Goal: Task Accomplishment & Management: Use online tool/utility

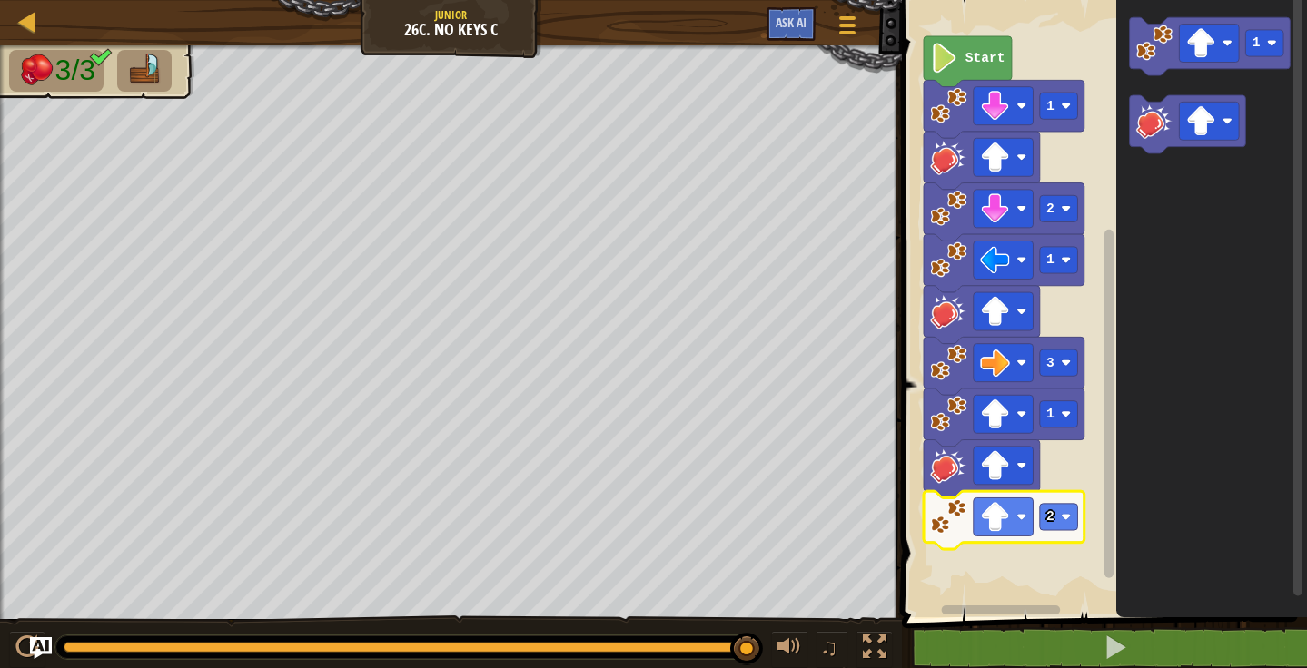
click at [949, 59] on image "Blockly Workspace" at bounding box center [944, 58] width 28 height 30
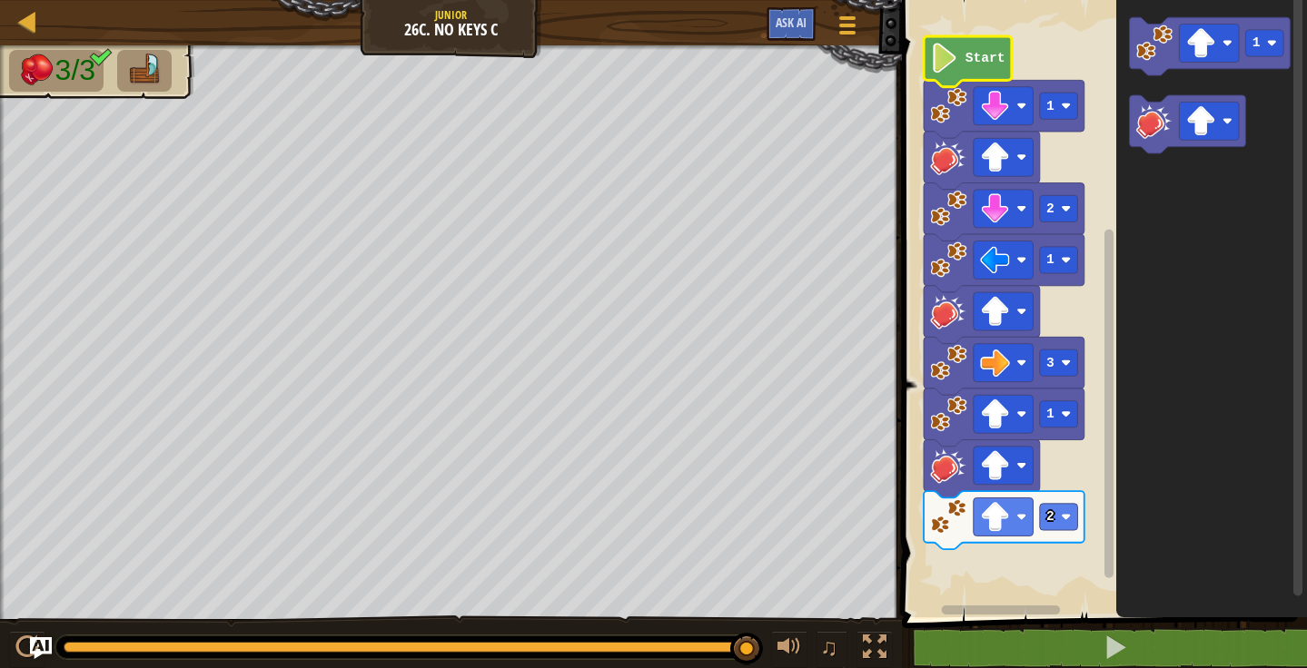
click at [966, 63] on text "Start" at bounding box center [984, 58] width 40 height 15
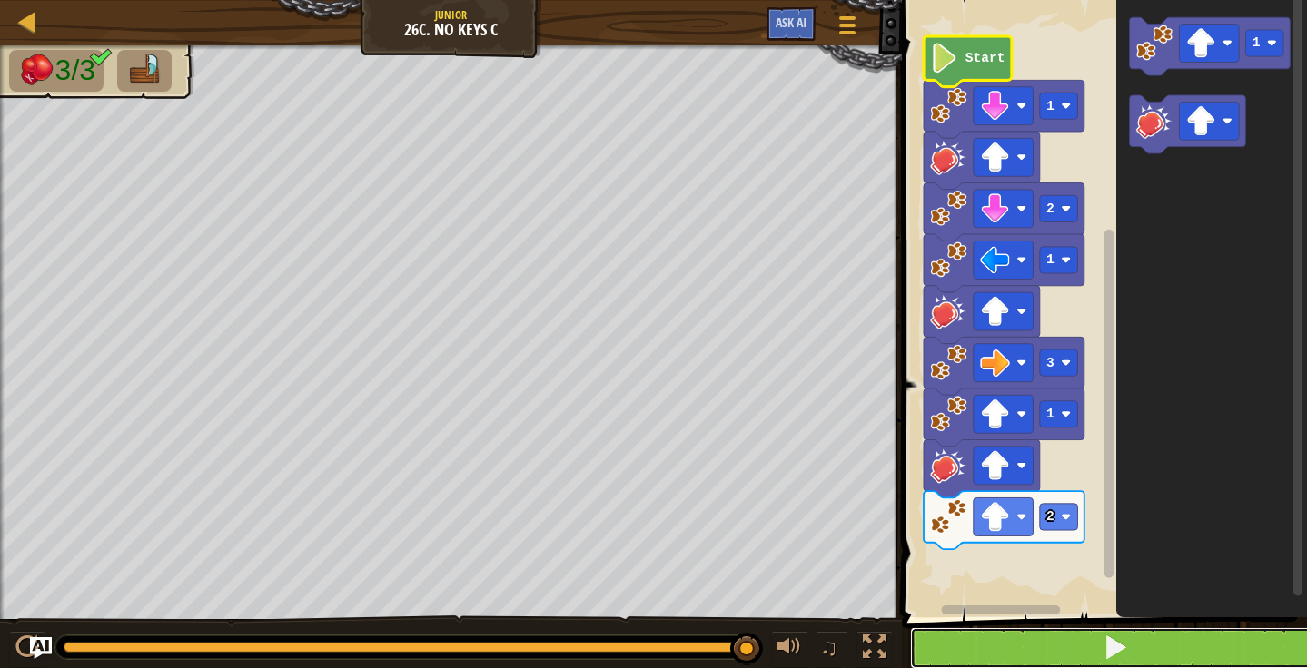
click at [1095, 645] on button at bounding box center [1115, 648] width 410 height 42
click at [1199, 646] on button at bounding box center [1115, 648] width 410 height 42
click at [1175, 638] on button at bounding box center [1115, 648] width 410 height 42
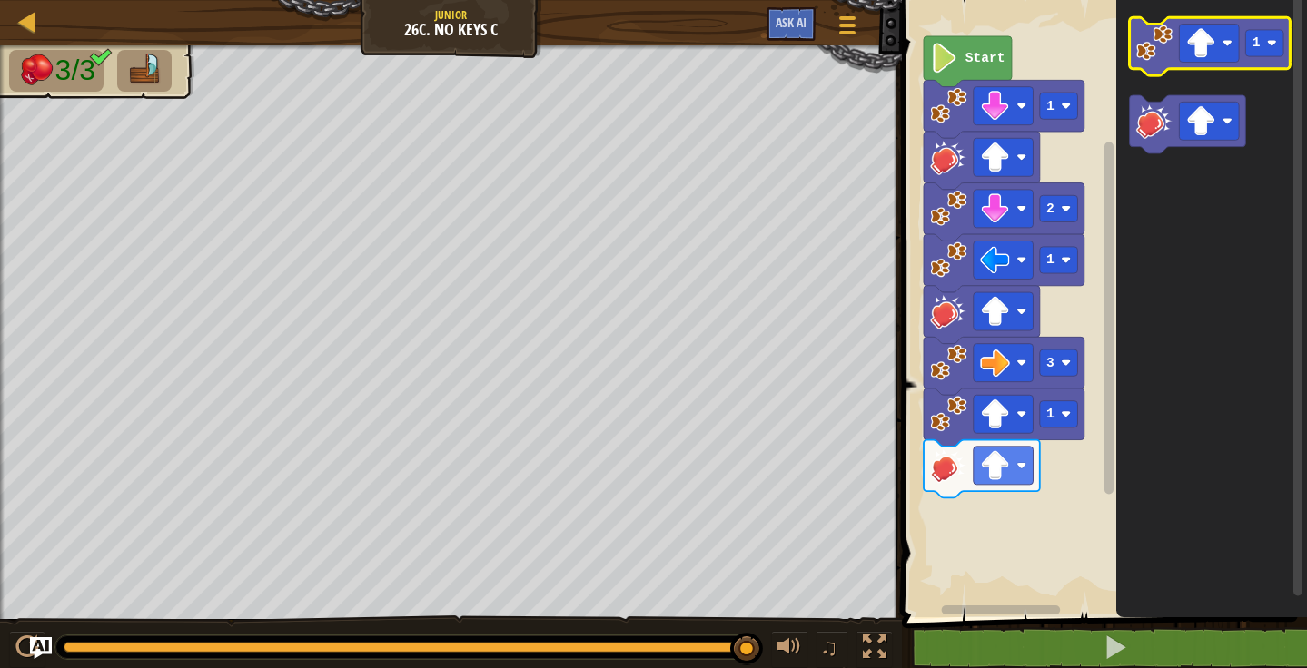
click at [1143, 42] on image "Blockly Workspace" at bounding box center [1153, 43] width 36 height 36
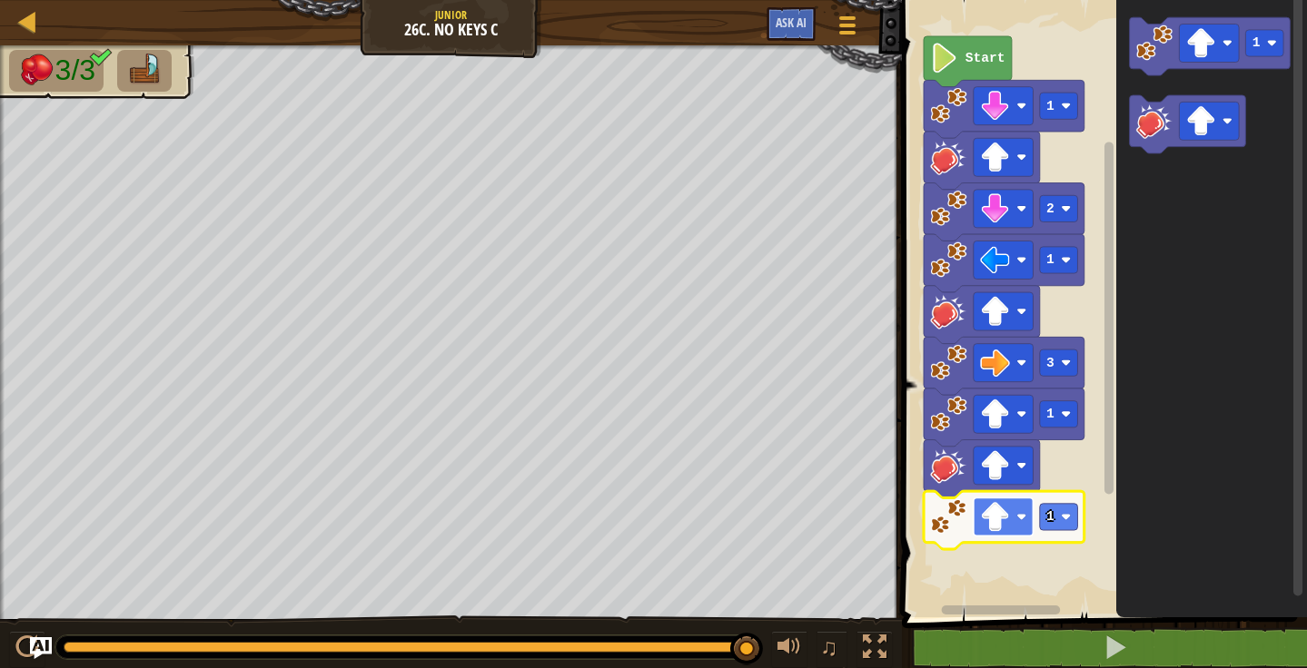
click at [1022, 519] on image "Blockly Workspace" at bounding box center [1021, 517] width 10 height 10
click at [999, 534] on rect "Blockly Workspace" at bounding box center [1002, 517] width 60 height 38
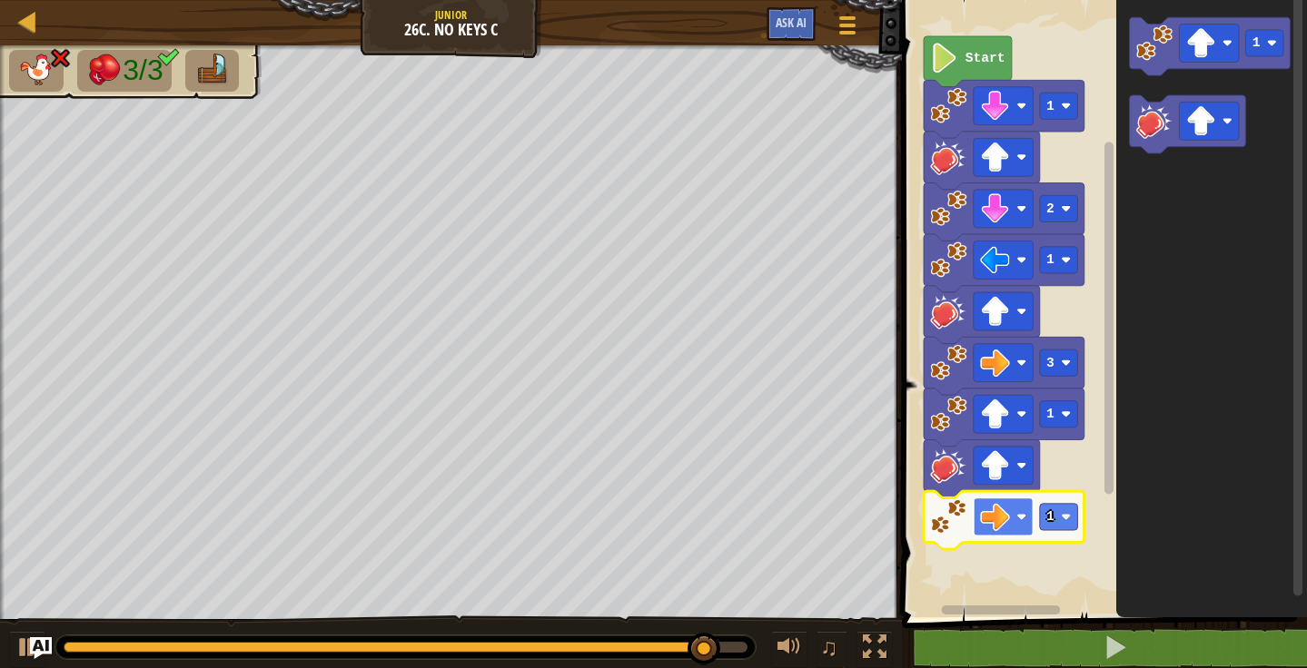
click at [1005, 531] on image "Blockly Workspace" at bounding box center [995, 517] width 30 height 30
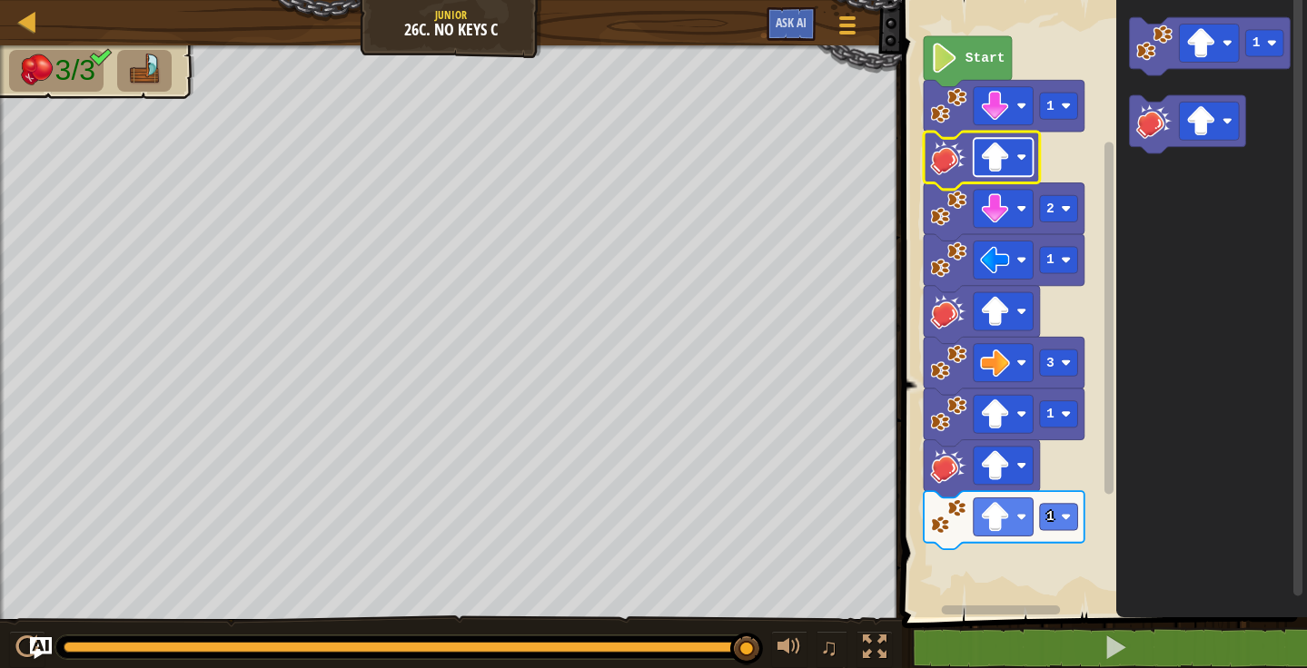
click at [1017, 165] on rect "Blockly Workspace" at bounding box center [1002, 157] width 60 height 38
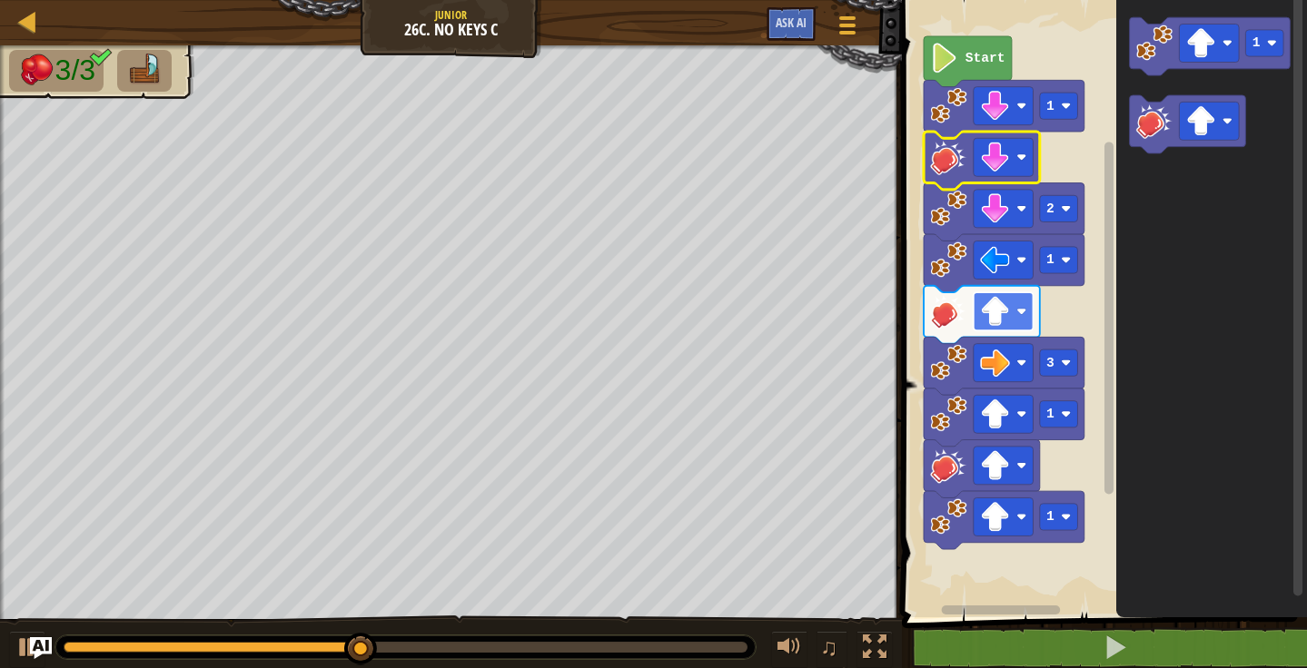
click at [1021, 313] on image "Blockly Workspace" at bounding box center [1021, 312] width 10 height 10
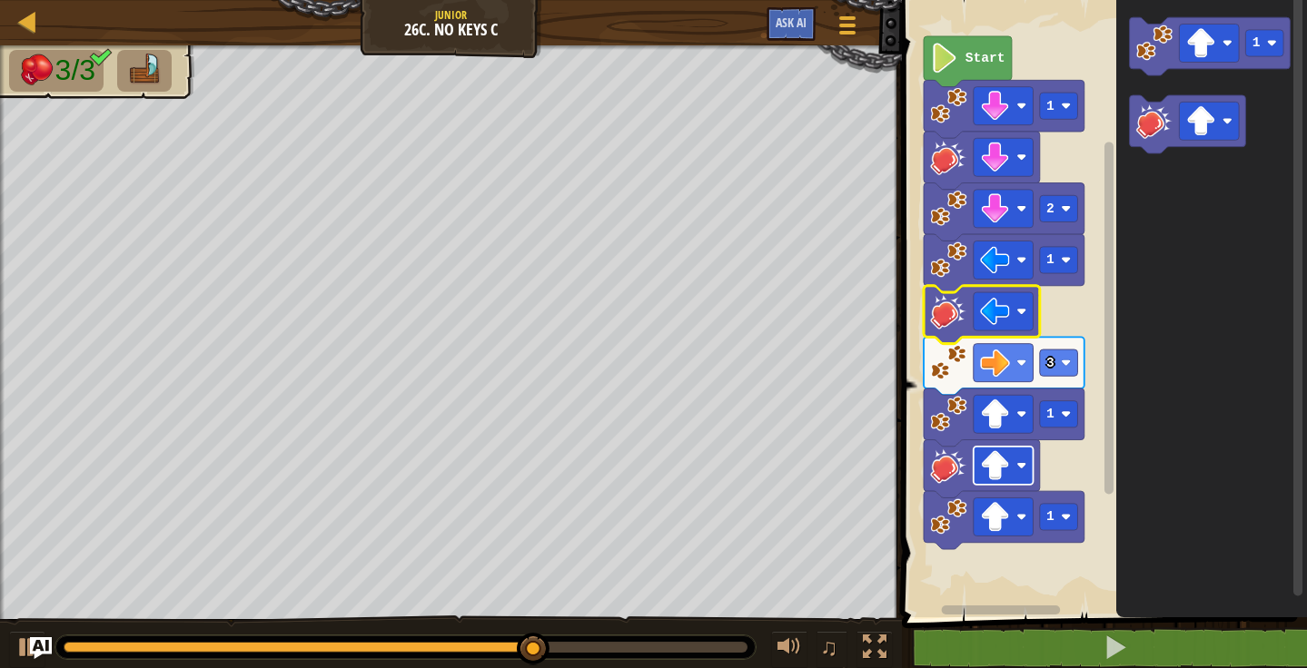
click at [1025, 469] on image "Blockly Workspace" at bounding box center [1021, 465] width 10 height 10
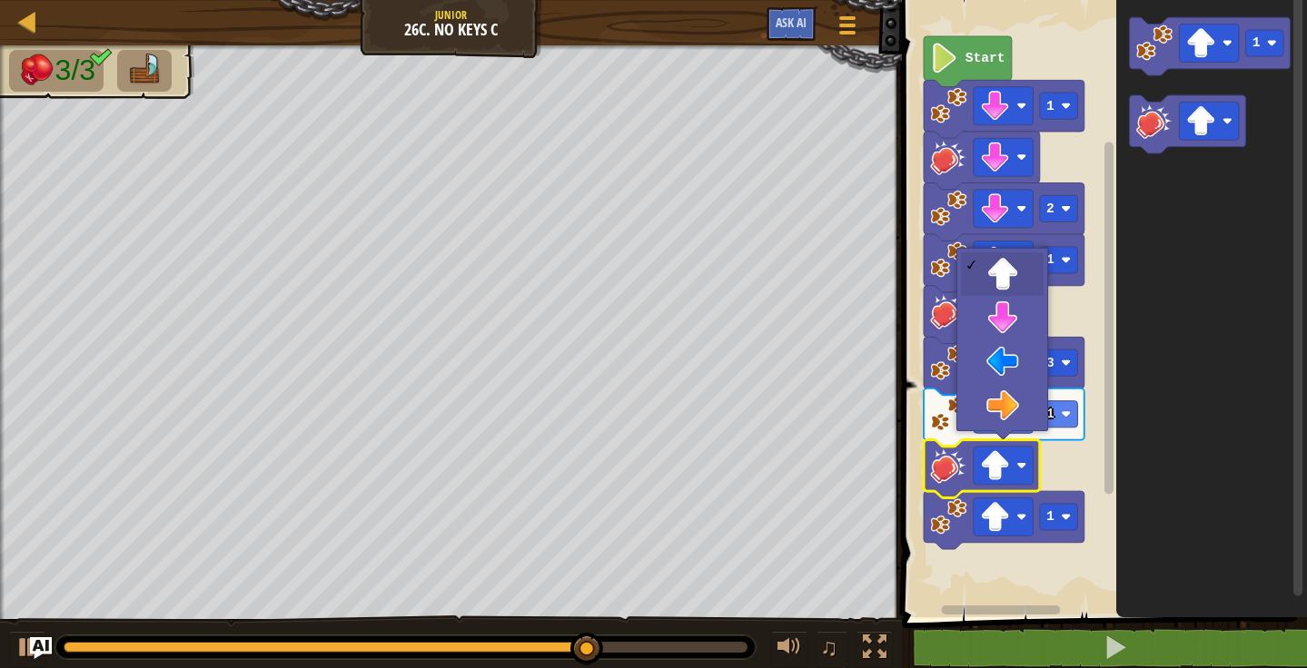
click at [1189, 473] on icon "Blockly Workspace" at bounding box center [1211, 304] width 191 height 627
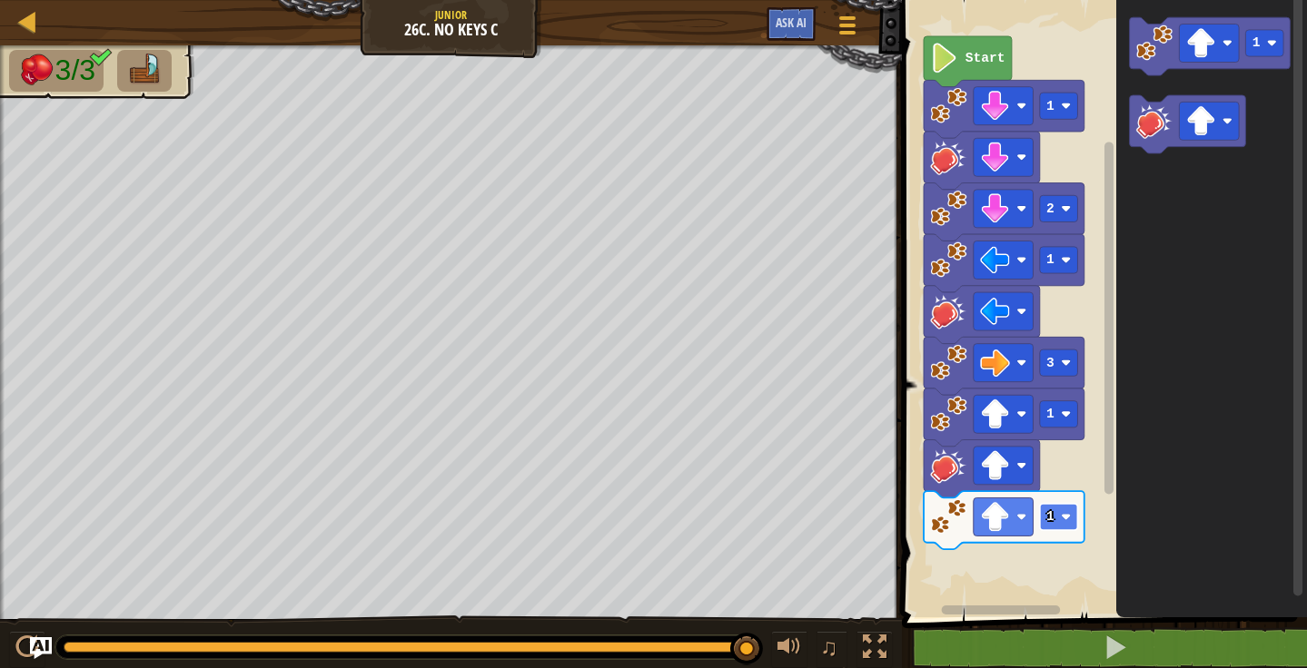
click at [1063, 521] on image "Blockly Workspace" at bounding box center [1066, 517] width 10 height 10
click at [991, 48] on icon "Blockly Workspace" at bounding box center [967, 61] width 88 height 51
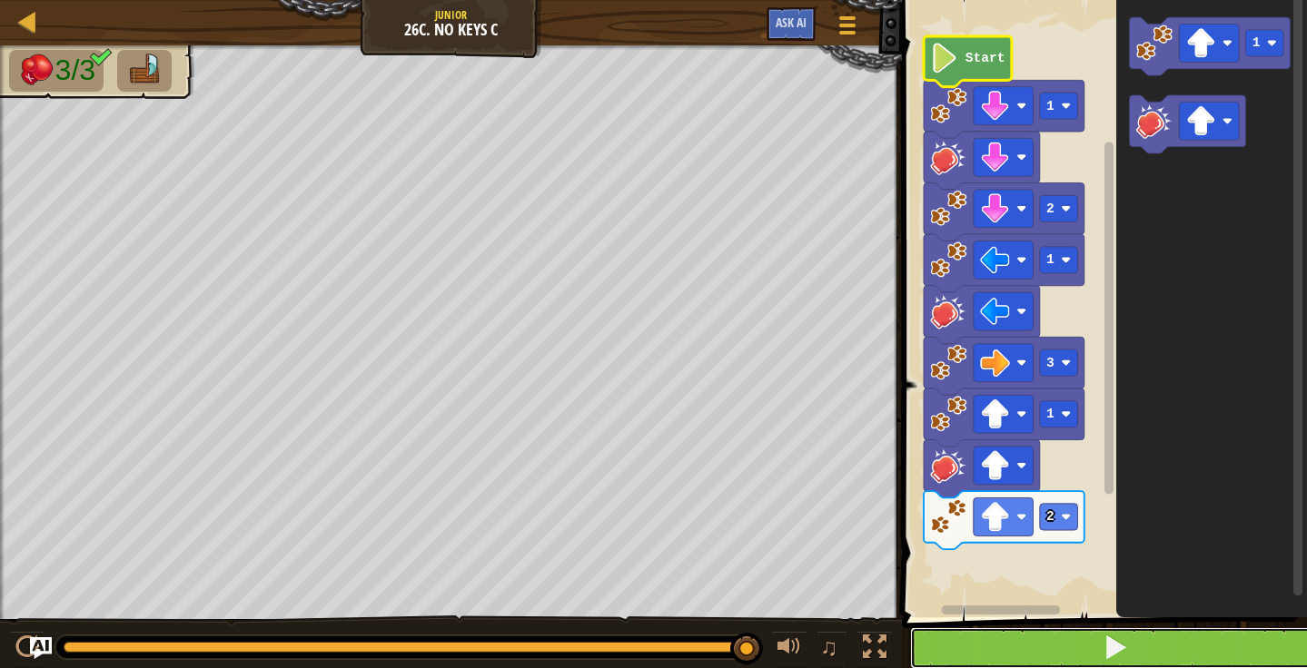
click at [1004, 628] on button at bounding box center [1115, 648] width 410 height 42
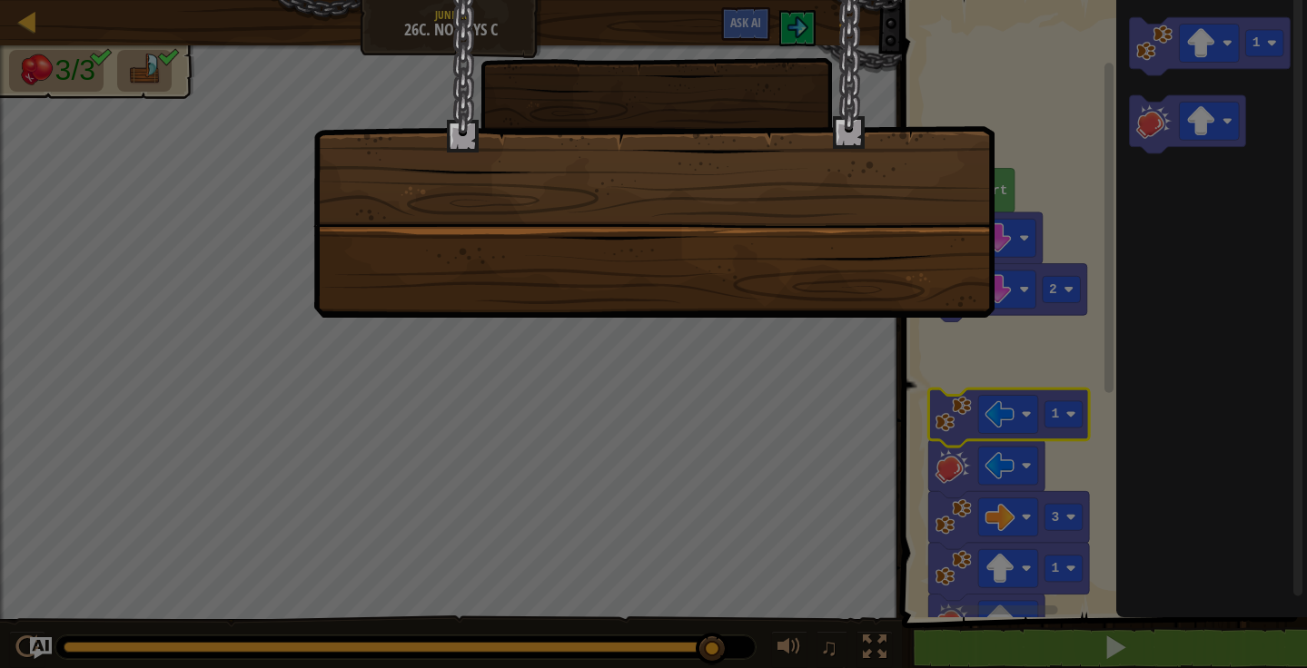
click at [947, 470] on div at bounding box center [653, 334] width 1307 height 668
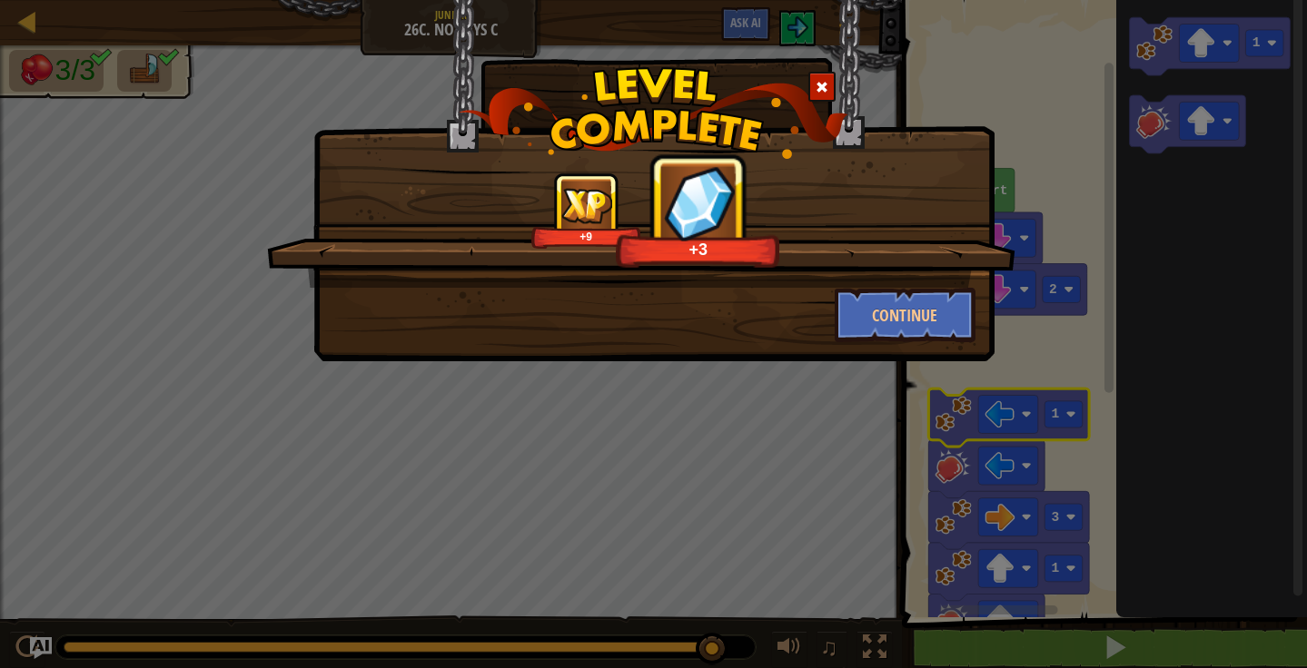
click at [824, 93] on span at bounding box center [821, 87] width 13 height 13
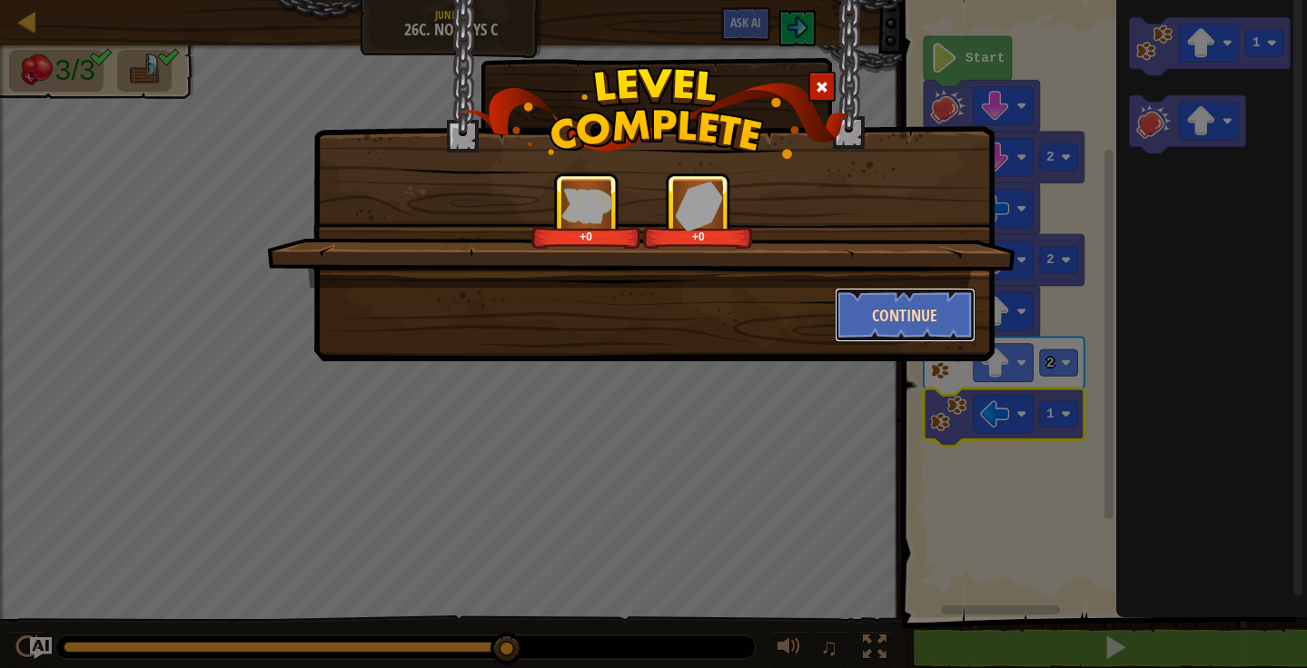
click at [909, 311] on button "Continue" at bounding box center [904, 315] width 141 height 54
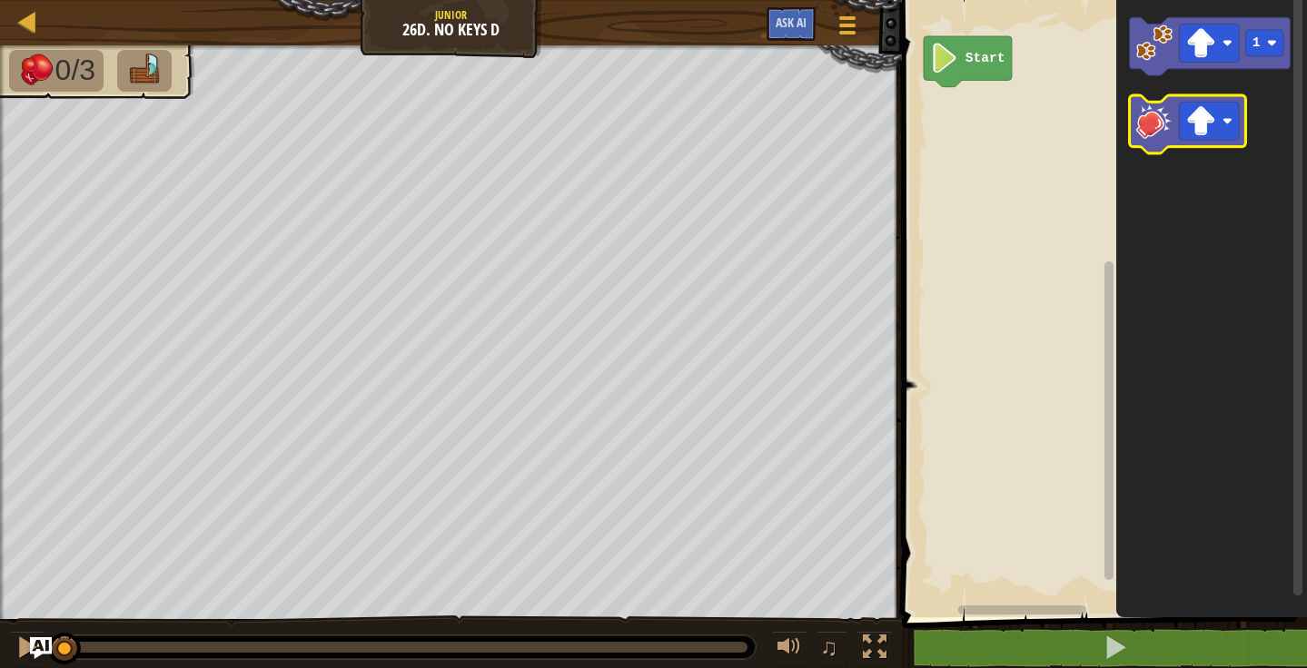
click at [1150, 132] on image "Blockly Workspace" at bounding box center [1153, 121] width 36 height 36
click at [1166, 130] on image "Blockly Workspace" at bounding box center [1153, 121] width 36 height 36
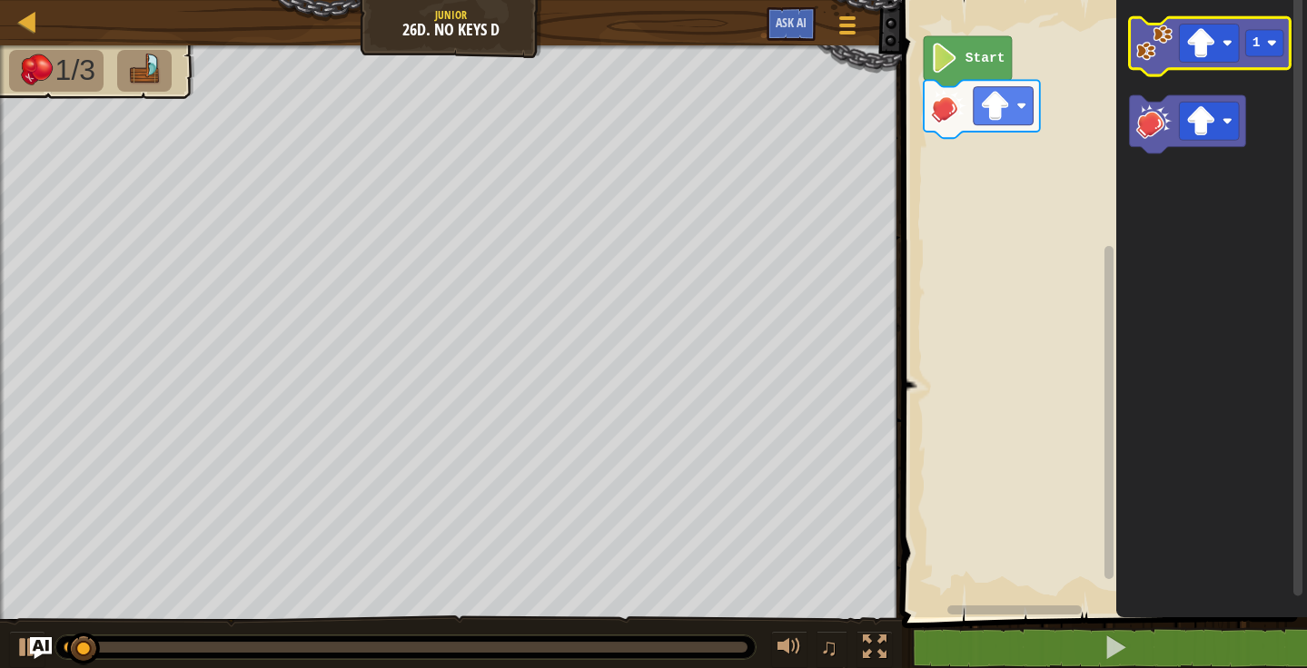
click at [1150, 30] on image "Blockly Workspace" at bounding box center [1153, 43] width 36 height 36
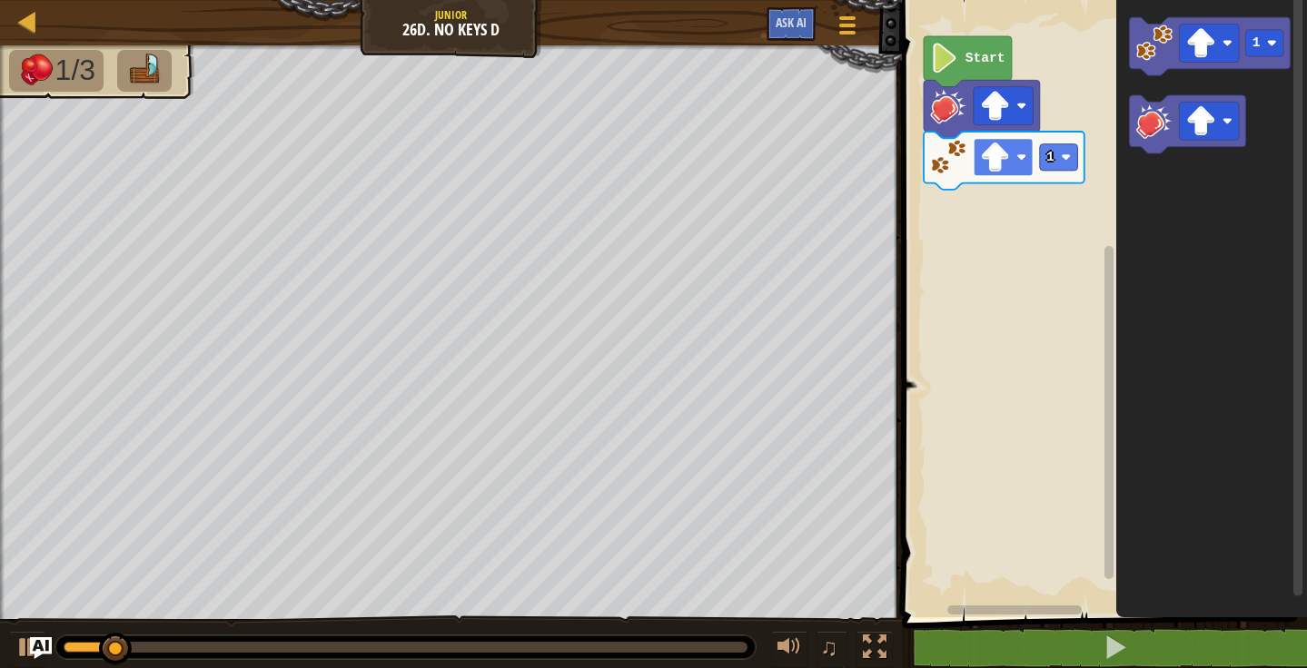
click at [1013, 161] on rect "Blockly Workspace" at bounding box center [1002, 157] width 60 height 38
click at [1056, 152] on rect "Blockly Workspace" at bounding box center [1058, 157] width 38 height 26
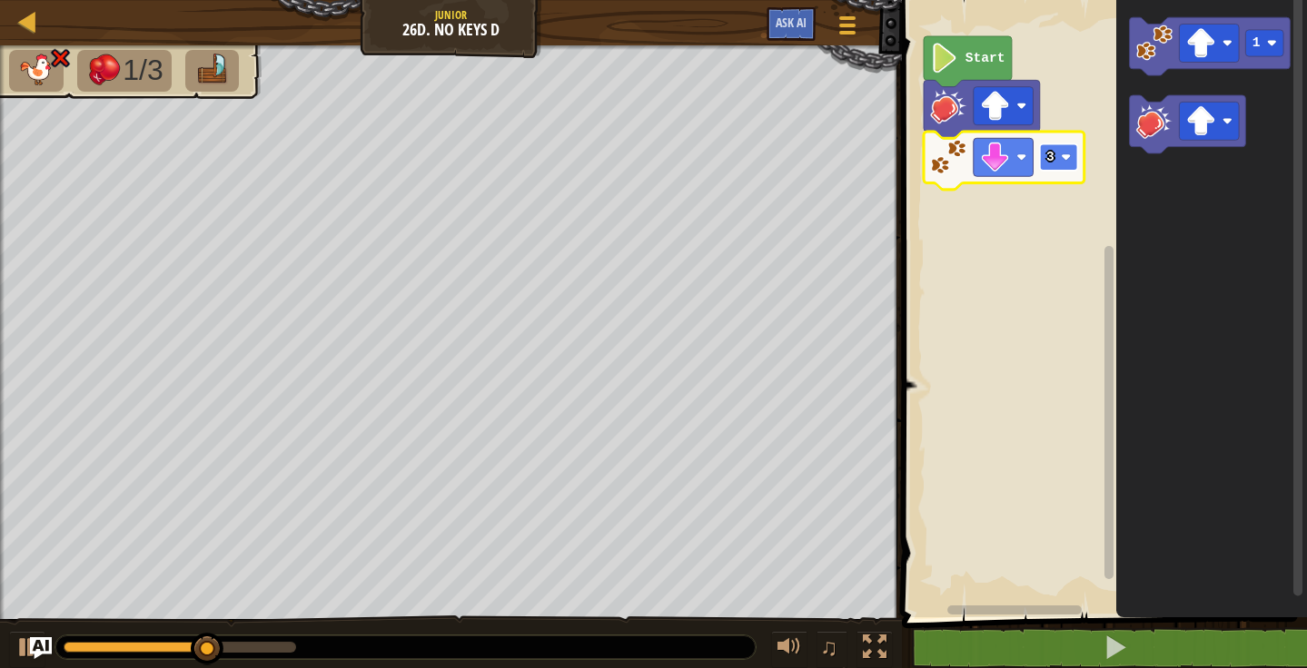
click at [1055, 165] on rect "Blockly Workspace" at bounding box center [1058, 157] width 38 height 26
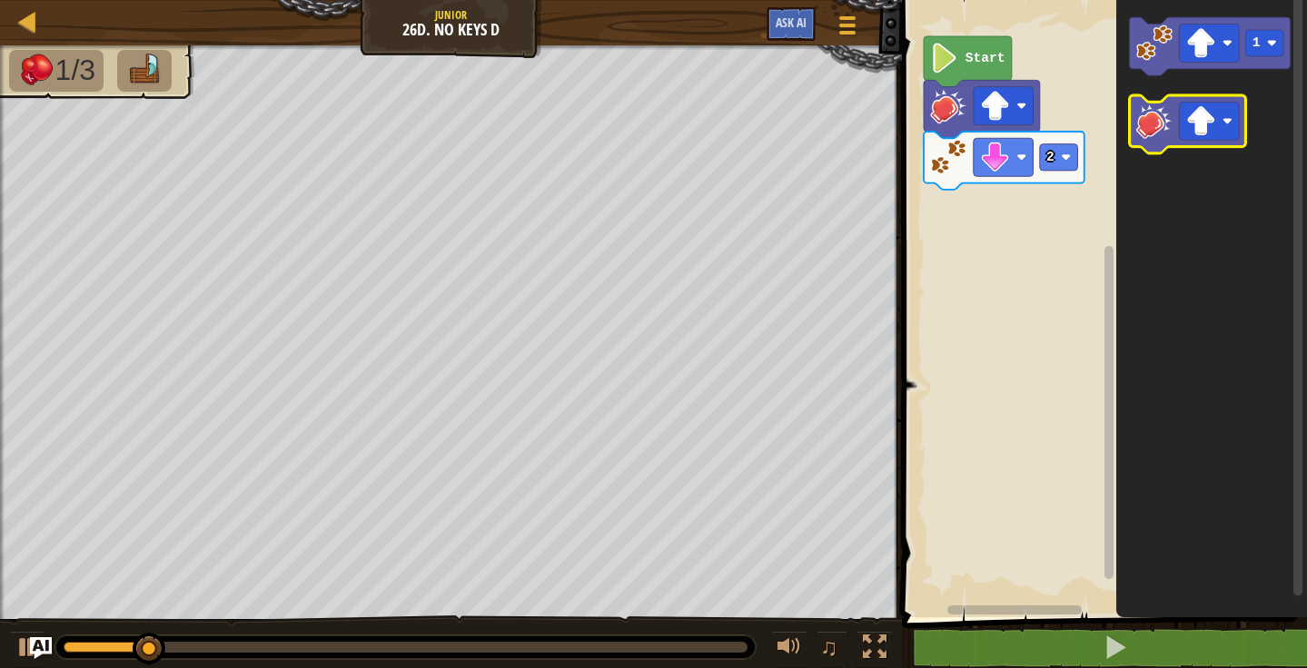
click at [1155, 126] on image "Blockly Workspace" at bounding box center [1153, 121] width 36 height 36
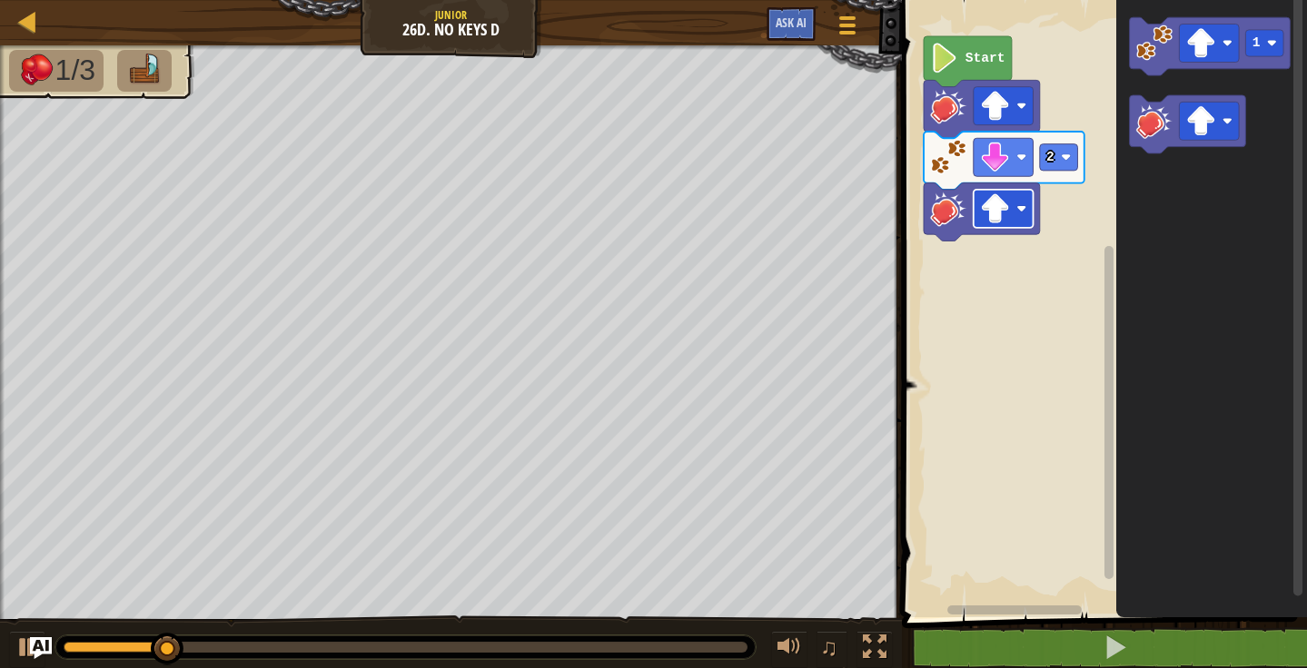
click at [989, 214] on image "Blockly Workspace" at bounding box center [995, 208] width 30 height 30
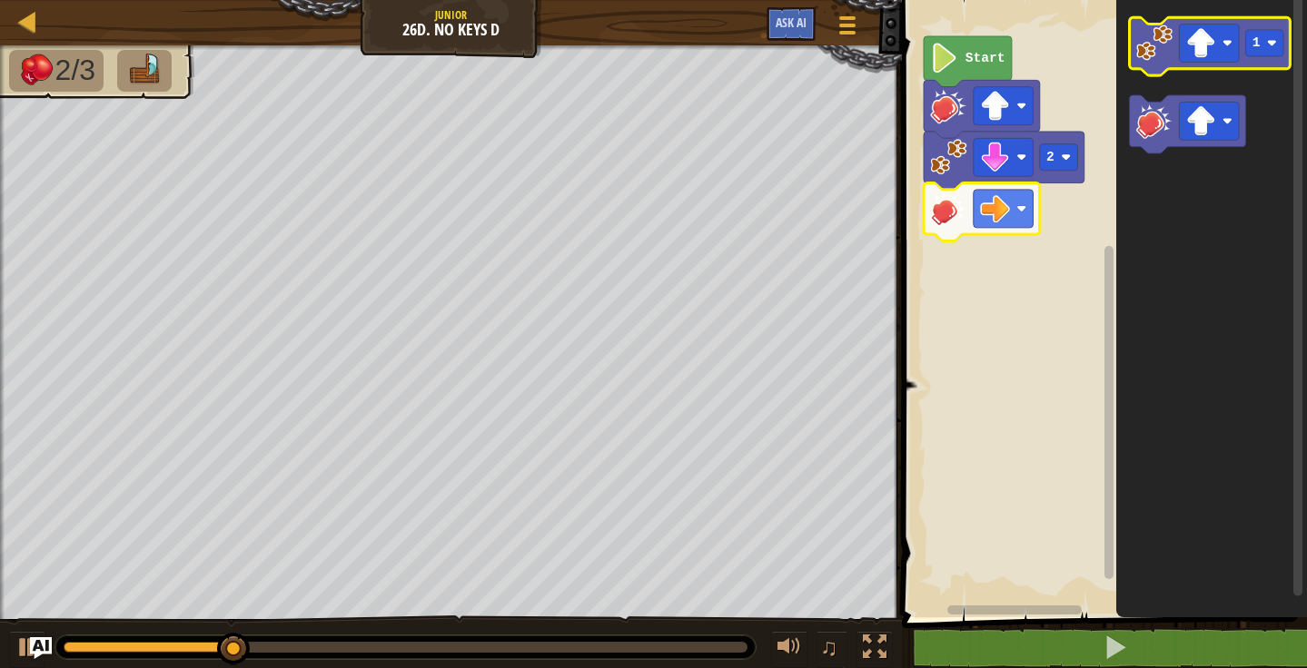
click at [1150, 50] on image "Blockly Workspace" at bounding box center [1153, 43] width 36 height 36
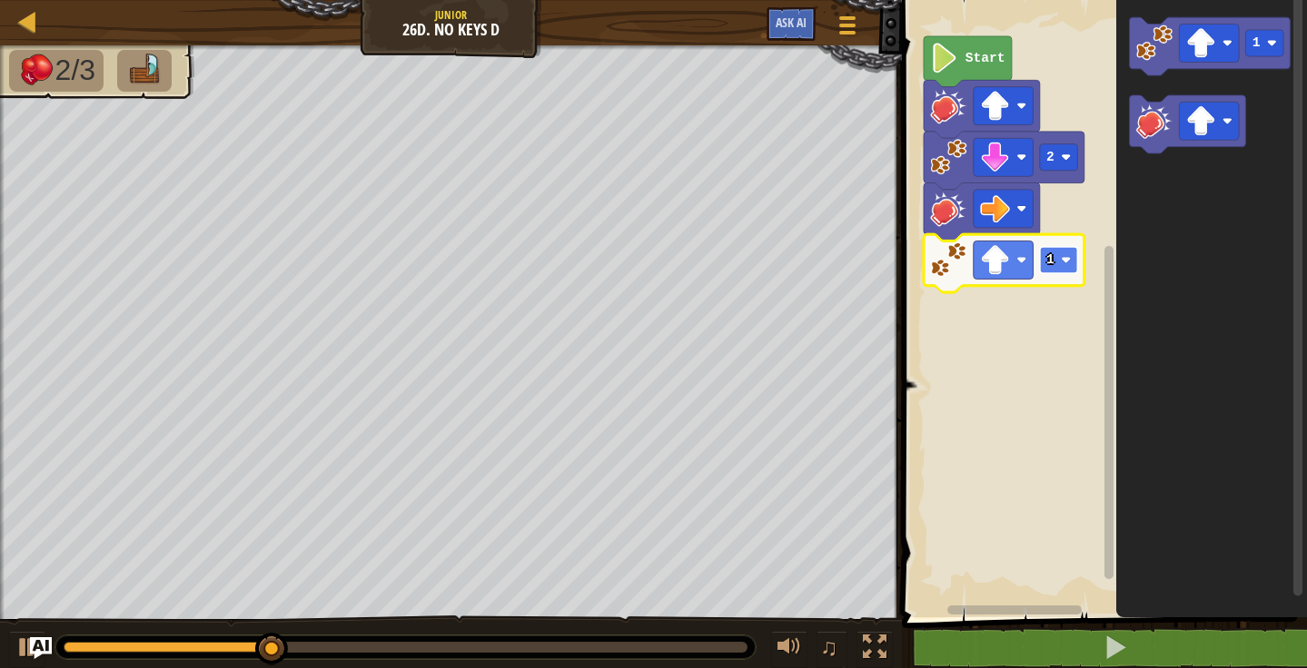
click at [1063, 256] on image "Blockly Workspace" at bounding box center [1066, 260] width 10 height 10
click at [984, 275] on rect "Blockly Workspace" at bounding box center [1002, 260] width 60 height 38
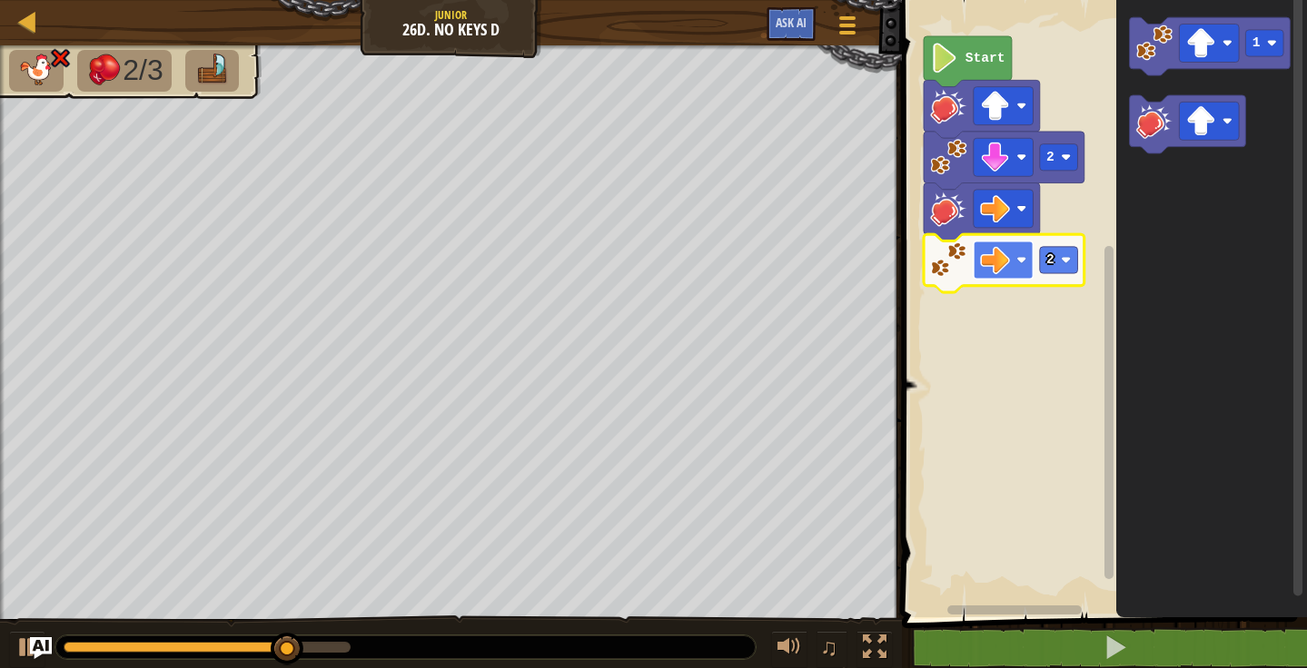
click at [1007, 270] on image "Blockly Workspace" at bounding box center [995, 260] width 30 height 30
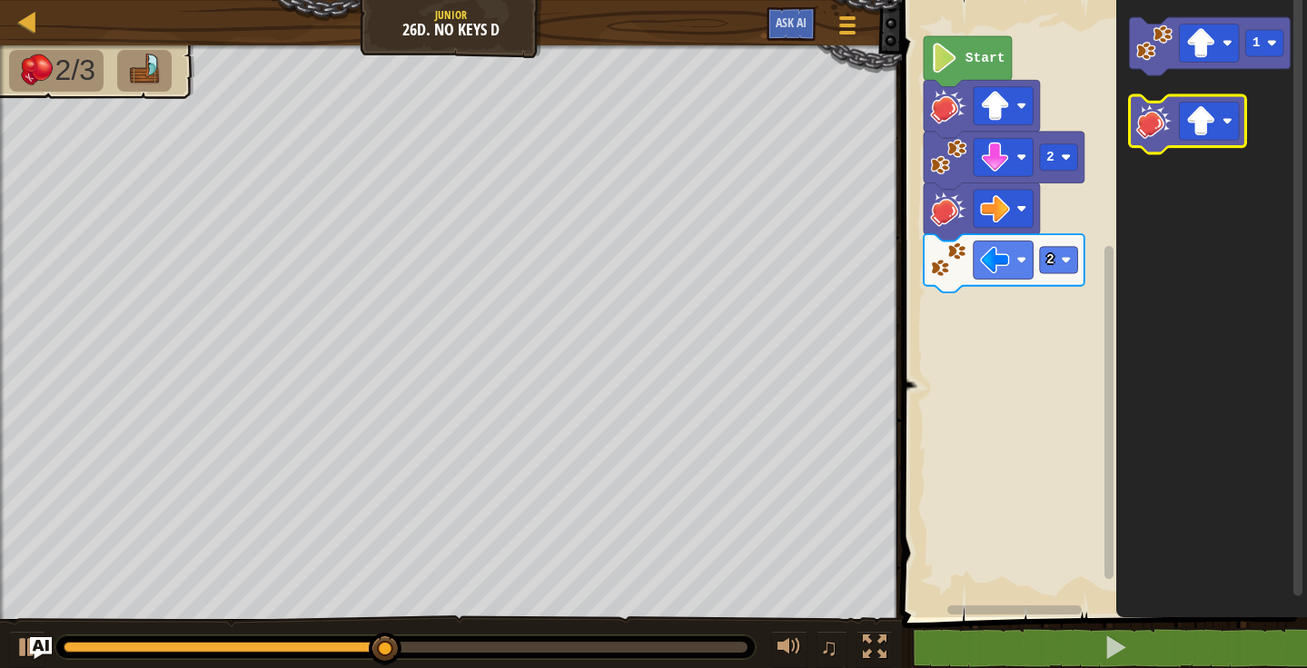
click at [1150, 139] on icon "Blockly Workspace" at bounding box center [1187, 124] width 116 height 58
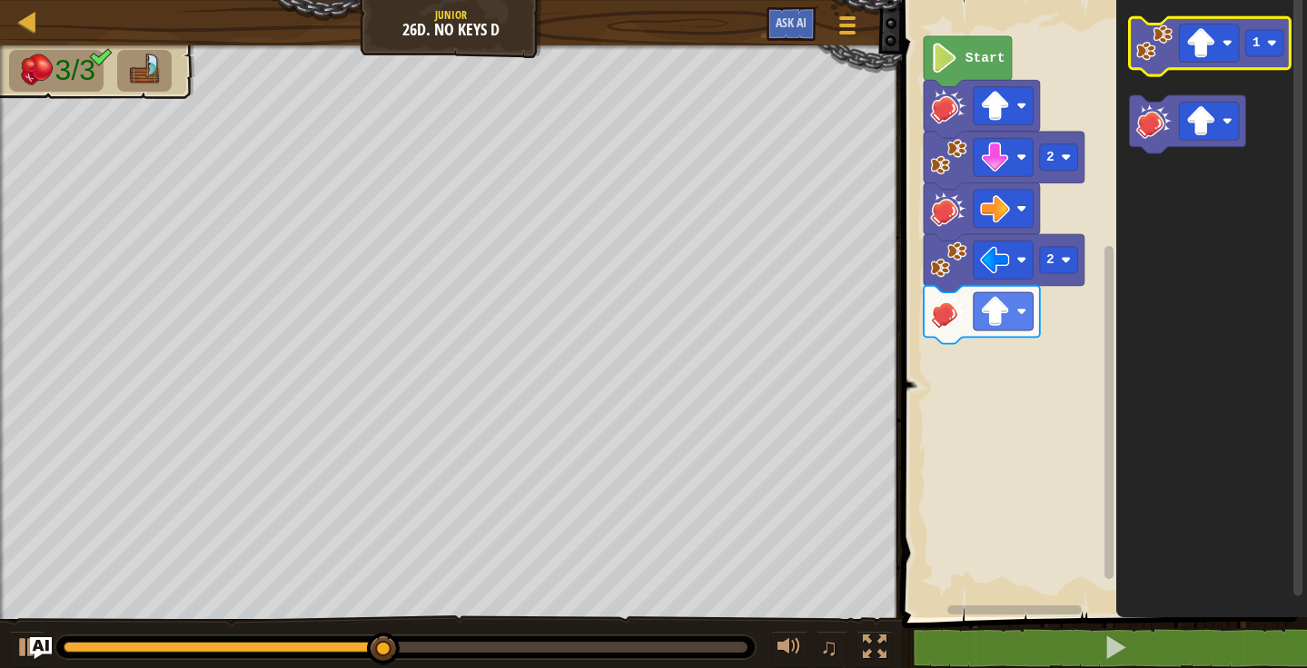
click at [1139, 61] on icon "Blockly Workspace" at bounding box center [1209, 46] width 161 height 58
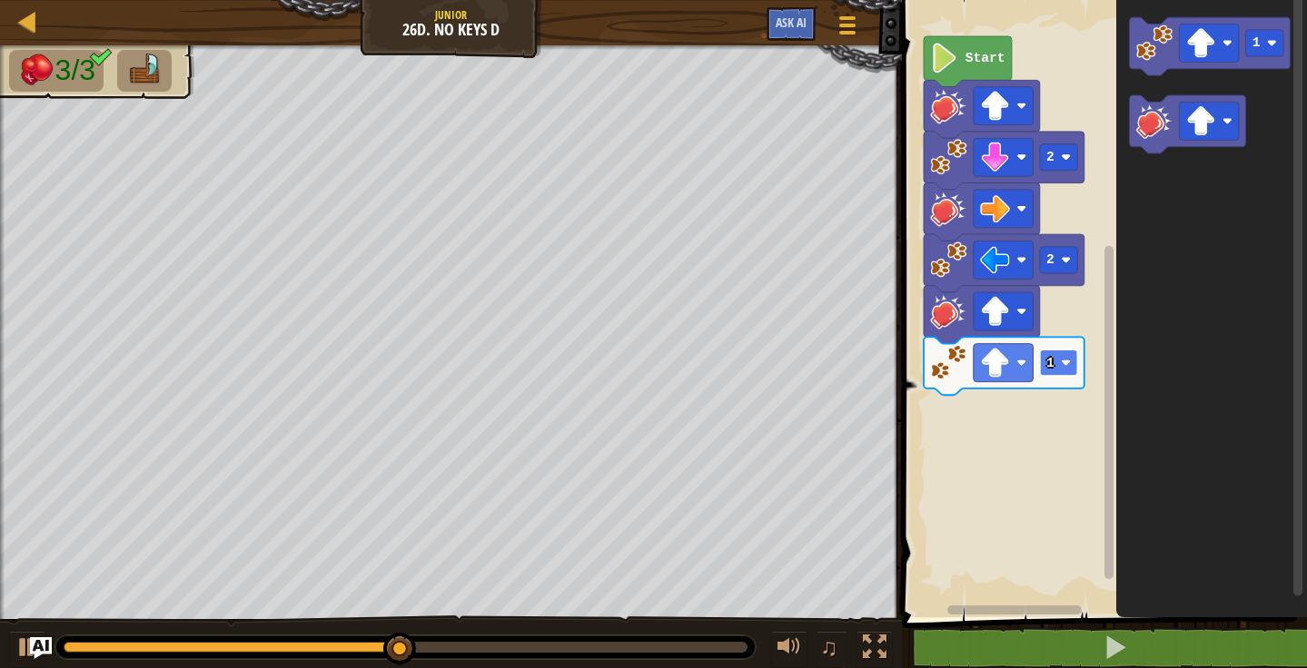
click at [1061, 363] on image "Blockly Workspace" at bounding box center [1066, 363] width 10 height 10
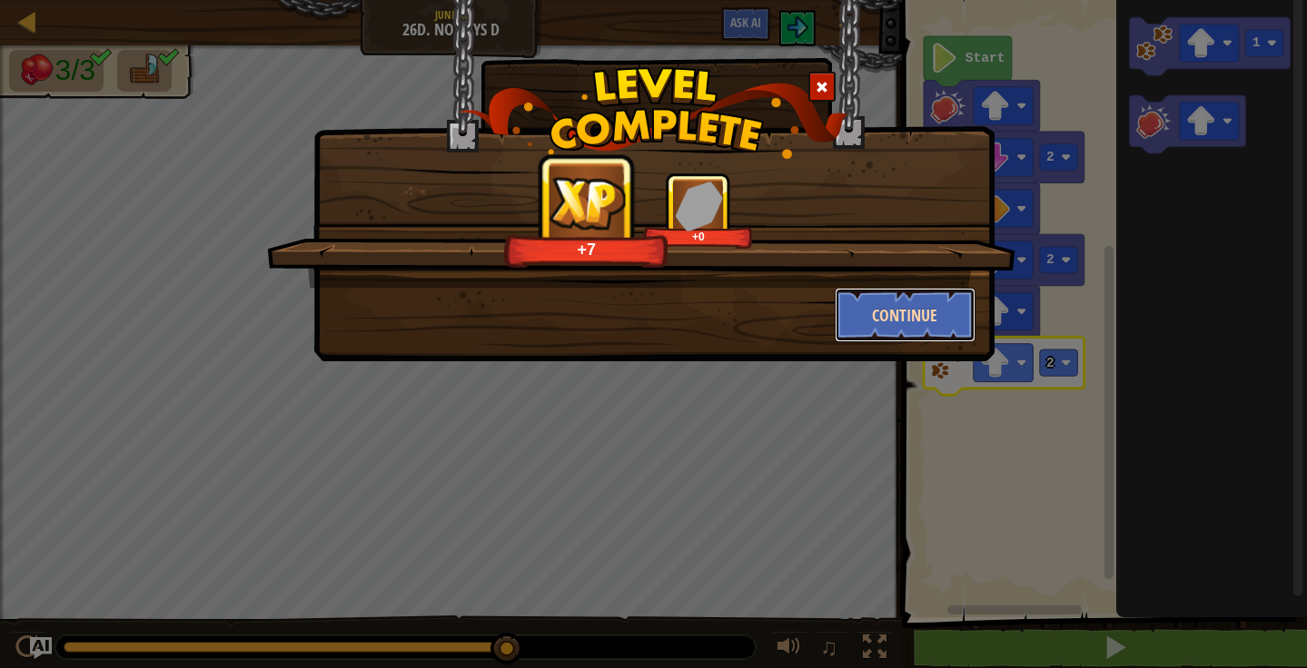
click at [932, 314] on button "Continue" at bounding box center [904, 315] width 141 height 54
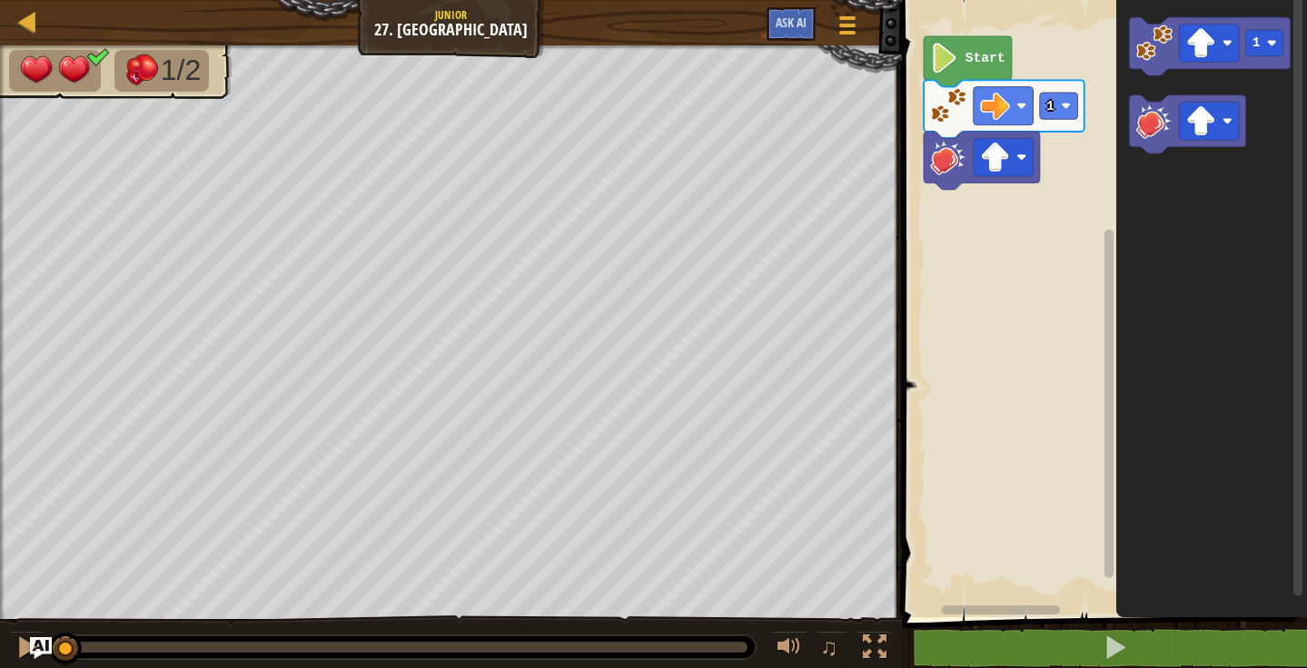
click at [1061, 245] on div "1 Start 1" at bounding box center [1101, 304] width 410 height 627
click at [1150, 51] on image "Blockly Workspace" at bounding box center [1153, 43] width 36 height 36
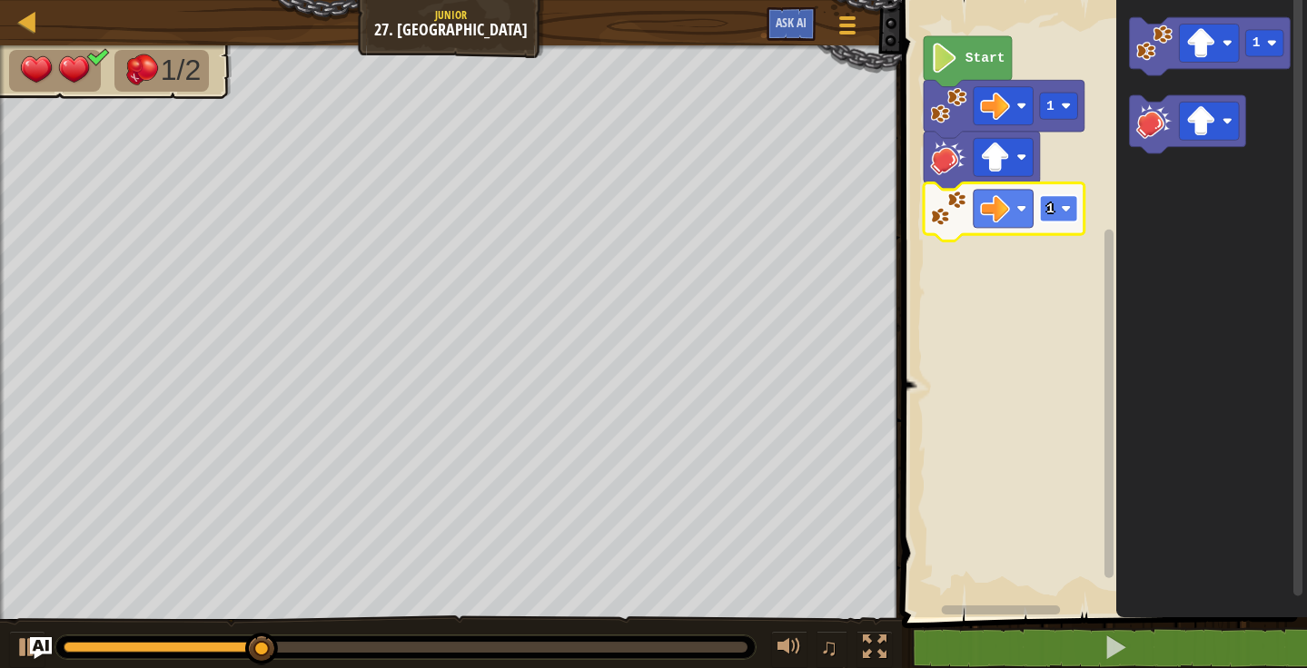
click at [1049, 211] on text "1" at bounding box center [1050, 209] width 8 height 15
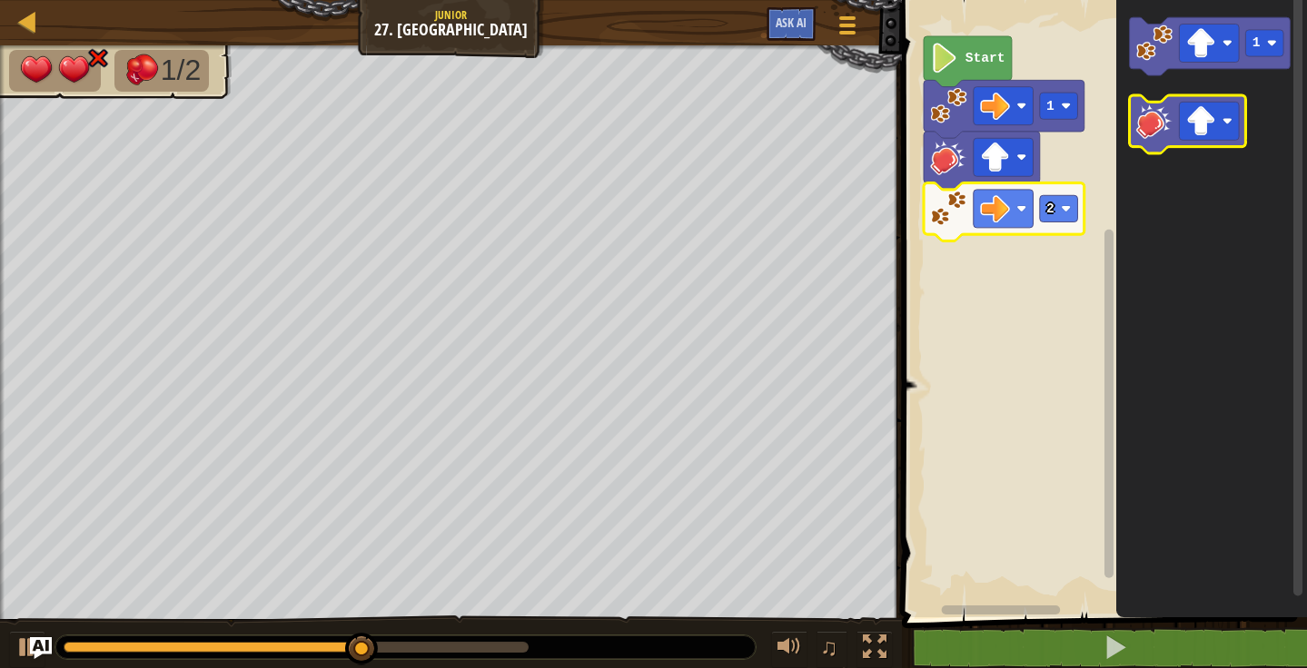
click at [1160, 111] on image "Blockly Workspace" at bounding box center [1153, 121] width 36 height 36
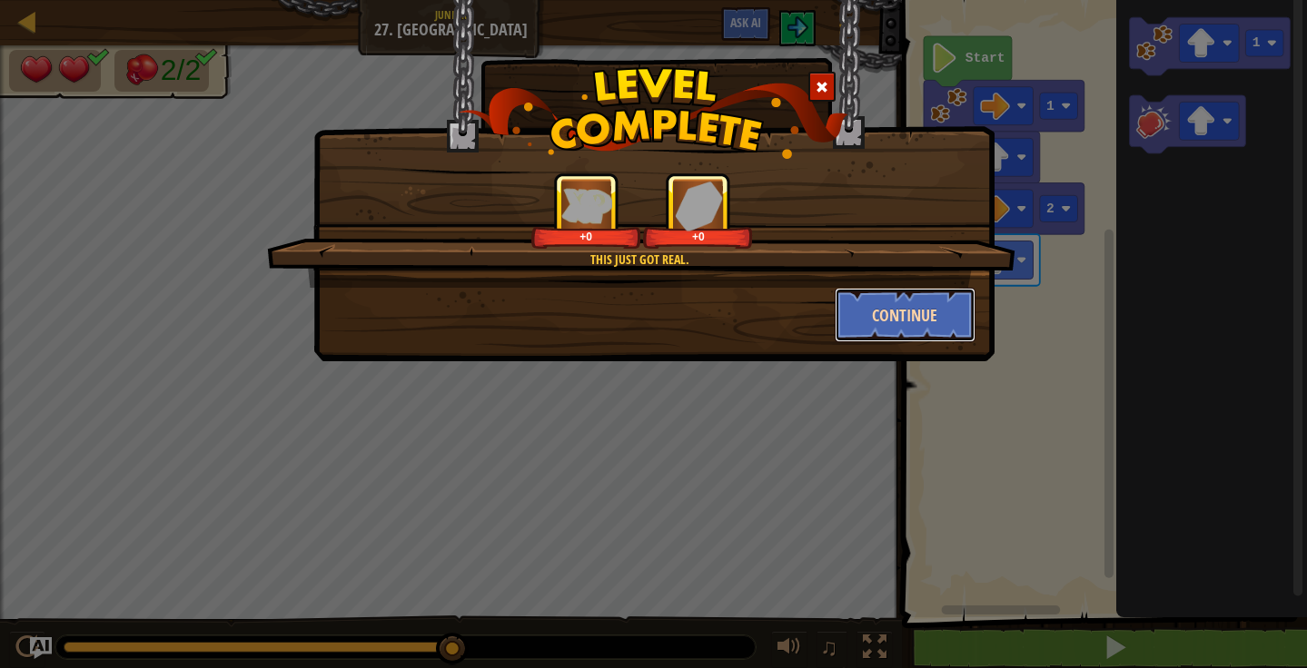
click at [903, 304] on button "Continue" at bounding box center [904, 315] width 141 height 54
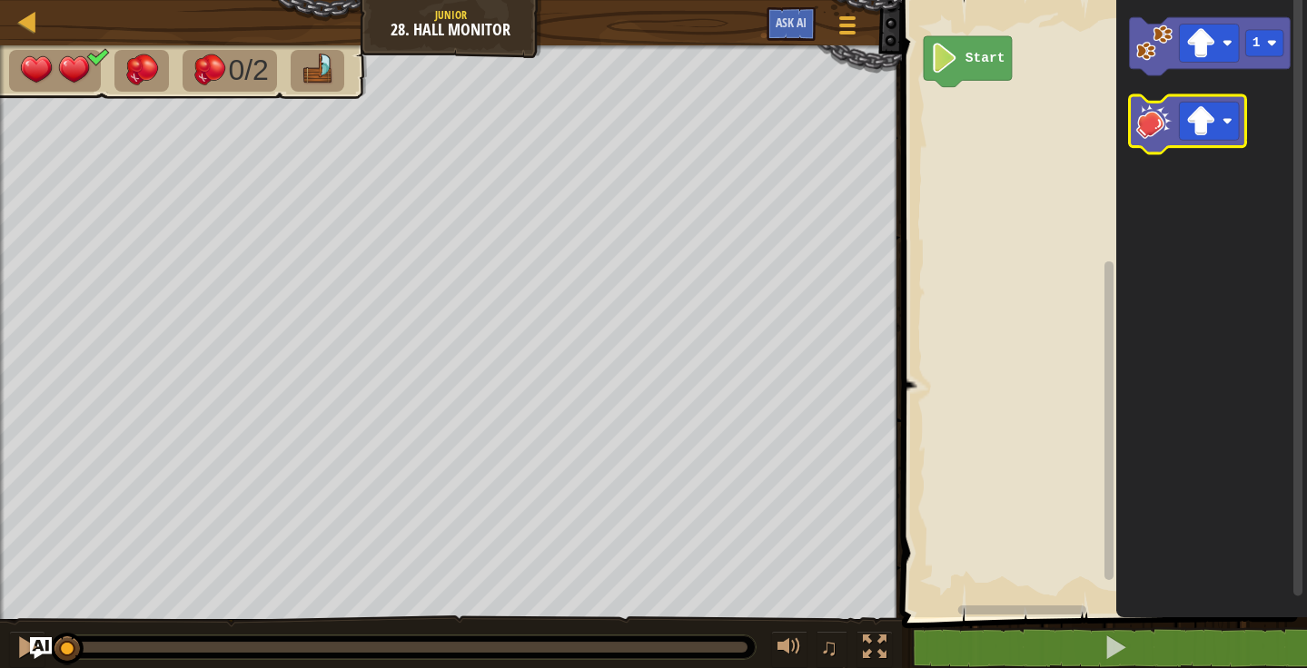
click at [1160, 116] on image "Blockly Workspace" at bounding box center [1153, 121] width 36 height 36
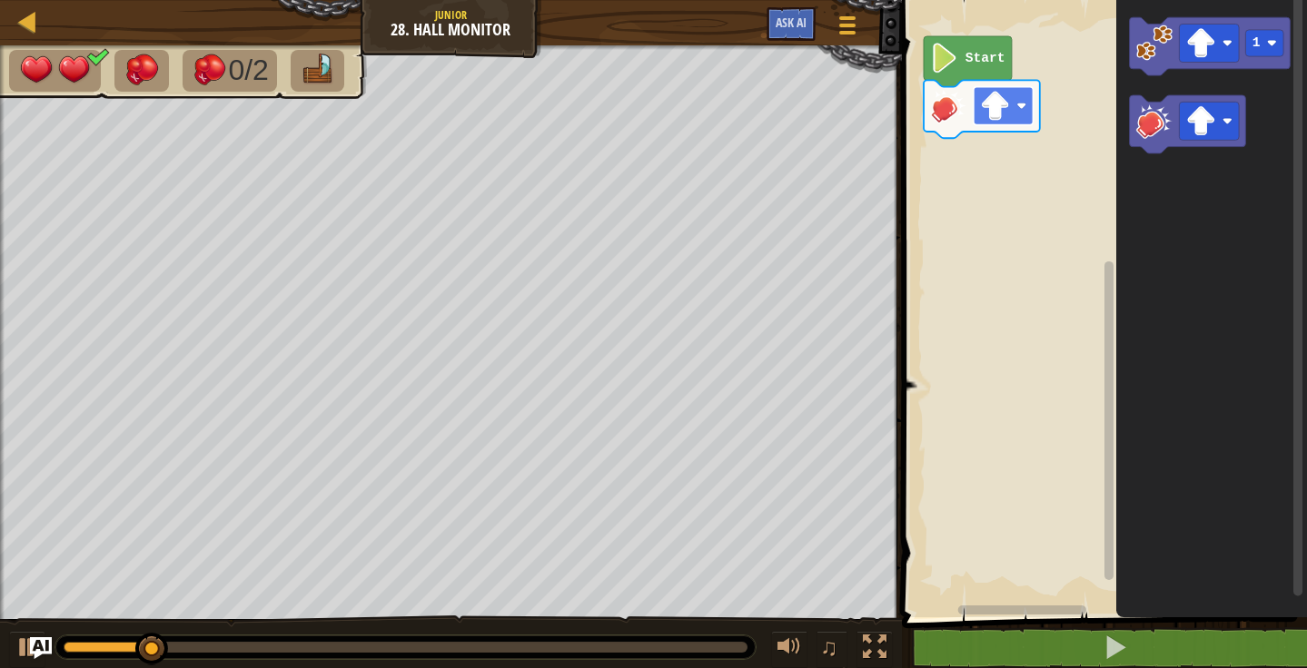
click at [993, 109] on image "Blockly Workspace" at bounding box center [995, 106] width 30 height 30
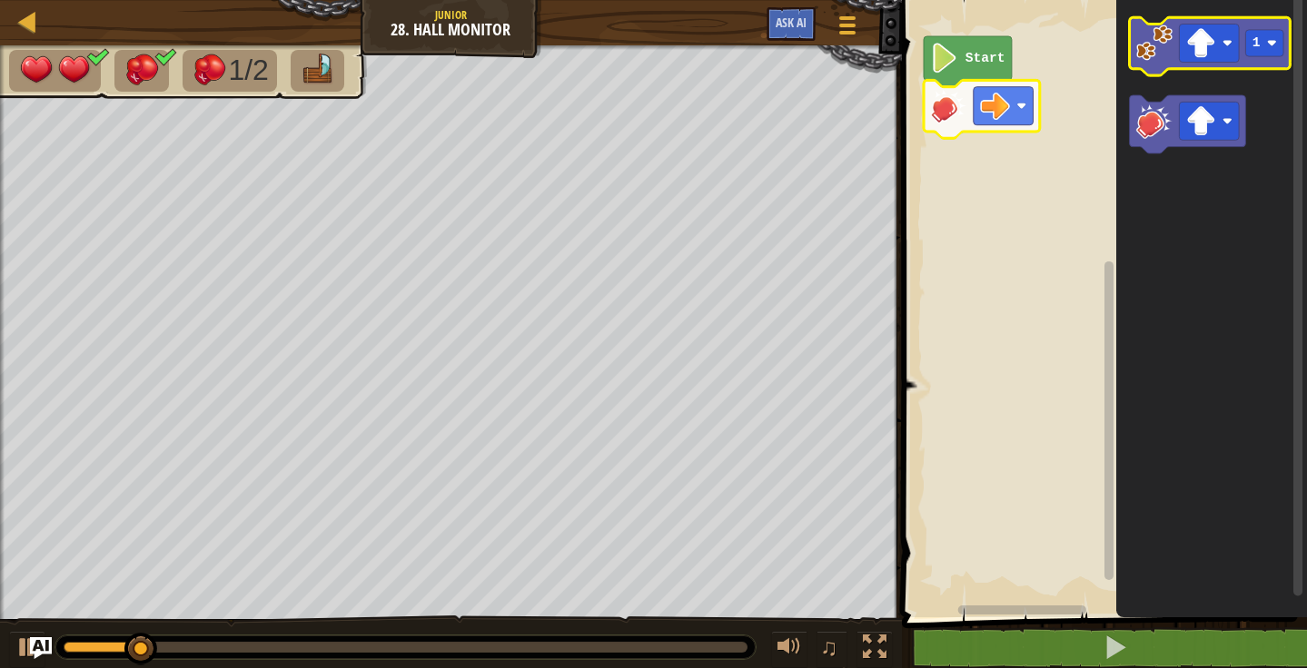
click at [1143, 29] on image "Blockly Workspace" at bounding box center [1153, 43] width 36 height 36
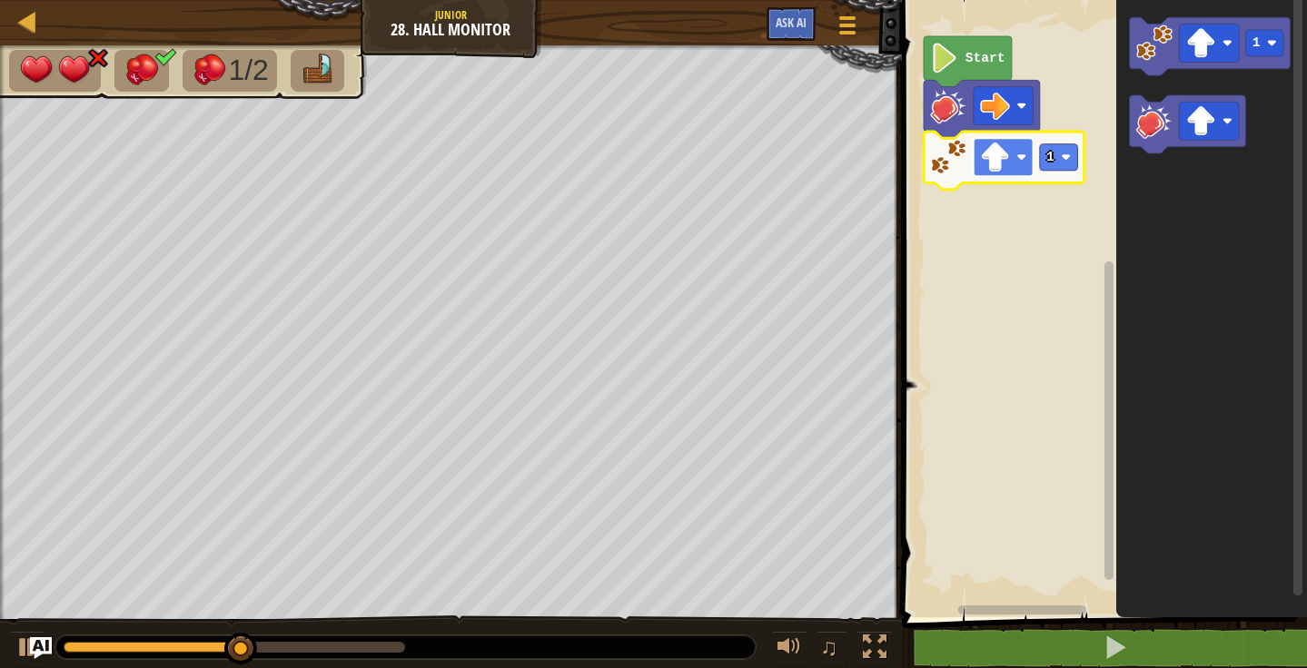
click at [995, 163] on image "Blockly Workspace" at bounding box center [995, 158] width 30 height 30
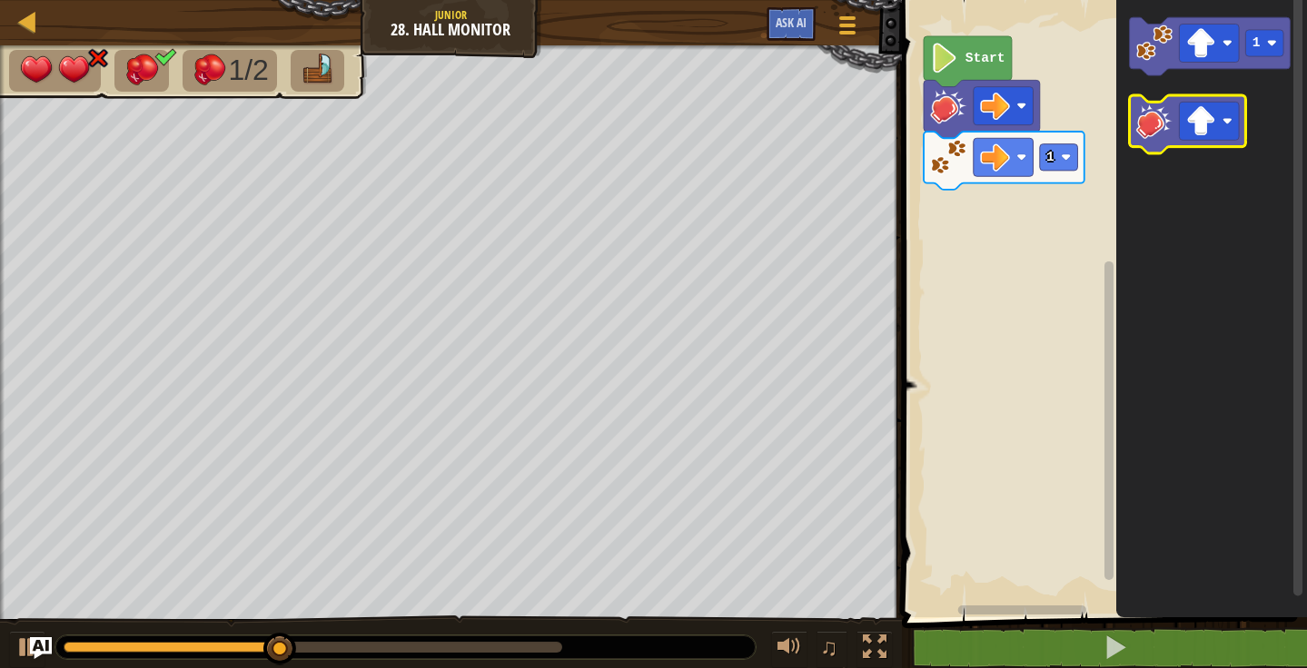
click at [1133, 136] on icon "Blockly Workspace" at bounding box center [1187, 124] width 116 height 58
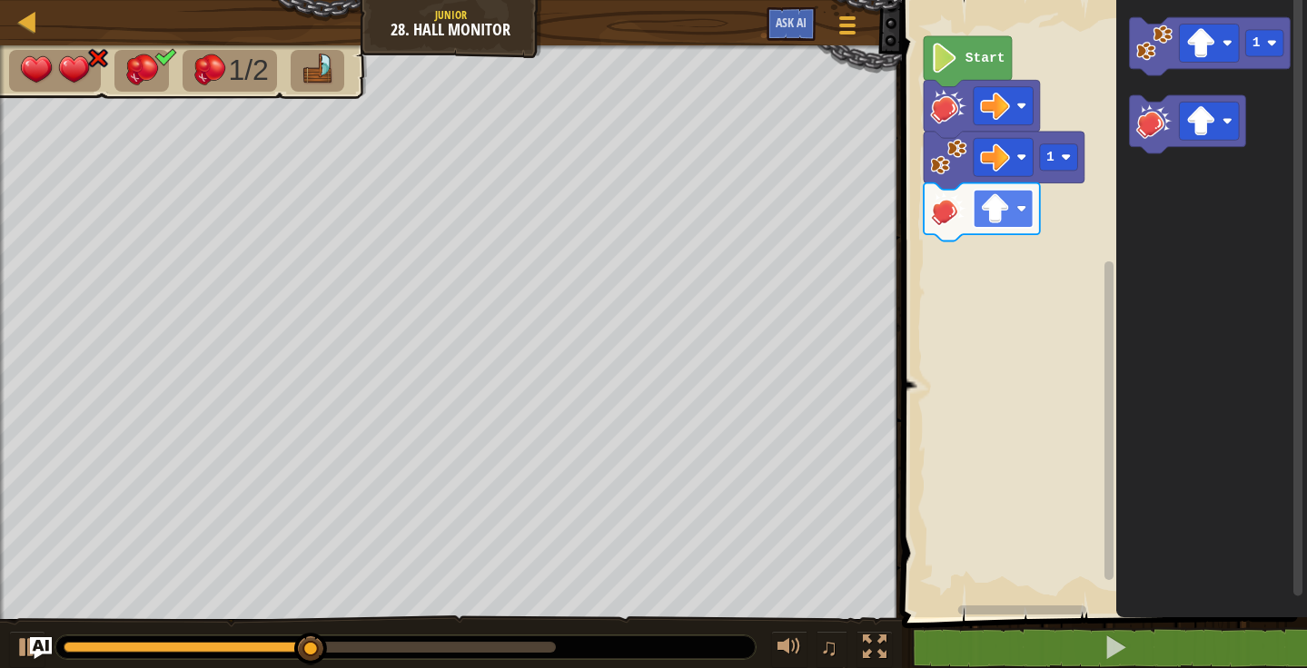
click at [989, 209] on image "Blockly Workspace" at bounding box center [995, 208] width 30 height 30
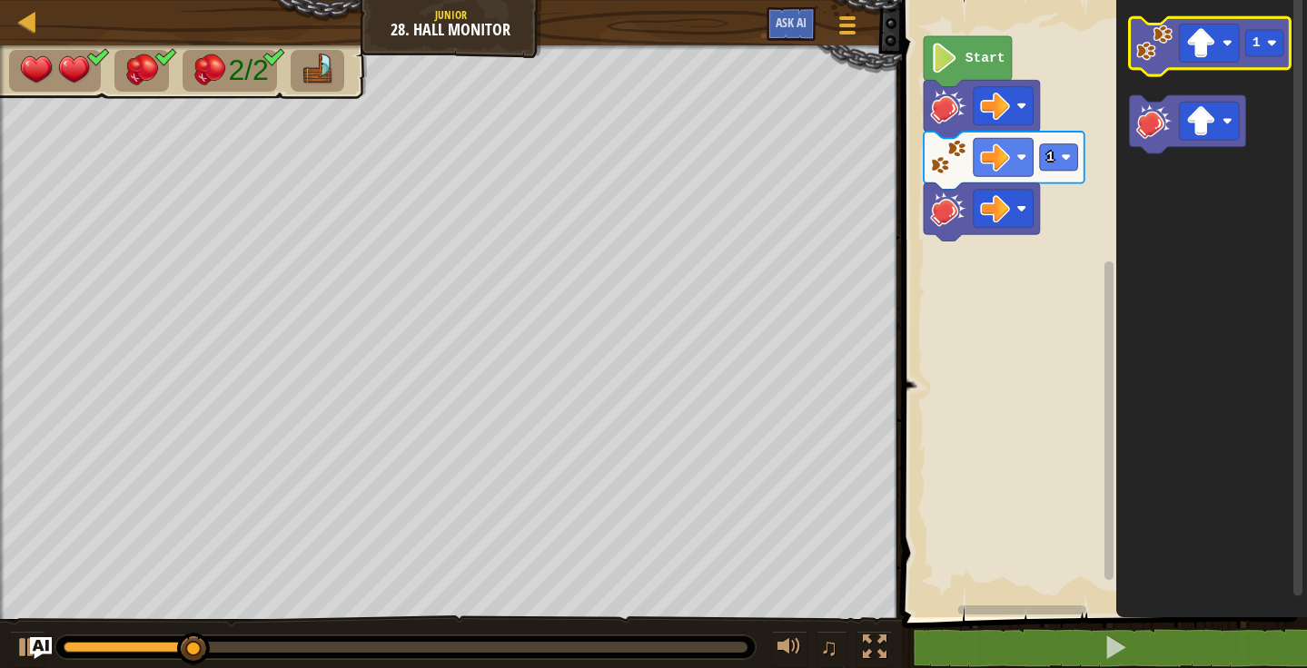
click at [1139, 46] on image "Blockly Workspace" at bounding box center [1153, 43] width 36 height 36
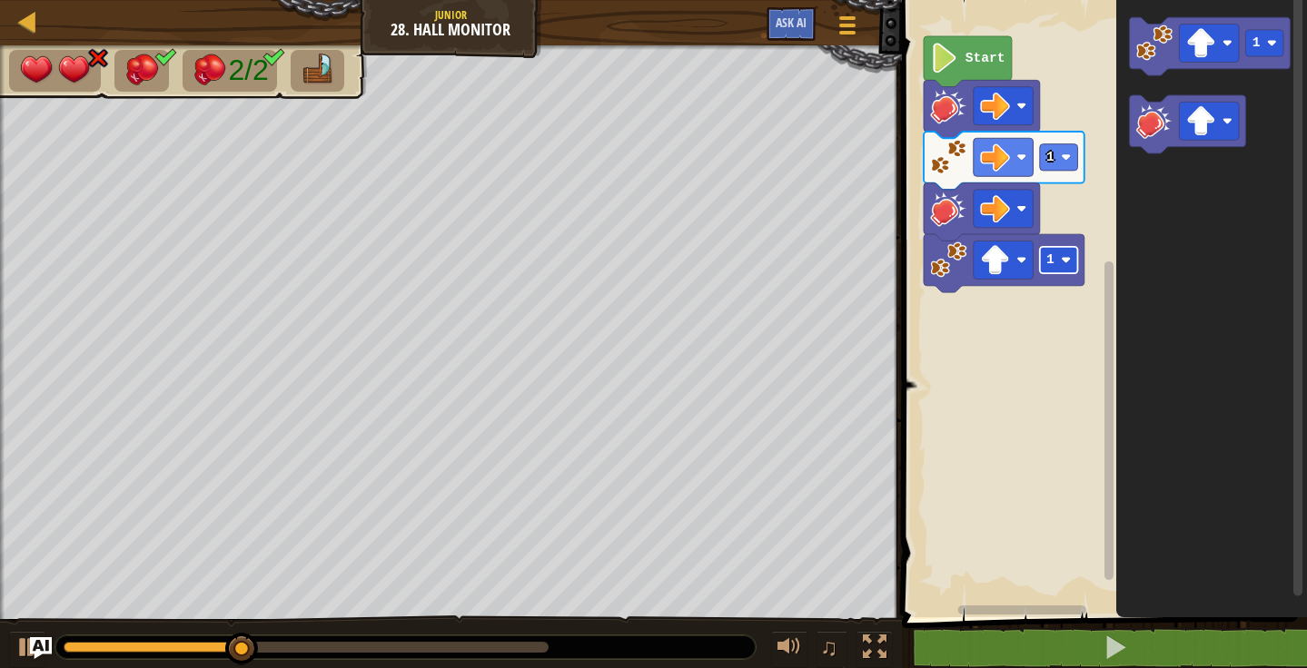
click at [1065, 255] on image "Blockly Workspace" at bounding box center [1066, 260] width 10 height 10
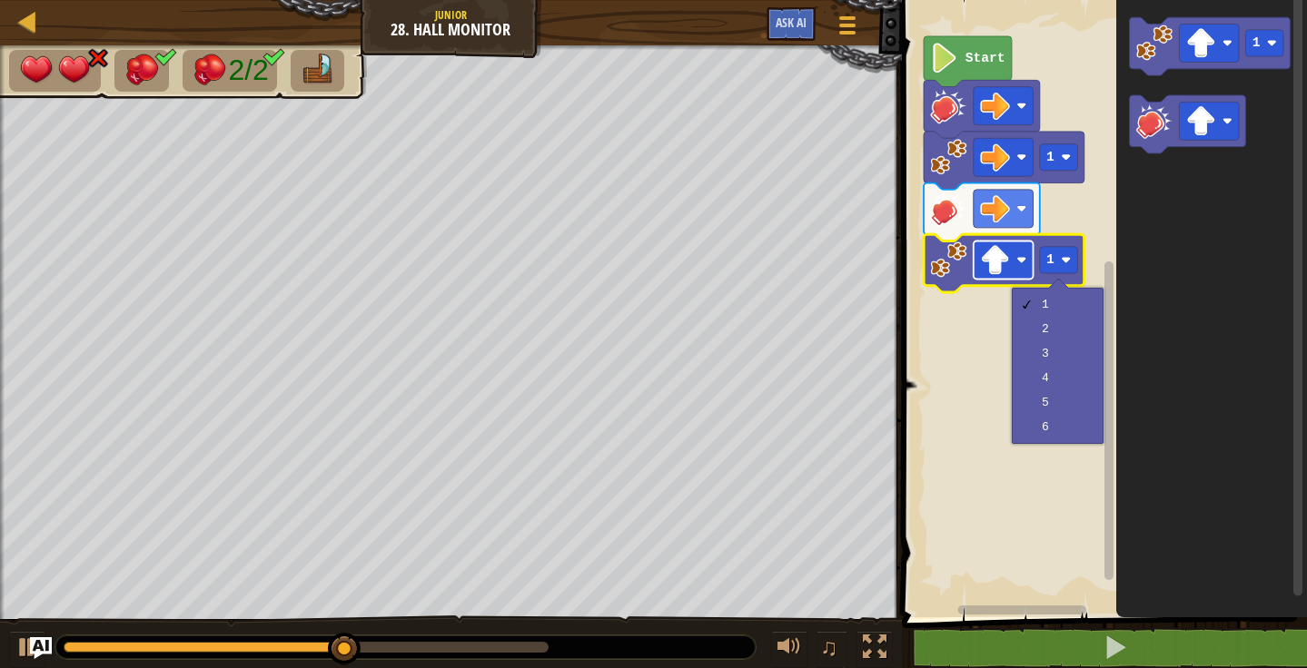
click at [1002, 267] on image "Blockly Workspace" at bounding box center [995, 260] width 30 height 30
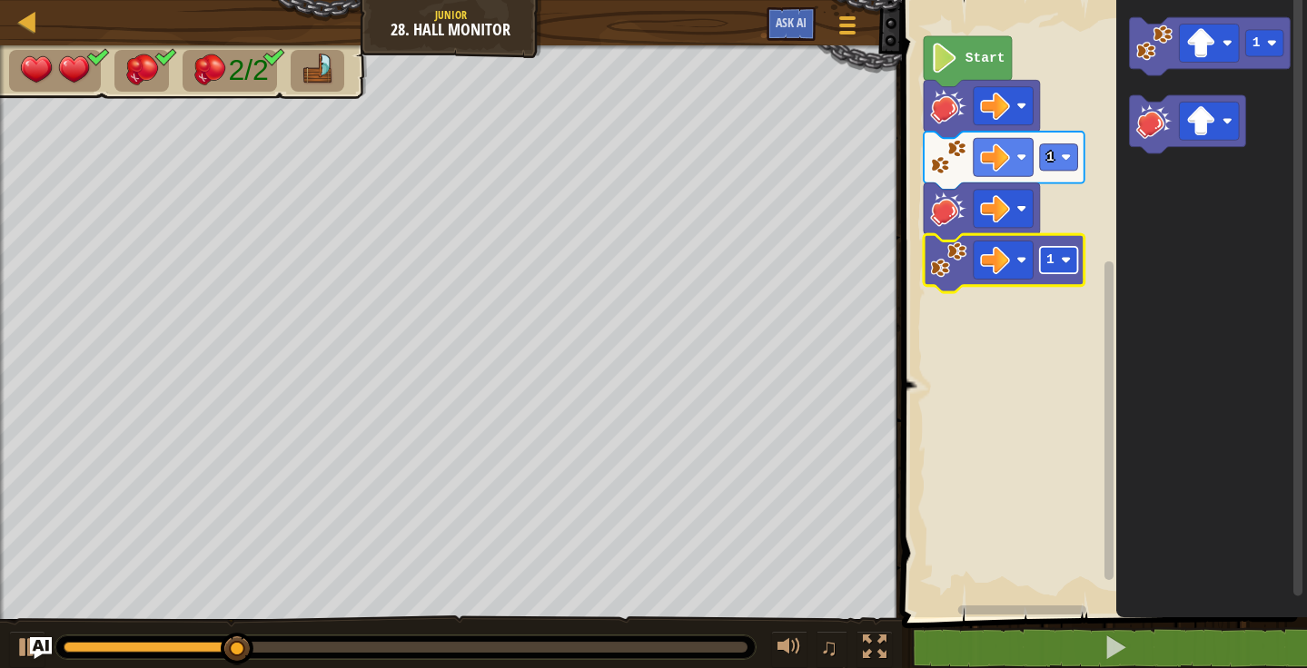
click at [1071, 269] on rect "Blockly Workspace" at bounding box center [1058, 260] width 38 height 26
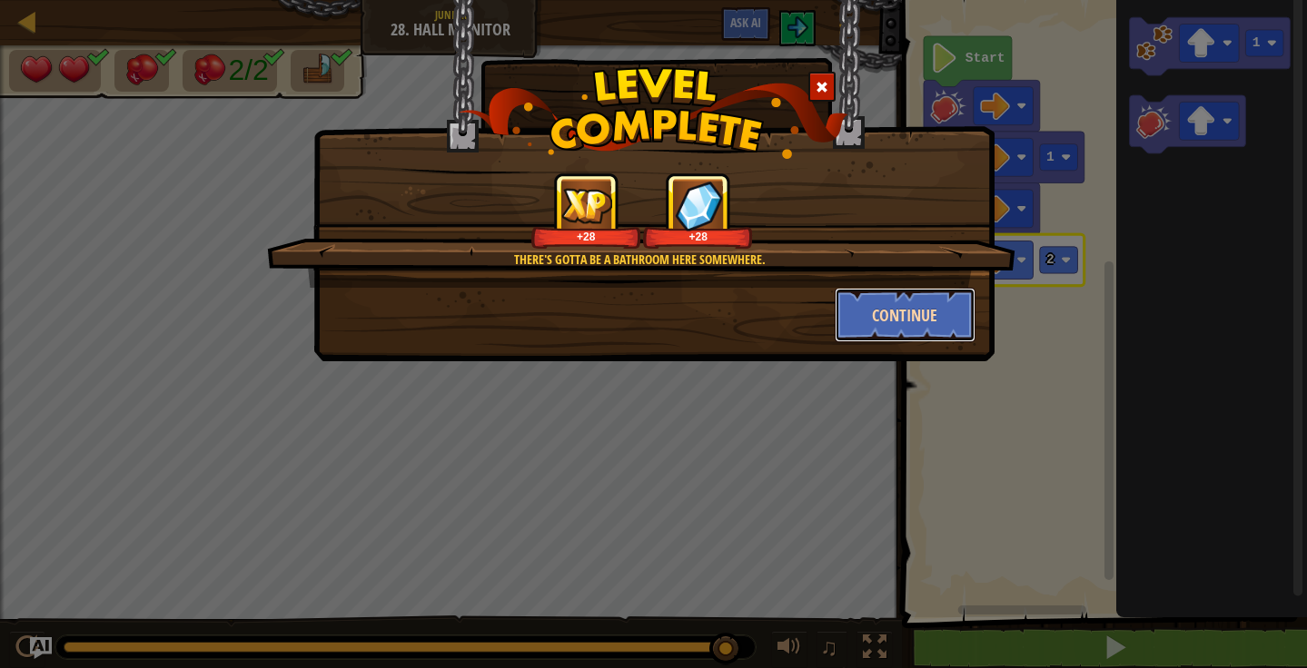
click at [873, 306] on button "Continue" at bounding box center [904, 315] width 141 height 54
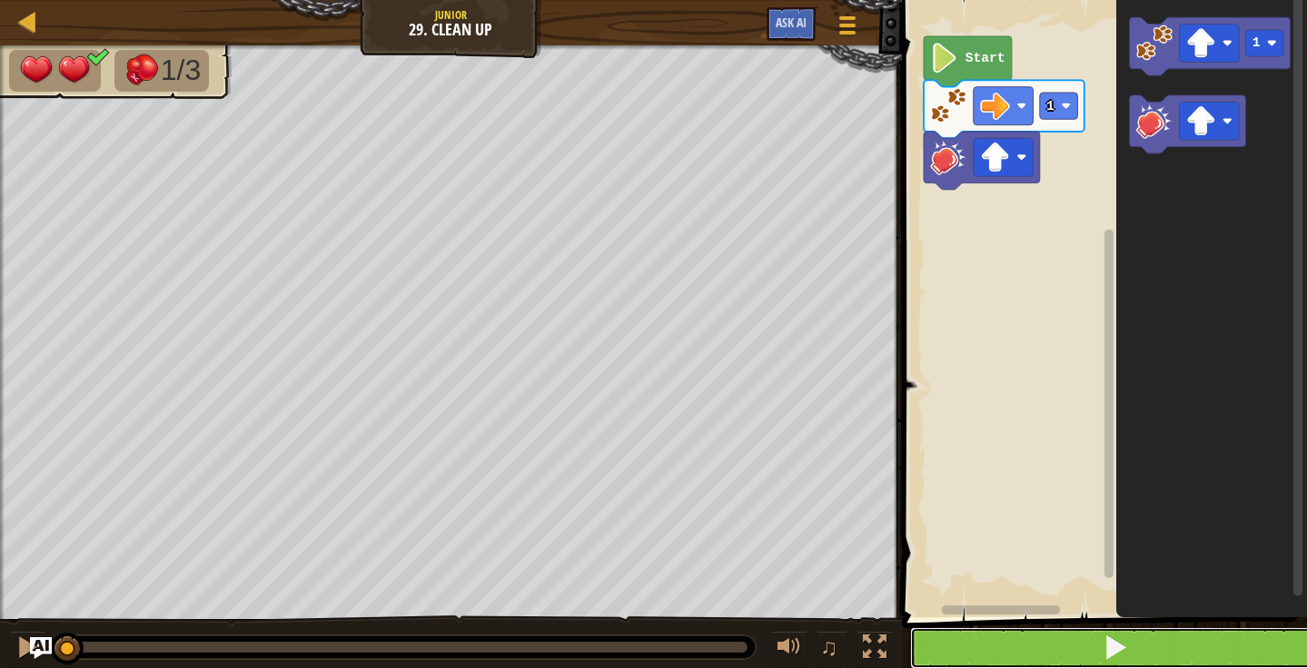
click at [993, 657] on button at bounding box center [1115, 648] width 410 height 42
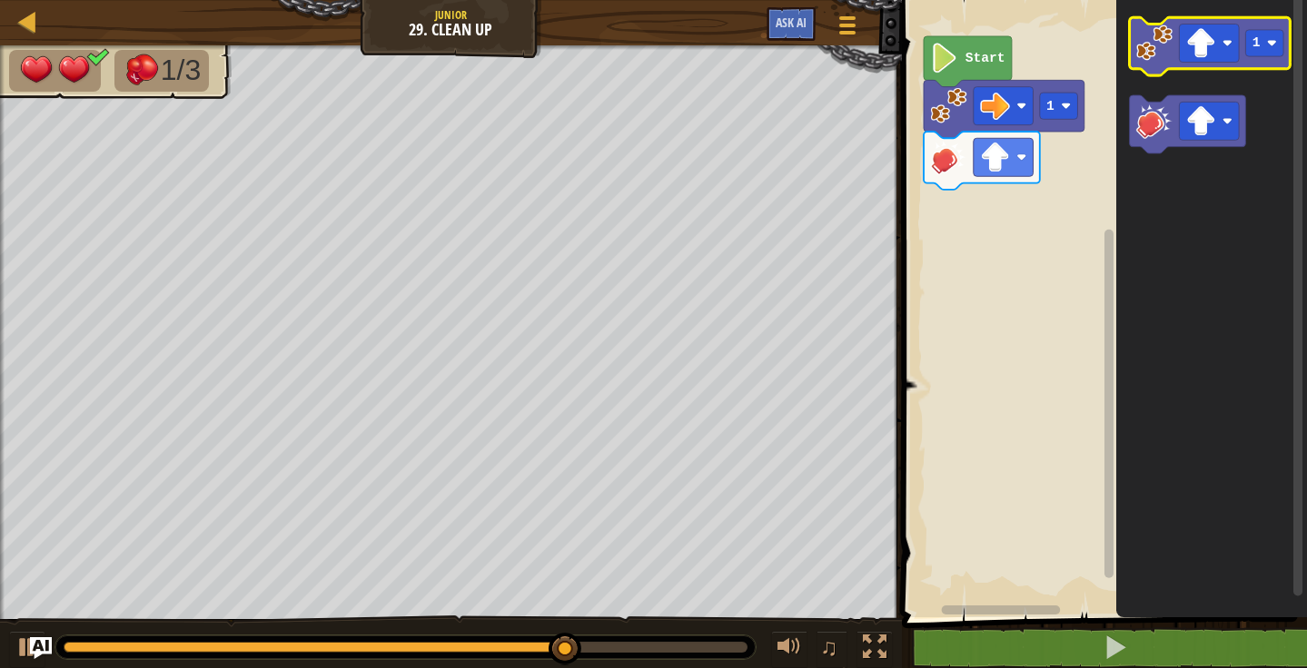
click at [1138, 38] on image "Blockly Workspace" at bounding box center [1153, 43] width 36 height 36
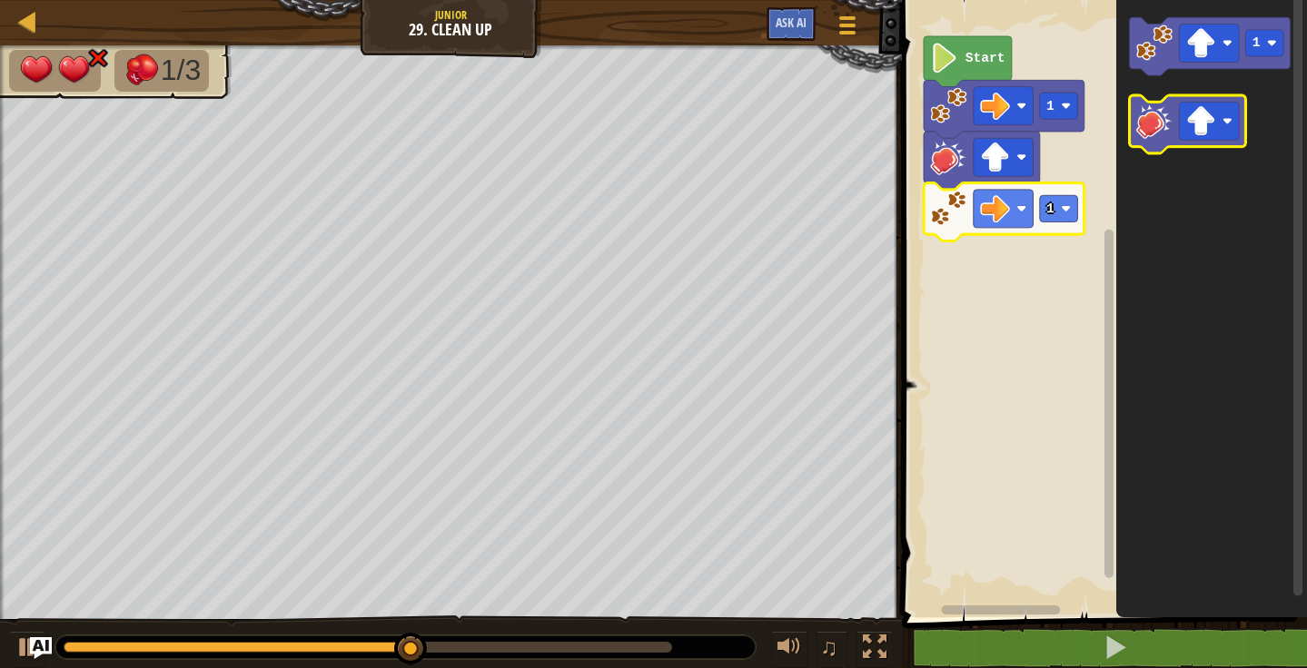
click at [1144, 123] on image "Blockly Workspace" at bounding box center [1153, 121] width 36 height 36
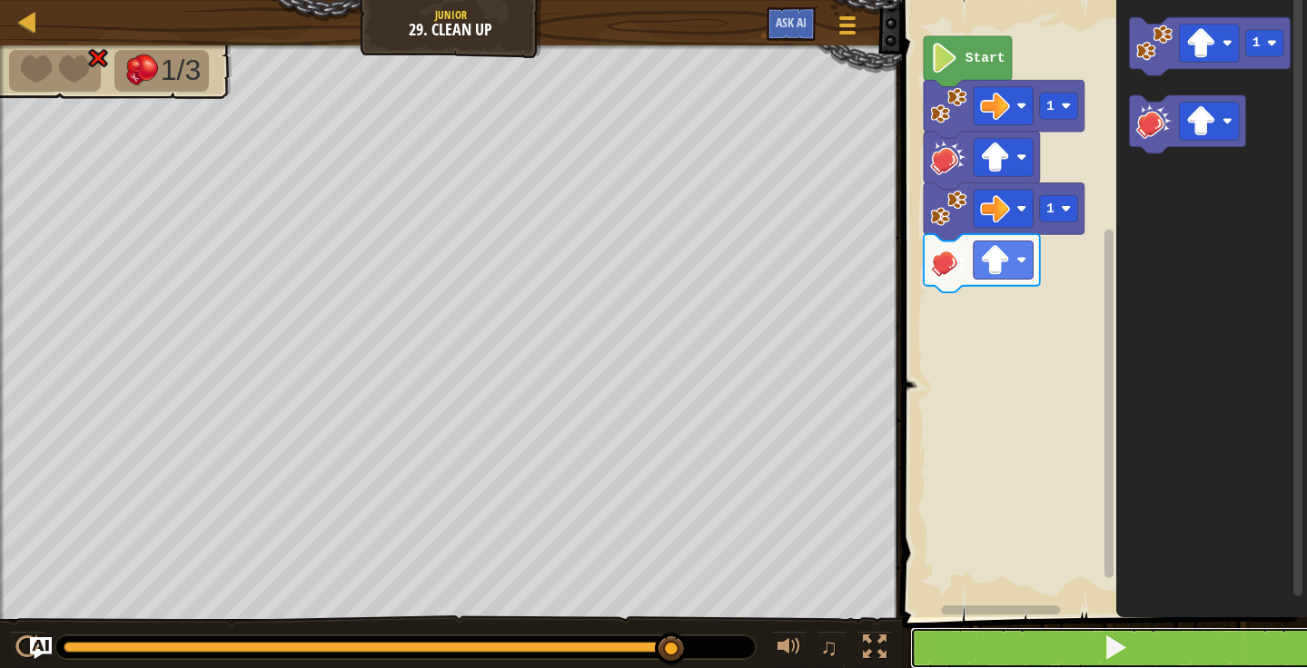
click at [1094, 650] on button at bounding box center [1115, 648] width 410 height 42
click at [1057, 659] on button at bounding box center [1115, 648] width 410 height 42
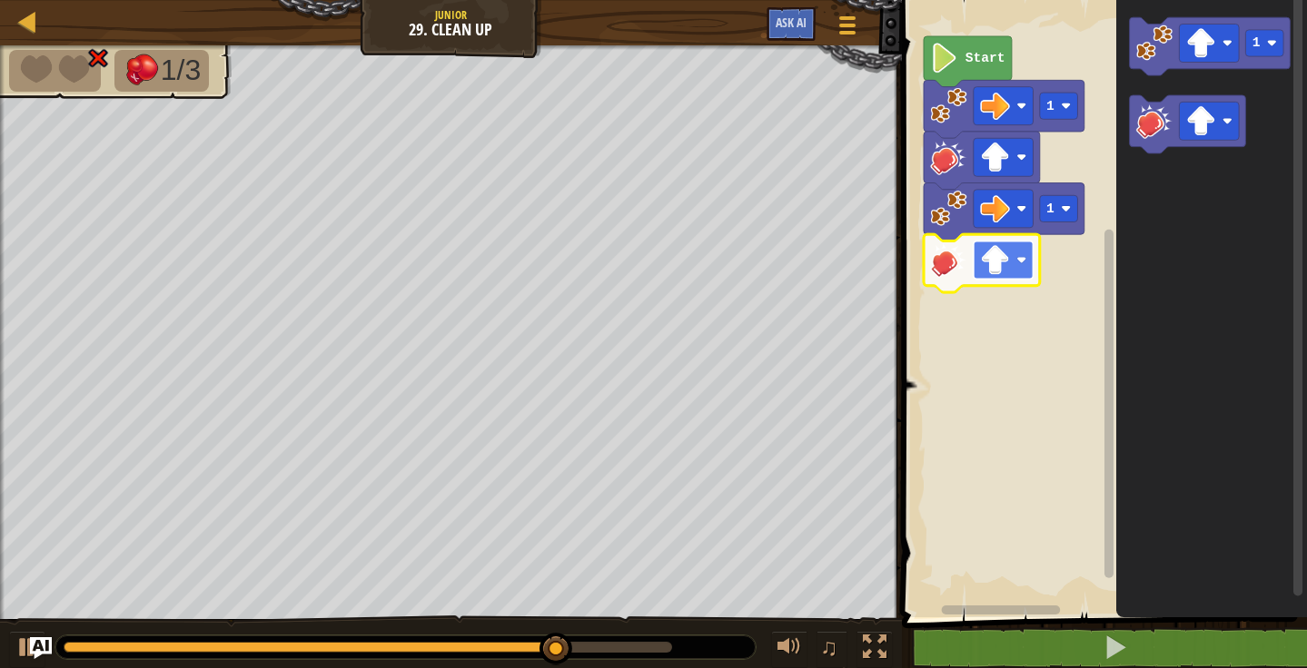
click at [1013, 267] on rect "Blockly Workspace" at bounding box center [1002, 260] width 60 height 38
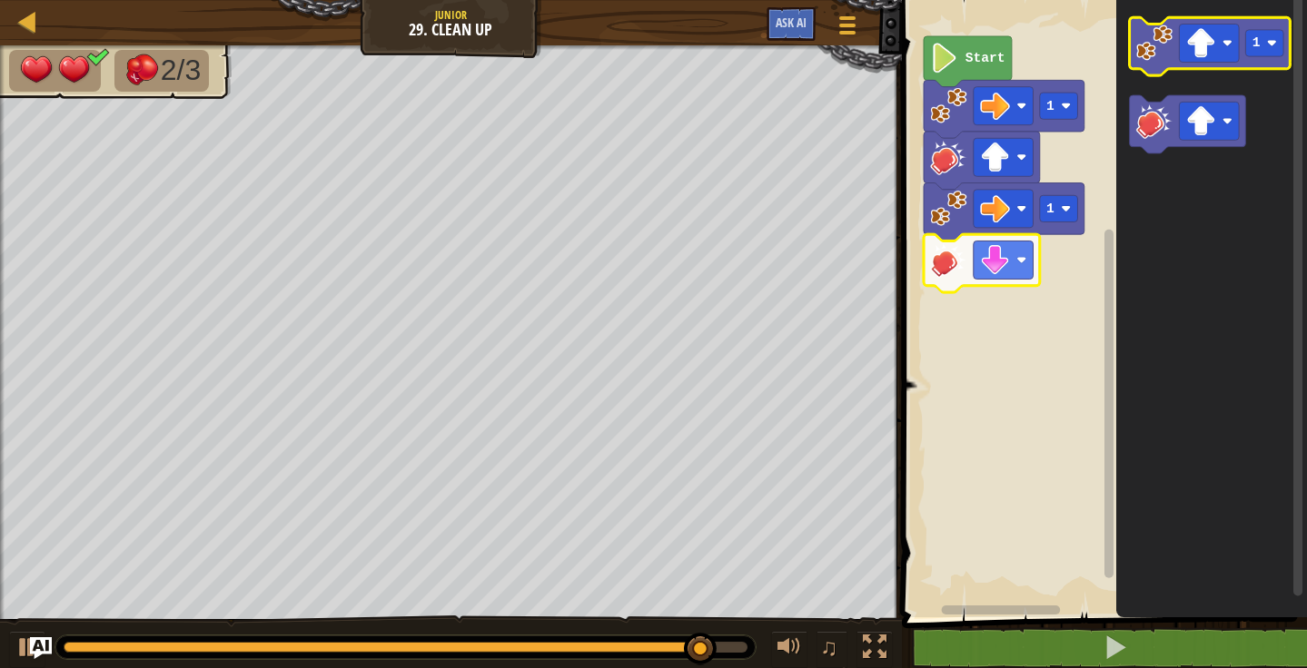
click at [1156, 59] on image "Blockly Workspace" at bounding box center [1153, 43] width 36 height 36
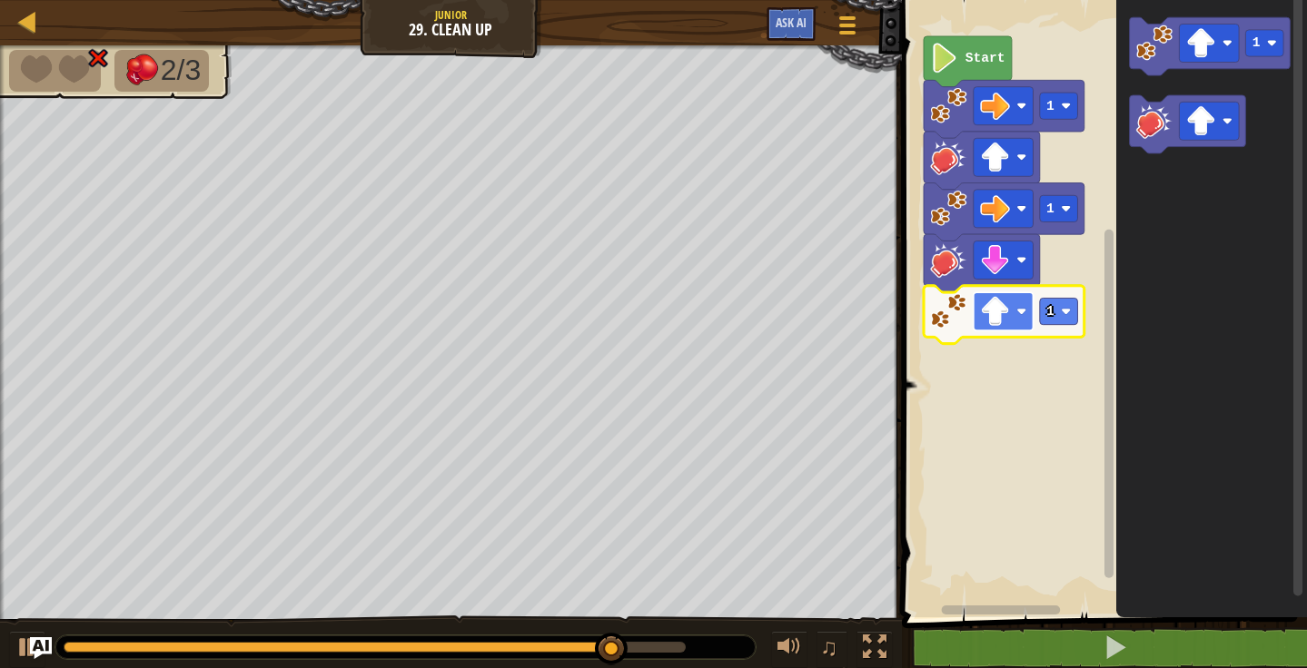
click at [1001, 321] on image "Blockly Workspace" at bounding box center [995, 312] width 30 height 30
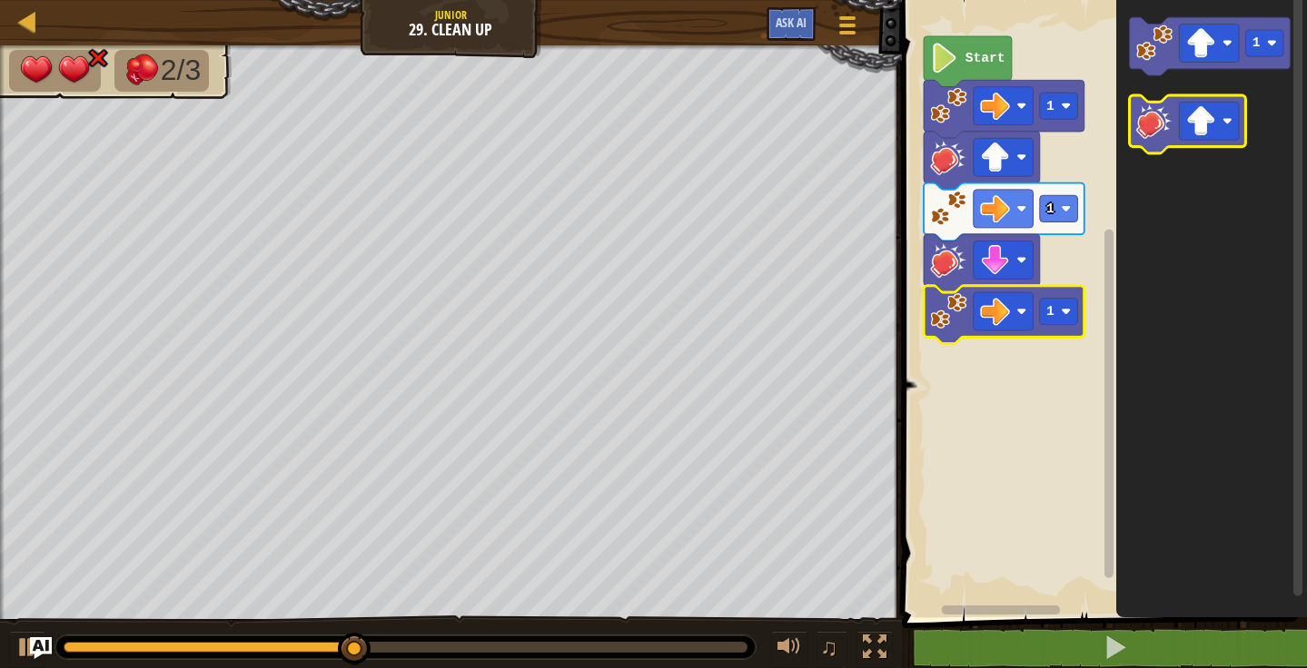
click at [1145, 141] on icon "Blockly Workspace" at bounding box center [1187, 124] width 116 height 58
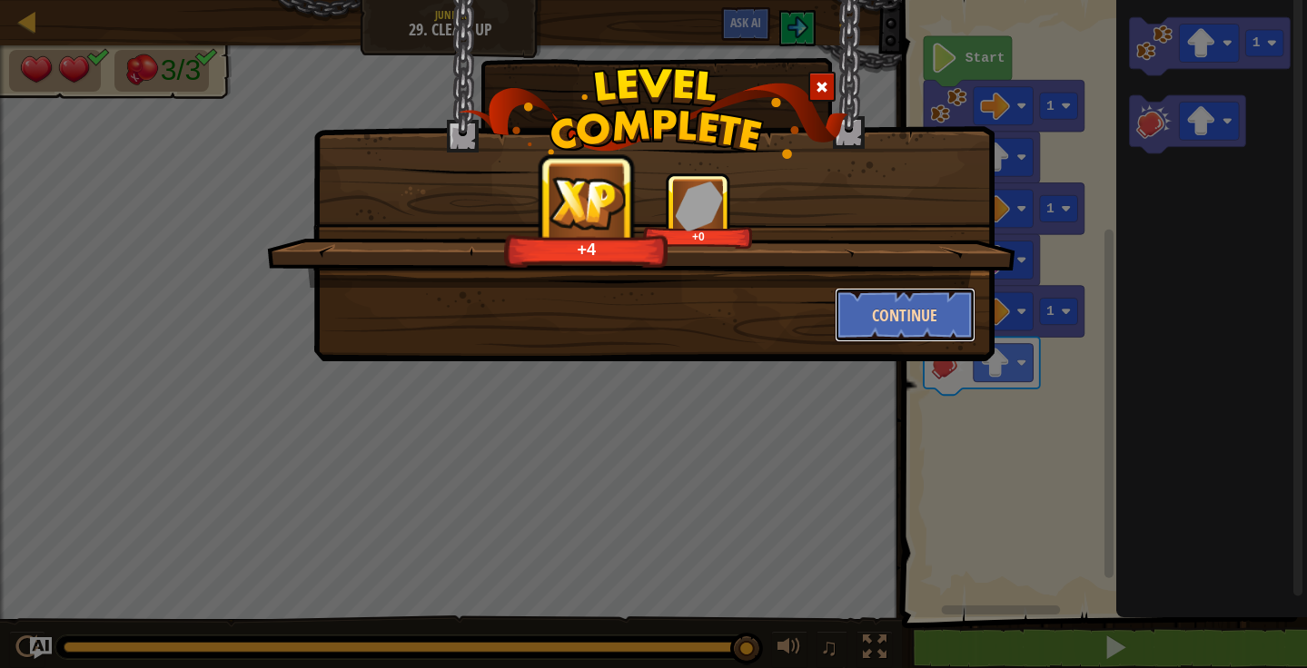
click at [936, 306] on button "Continue" at bounding box center [904, 315] width 141 height 54
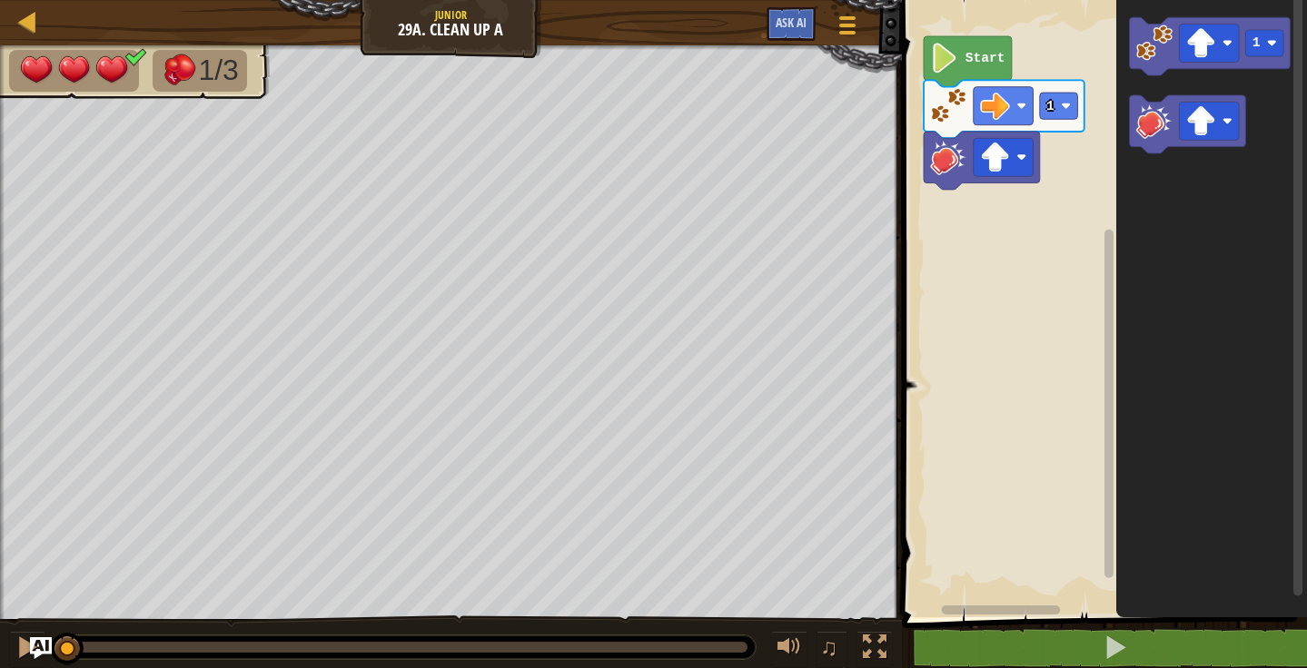
click at [962, 67] on icon "Blockly Workspace" at bounding box center [967, 61] width 88 height 51
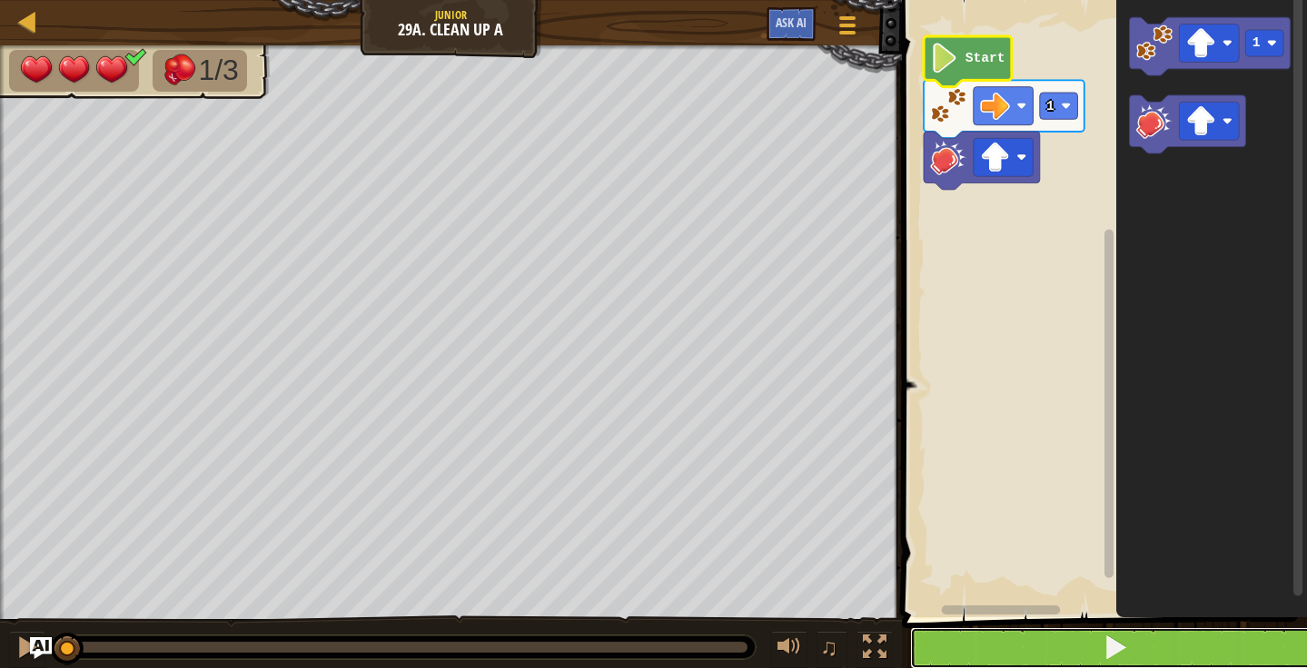
click at [1100, 664] on button at bounding box center [1115, 648] width 410 height 42
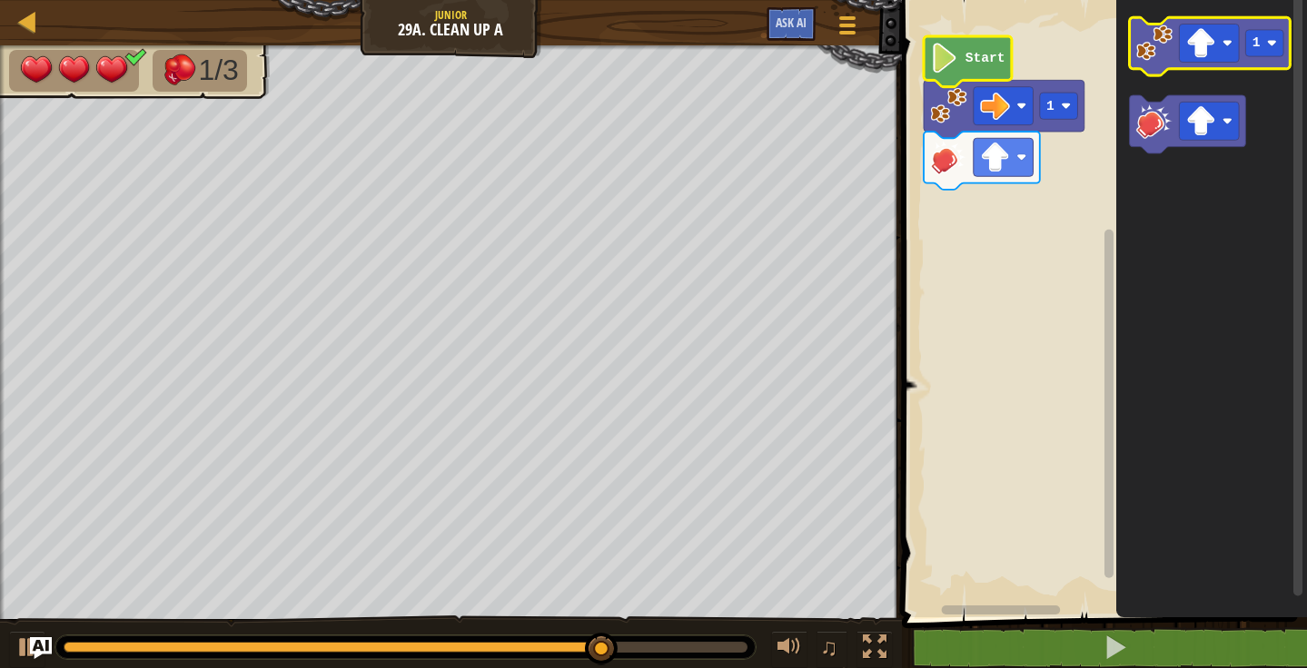
click at [1134, 35] on icon "Blockly Workspace" at bounding box center [1209, 46] width 161 height 58
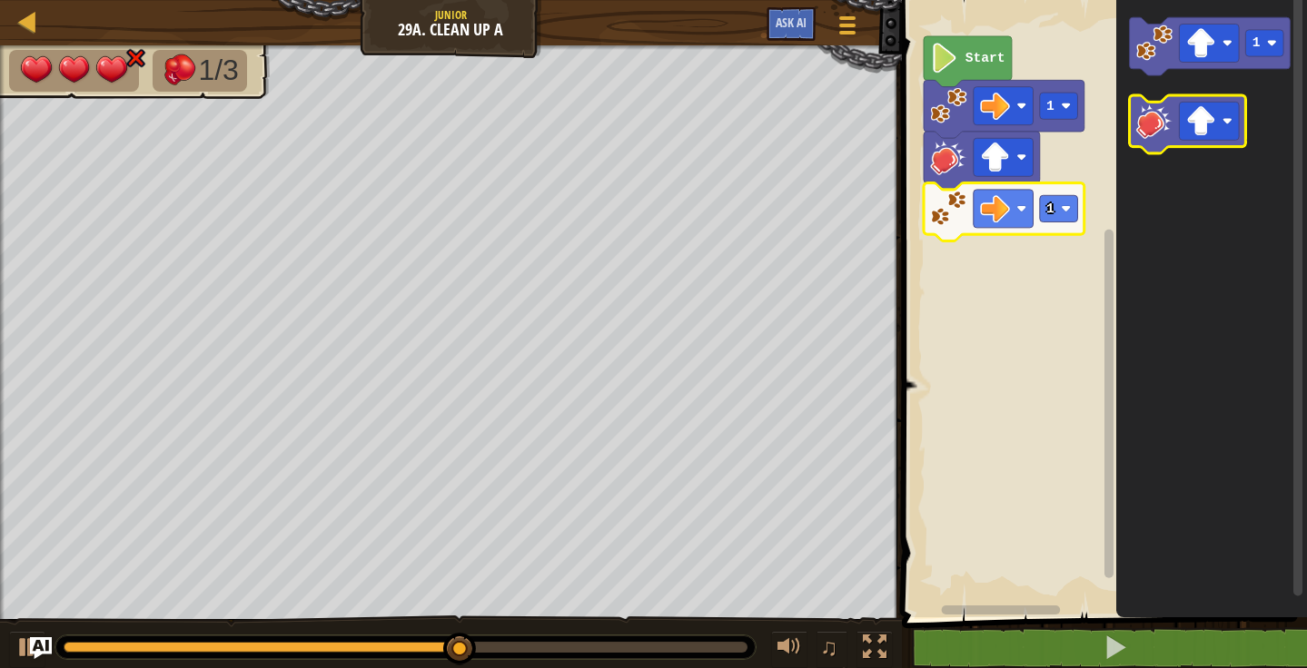
click at [1147, 130] on image "Blockly Workspace" at bounding box center [1153, 121] width 36 height 36
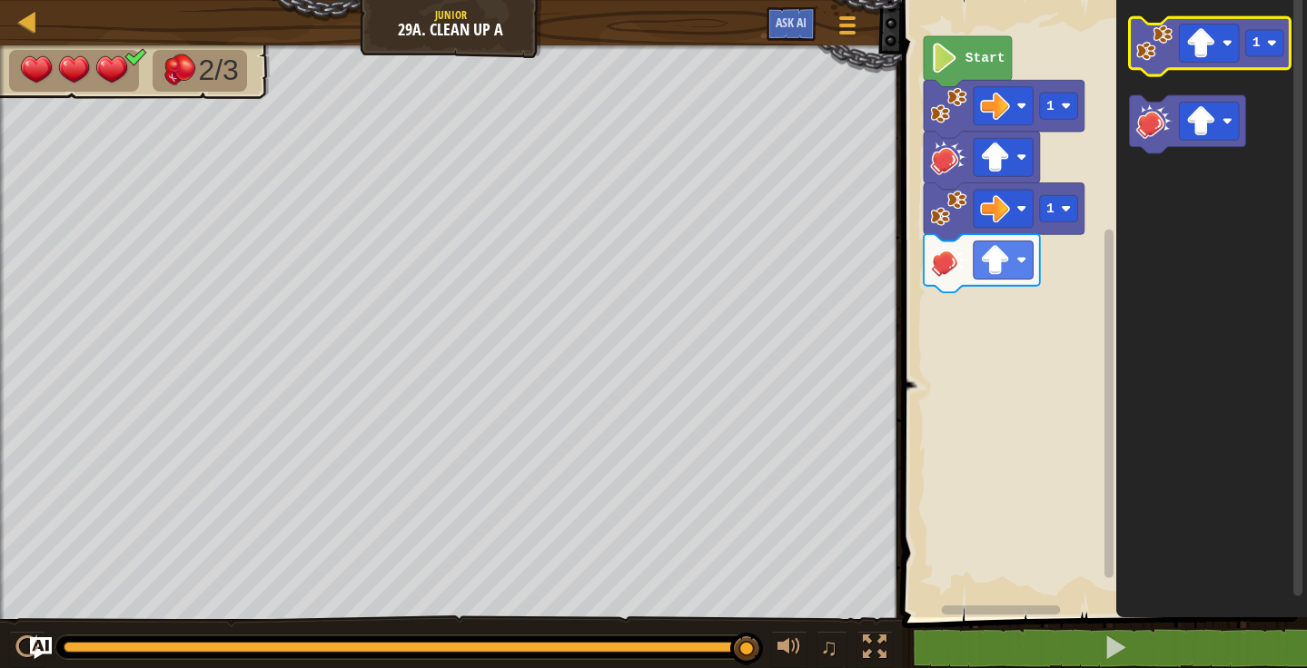
click at [1169, 46] on image "Blockly Workspace" at bounding box center [1153, 43] width 36 height 36
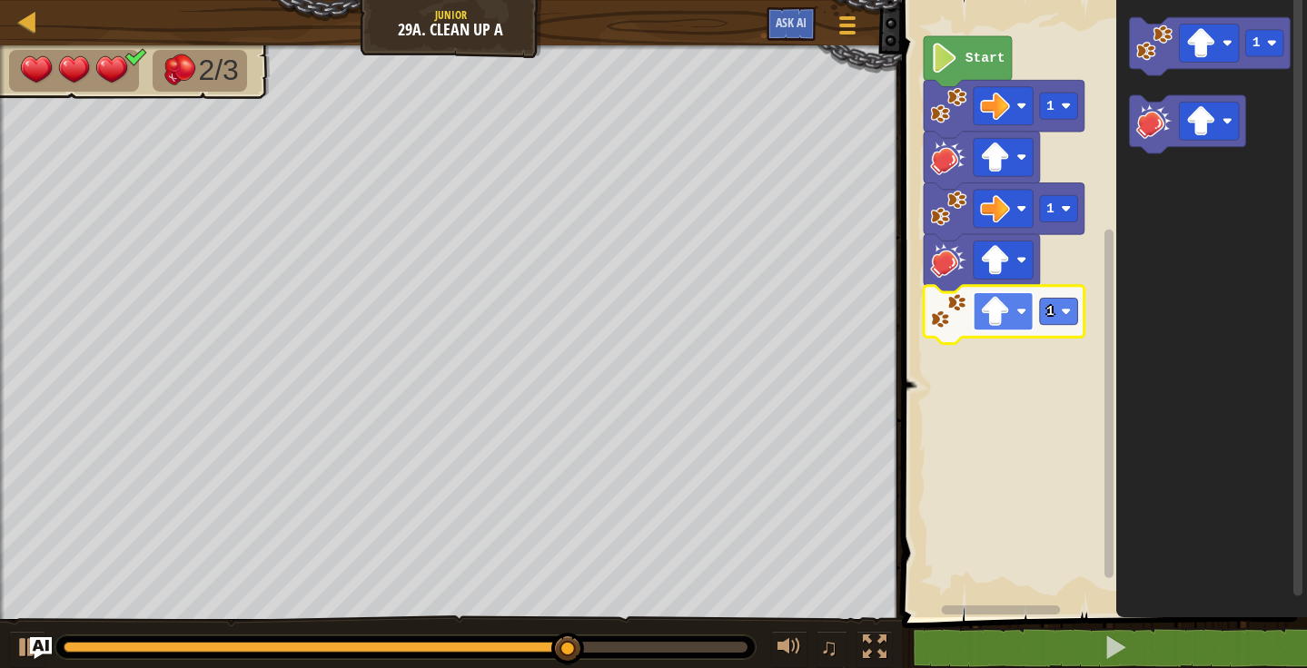
click at [1012, 313] on rect "Blockly Workspace" at bounding box center [1002, 311] width 60 height 38
click at [1150, 105] on image "Blockly Workspace" at bounding box center [1153, 121] width 36 height 36
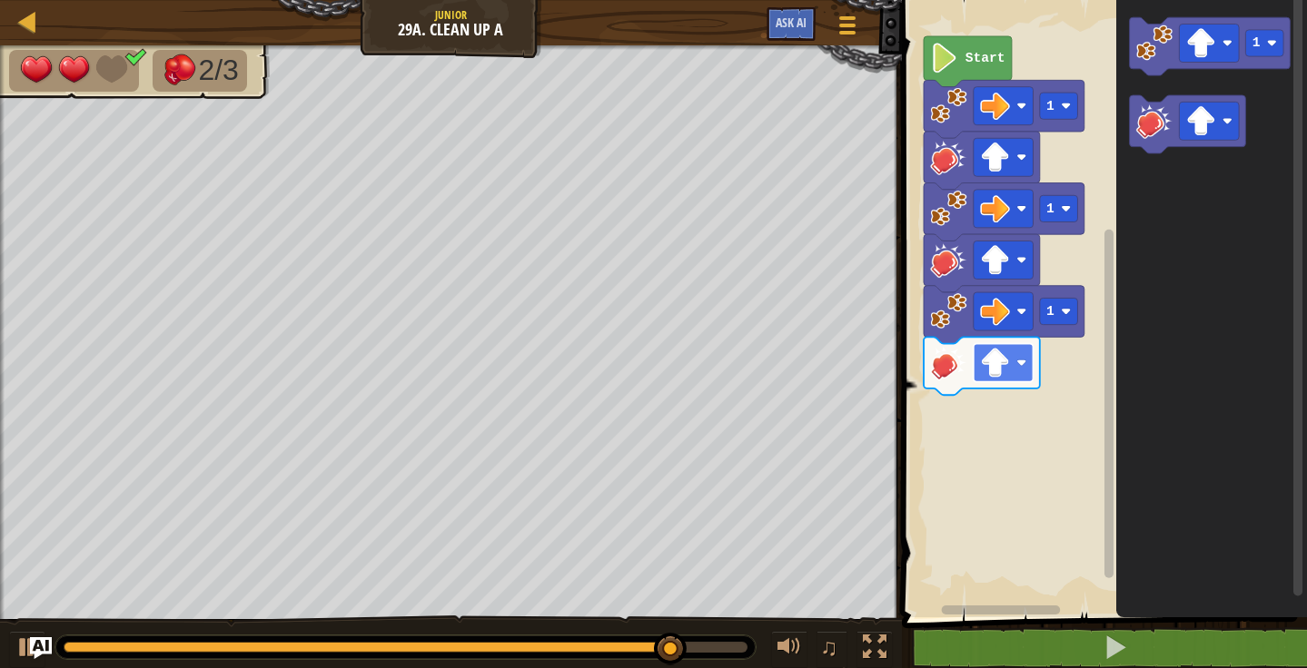
click at [1015, 369] on rect "Blockly Workspace" at bounding box center [1002, 363] width 60 height 38
click at [992, 372] on image "Blockly Workspace" at bounding box center [995, 363] width 30 height 30
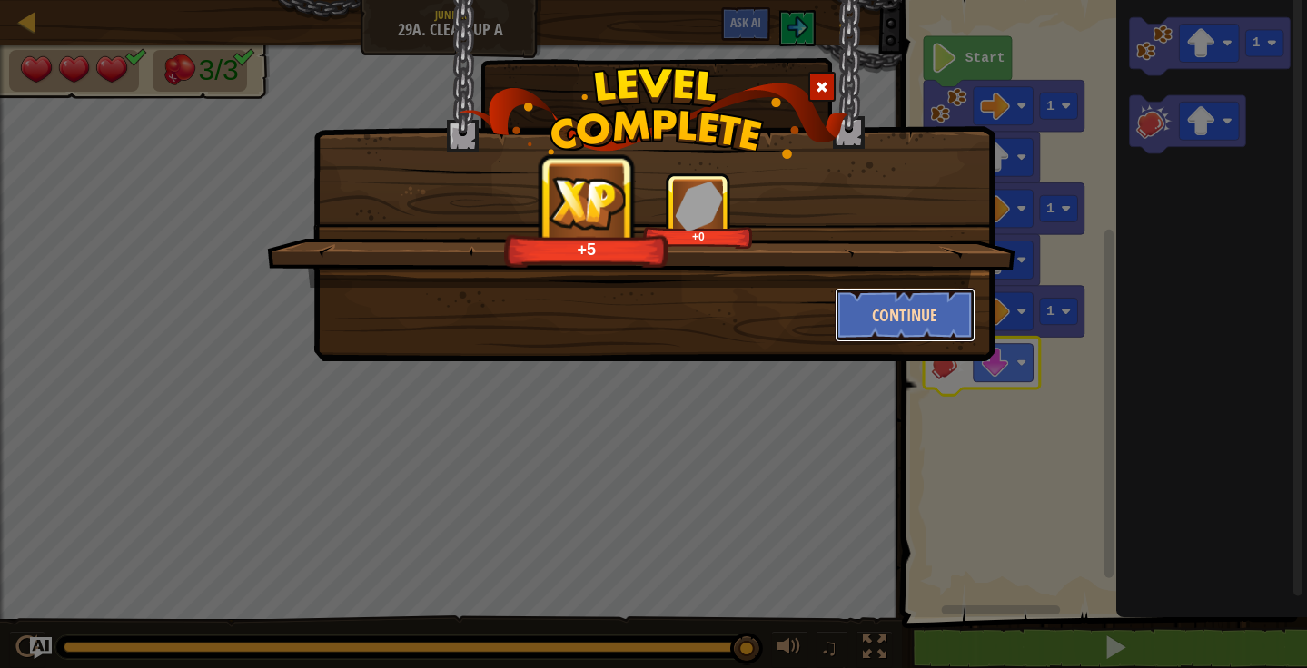
click at [885, 325] on button "Continue" at bounding box center [904, 315] width 141 height 54
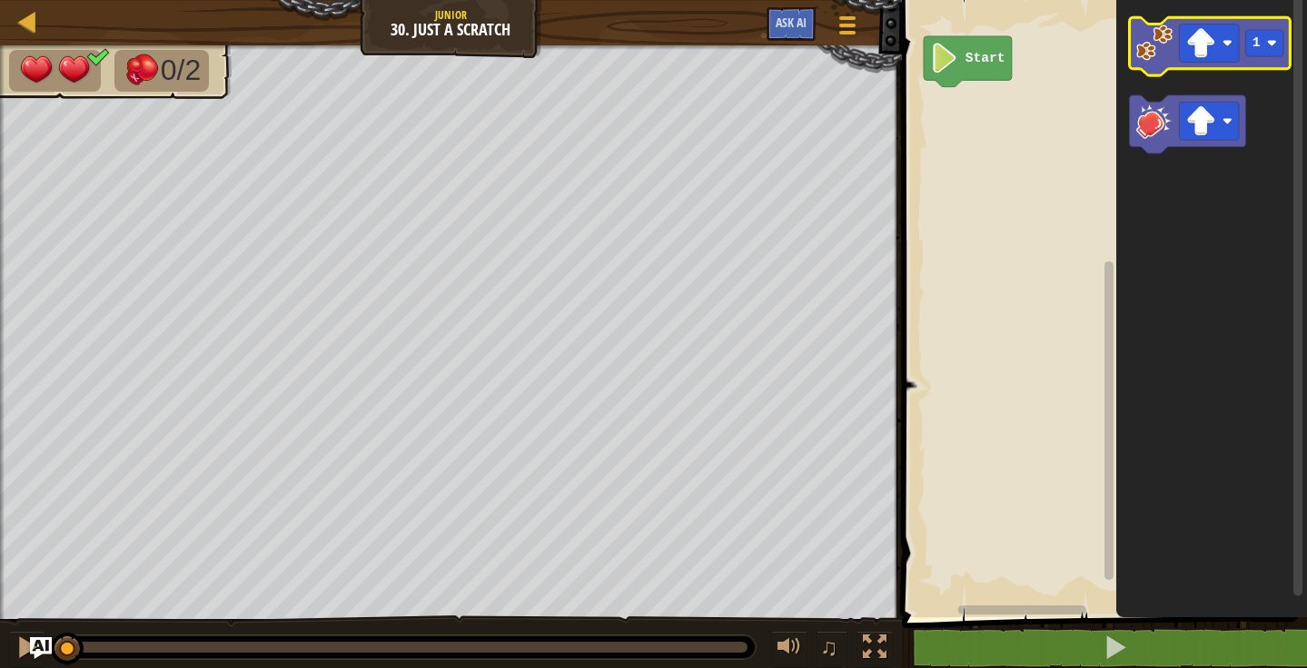
click at [1138, 30] on image "Blockly Workspace" at bounding box center [1153, 43] width 36 height 36
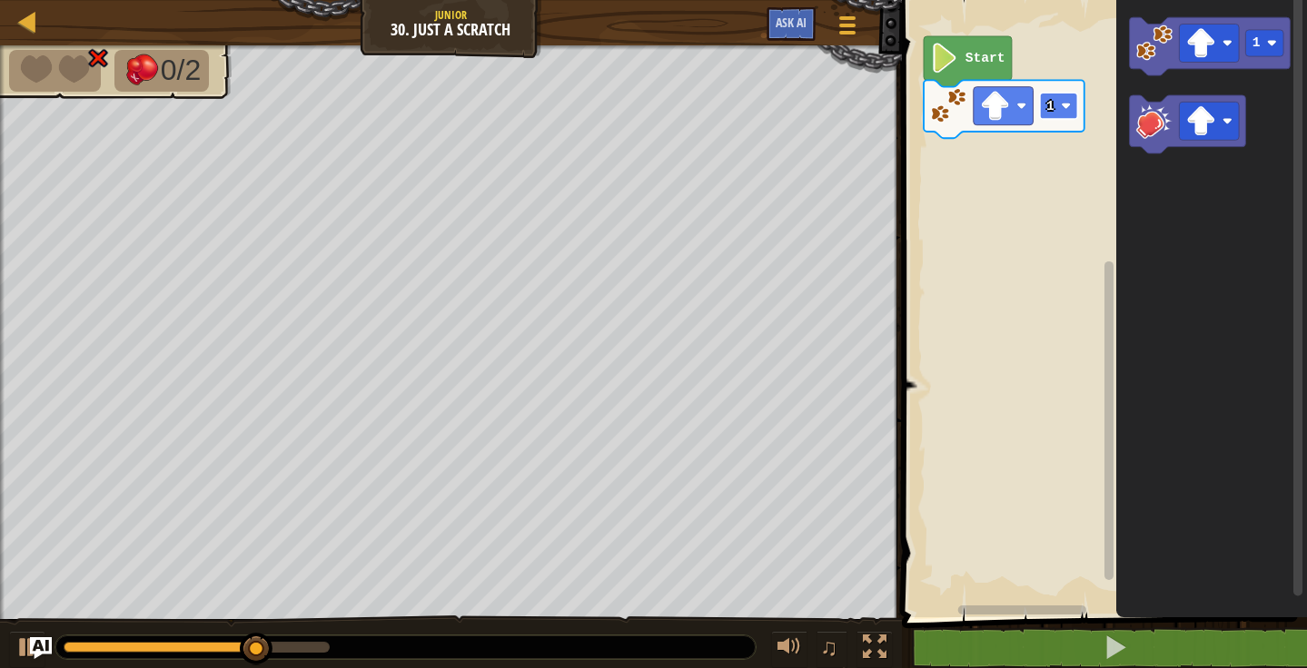
click at [1039, 113] on rect "Blockly Workspace" at bounding box center [1058, 106] width 38 height 26
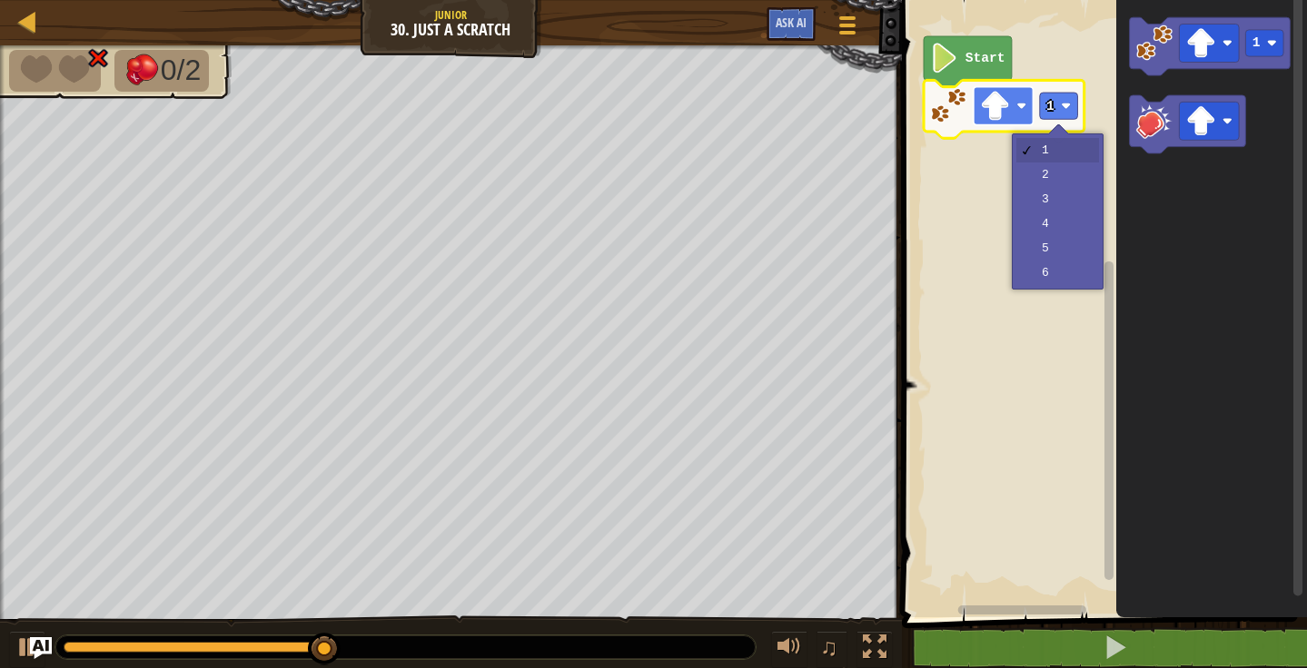
click at [1014, 103] on rect "Blockly Workspace" at bounding box center [1002, 106] width 60 height 38
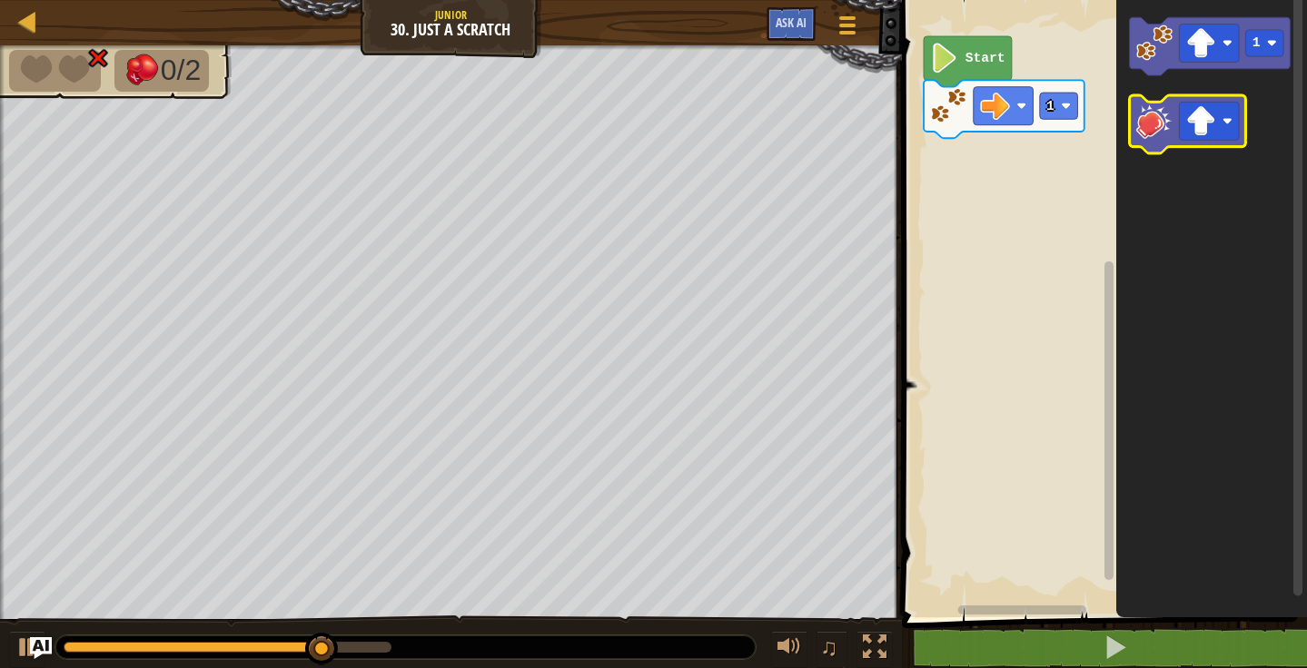
click at [1133, 132] on icon "Blockly Workspace" at bounding box center [1187, 124] width 116 height 58
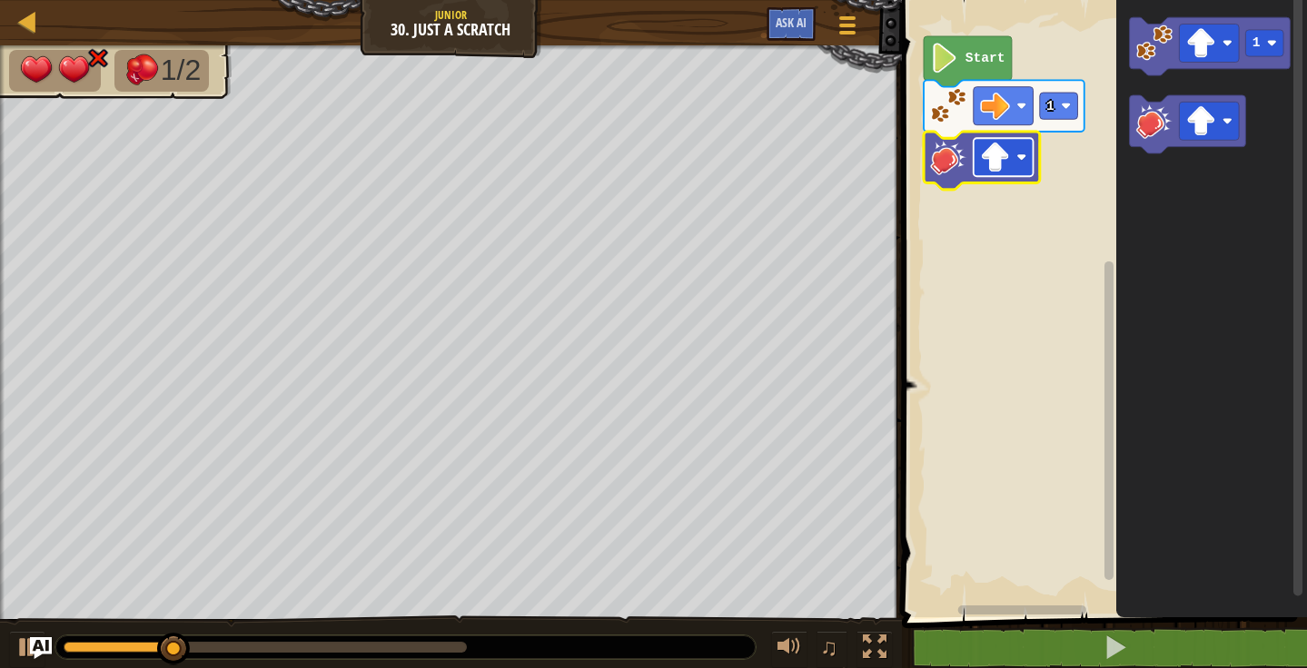
click at [1026, 172] on rect "Blockly Workspace" at bounding box center [1002, 157] width 60 height 38
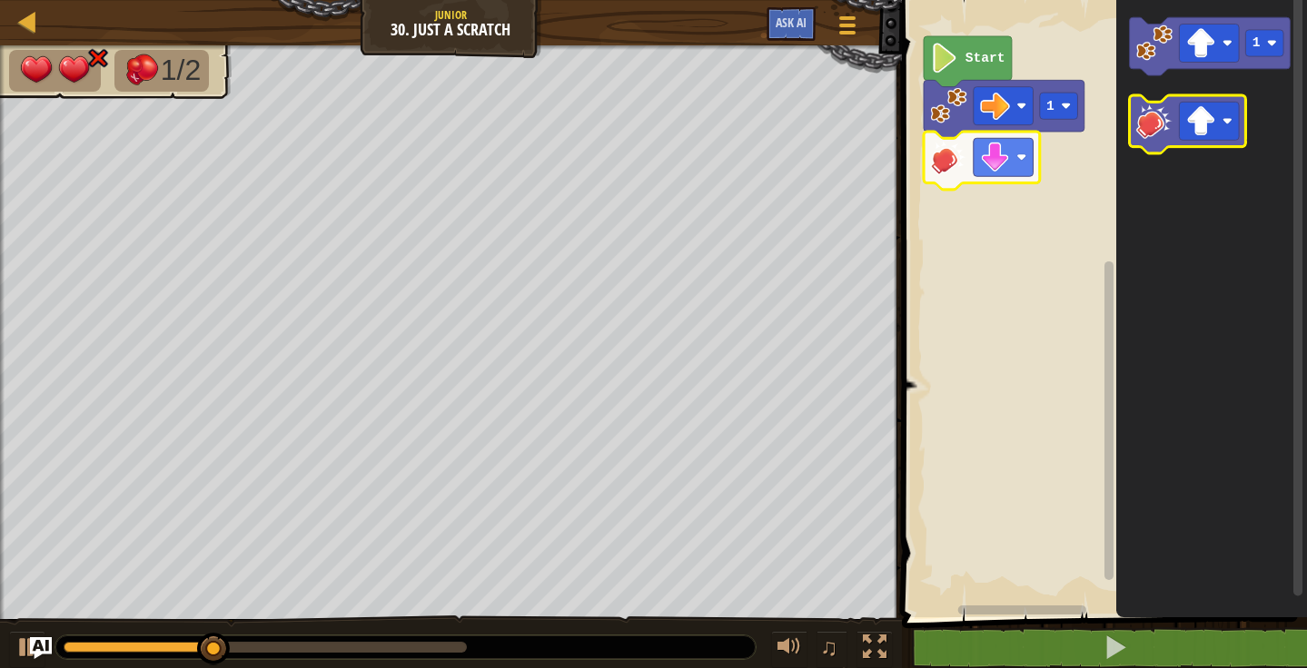
click at [1162, 153] on rect "Blockly Workspace" at bounding box center [1187, 124] width 116 height 58
click at [1146, 110] on image "Blockly Workspace" at bounding box center [1153, 121] width 36 height 36
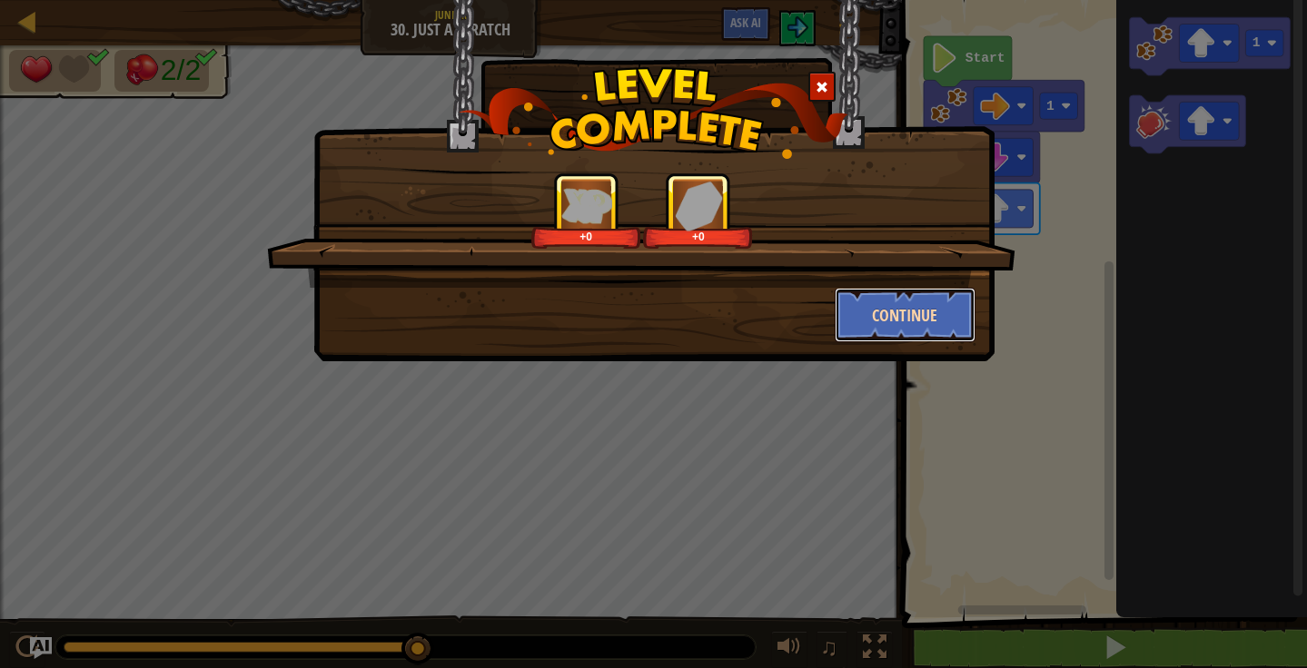
click at [965, 309] on button "Continue" at bounding box center [904, 315] width 141 height 54
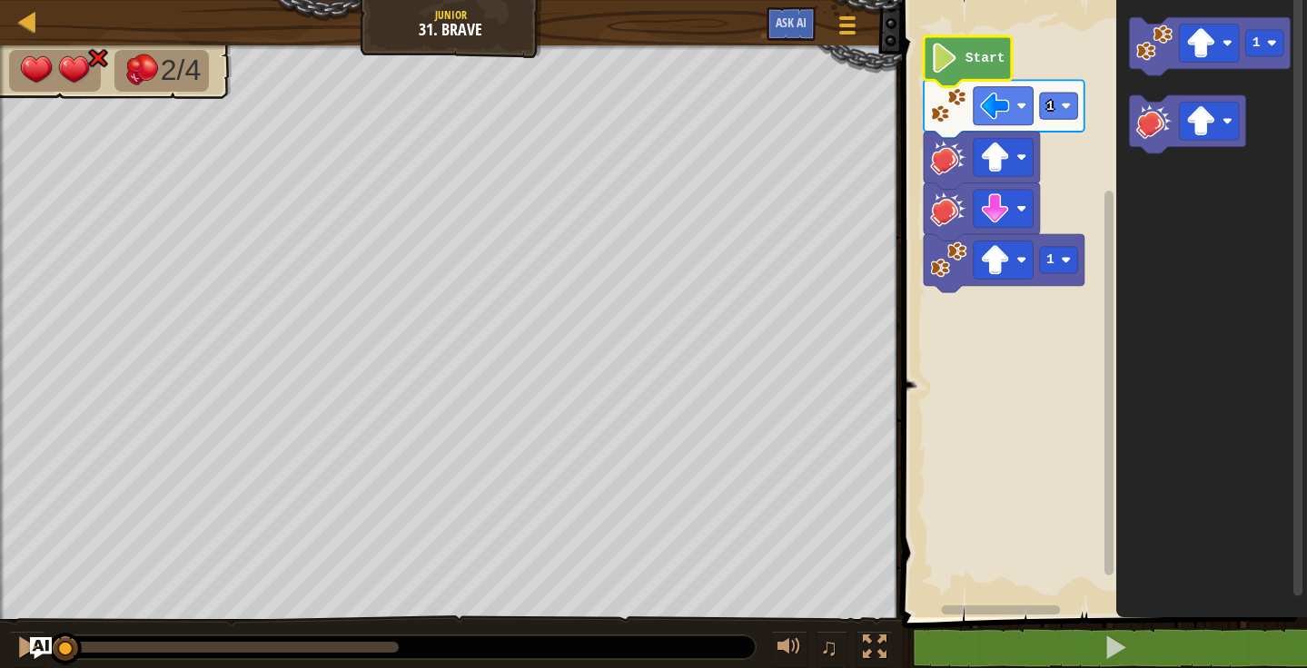
click at [986, 72] on icon "Blockly Workspace" at bounding box center [967, 61] width 88 height 51
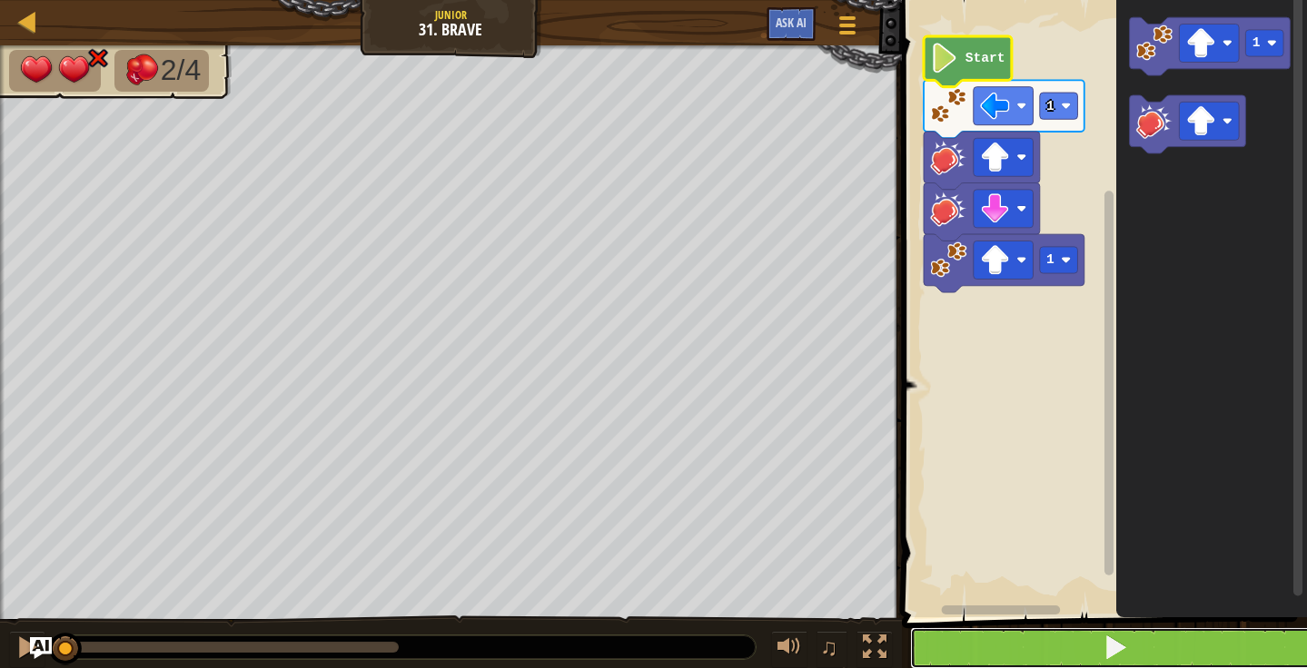
click at [1129, 659] on button at bounding box center [1115, 648] width 410 height 42
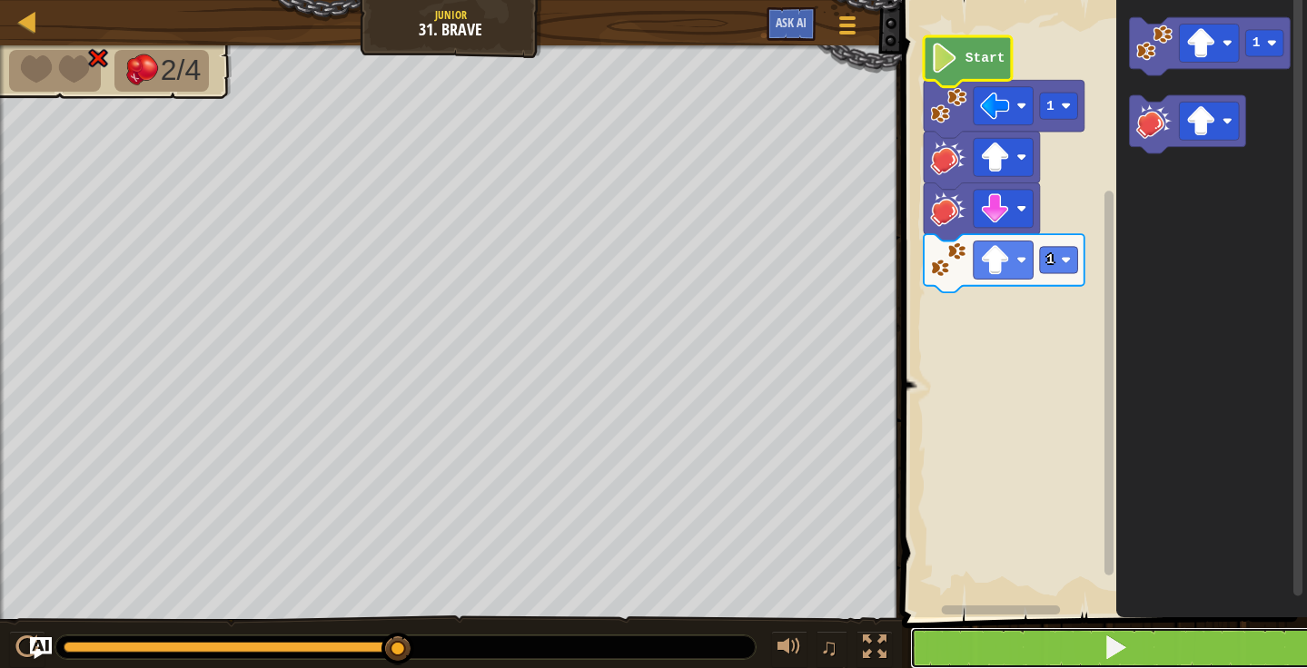
click at [1104, 652] on span at bounding box center [1114, 647] width 25 height 25
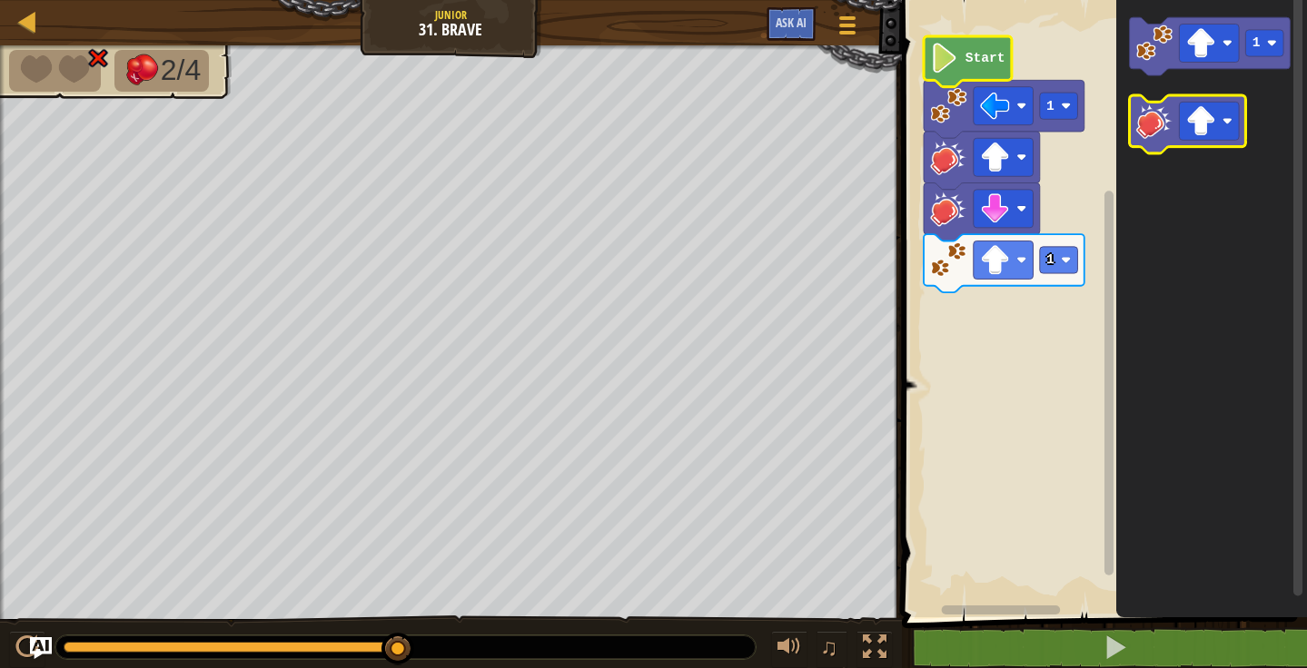
click at [1134, 137] on icon "Blockly Workspace" at bounding box center [1187, 124] width 116 height 58
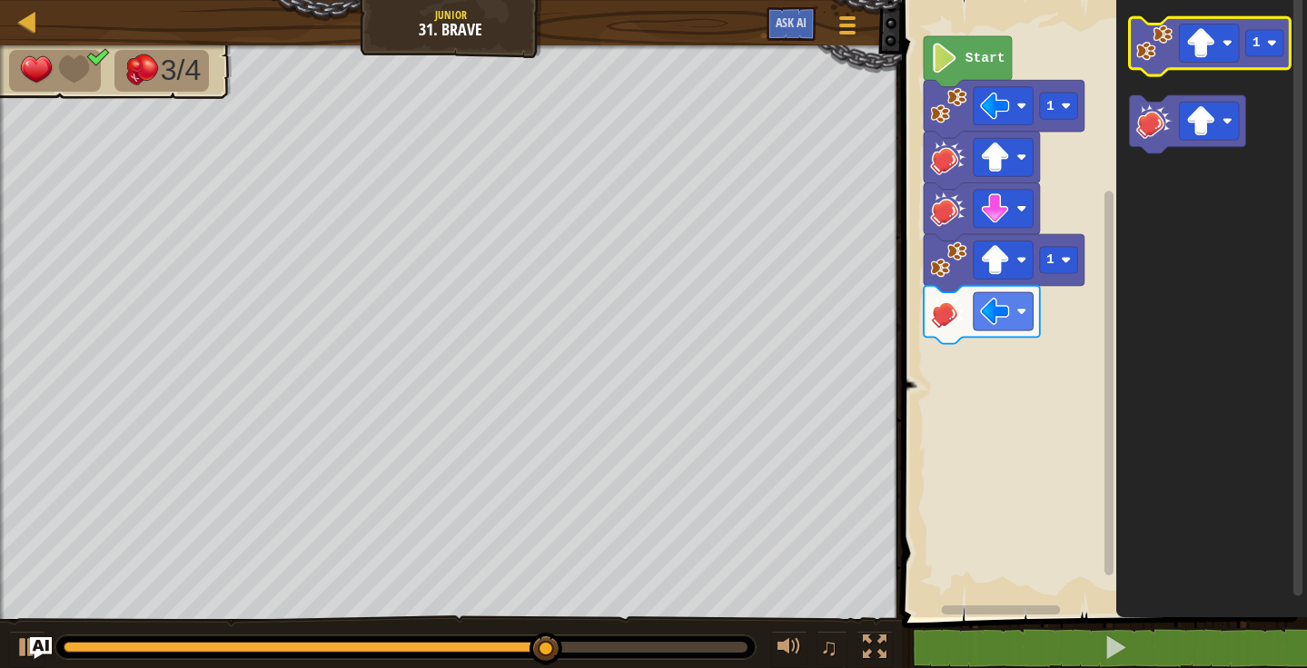
click at [1130, 63] on icon "Blockly Workspace" at bounding box center [1209, 46] width 161 height 58
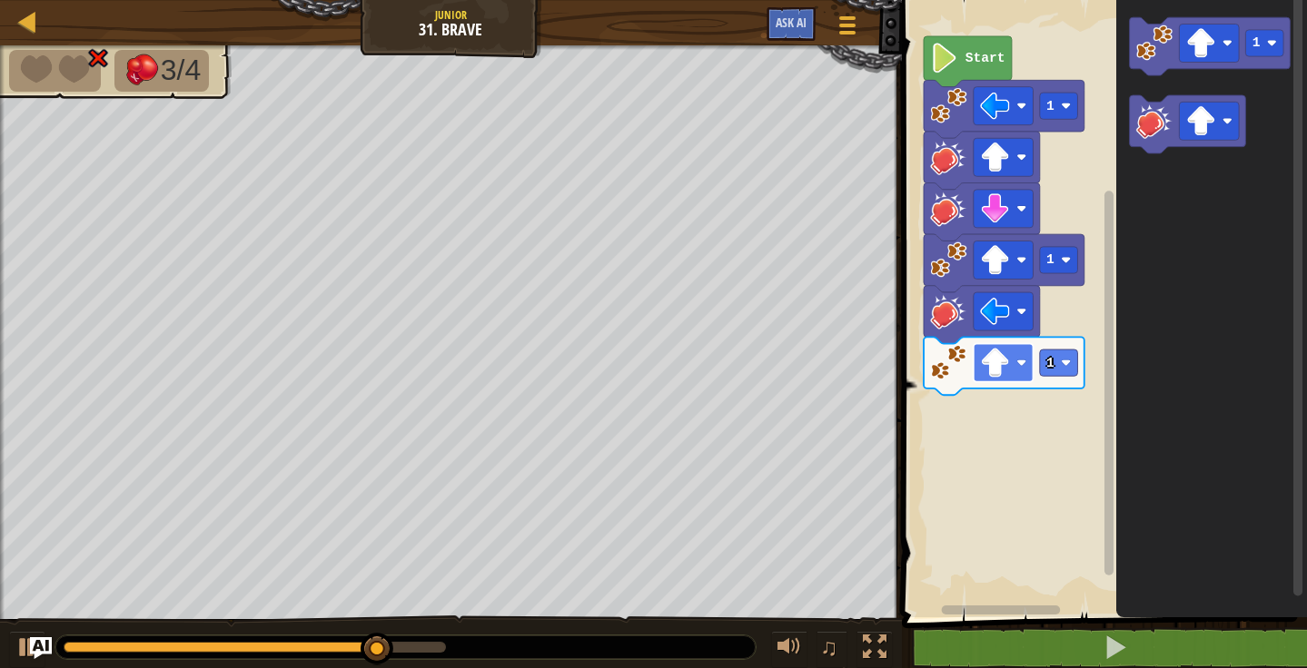
click at [1020, 362] on image "Blockly Workspace" at bounding box center [1021, 363] width 10 height 10
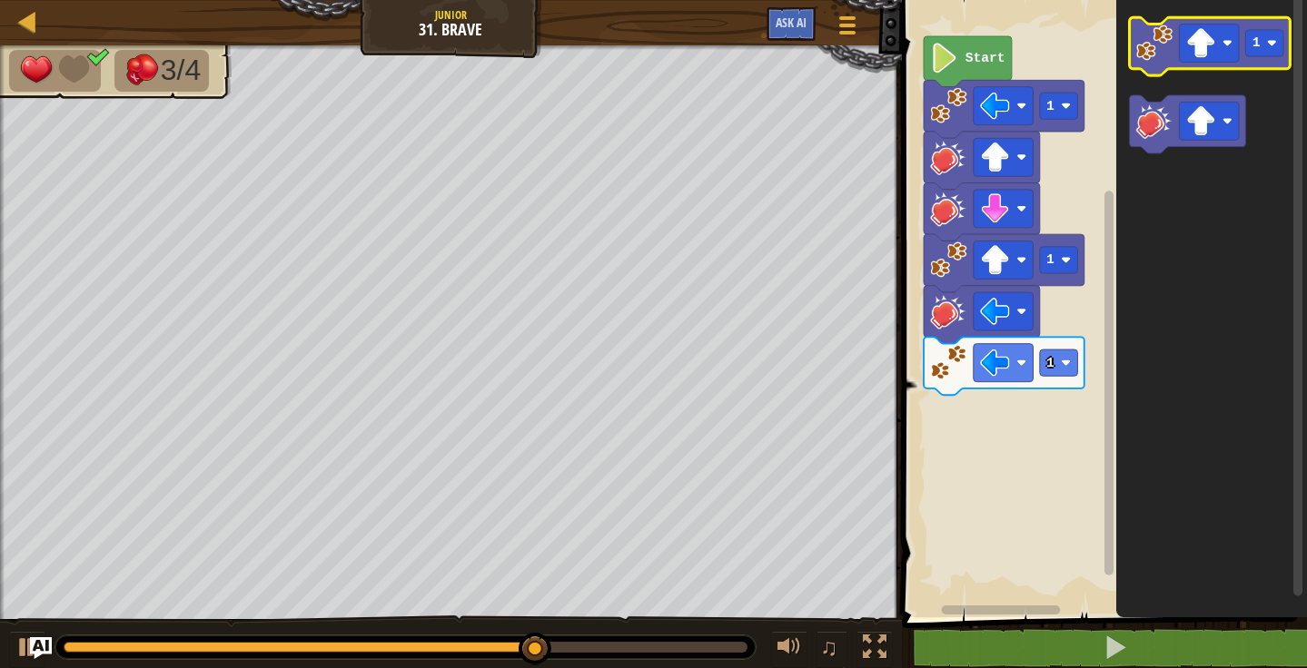
click at [1144, 68] on icon "Blockly Workspace" at bounding box center [1209, 46] width 161 height 58
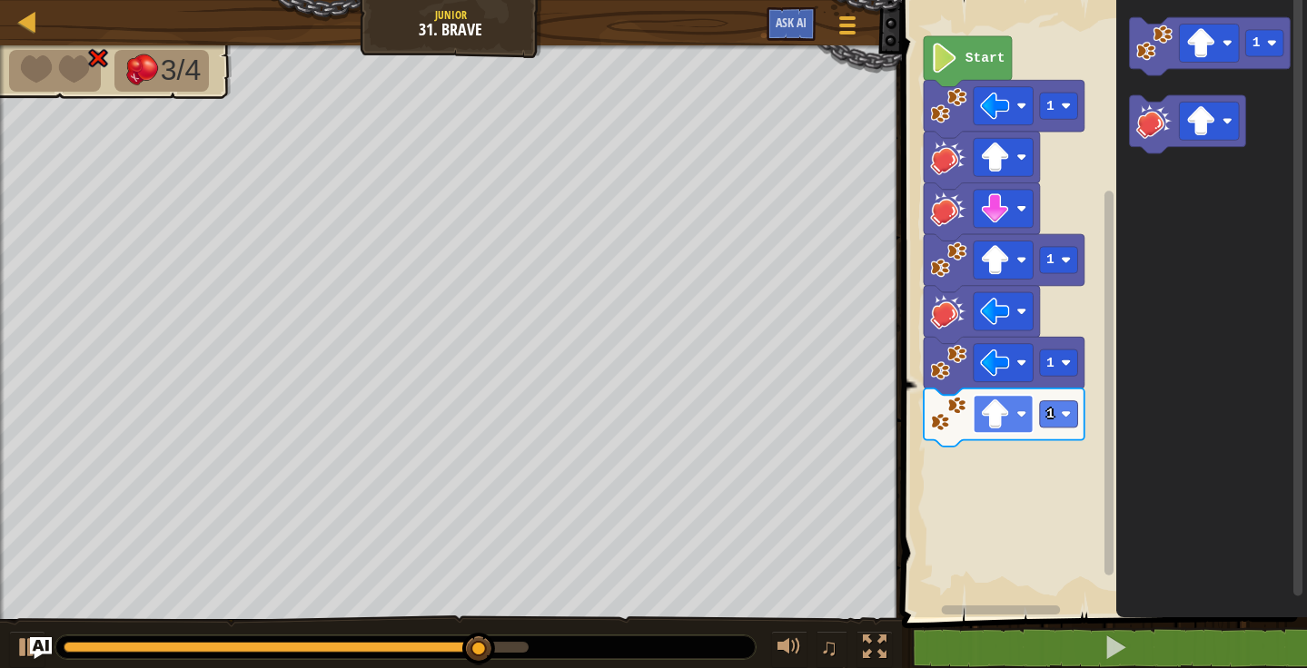
click at [1013, 429] on rect "Blockly Workspace" at bounding box center [1002, 414] width 60 height 38
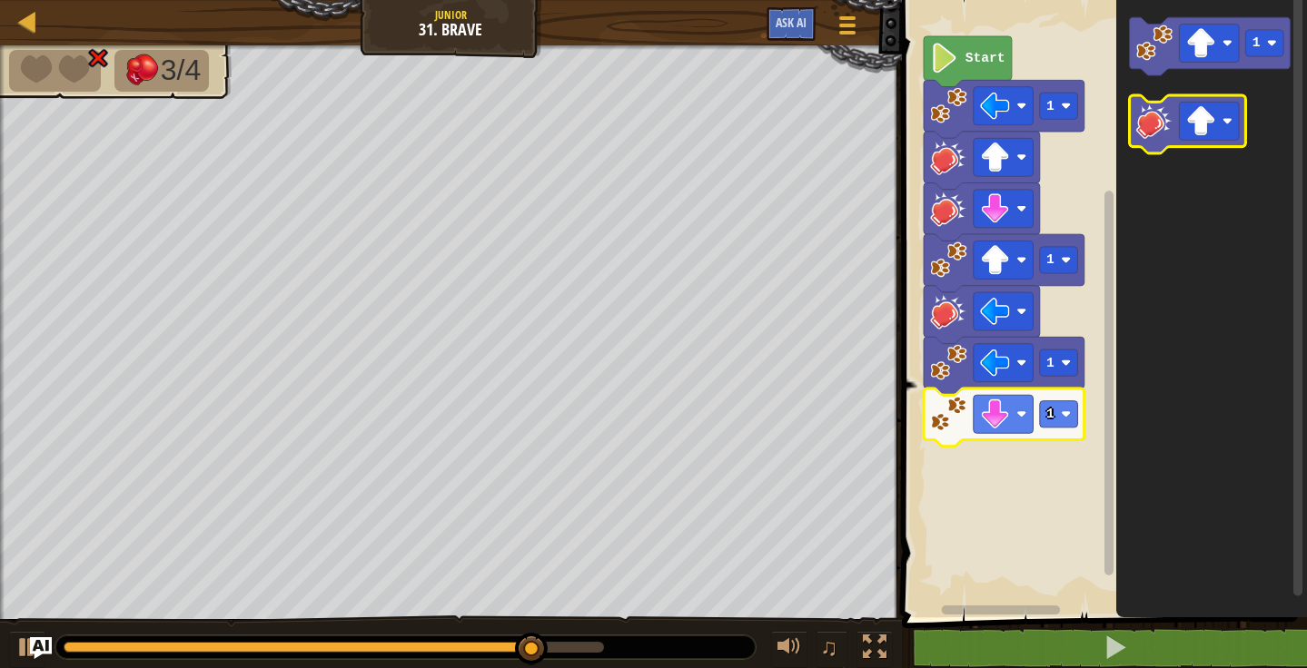
click at [1166, 103] on image "Blockly Workspace" at bounding box center [1153, 121] width 36 height 36
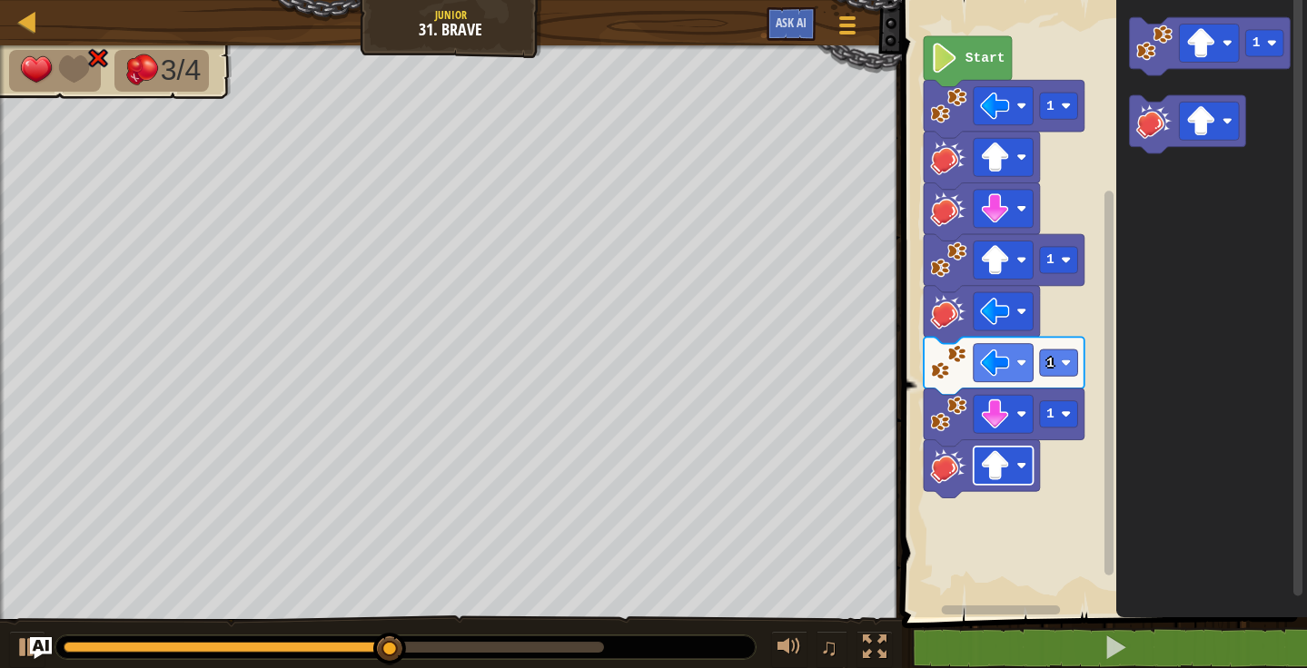
click at [1018, 480] on rect "Blockly Workspace" at bounding box center [1002, 466] width 60 height 38
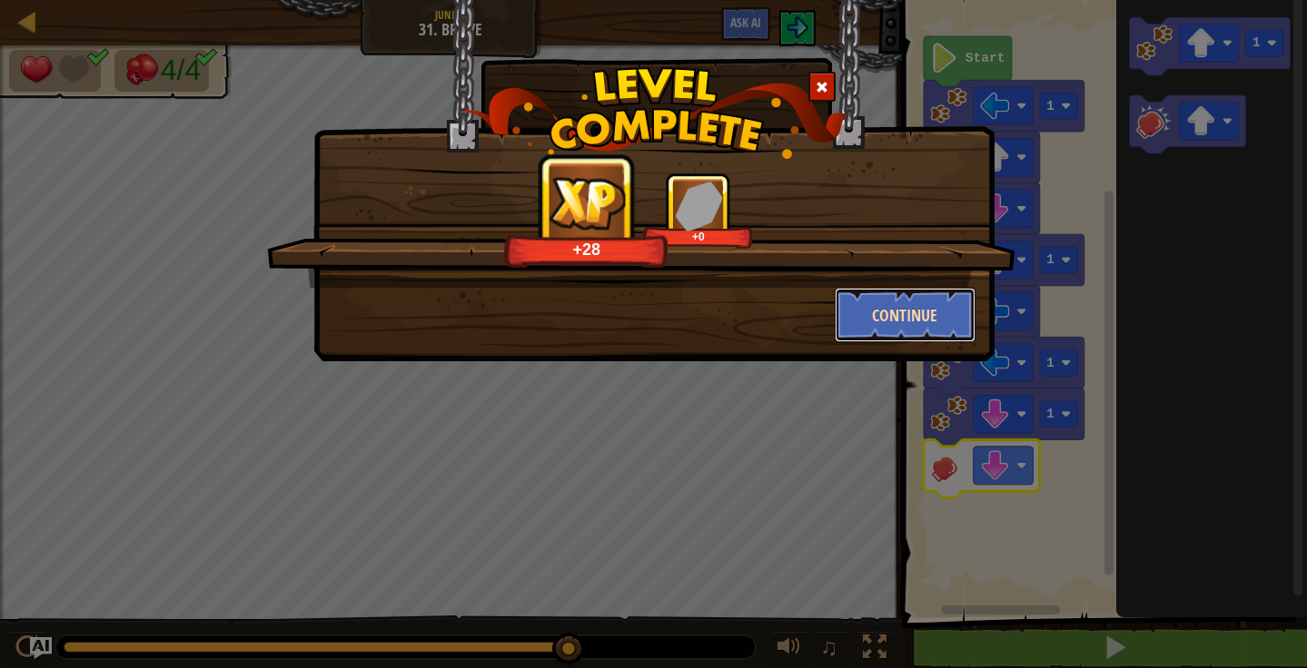
click at [931, 325] on button "Continue" at bounding box center [904, 315] width 141 height 54
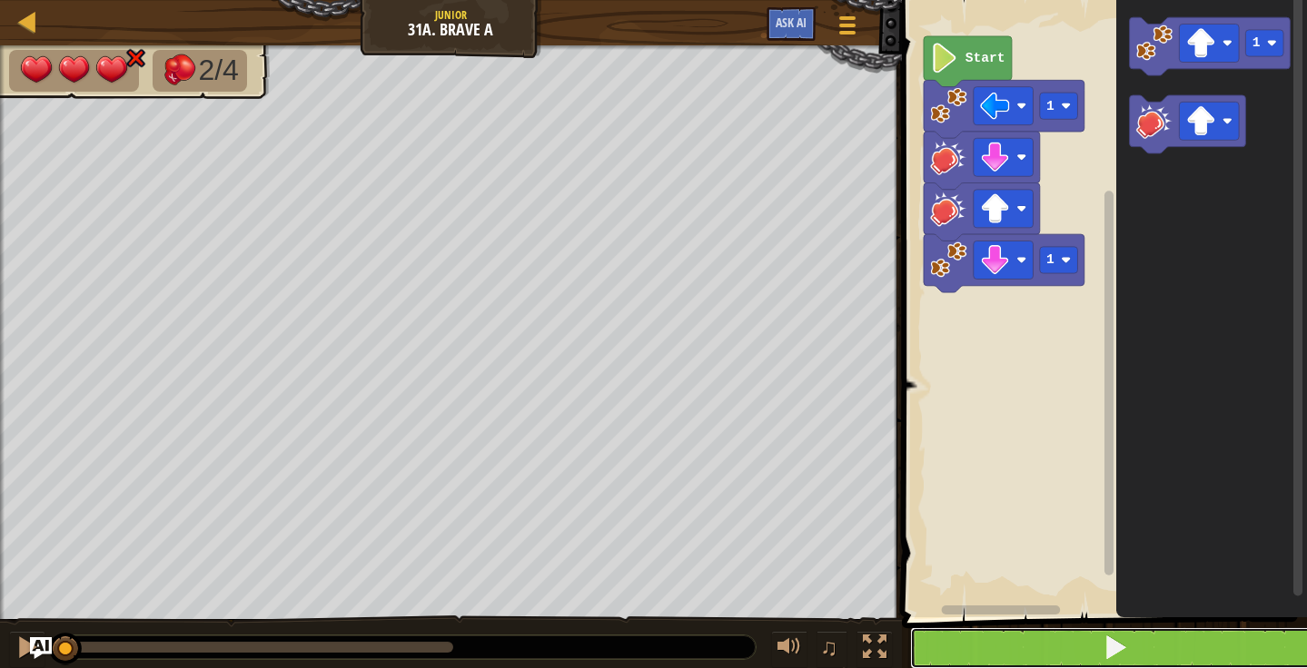
click at [1025, 640] on button at bounding box center [1115, 648] width 410 height 42
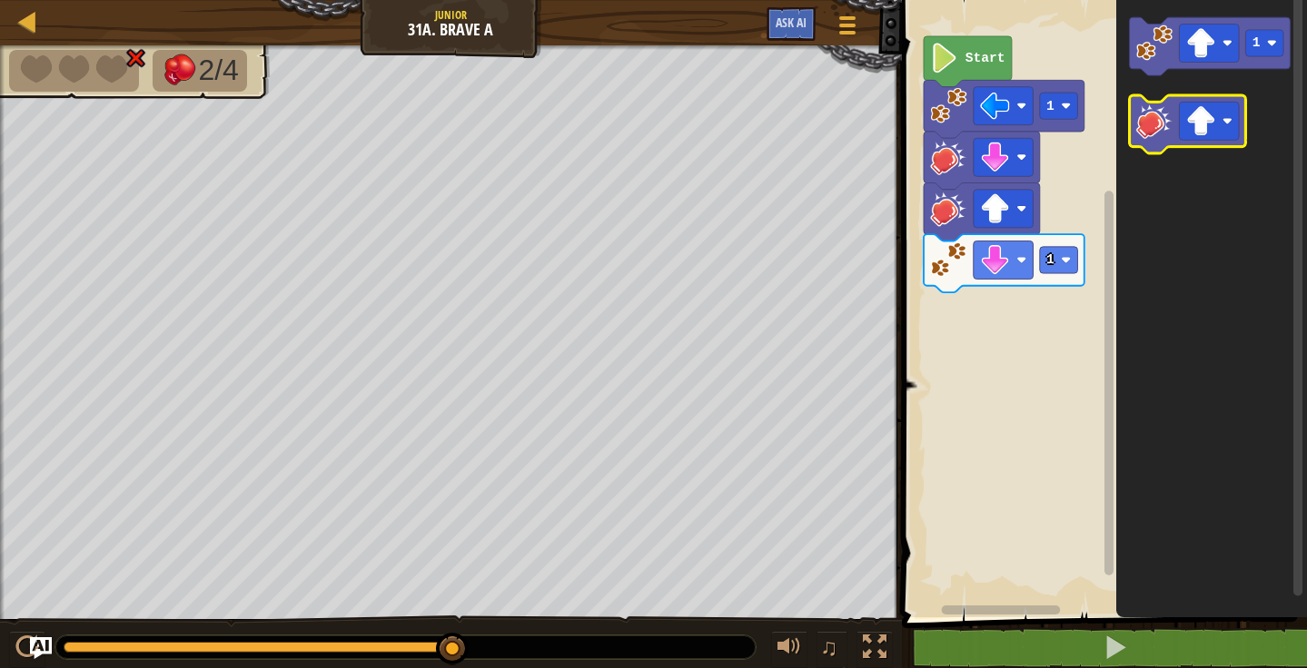
click at [1171, 132] on icon "Blockly Workspace" at bounding box center [1187, 124] width 116 height 58
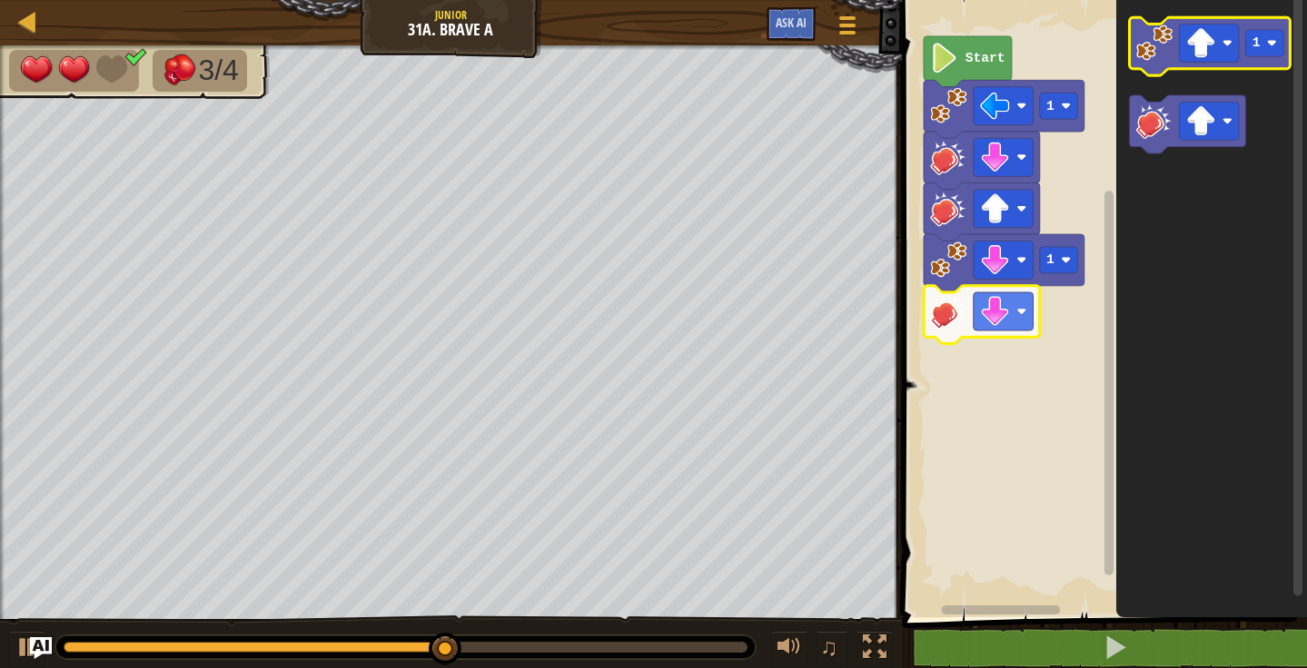
click at [1149, 44] on image "Blockly Workspace" at bounding box center [1153, 43] width 36 height 36
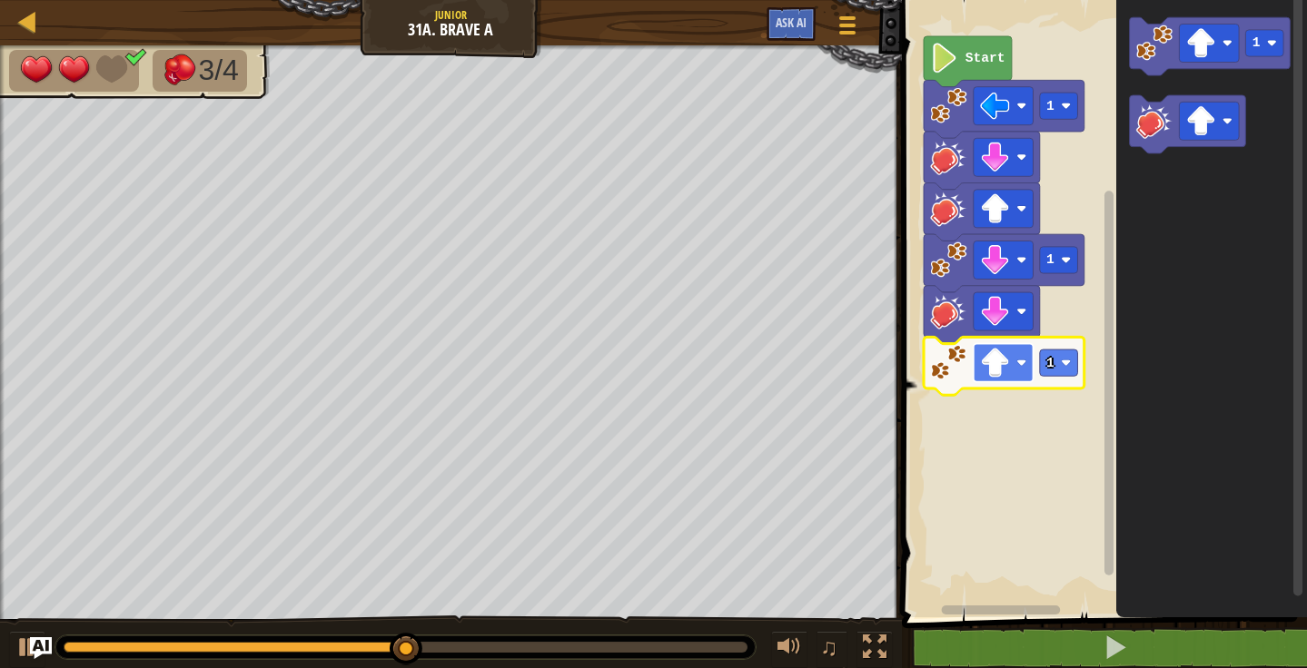
click at [1002, 368] on image "Blockly Workspace" at bounding box center [995, 363] width 30 height 30
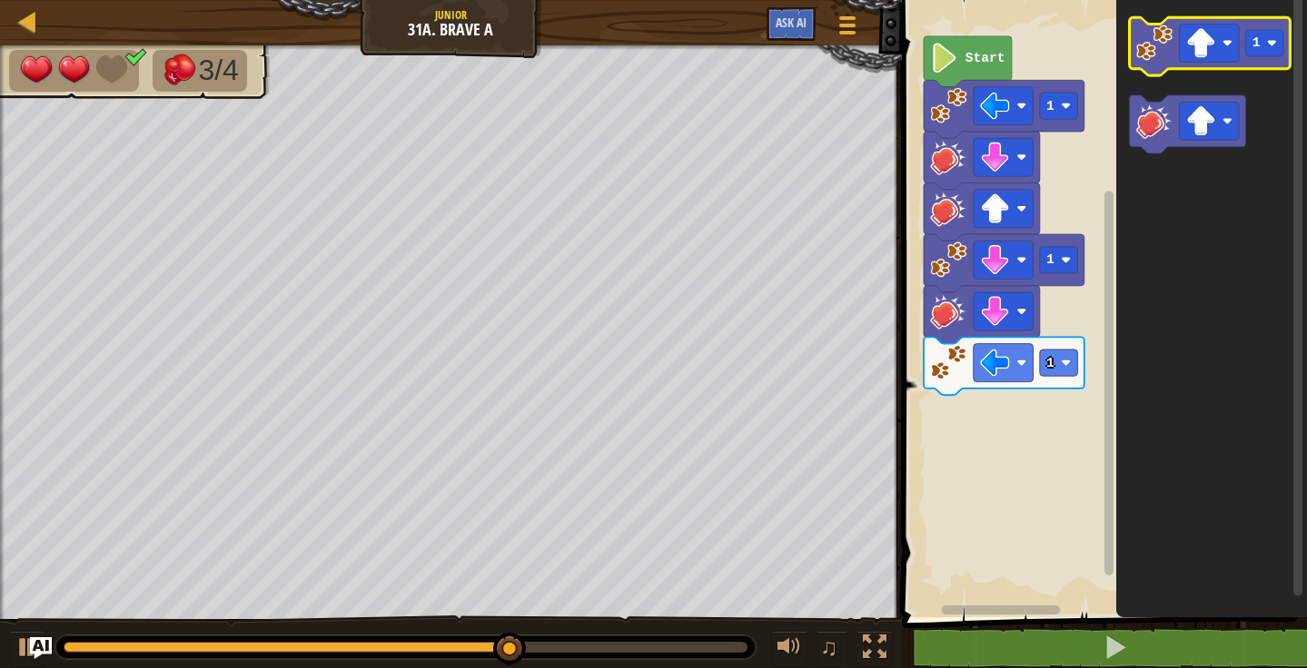
click at [1149, 27] on image "Blockly Workspace" at bounding box center [1153, 43] width 36 height 36
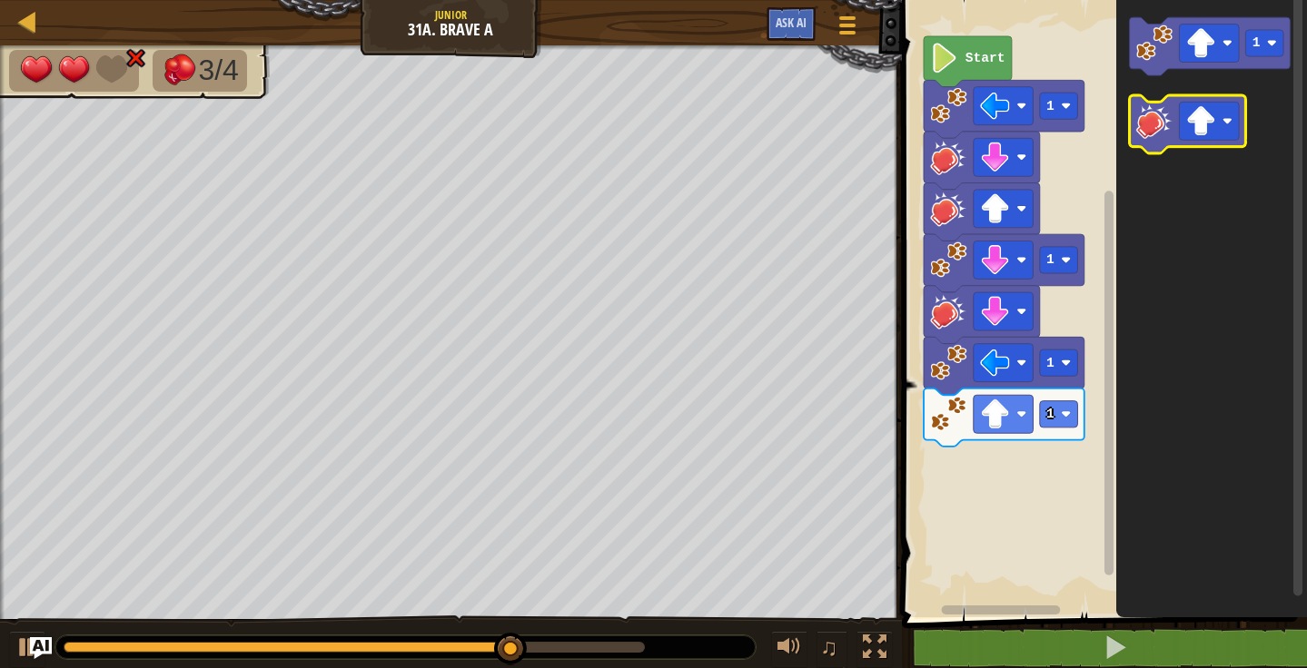
click at [1168, 138] on image "Blockly Workspace" at bounding box center [1153, 121] width 36 height 36
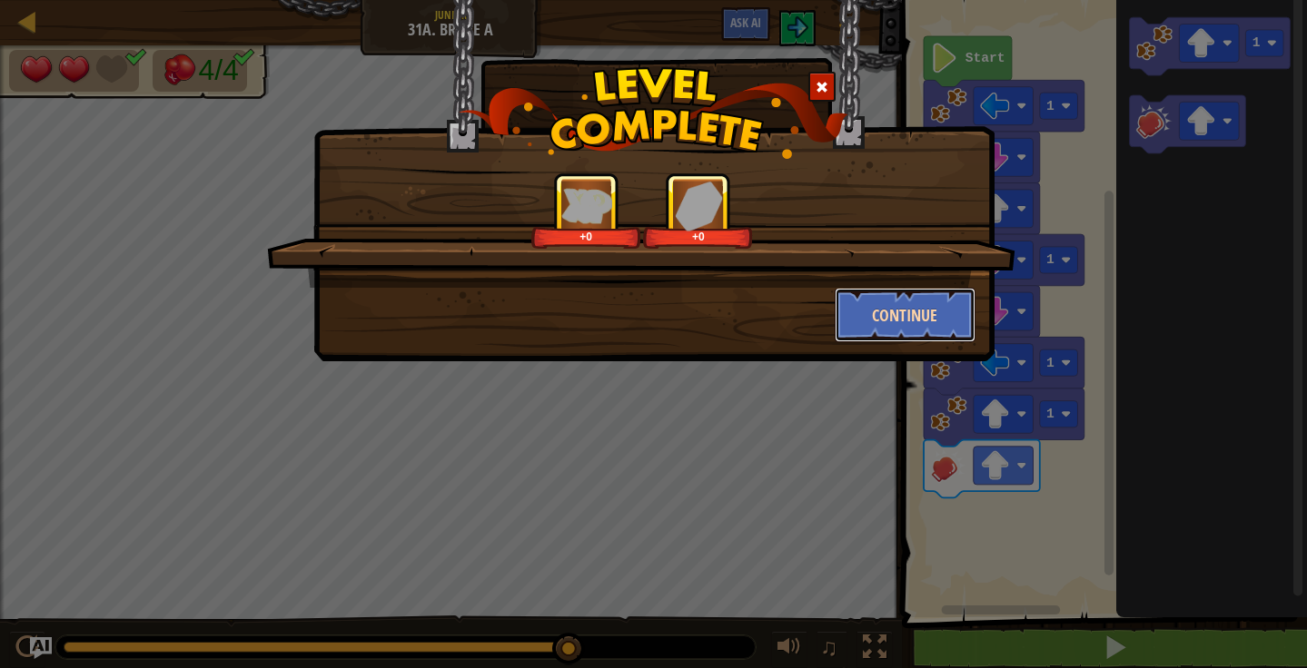
click at [911, 321] on button "Continue" at bounding box center [904, 315] width 141 height 54
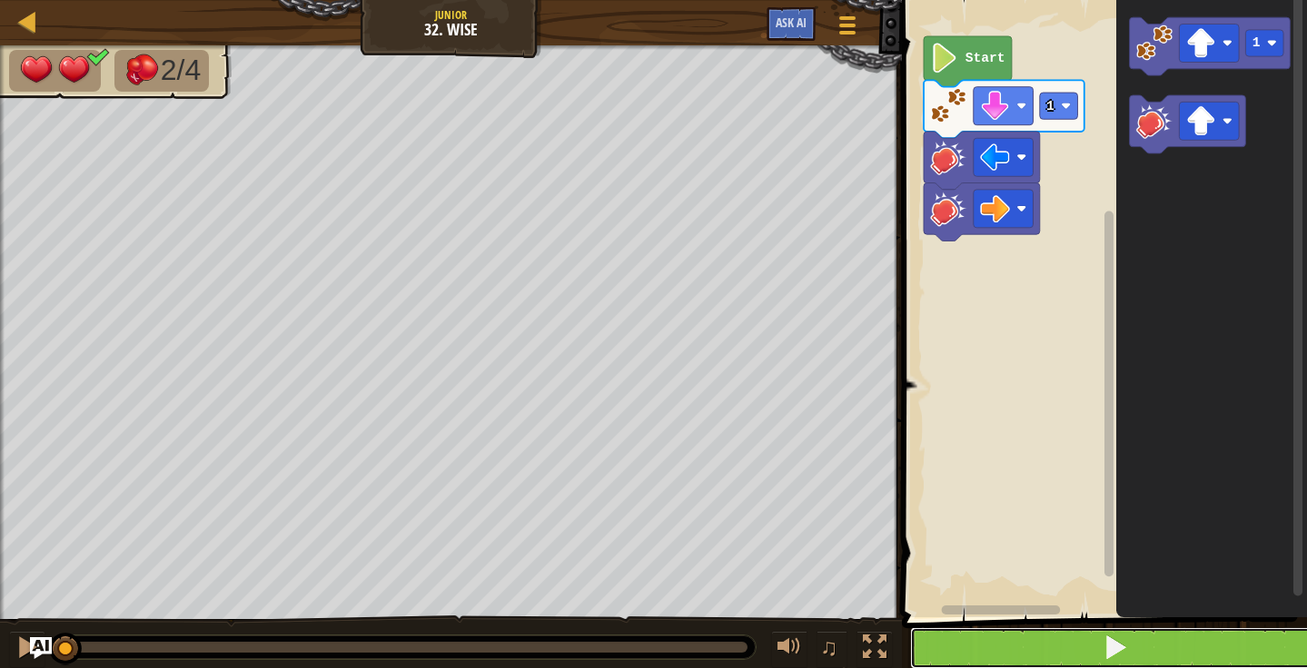
click at [990, 649] on button at bounding box center [1115, 648] width 410 height 42
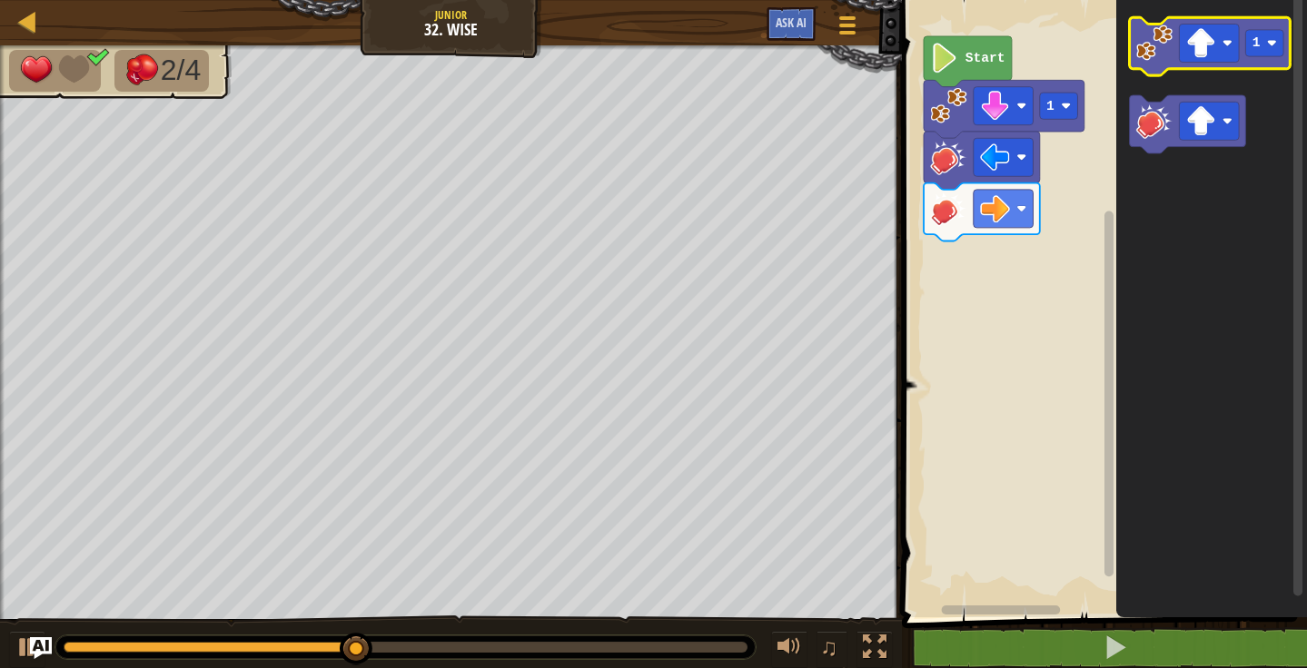
click at [1153, 32] on image "Blockly Workspace" at bounding box center [1153, 43] width 36 height 36
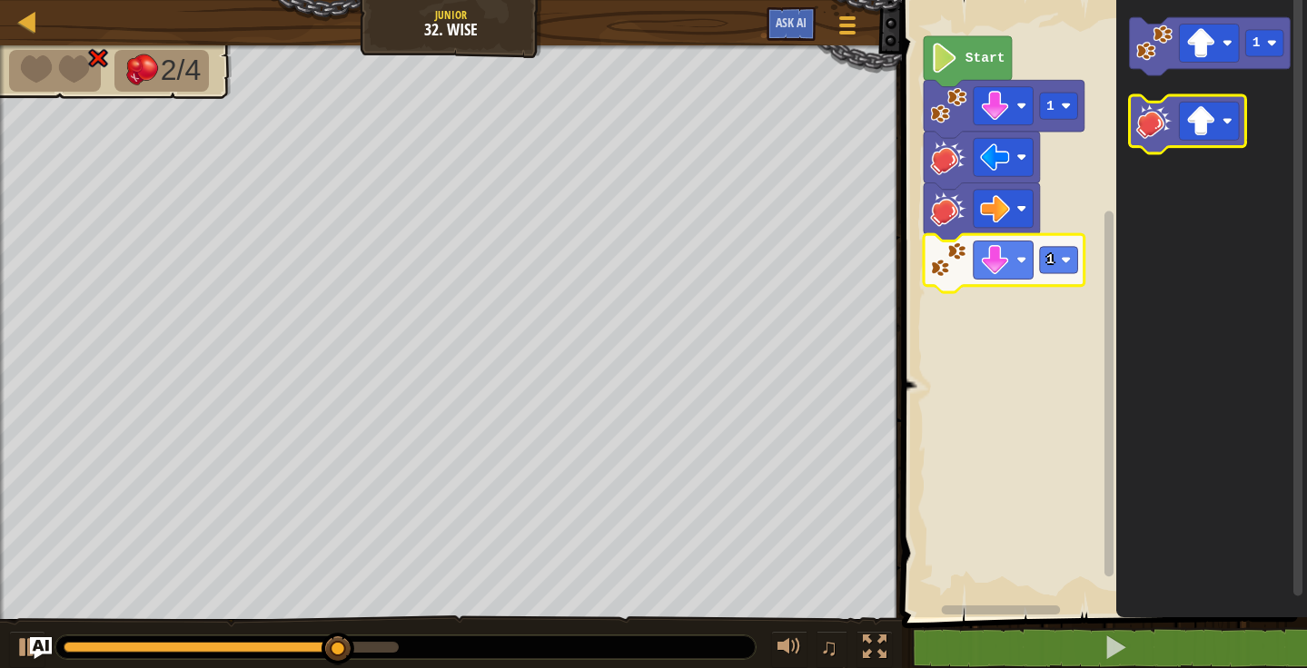
click at [1136, 142] on icon "Blockly Workspace" at bounding box center [1187, 124] width 116 height 58
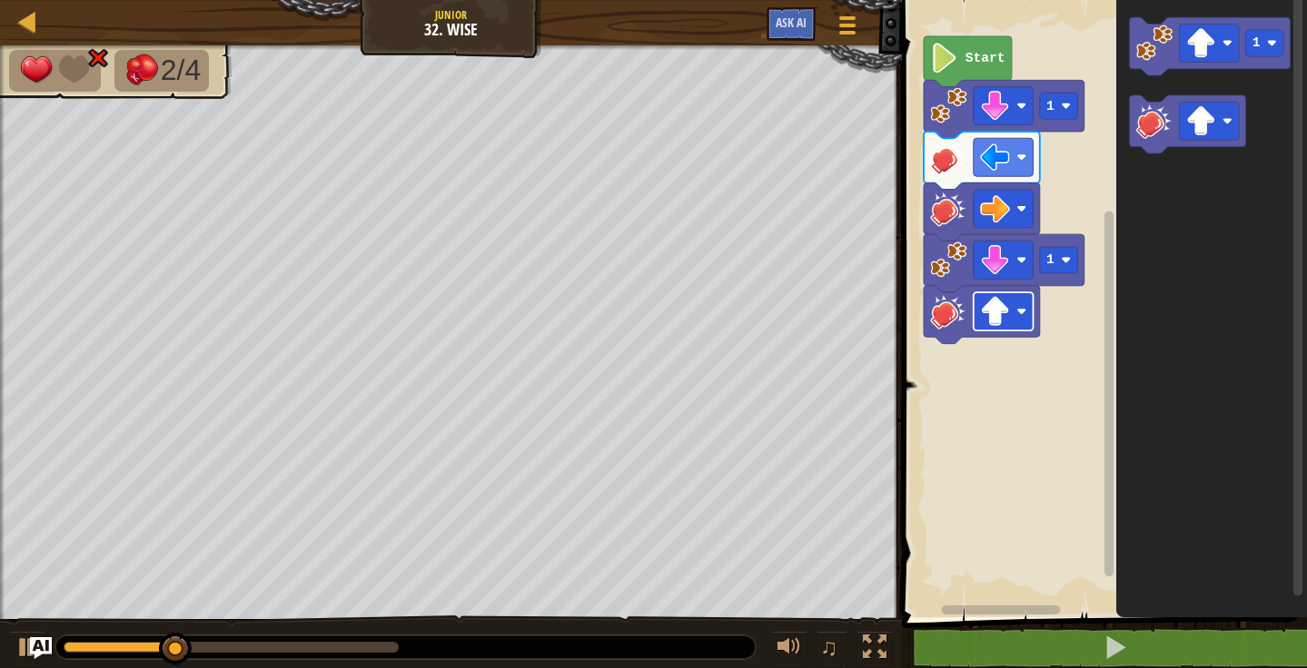
click at [1021, 313] on image "Blockly Workspace" at bounding box center [1021, 312] width 10 height 10
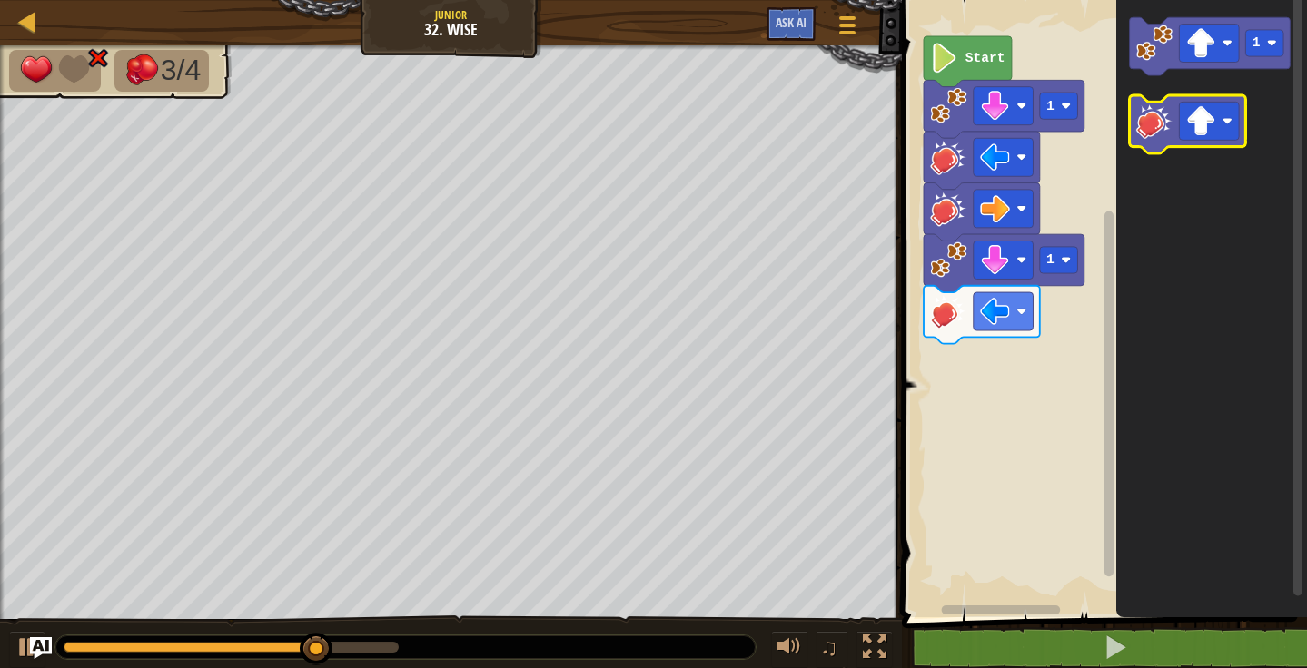
click at [1130, 111] on icon "Blockly Workspace" at bounding box center [1187, 124] width 116 height 58
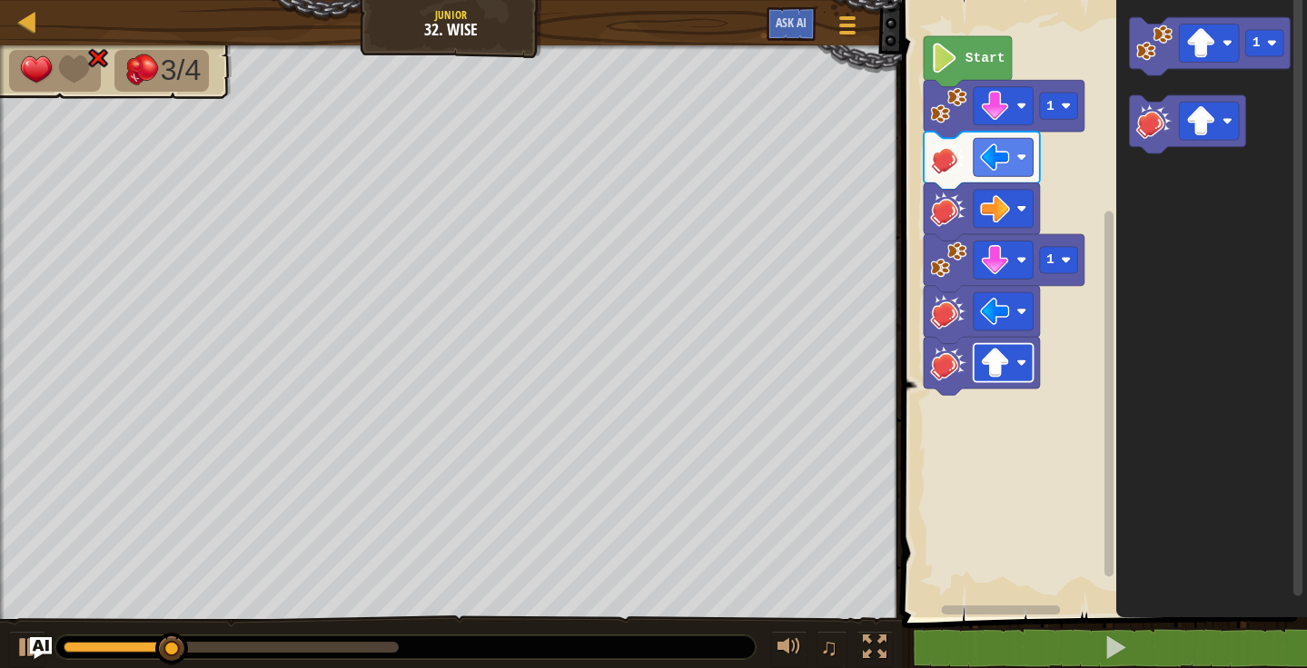
click at [1012, 380] on rect "Blockly Workspace" at bounding box center [1002, 363] width 60 height 38
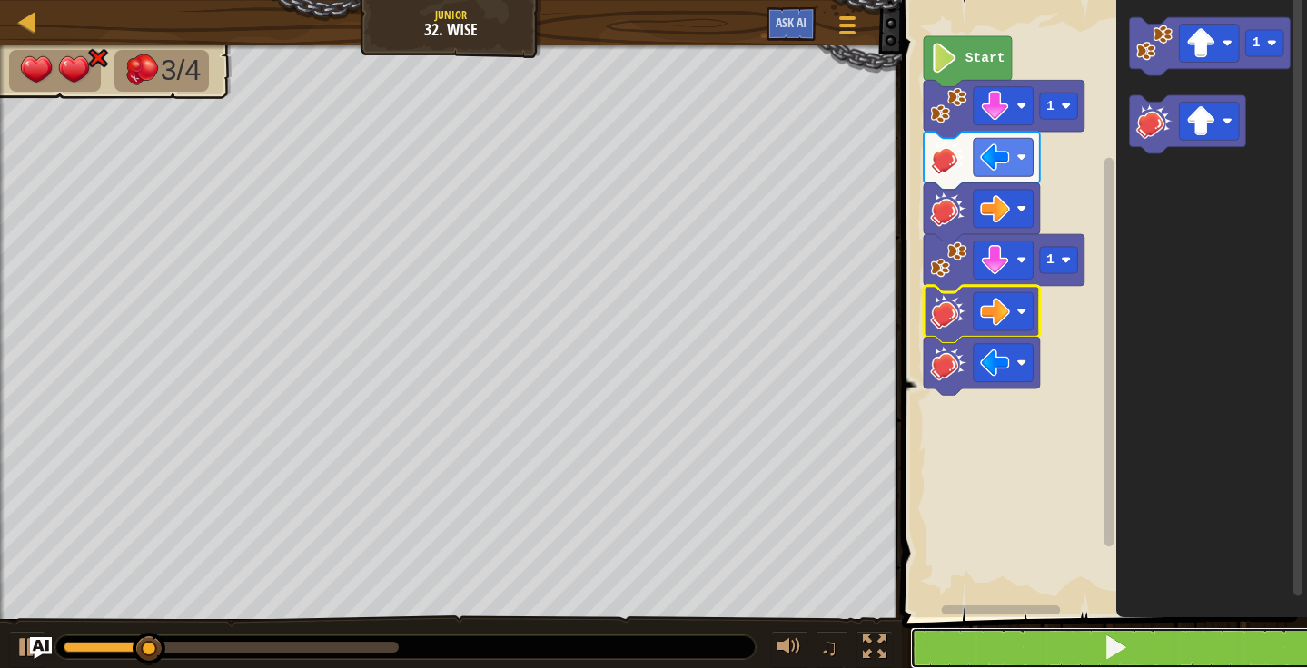
click at [1080, 648] on button at bounding box center [1115, 648] width 410 height 42
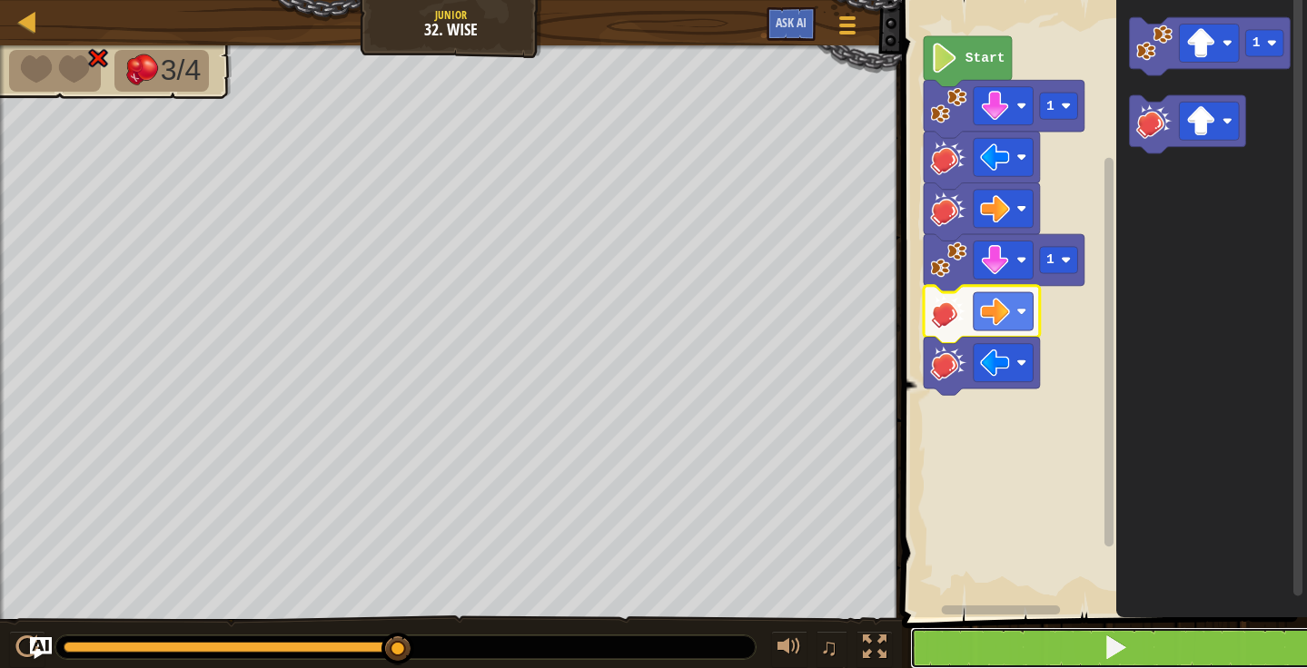
click at [1008, 646] on button at bounding box center [1115, 648] width 410 height 42
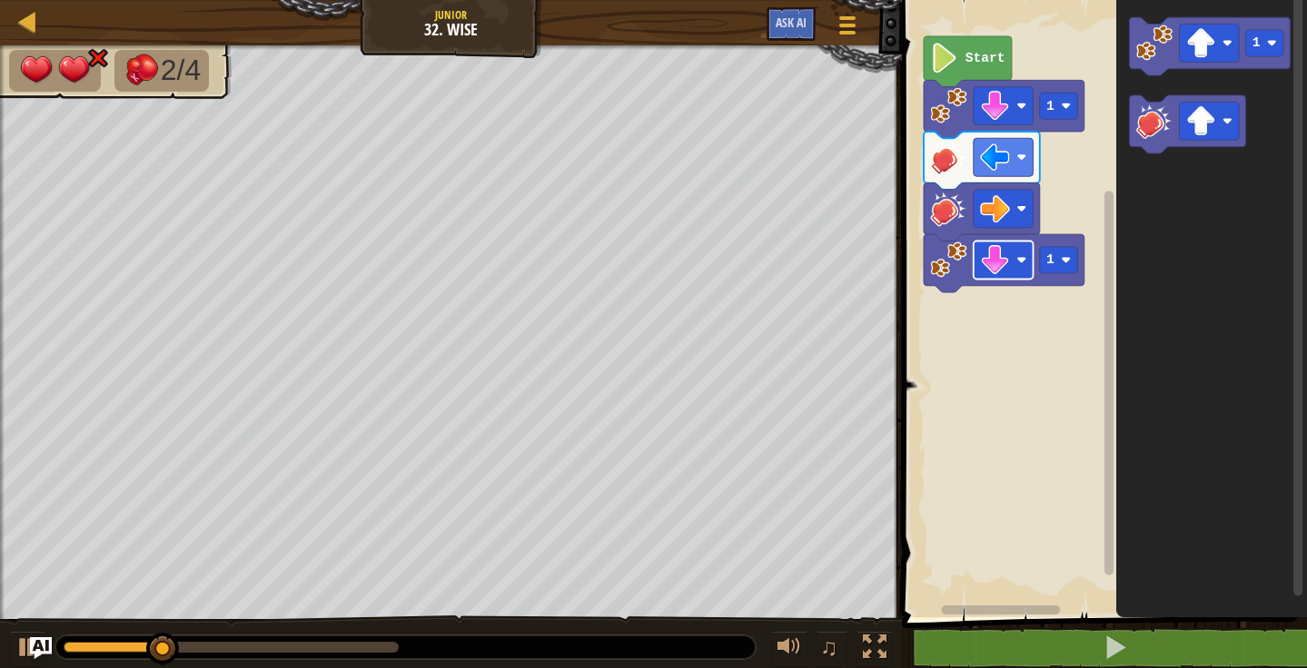
click at [993, 251] on image "Blockly Workspace" at bounding box center [995, 260] width 30 height 30
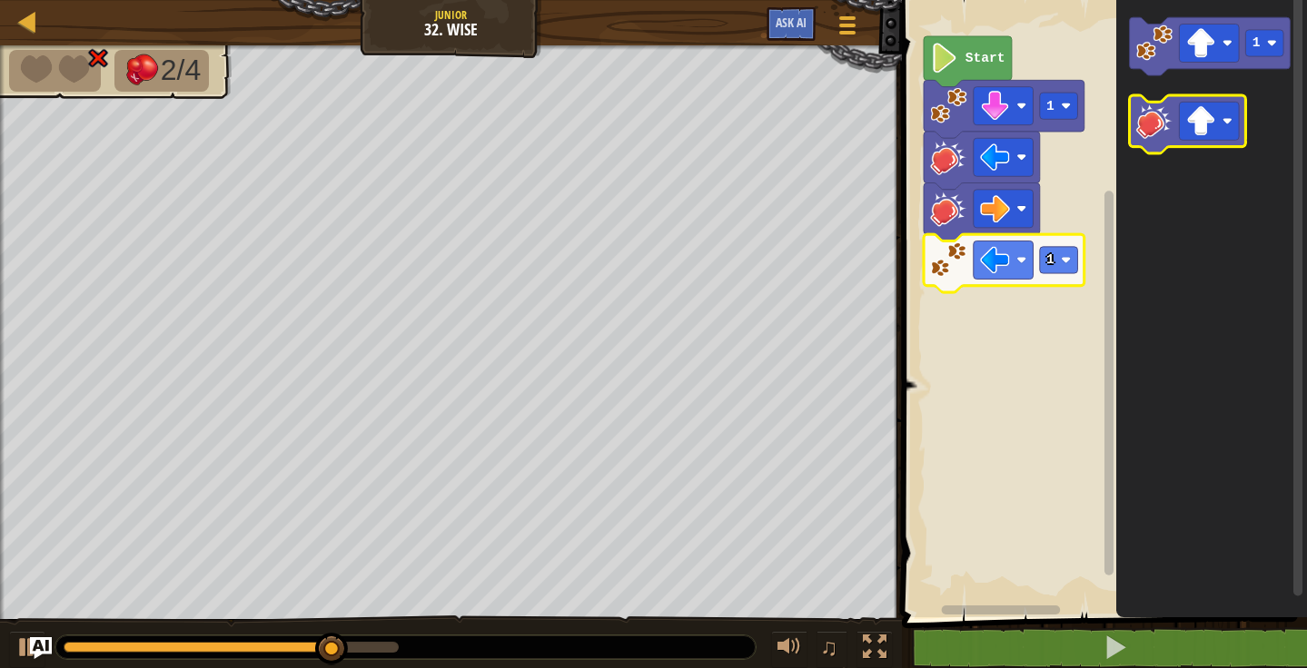
click at [1166, 129] on image "Blockly Workspace" at bounding box center [1153, 121] width 36 height 36
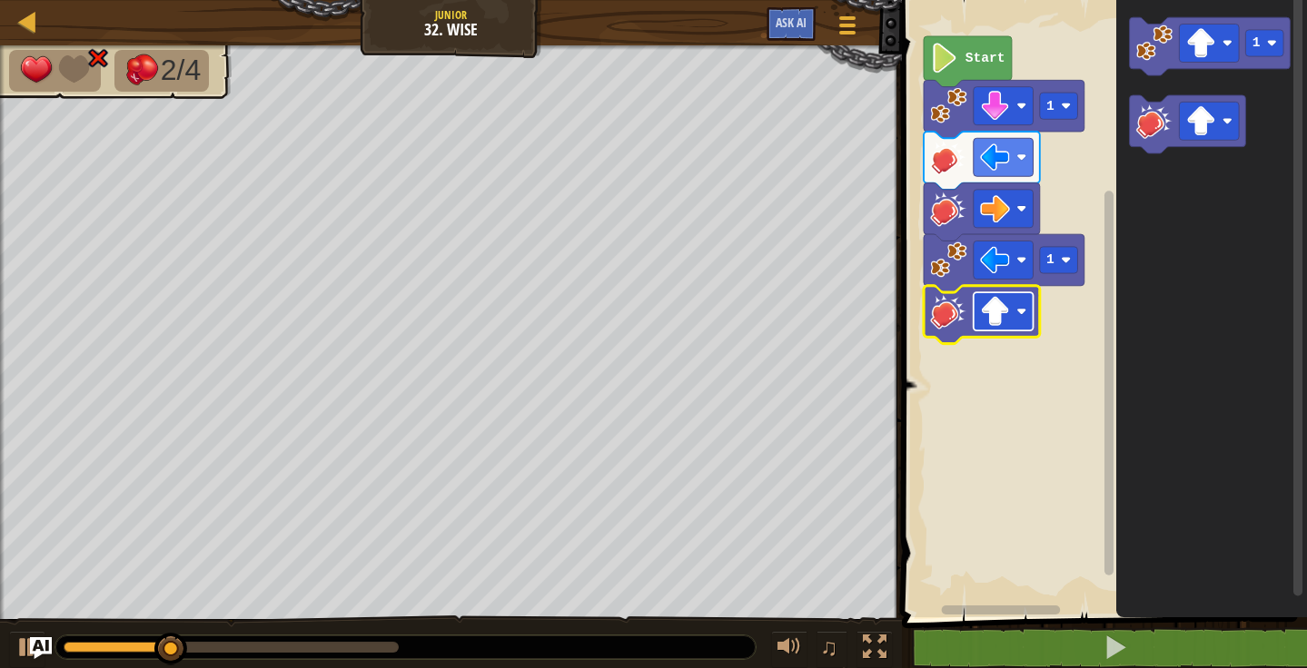
click at [1014, 319] on rect "Blockly Workspace" at bounding box center [1002, 311] width 60 height 38
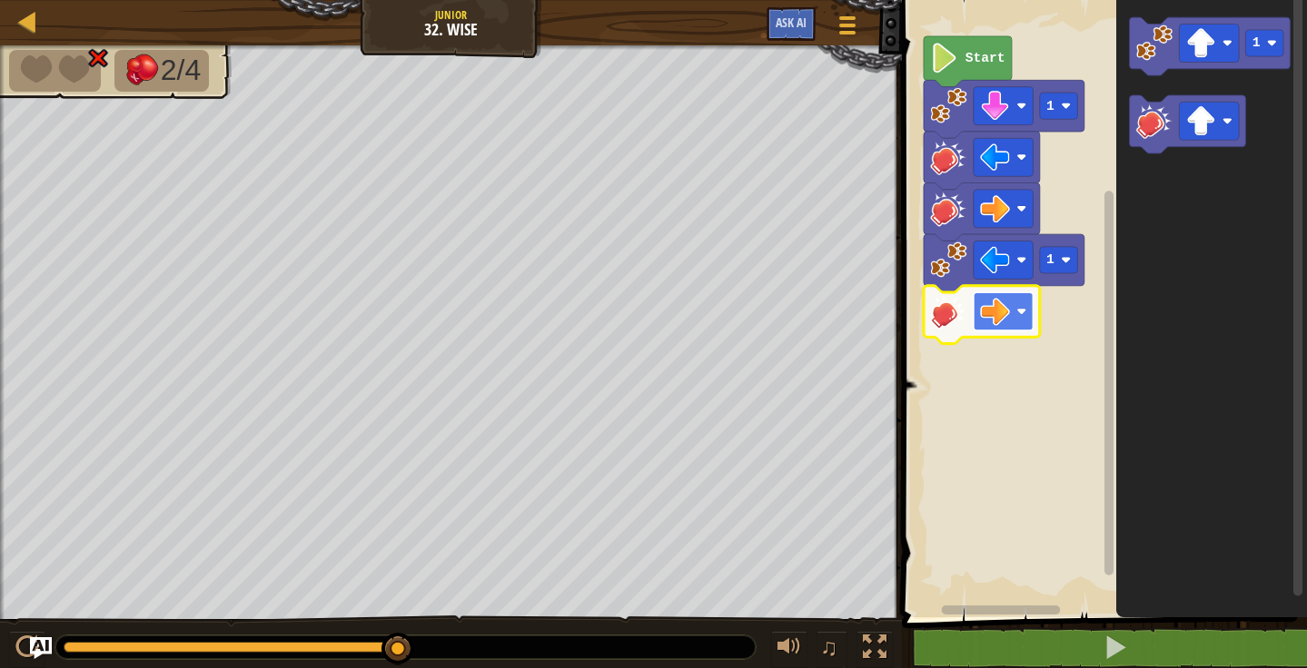
click at [1008, 307] on image "Blockly Workspace" at bounding box center [995, 312] width 30 height 30
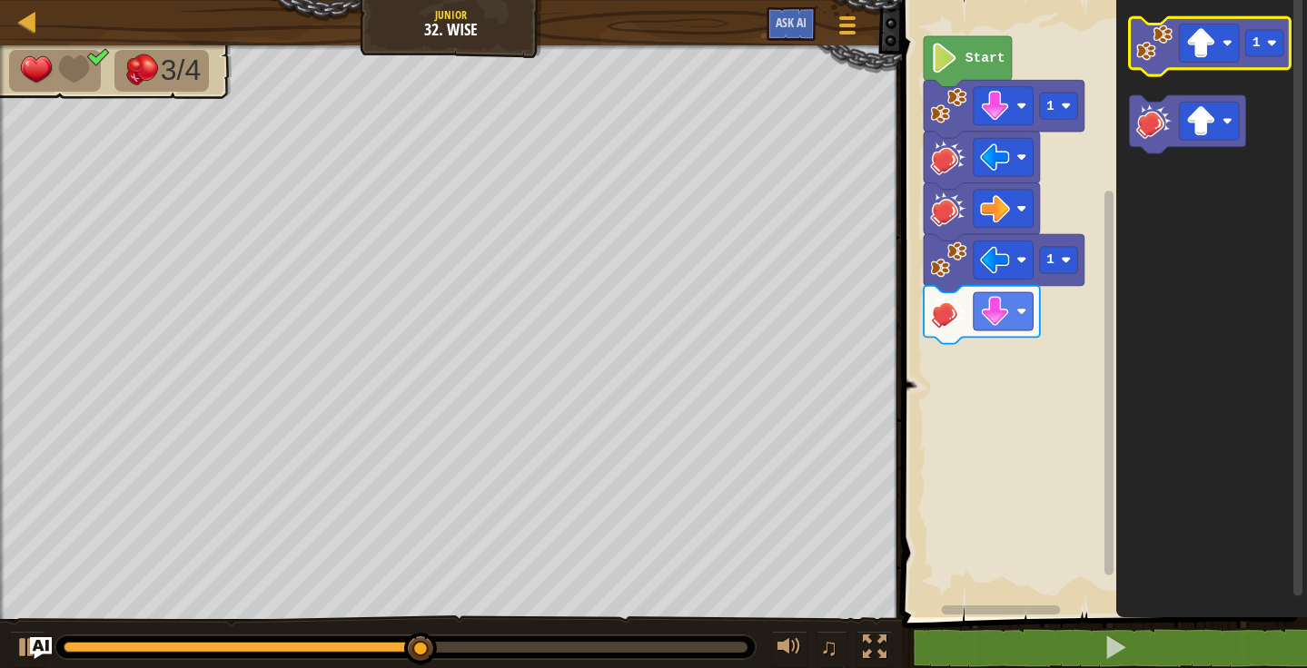
click at [1162, 39] on image "Blockly Workspace" at bounding box center [1153, 43] width 36 height 36
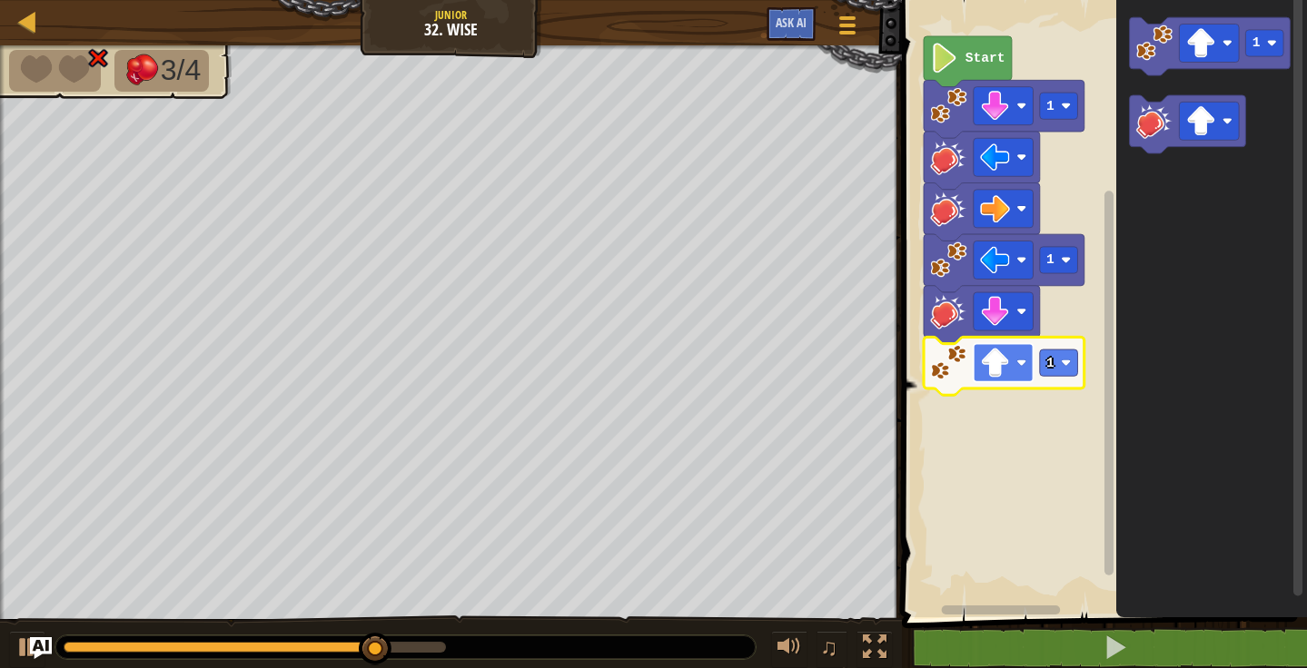
click at [999, 362] on image "Blockly Workspace" at bounding box center [995, 363] width 30 height 30
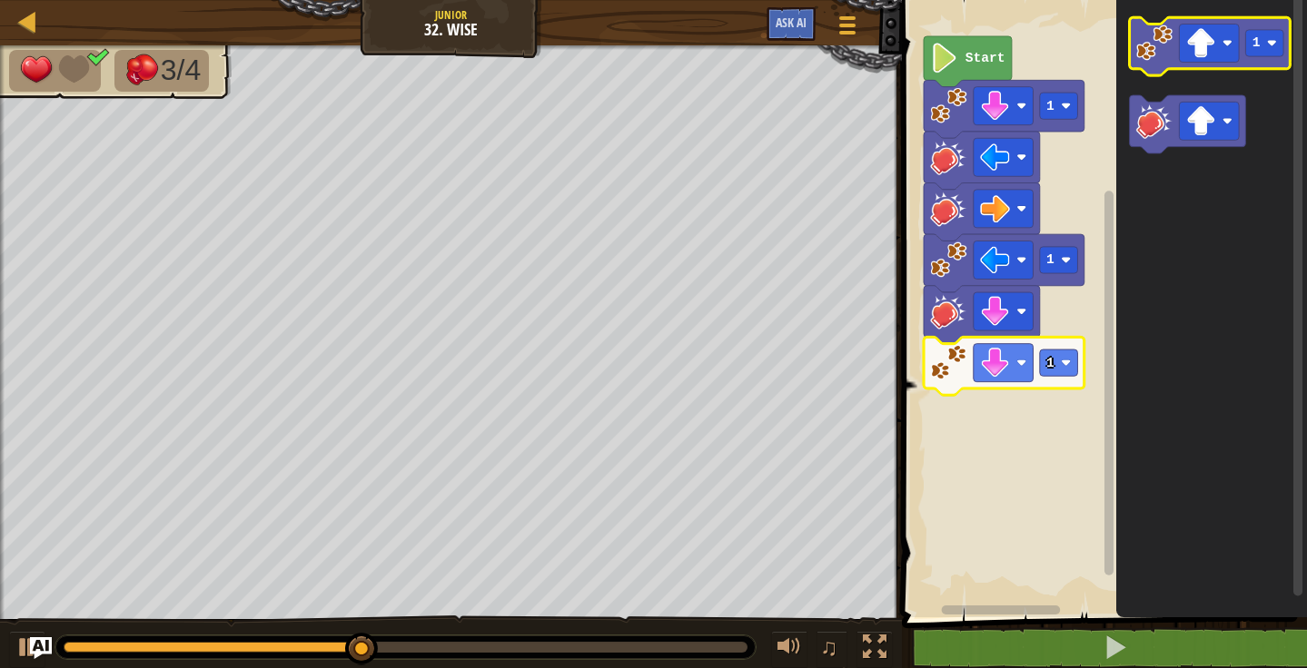
click at [1140, 55] on image "Blockly Workspace" at bounding box center [1153, 43] width 36 height 36
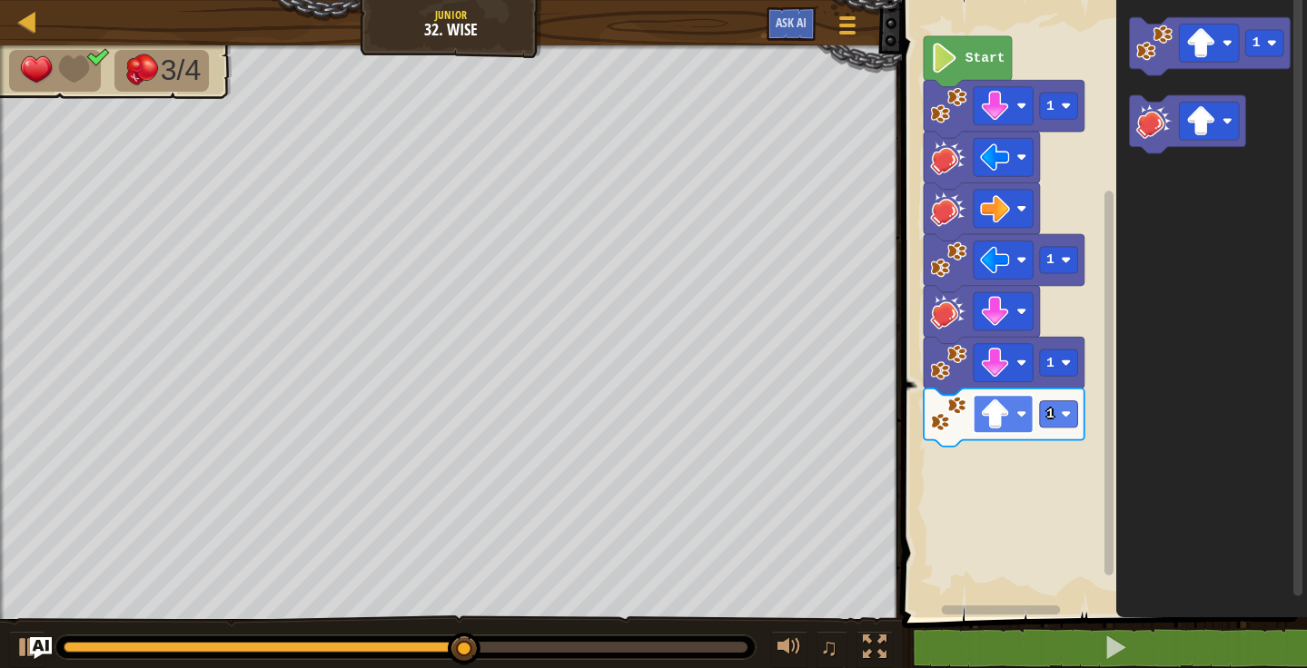
click at [1010, 419] on rect "Blockly Workspace" at bounding box center [1002, 414] width 60 height 38
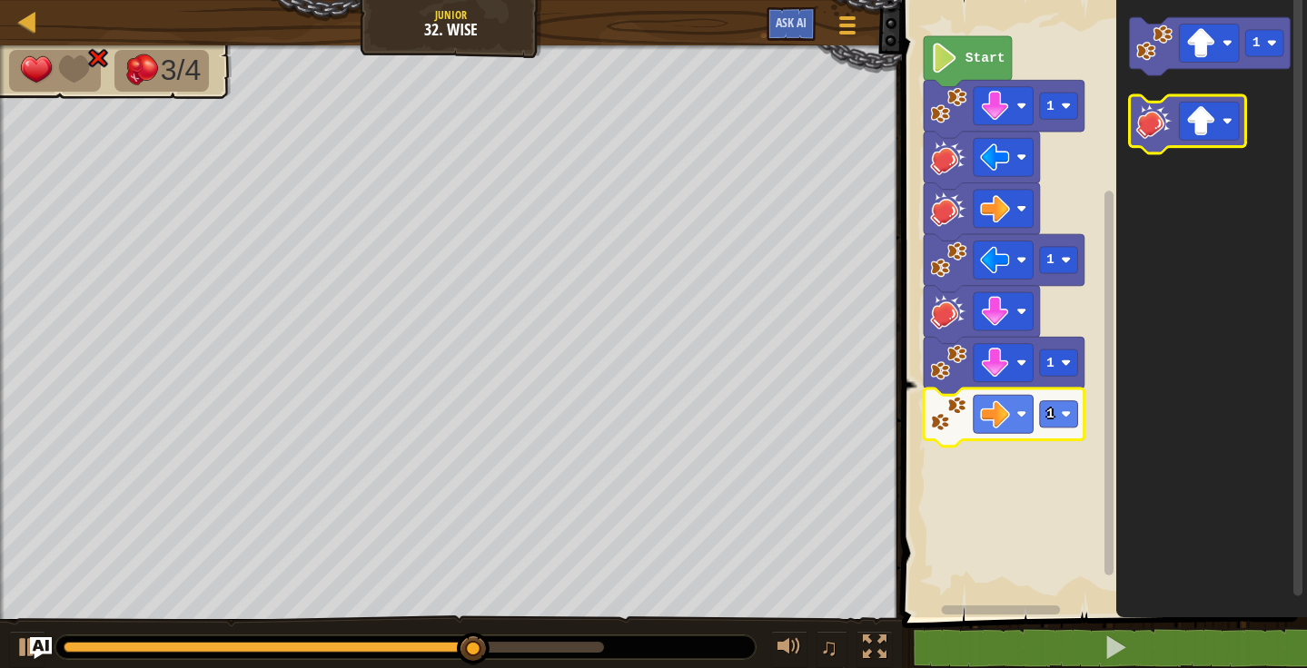
click at [1146, 162] on icon "Blockly Workspace" at bounding box center [1211, 304] width 191 height 627
click at [1152, 134] on image "Blockly Workspace" at bounding box center [1153, 121] width 36 height 36
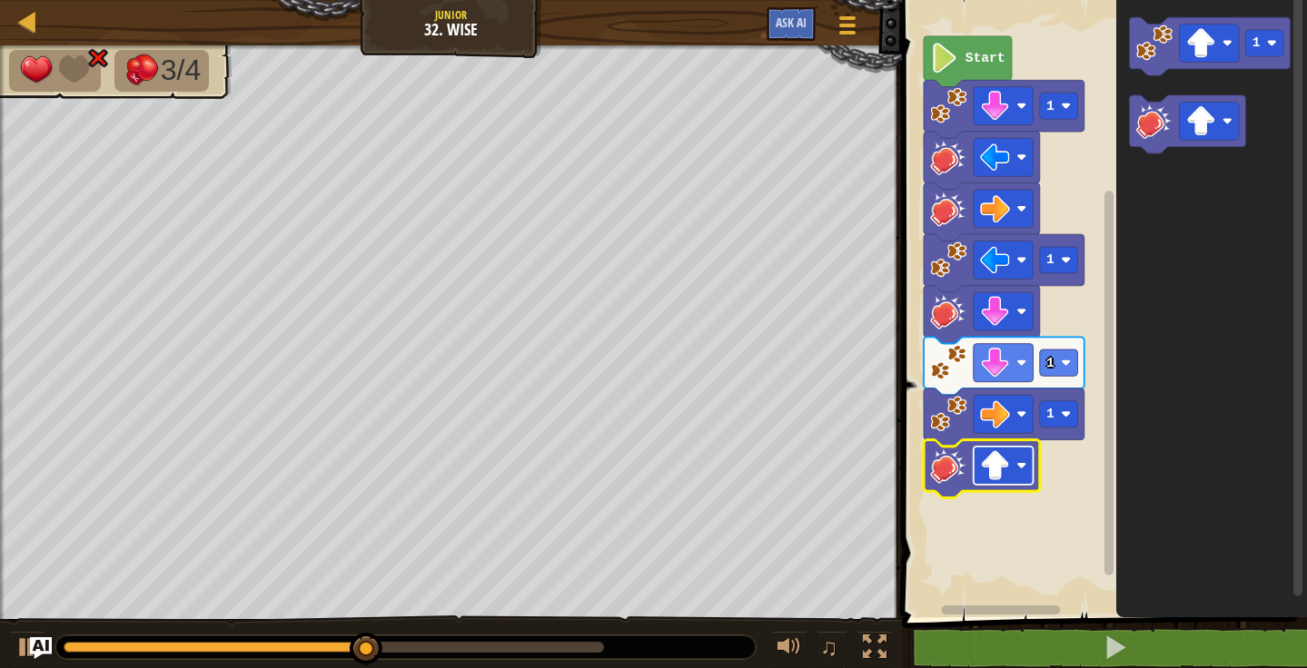
click at [1007, 449] on rect "Blockly Workspace" at bounding box center [1002, 466] width 60 height 38
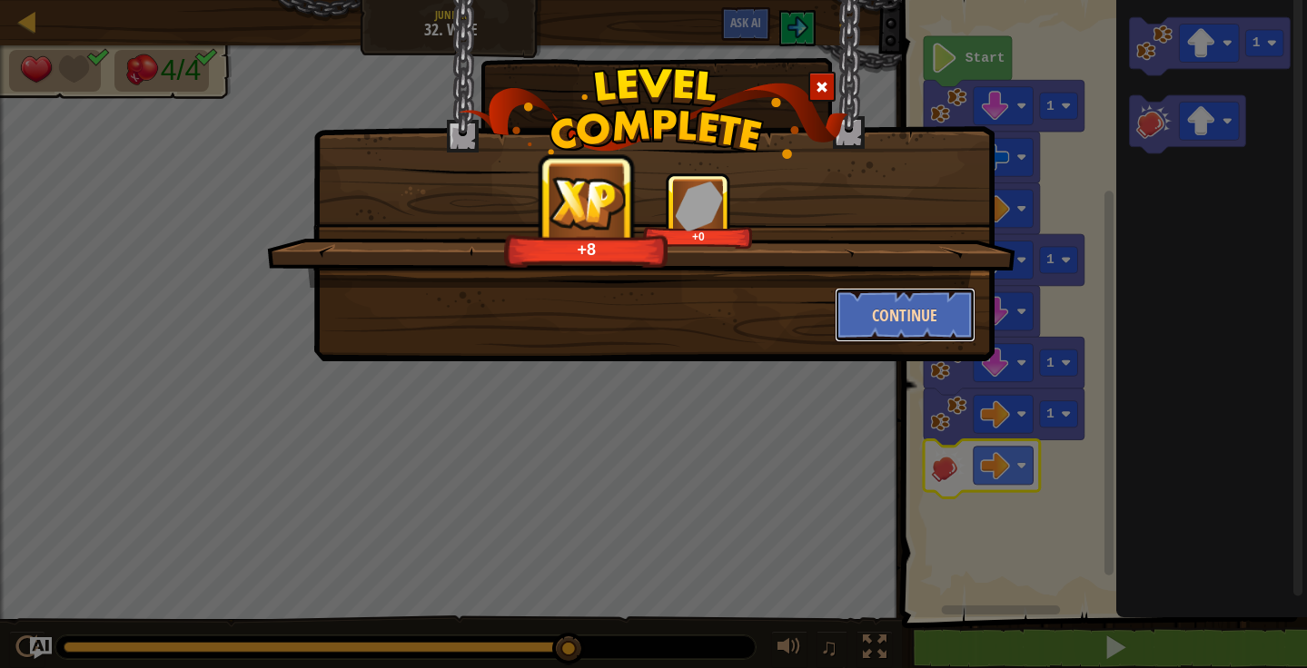
click at [856, 329] on button "Continue" at bounding box center [904, 315] width 141 height 54
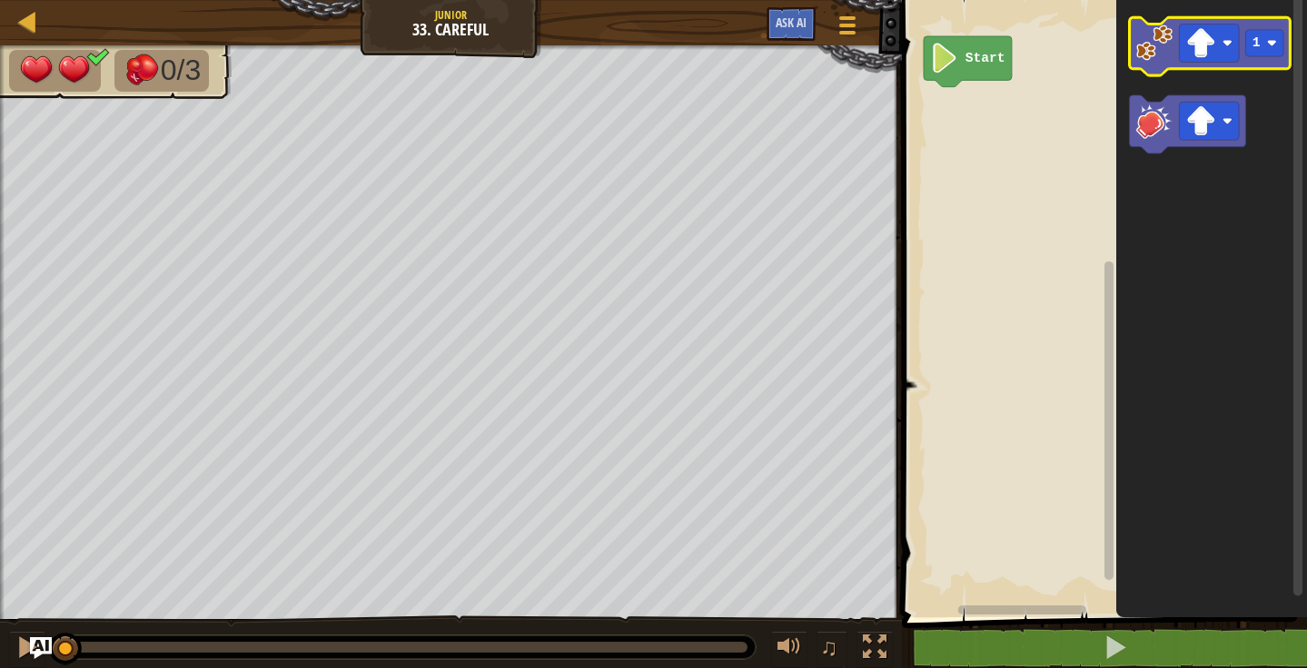
click at [1145, 41] on image "Blockly Workspace" at bounding box center [1153, 43] width 36 height 36
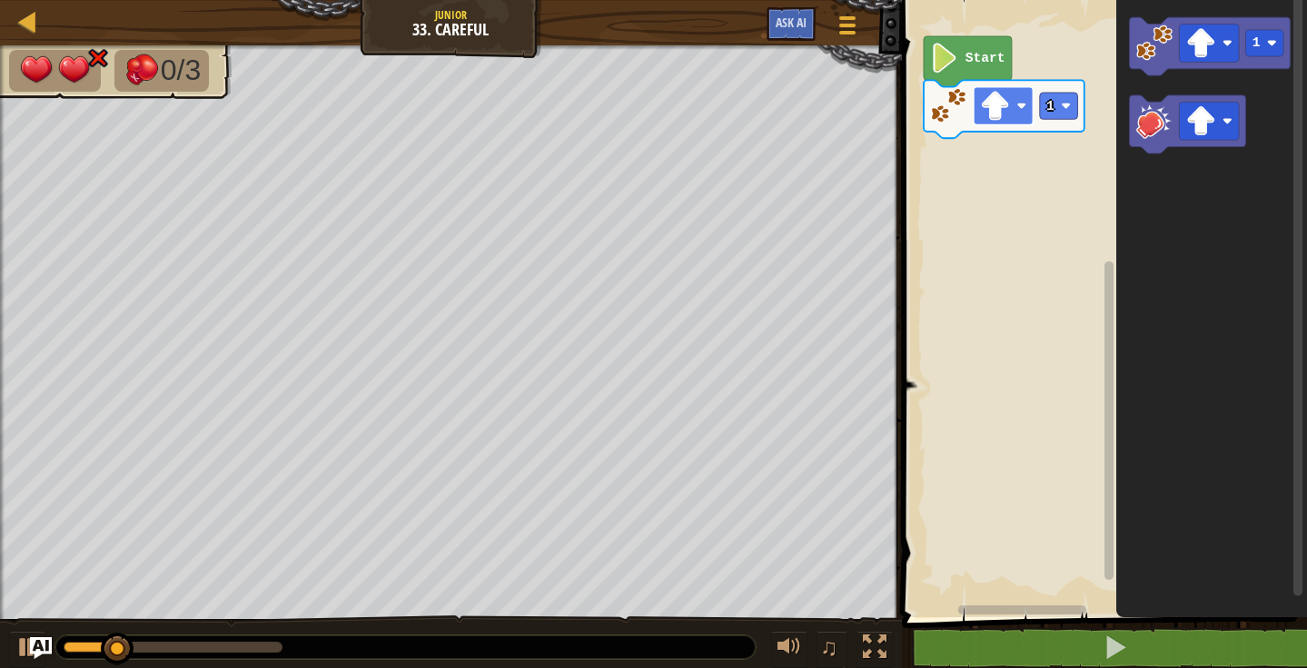
click at [1001, 120] on image "Blockly Workspace" at bounding box center [995, 106] width 30 height 30
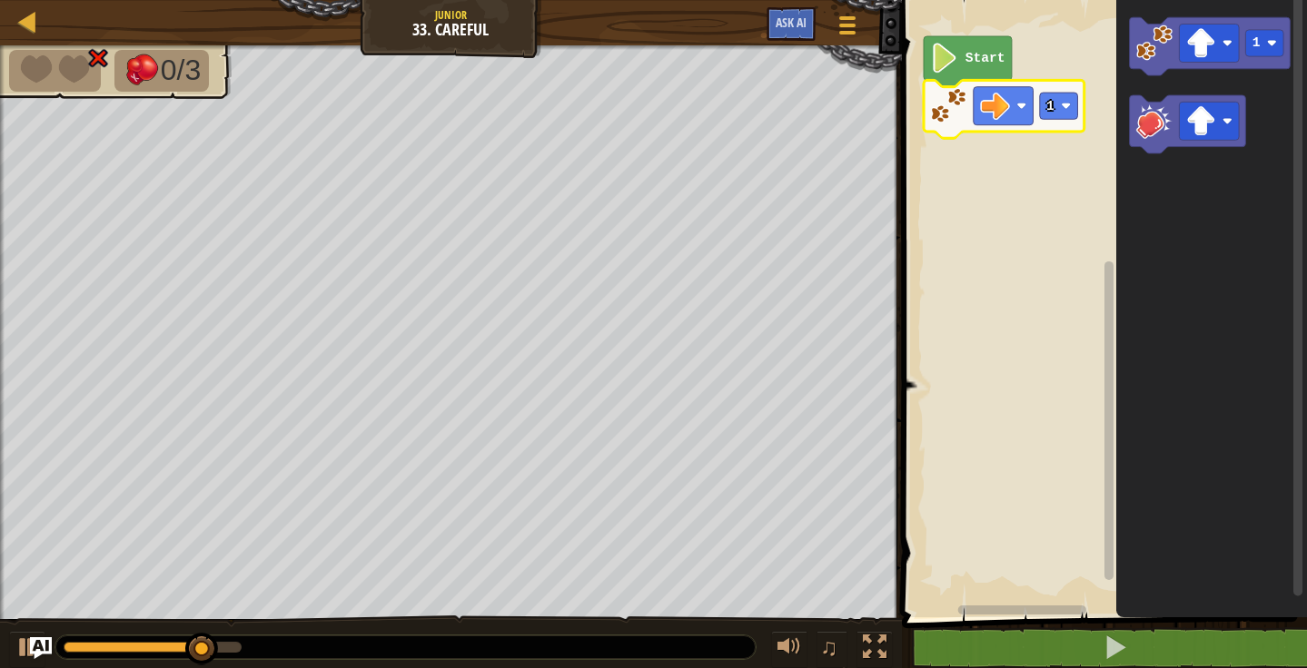
click at [1156, 141] on icon "Blockly Workspace" at bounding box center [1187, 124] width 116 height 58
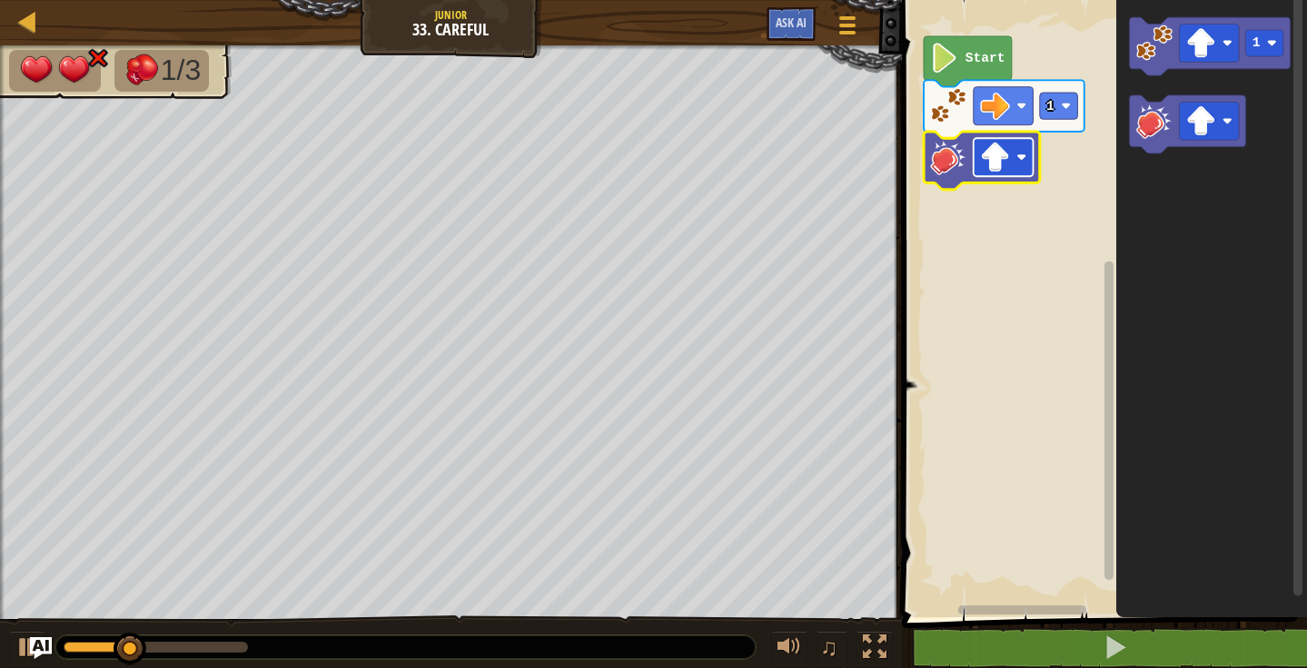
click at [1028, 159] on rect "Blockly Workspace" at bounding box center [1002, 157] width 60 height 38
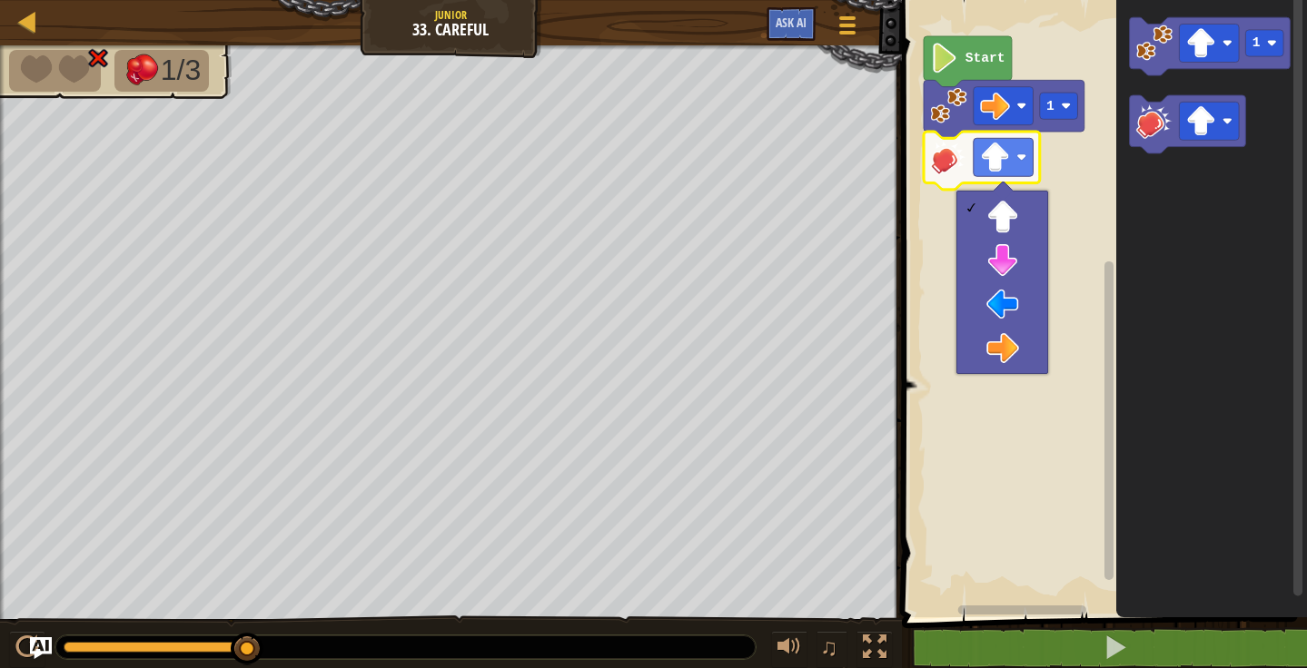
click at [1096, 285] on rect "Blockly Workspace" at bounding box center [1101, 304] width 410 height 627
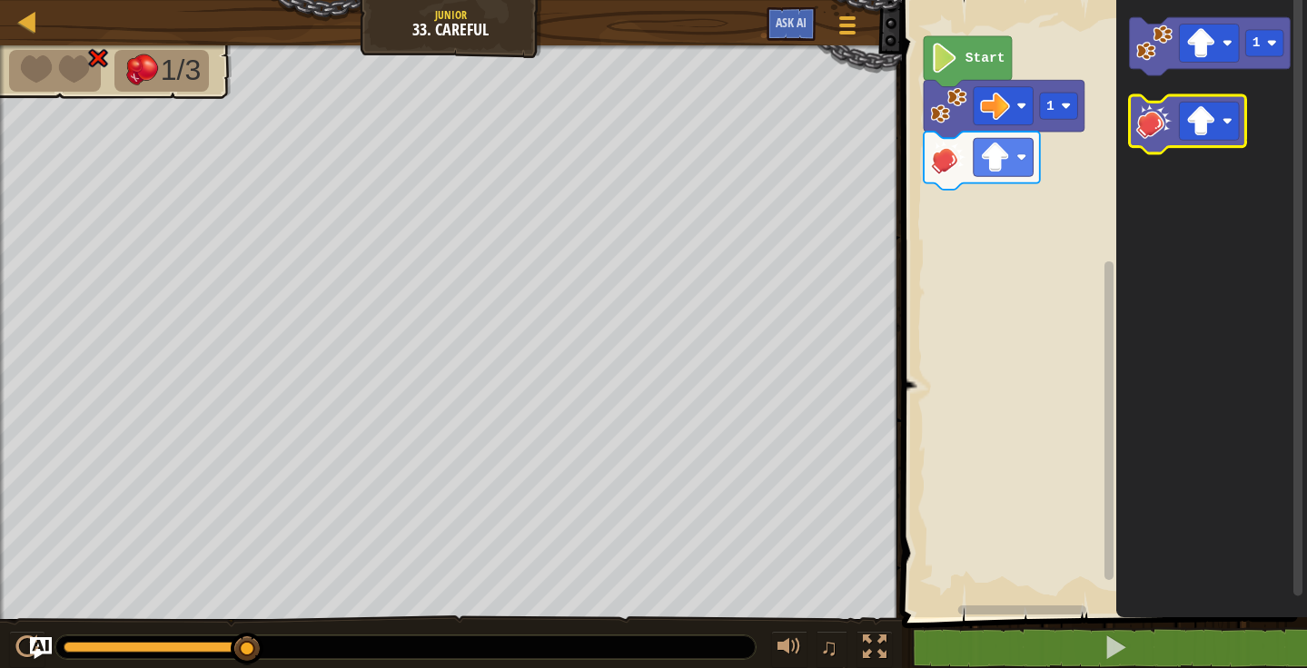
click at [1142, 128] on image "Blockly Workspace" at bounding box center [1153, 121] width 36 height 36
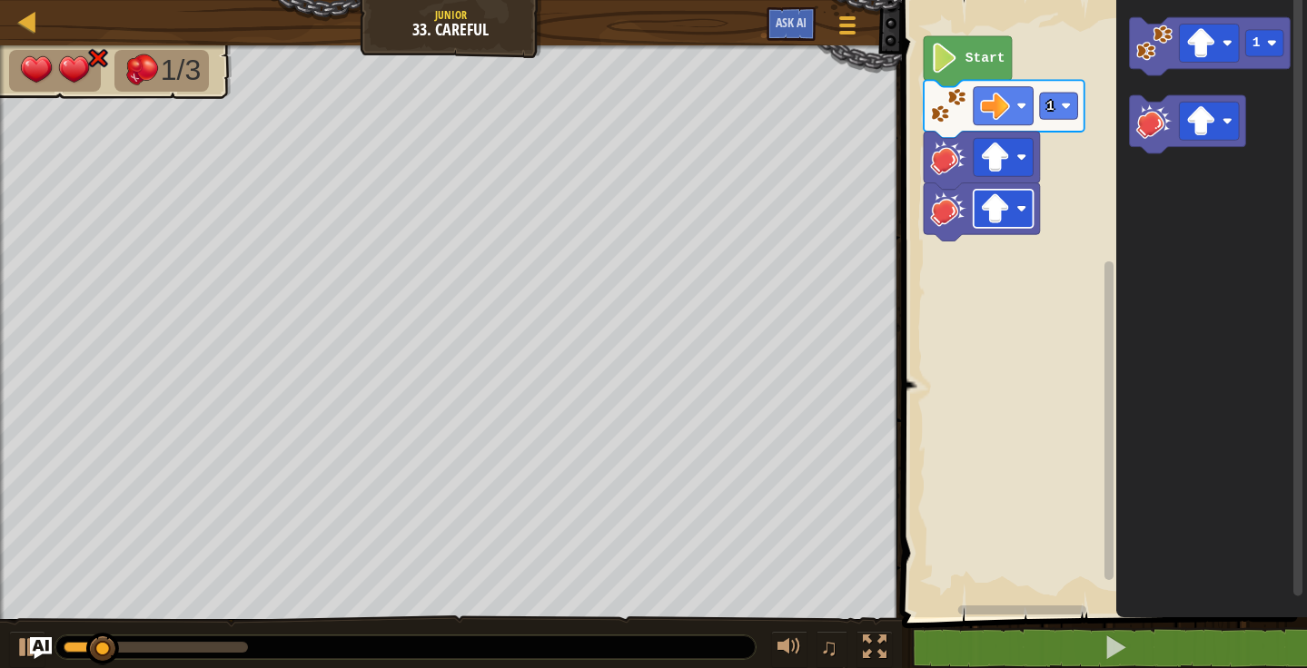
click at [1012, 218] on rect "Blockly Workspace" at bounding box center [1002, 209] width 60 height 38
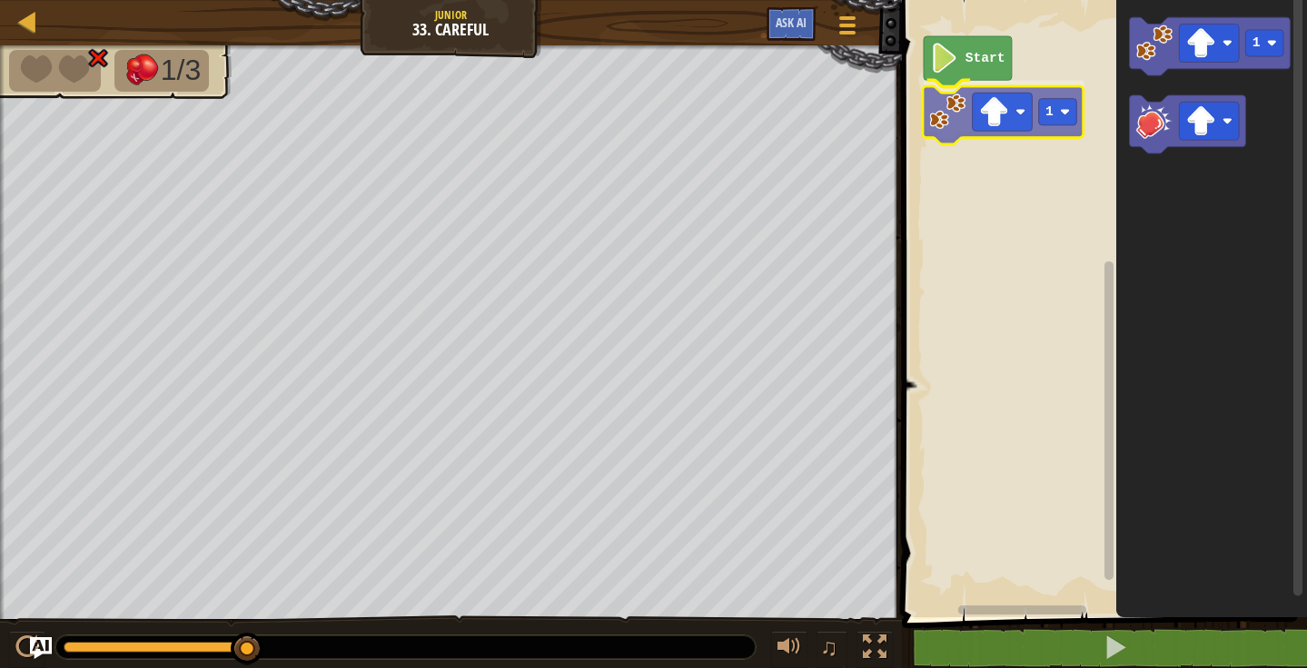
click at [926, 133] on div "Start 1 1 1" at bounding box center [1101, 304] width 410 height 627
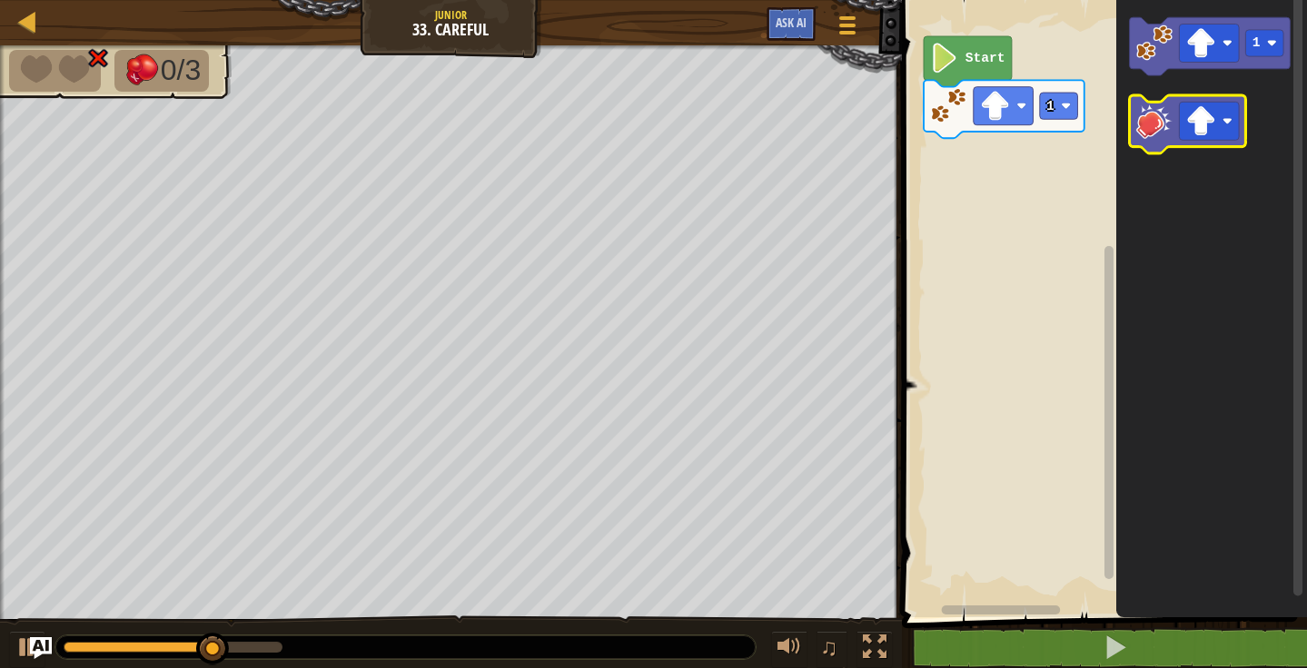
click at [1141, 134] on image "Blockly Workspace" at bounding box center [1153, 121] width 36 height 36
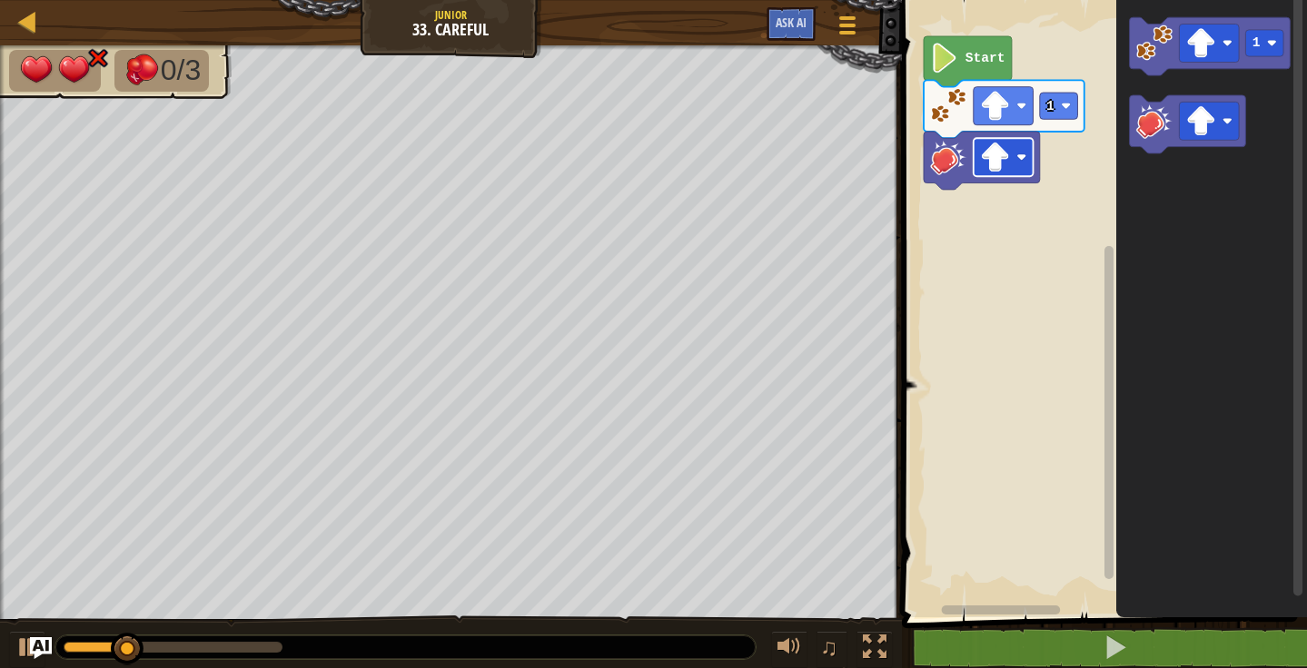
click at [1009, 165] on image "Blockly Workspace" at bounding box center [995, 158] width 30 height 30
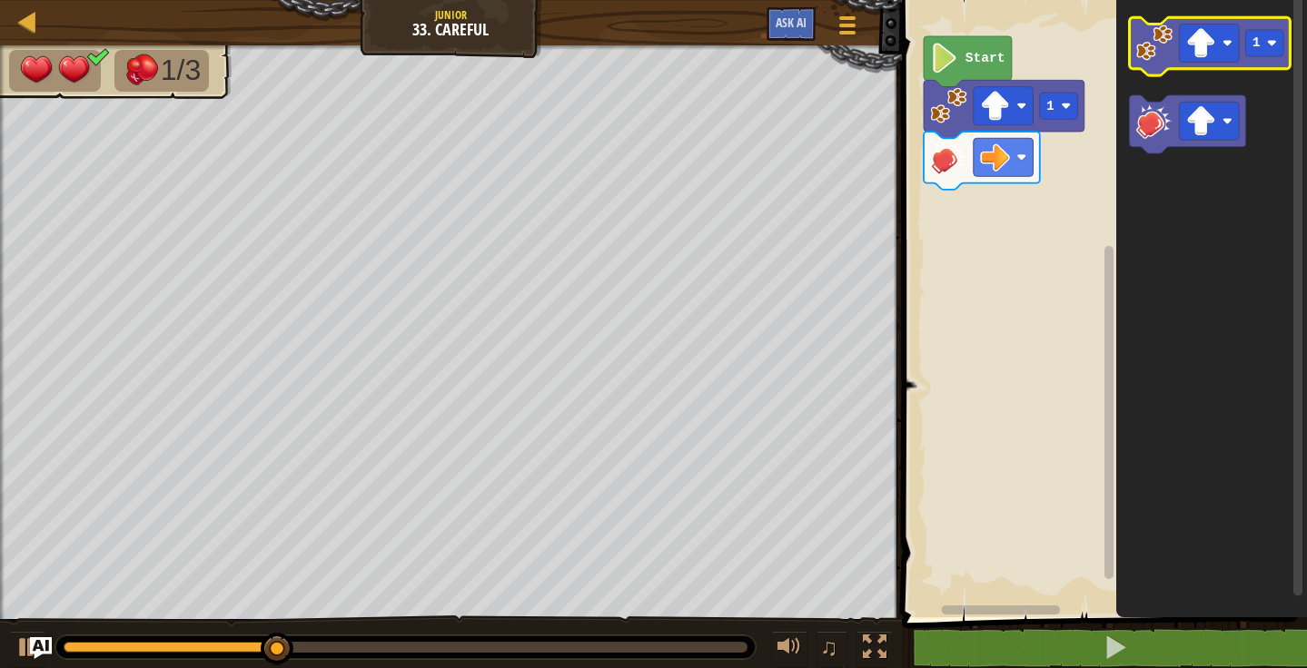
click at [1156, 52] on image "Blockly Workspace" at bounding box center [1153, 43] width 36 height 36
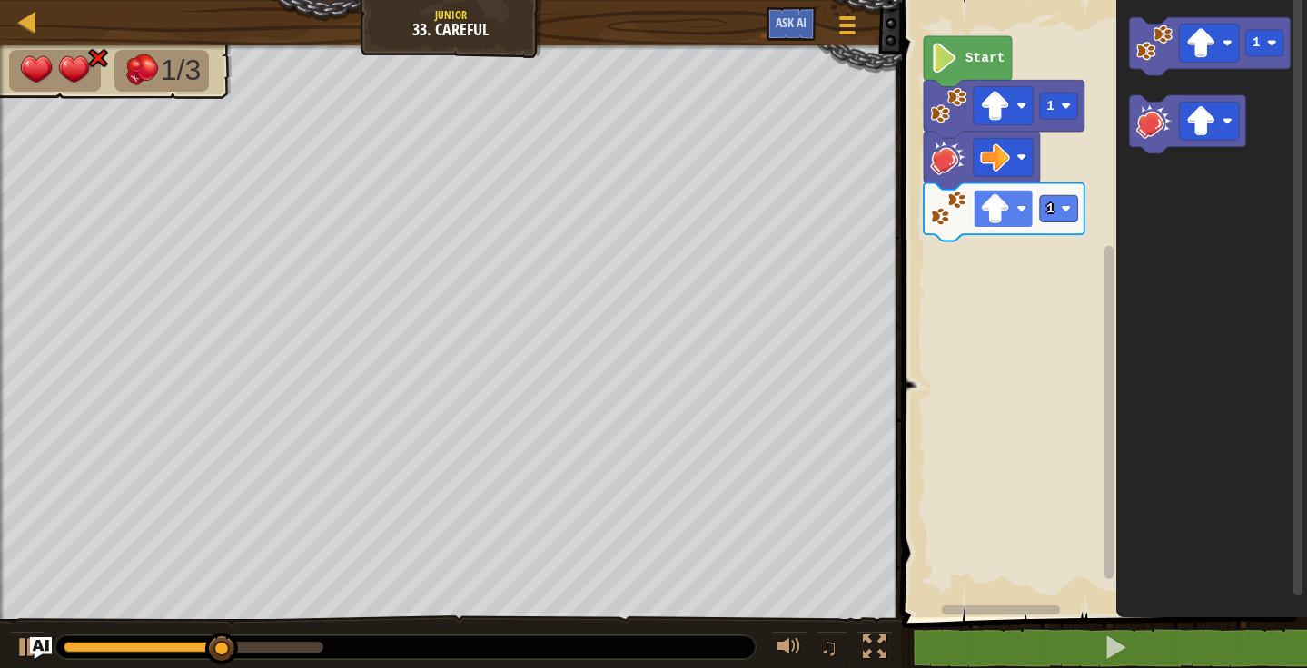
click at [1016, 224] on rect "Blockly Workspace" at bounding box center [1002, 209] width 60 height 38
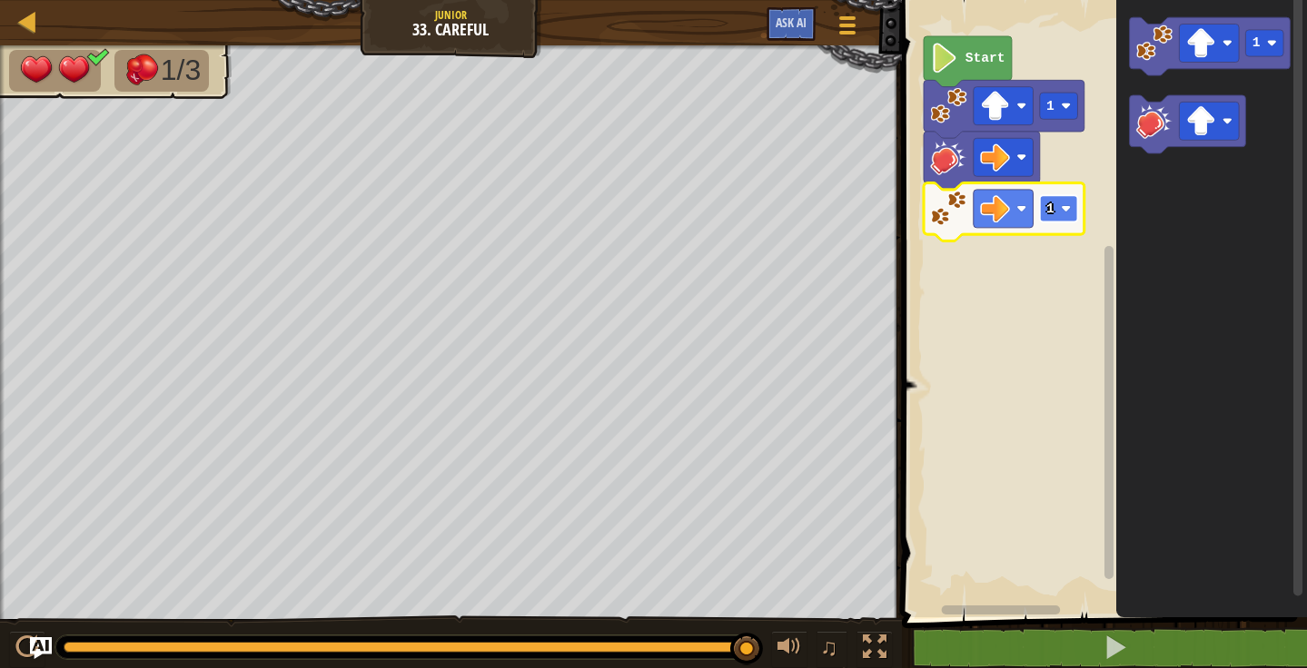
click at [1051, 212] on text "1" at bounding box center [1050, 209] width 8 height 15
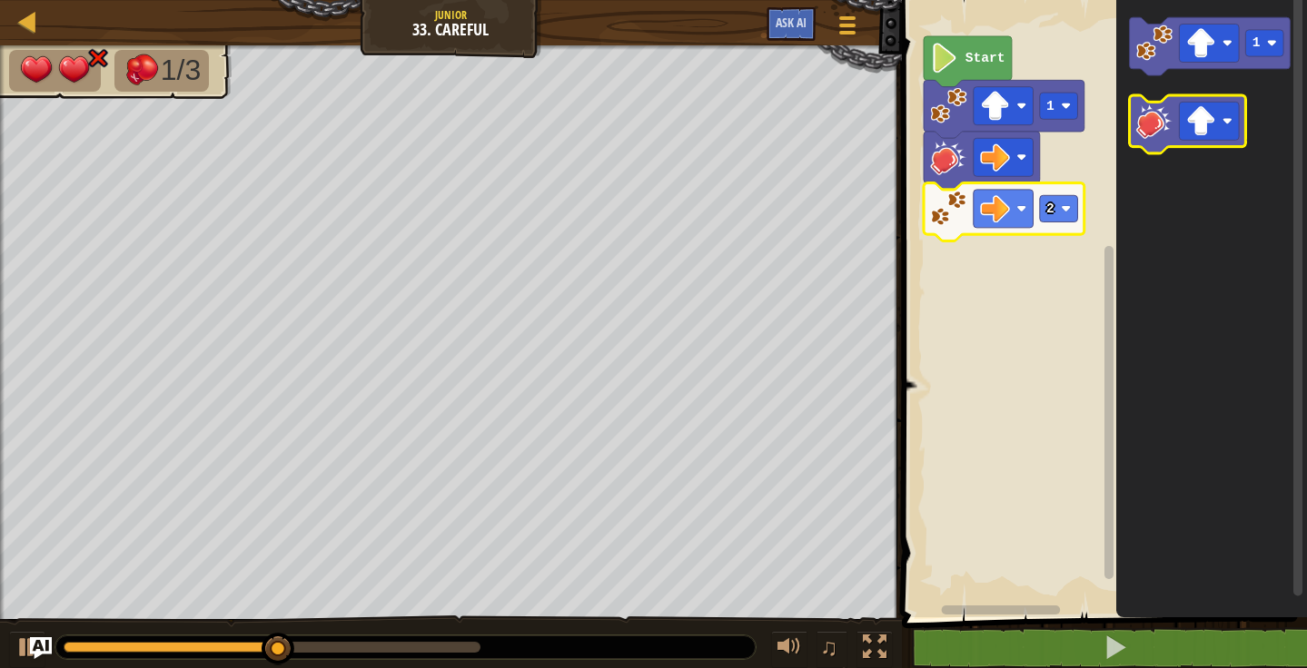
click at [1165, 122] on image "Blockly Workspace" at bounding box center [1153, 121] width 36 height 36
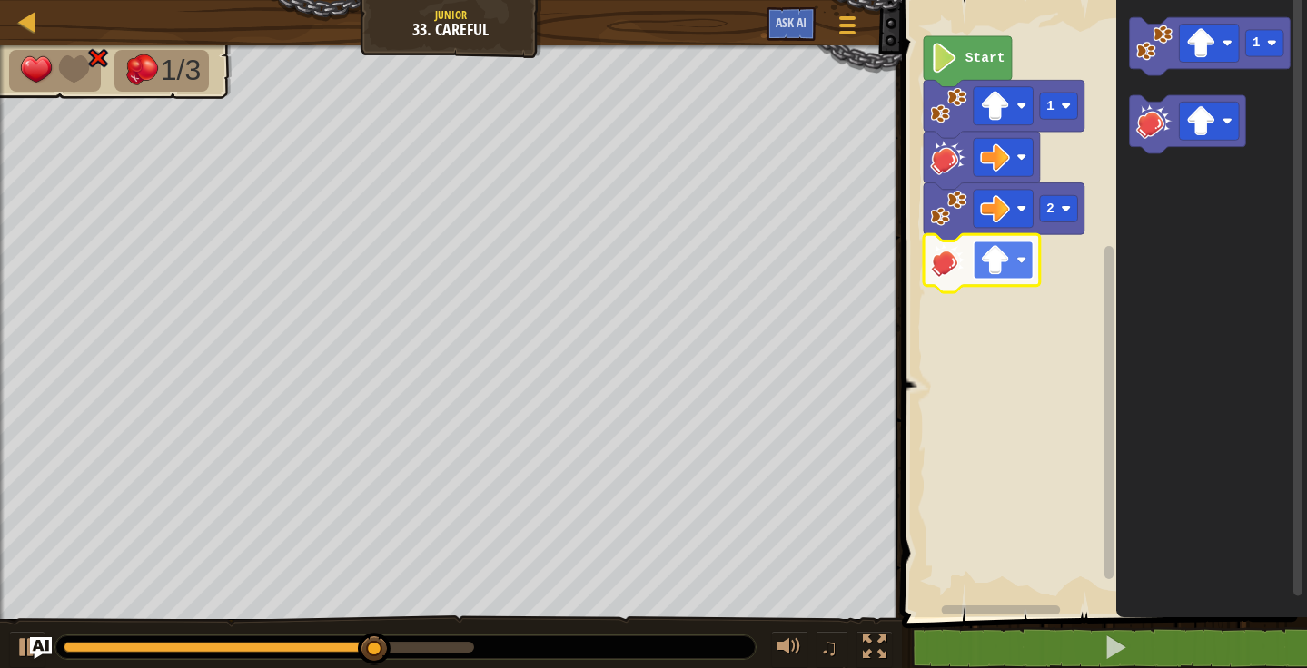
click at [1023, 257] on image "Blockly Workspace" at bounding box center [1021, 260] width 10 height 10
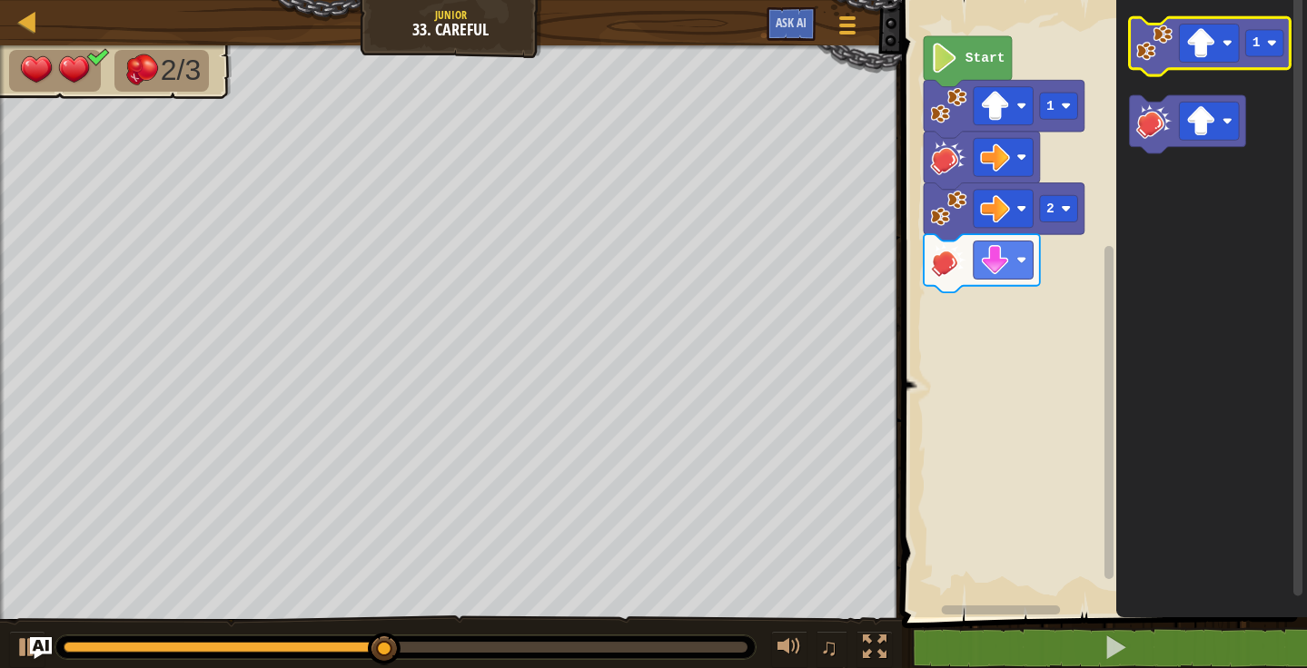
click at [1147, 49] on image "Blockly Workspace" at bounding box center [1153, 43] width 36 height 36
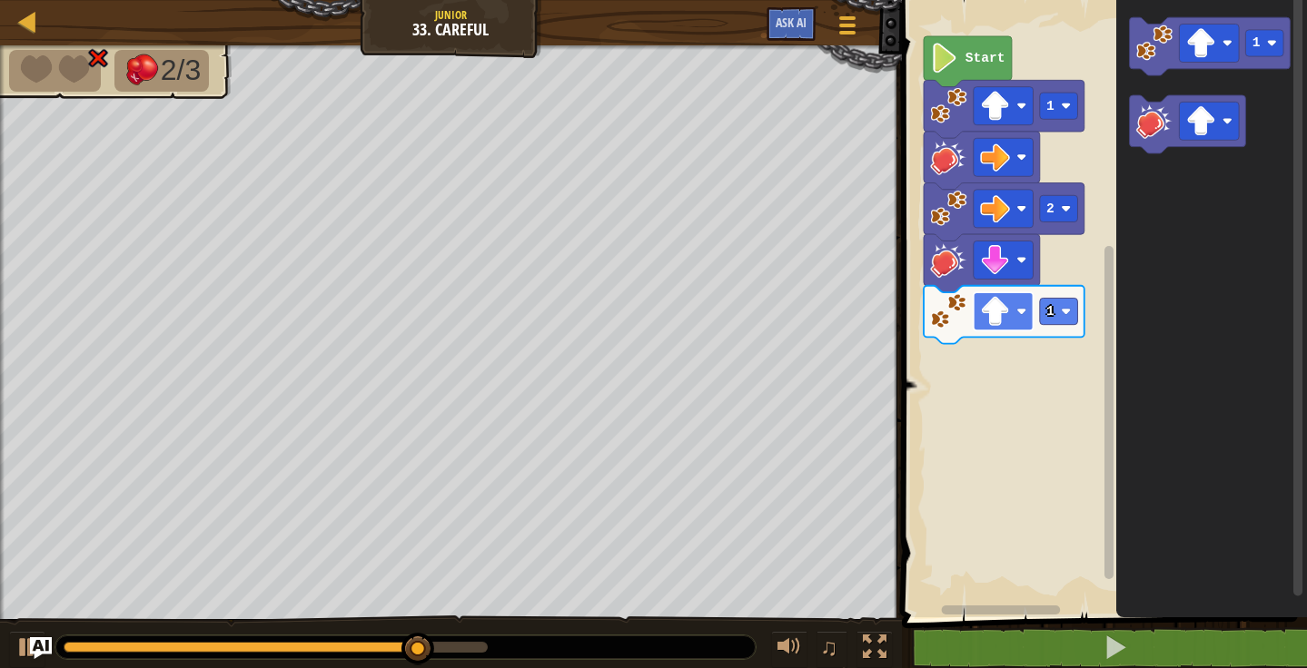
click at [1003, 324] on image "Blockly Workspace" at bounding box center [995, 312] width 30 height 30
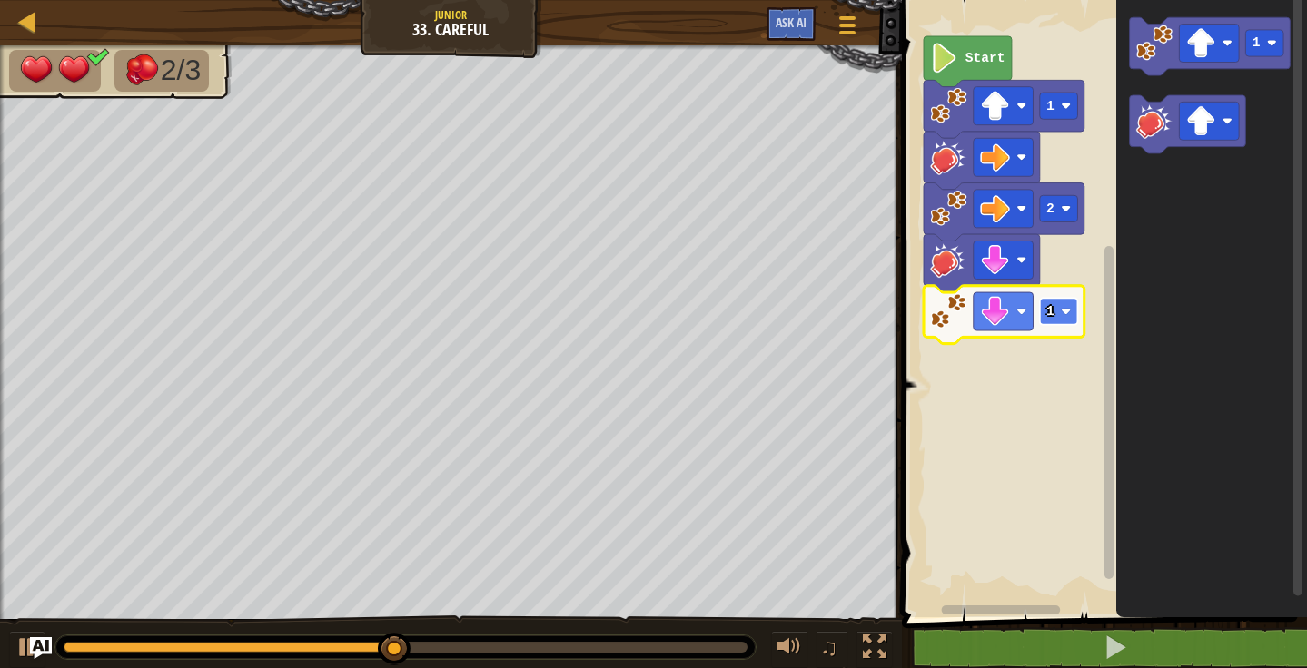
click at [1057, 320] on rect "Blockly Workspace" at bounding box center [1058, 311] width 38 height 26
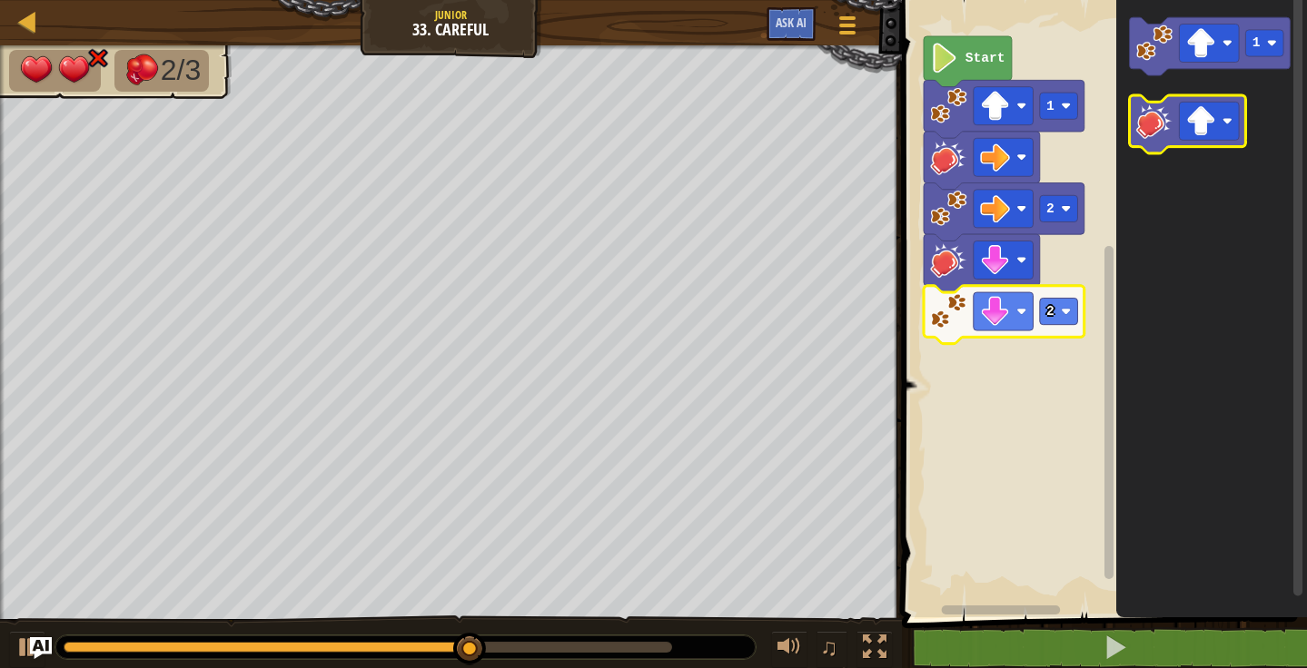
click at [1141, 132] on image "Blockly Workspace" at bounding box center [1153, 121] width 36 height 36
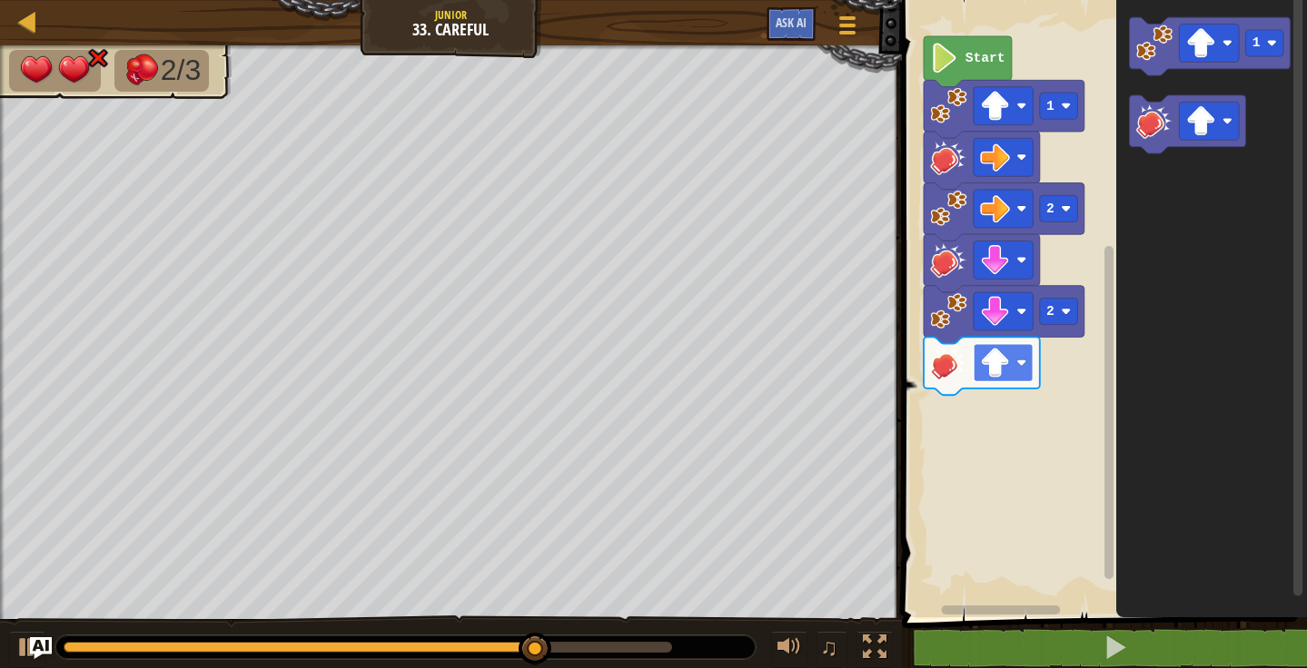
click at [1001, 369] on image "Blockly Workspace" at bounding box center [995, 363] width 30 height 30
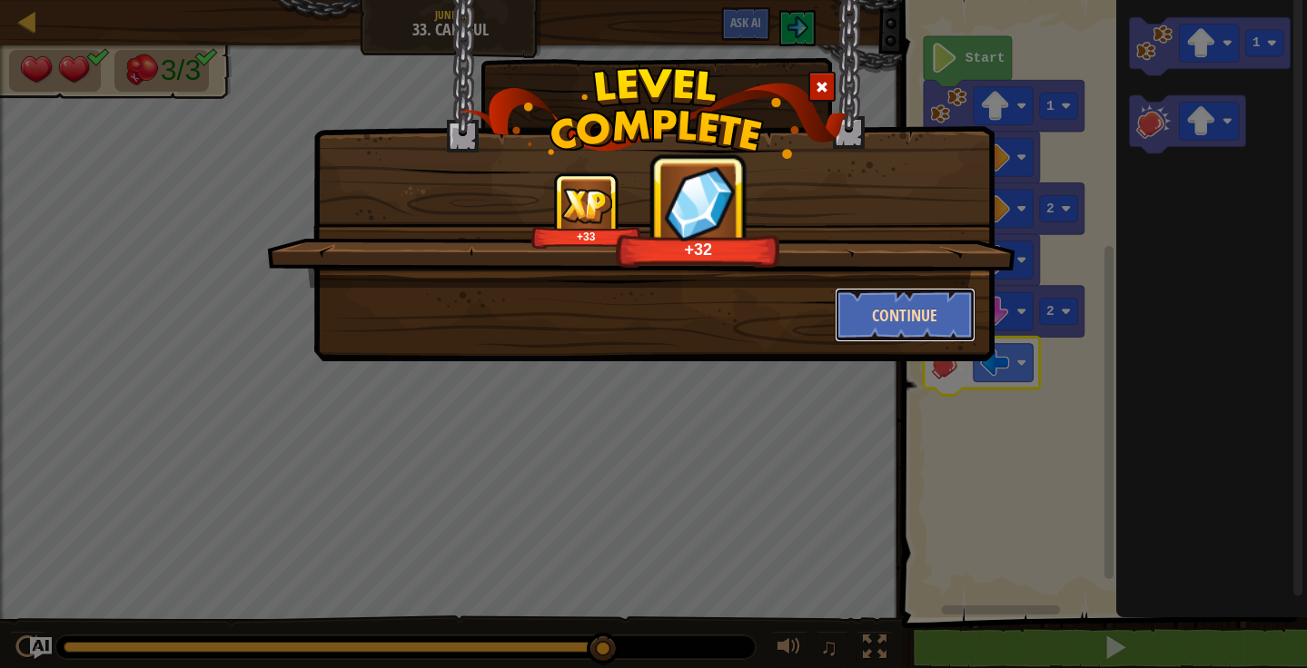
click at [939, 292] on button "Continue" at bounding box center [904, 315] width 141 height 54
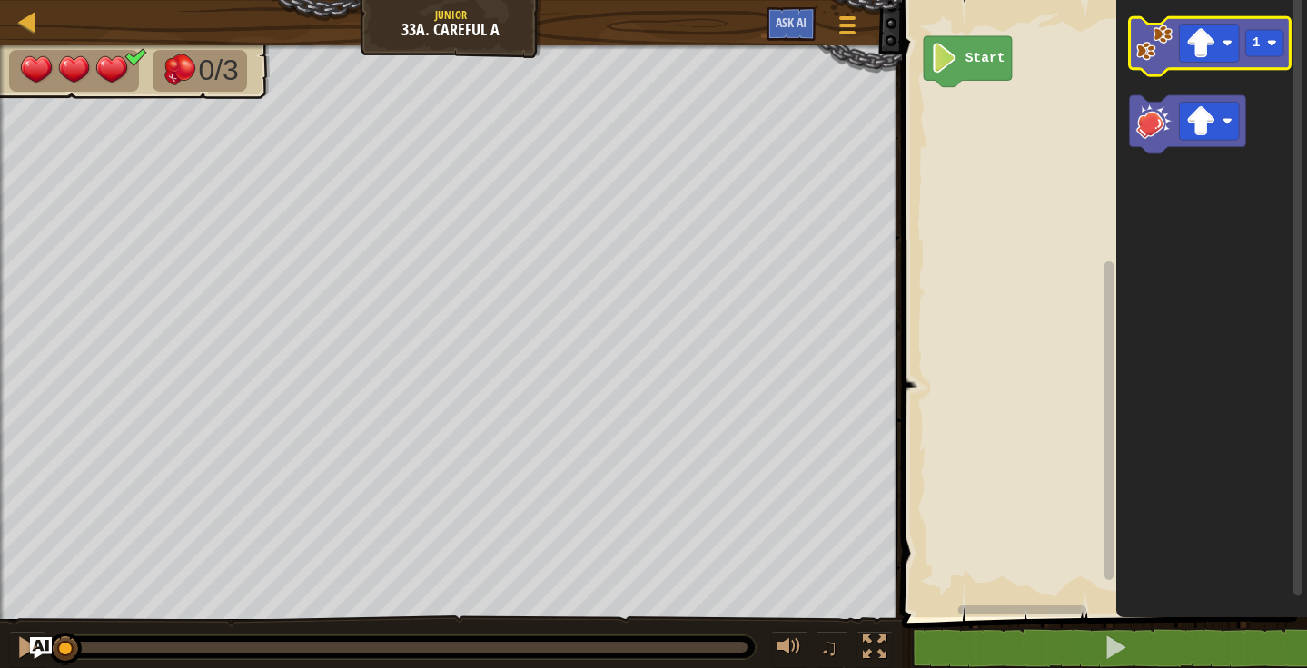
click at [1146, 43] on image "Blockly Workspace" at bounding box center [1153, 43] width 36 height 36
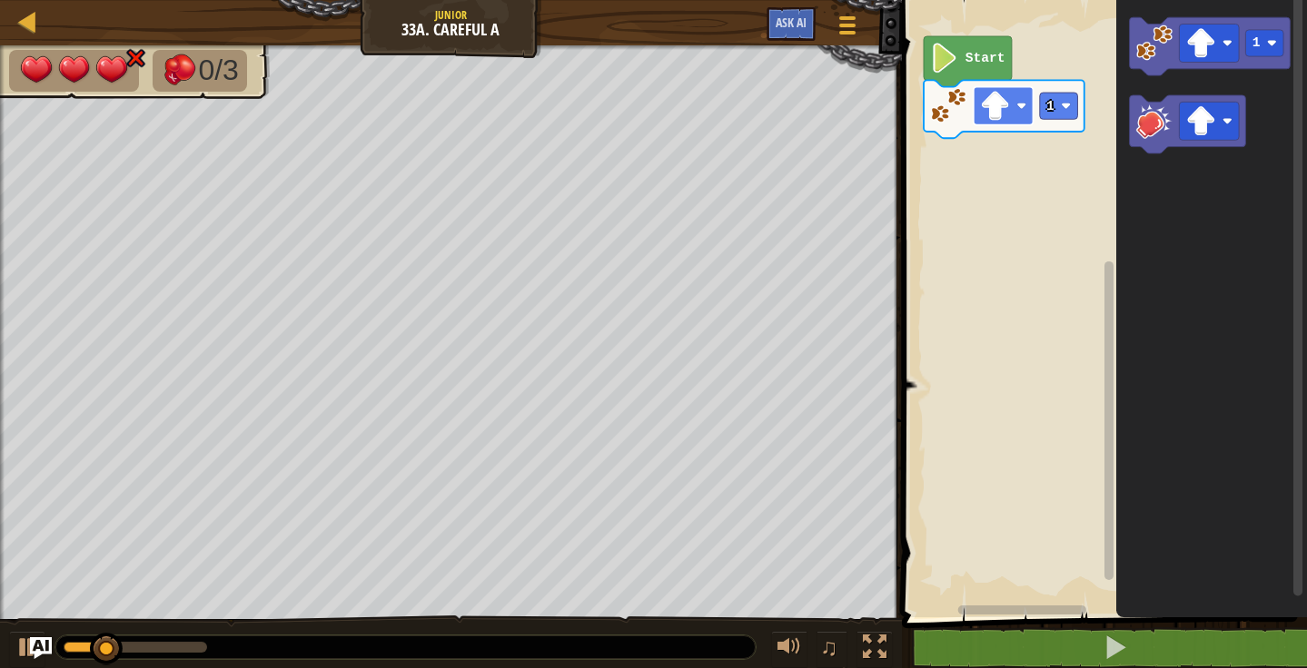
click at [1001, 109] on image "Blockly Workspace" at bounding box center [995, 106] width 30 height 30
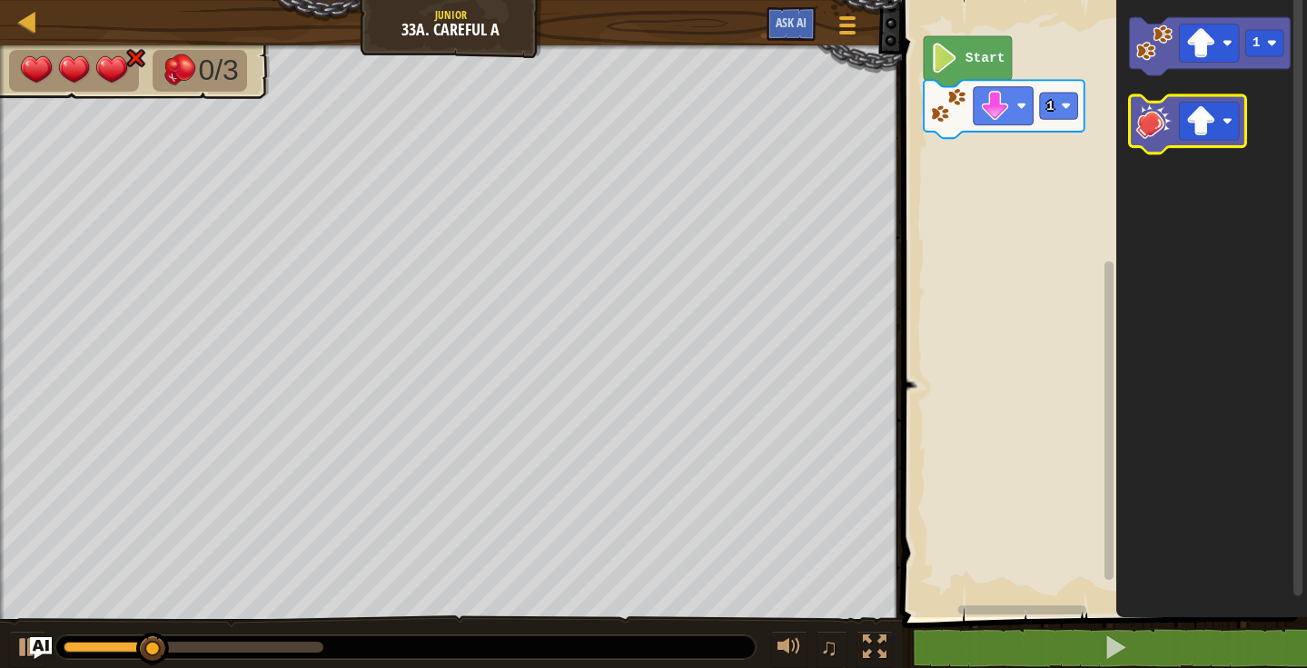
click at [1140, 120] on image "Blockly Workspace" at bounding box center [1153, 121] width 36 height 36
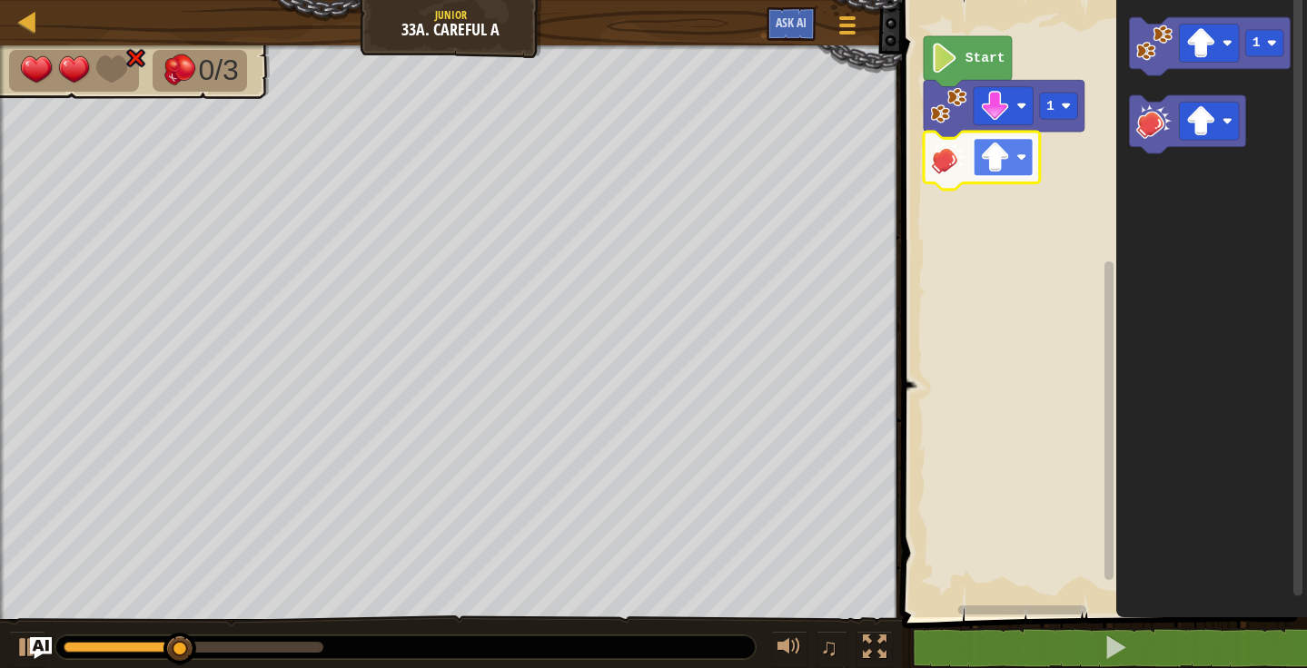
click at [1005, 163] on image "Blockly Workspace" at bounding box center [995, 158] width 30 height 30
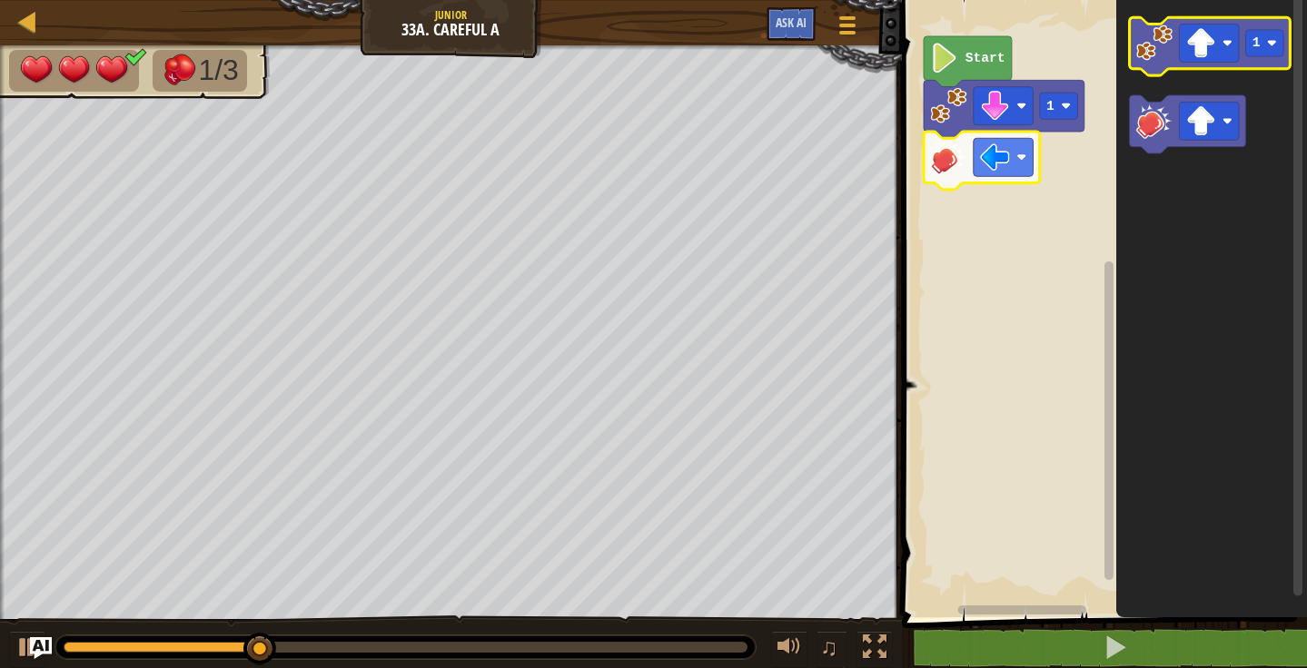
click at [1138, 37] on image "Blockly Workspace" at bounding box center [1153, 43] width 36 height 36
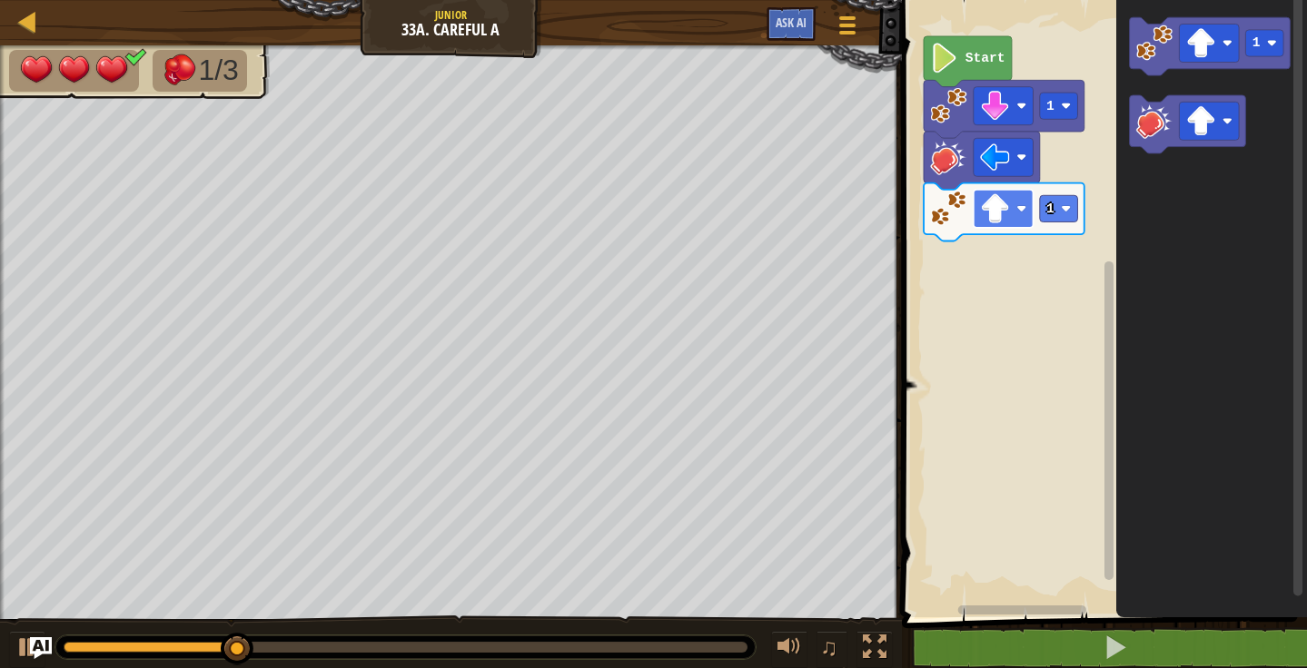
click at [1019, 208] on image "Blockly Workspace" at bounding box center [1021, 208] width 10 height 10
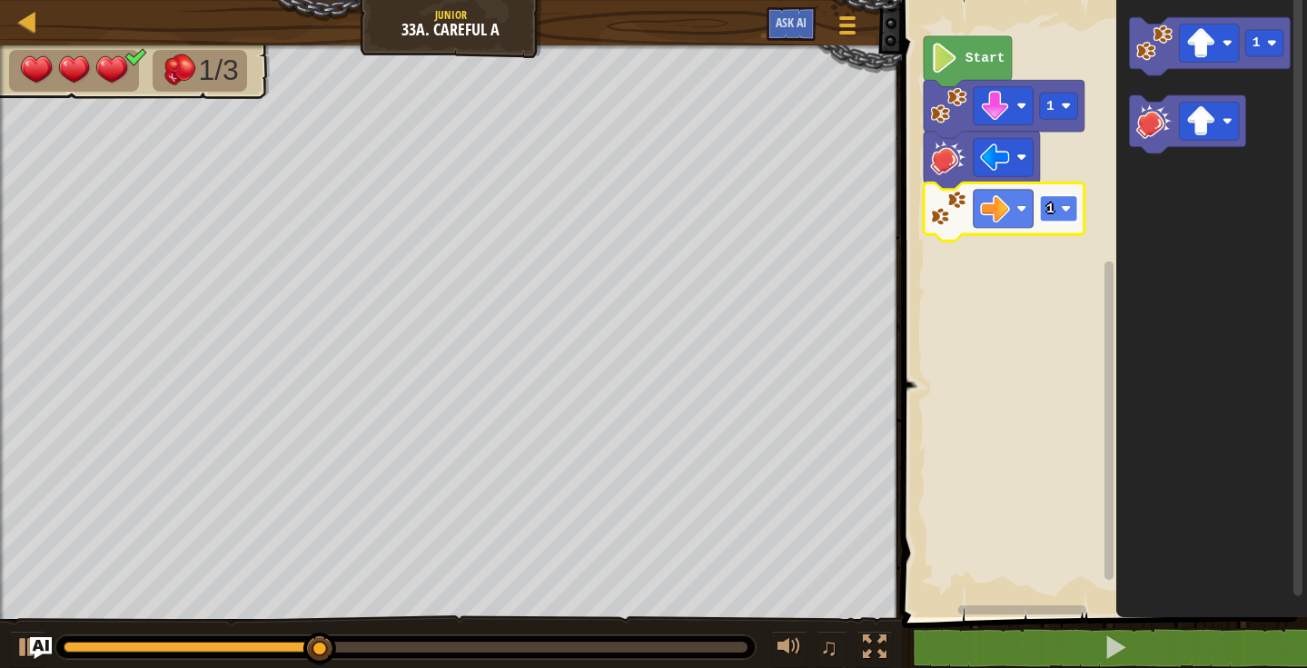
click at [1067, 207] on image "Blockly Workspace" at bounding box center [1066, 208] width 10 height 10
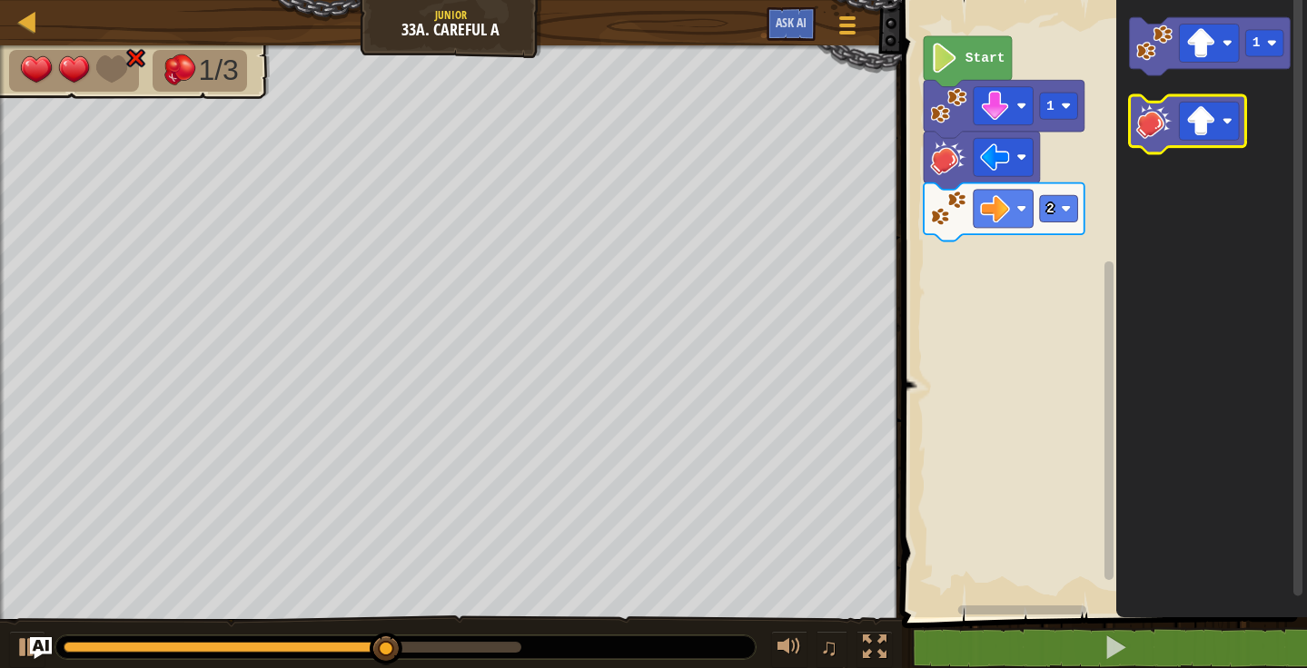
click at [1144, 127] on image "Blockly Workspace" at bounding box center [1153, 121] width 36 height 36
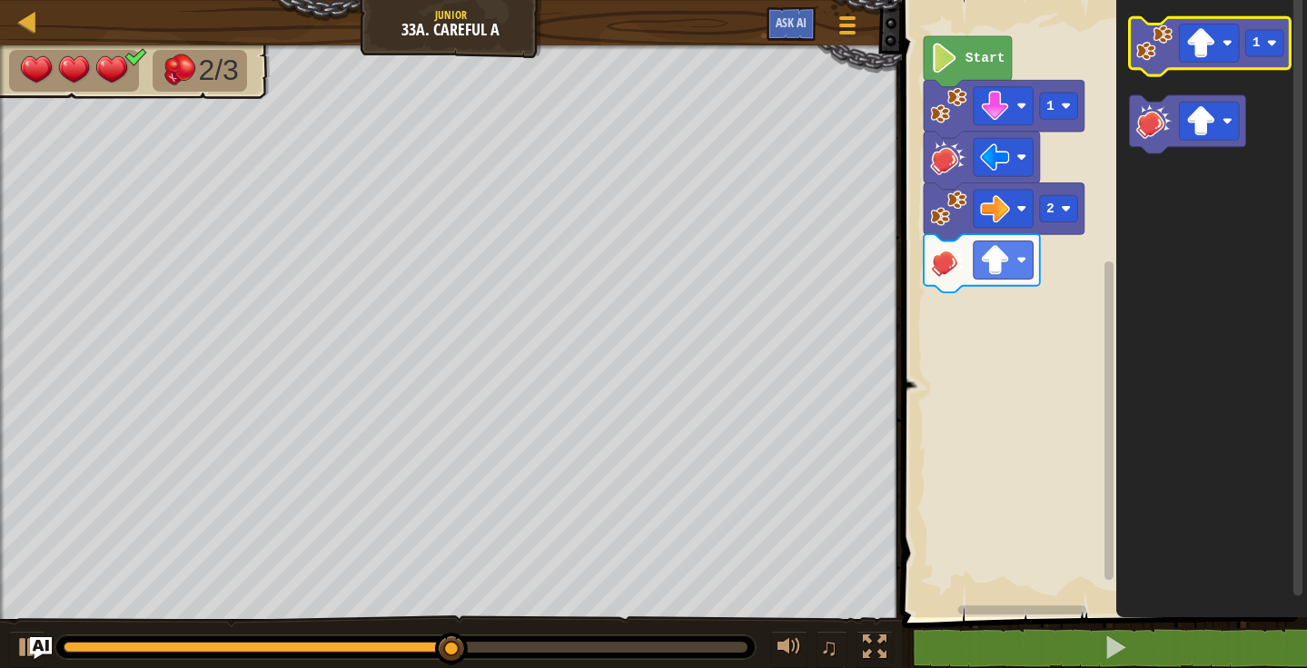
click at [1150, 46] on image "Blockly Workspace" at bounding box center [1153, 43] width 36 height 36
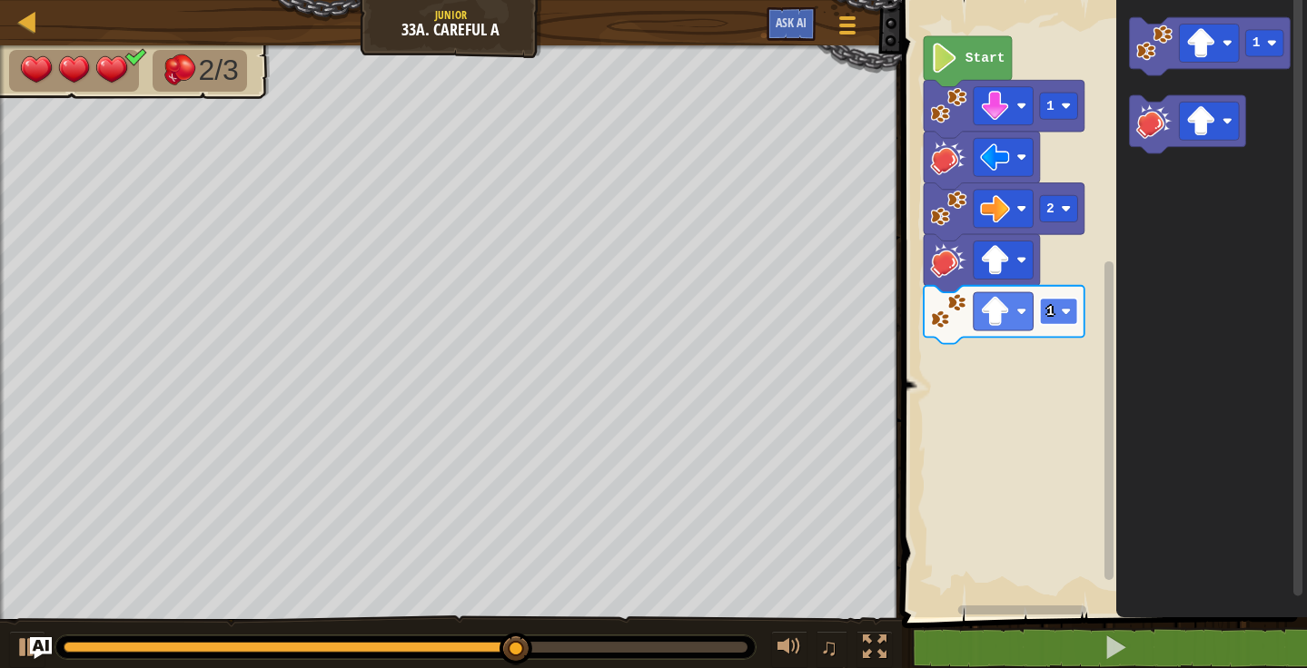
click at [1069, 318] on rect "Blockly Workspace" at bounding box center [1058, 311] width 38 height 26
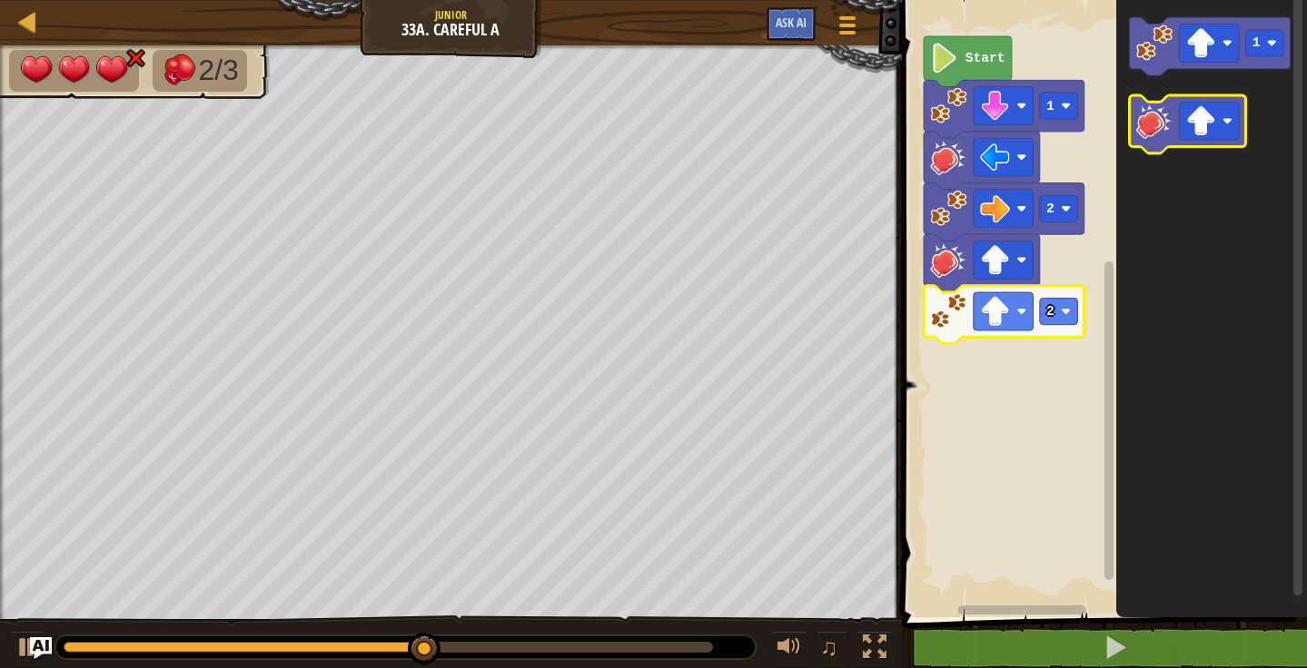
click at [1160, 125] on image "Blockly Workspace" at bounding box center [1153, 121] width 36 height 36
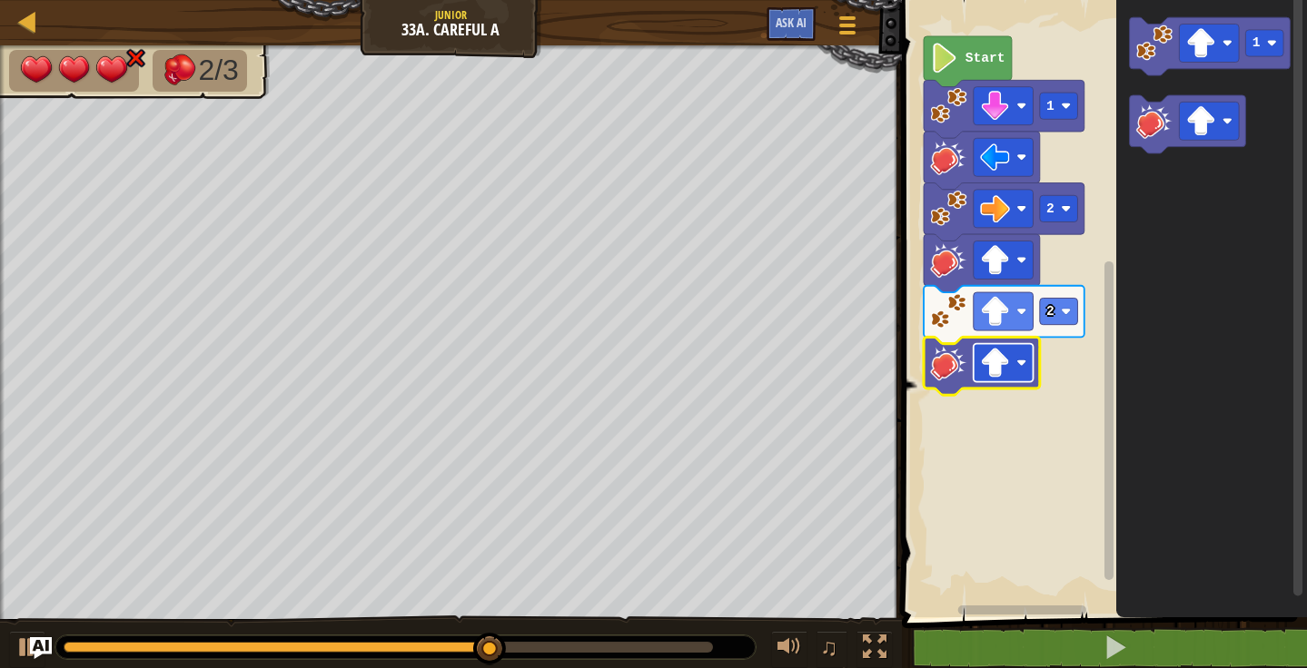
click at [989, 382] on rect "Blockly Workspace" at bounding box center [1002, 363] width 60 height 38
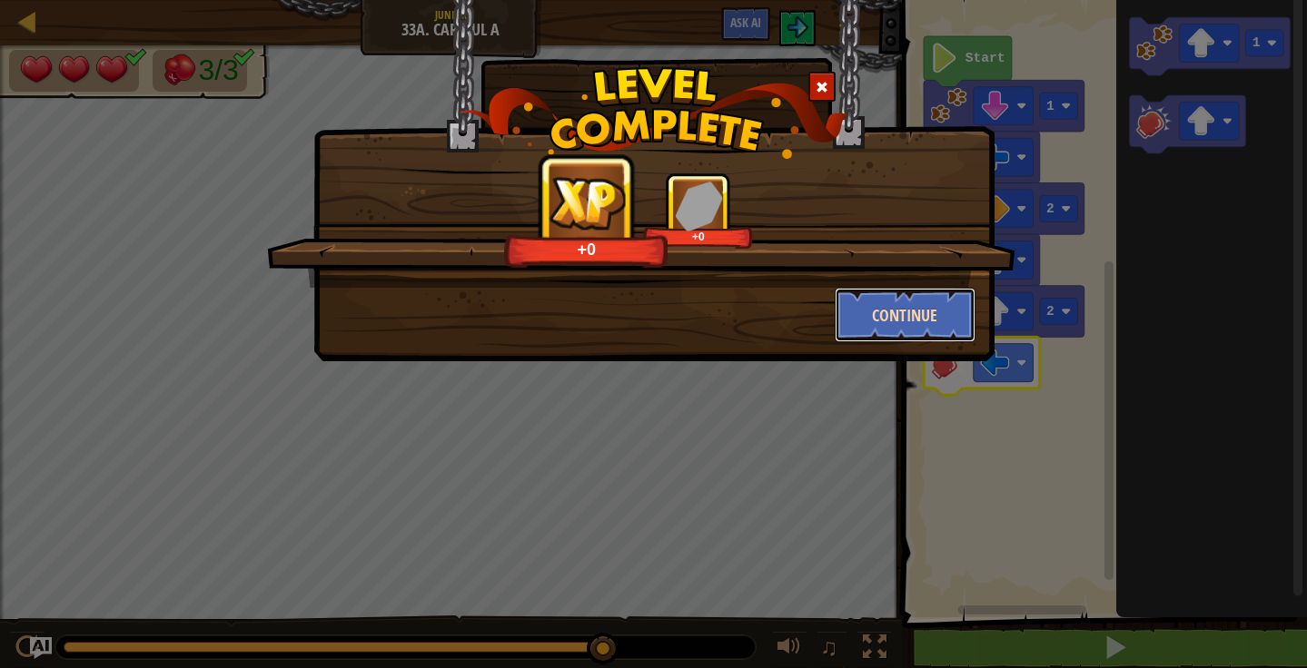
click at [860, 304] on button "Continue" at bounding box center [904, 315] width 141 height 54
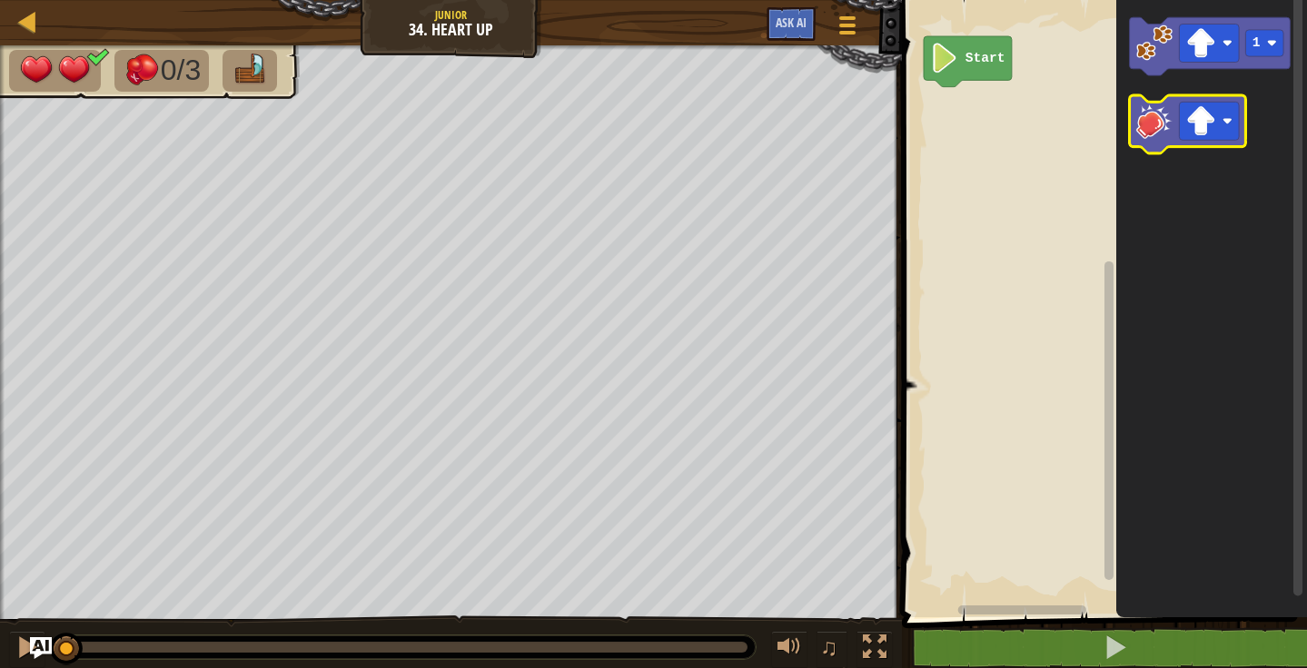
click at [1141, 114] on image "Blockly Workspace" at bounding box center [1153, 121] width 36 height 36
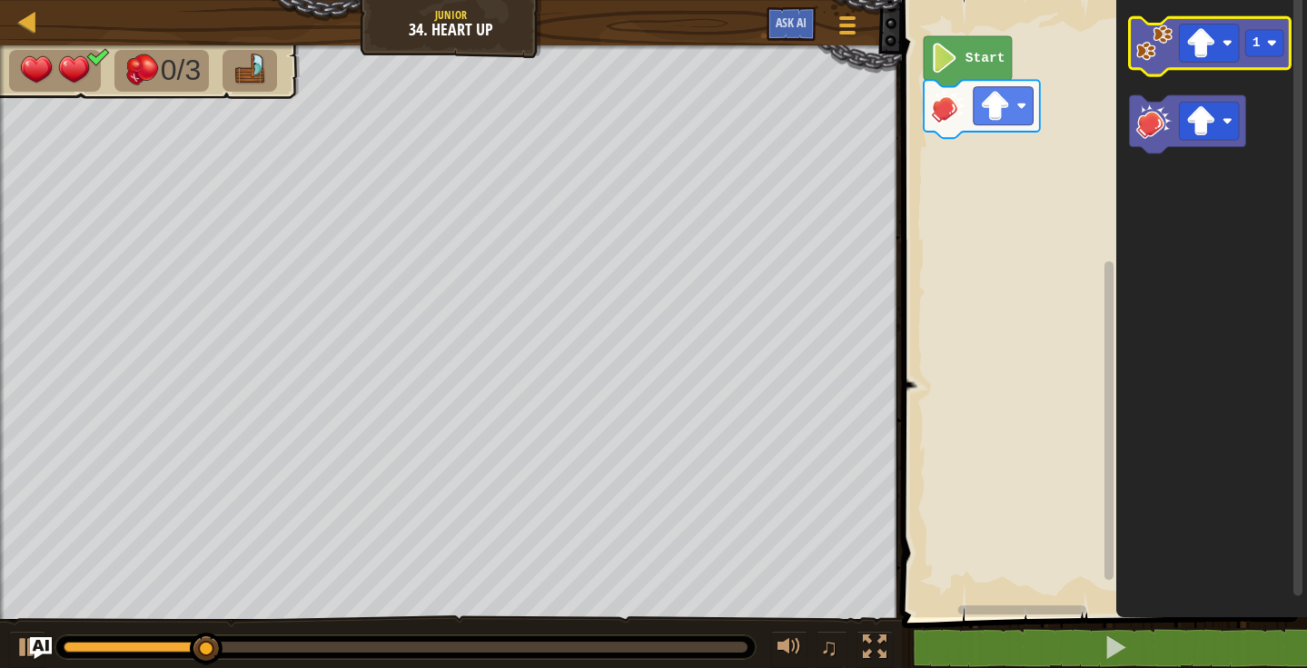
click at [1147, 61] on g "1" at bounding box center [1209, 46] width 161 height 58
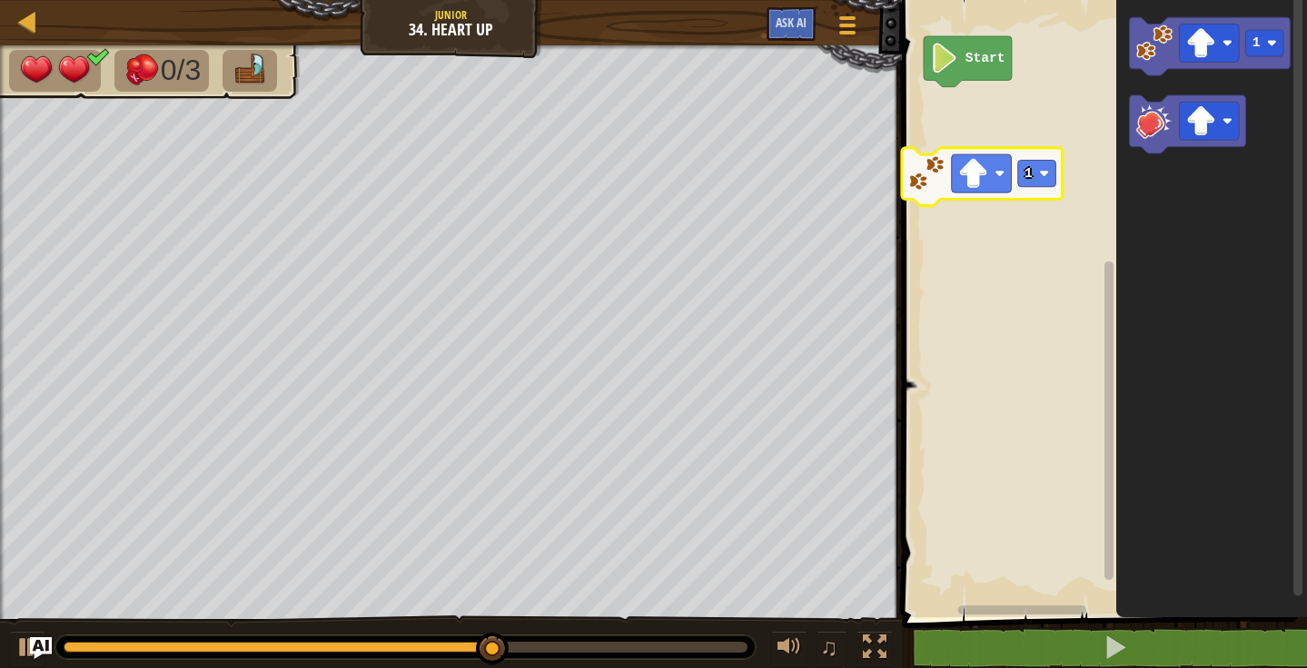
click at [924, 174] on div "Start 1 1" at bounding box center [1101, 304] width 410 height 627
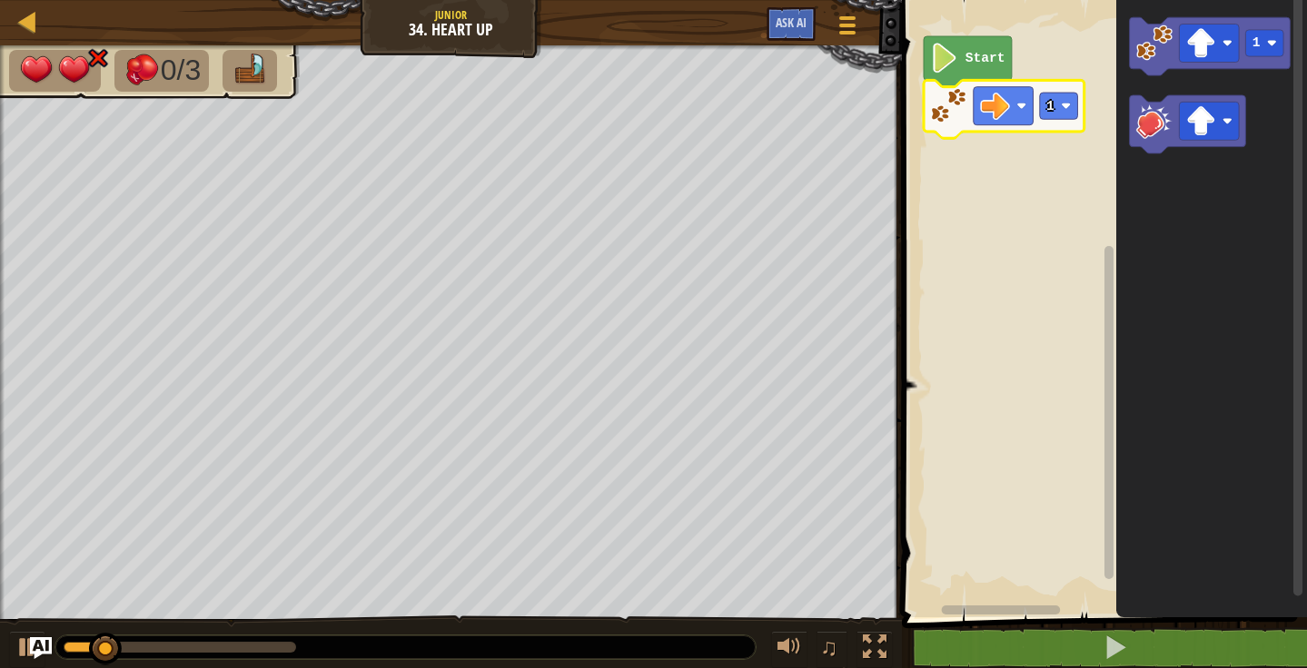
click at [1134, 124] on icon "Blockly Workspace" at bounding box center [1187, 124] width 116 height 58
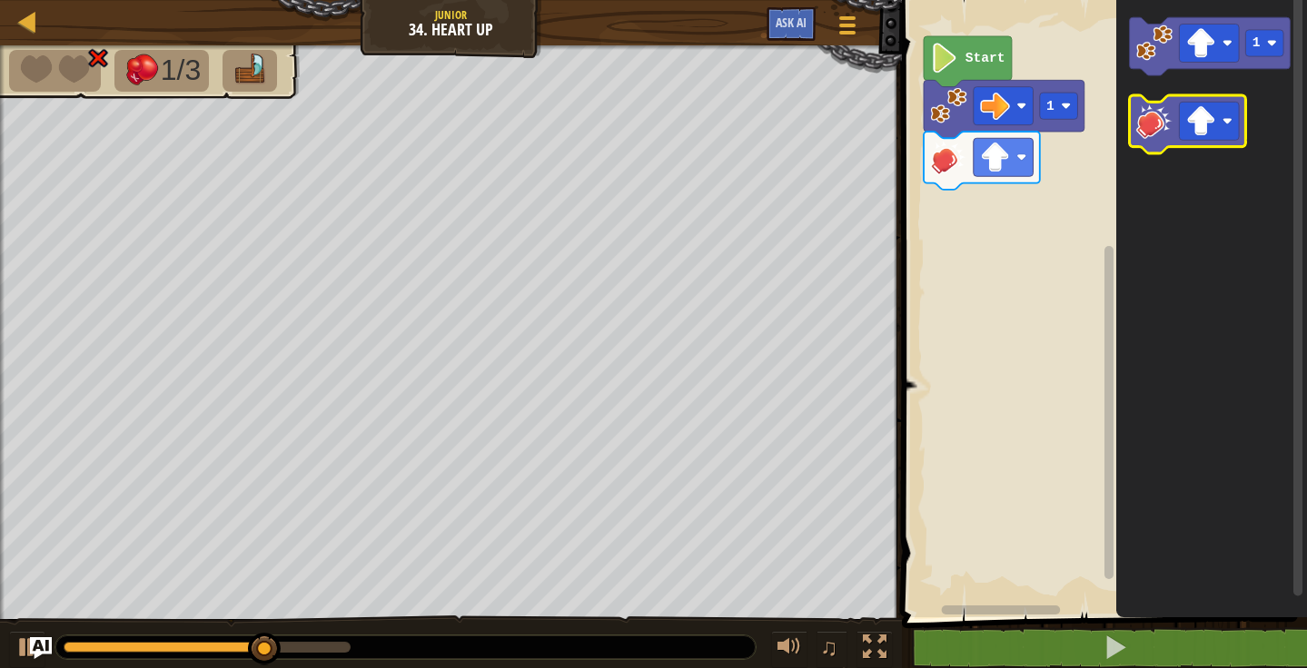
click at [1146, 141] on icon "Blockly Workspace" at bounding box center [1187, 124] width 116 height 58
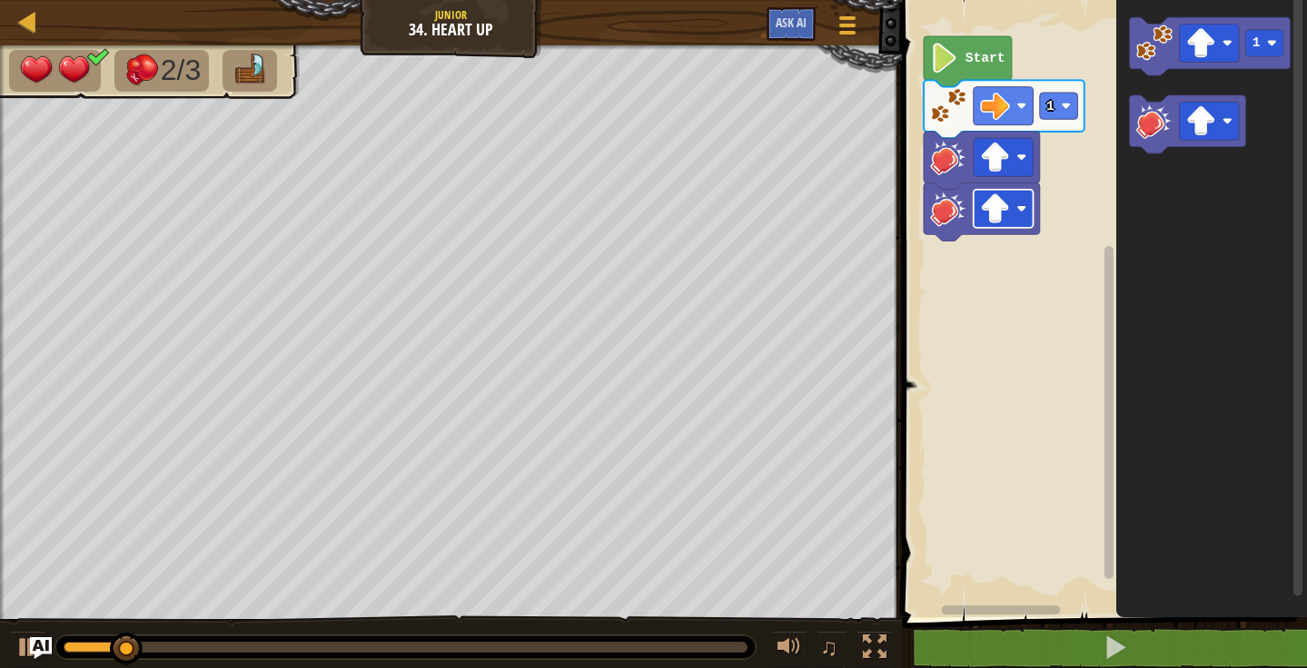
click at [1025, 217] on rect "Blockly Workspace" at bounding box center [1002, 209] width 60 height 38
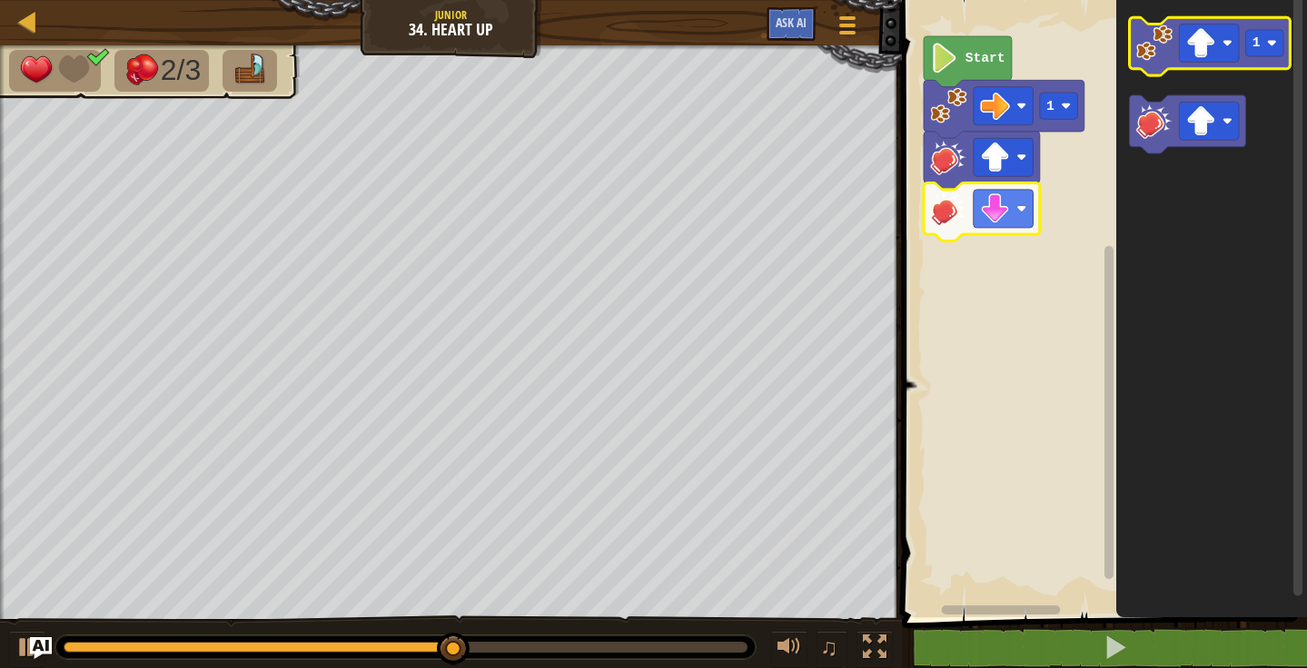
click at [1150, 47] on image "Blockly Workspace" at bounding box center [1153, 43] width 36 height 36
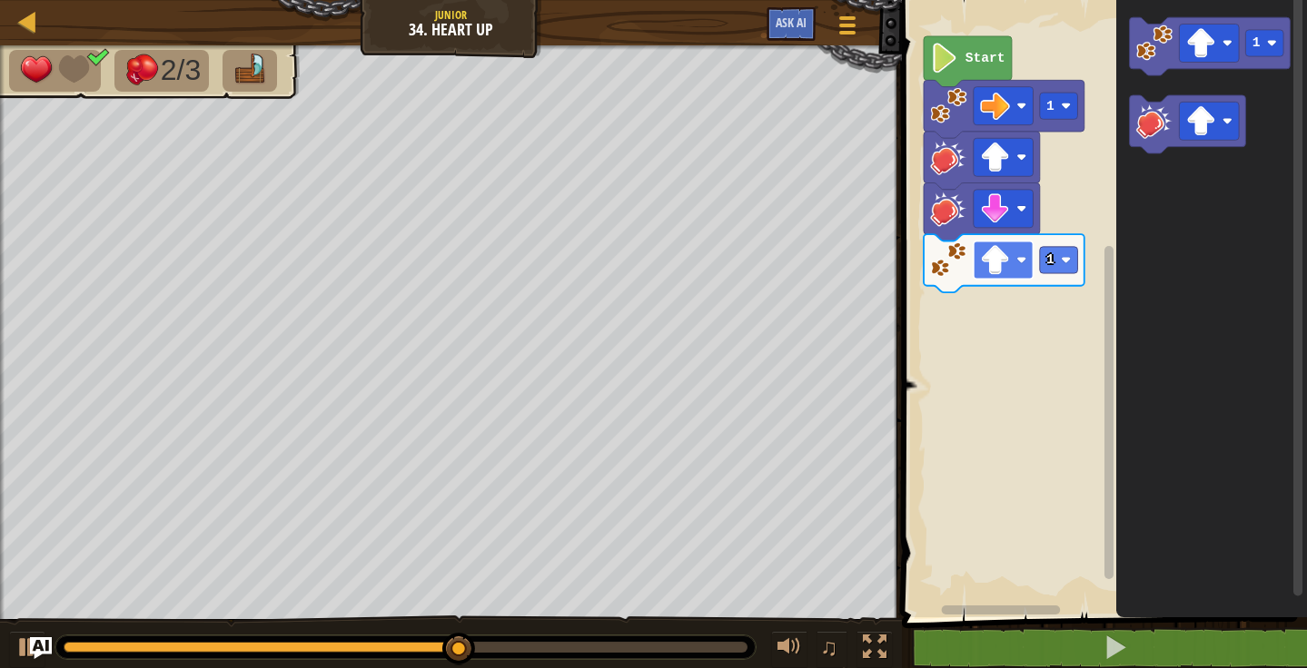
click at [1011, 271] on rect "Blockly Workspace" at bounding box center [1002, 260] width 60 height 38
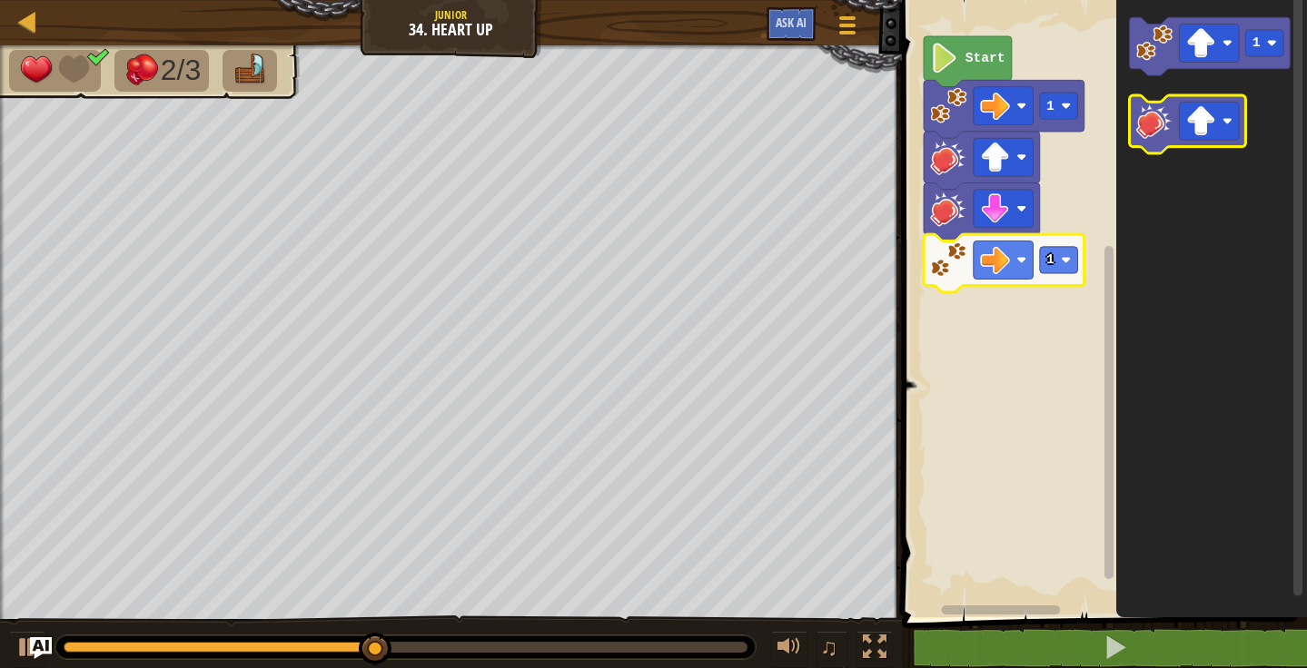
click at [1161, 137] on image "Blockly Workspace" at bounding box center [1153, 121] width 36 height 36
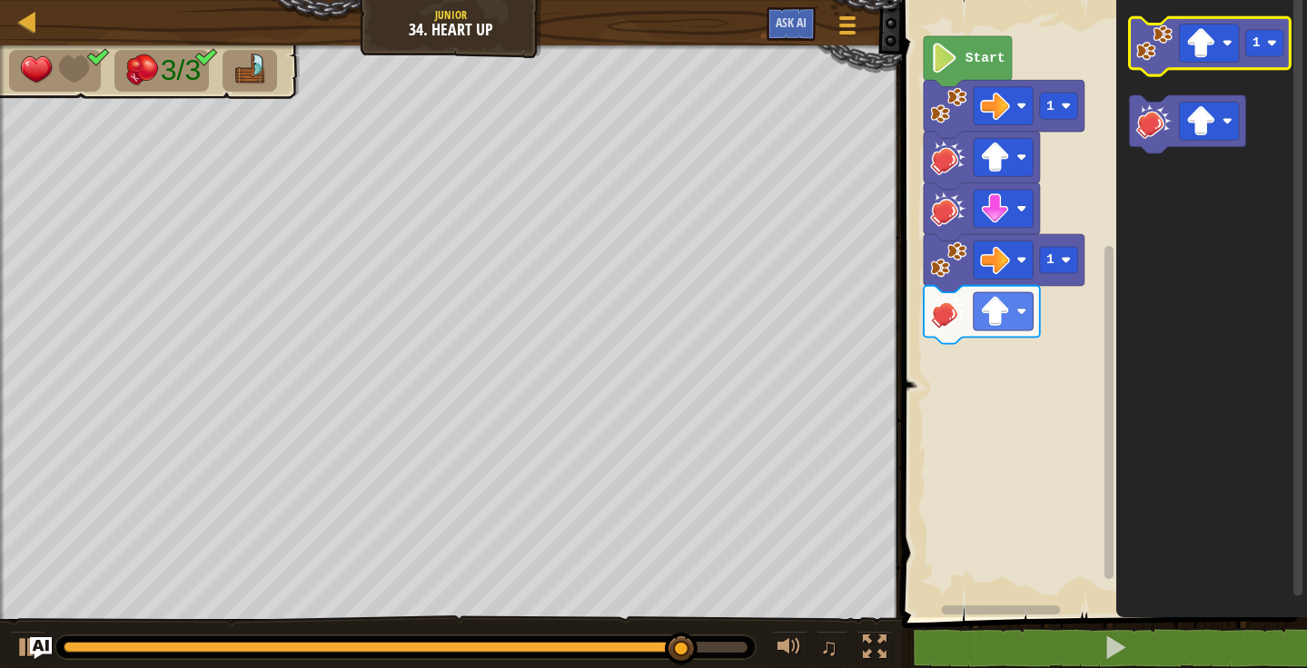
click at [1140, 28] on image "Blockly Workspace" at bounding box center [1153, 43] width 36 height 36
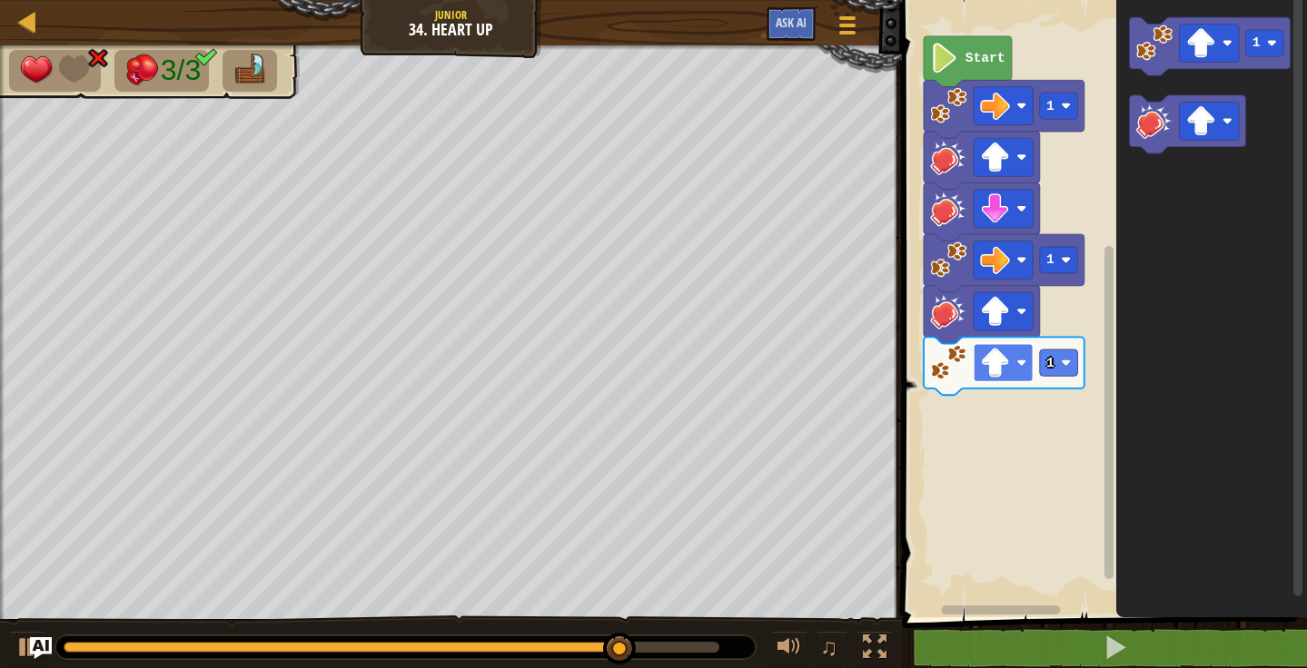
click at [1016, 380] on rect "Blockly Workspace" at bounding box center [1002, 363] width 60 height 38
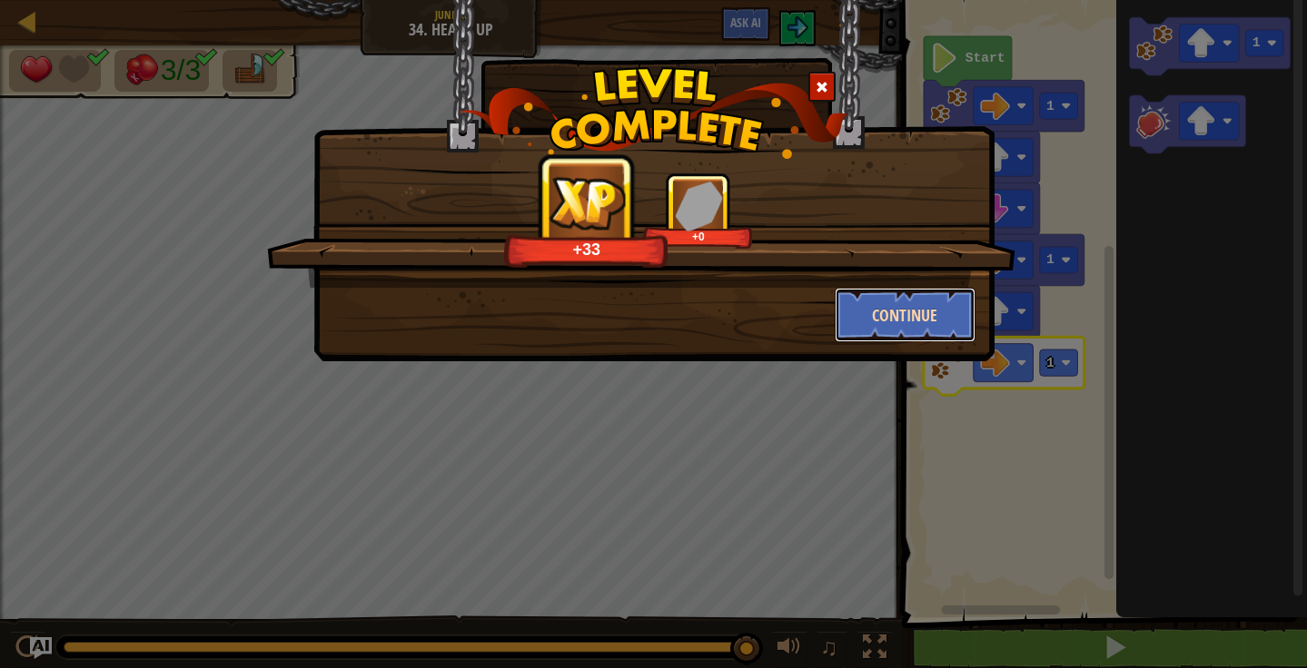
click at [931, 313] on button "Continue" at bounding box center [904, 315] width 141 height 54
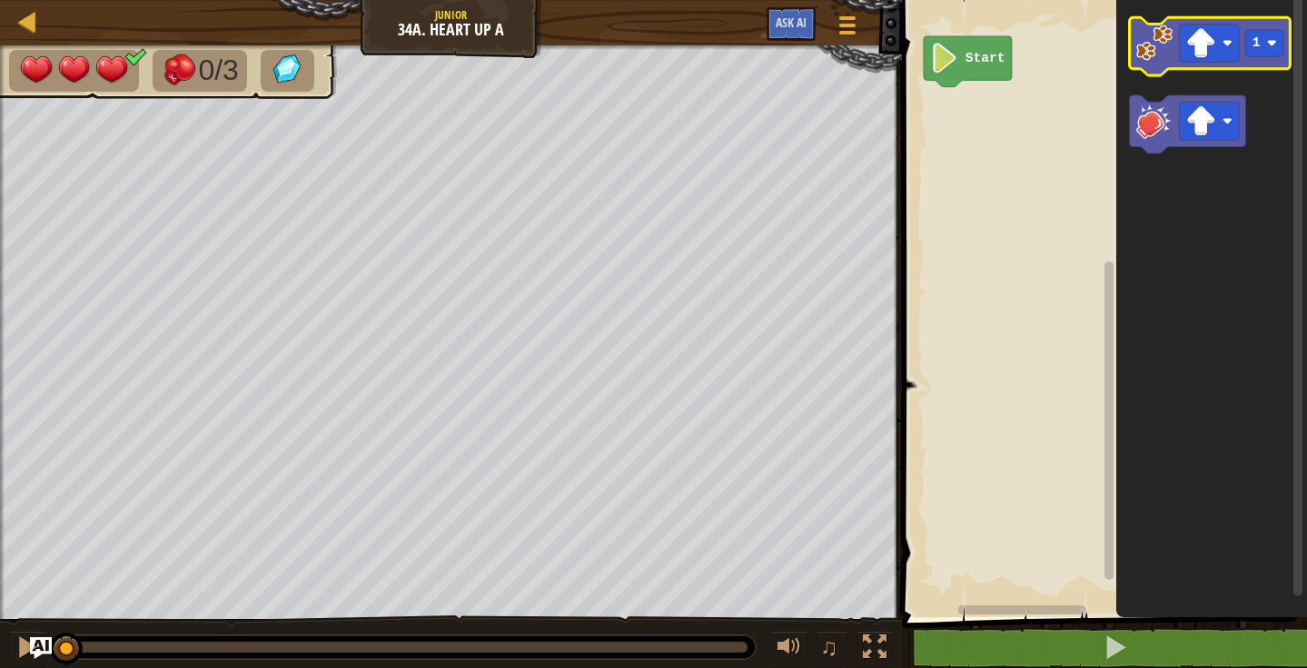
click at [1142, 63] on icon "Blockly Workspace" at bounding box center [1209, 46] width 161 height 58
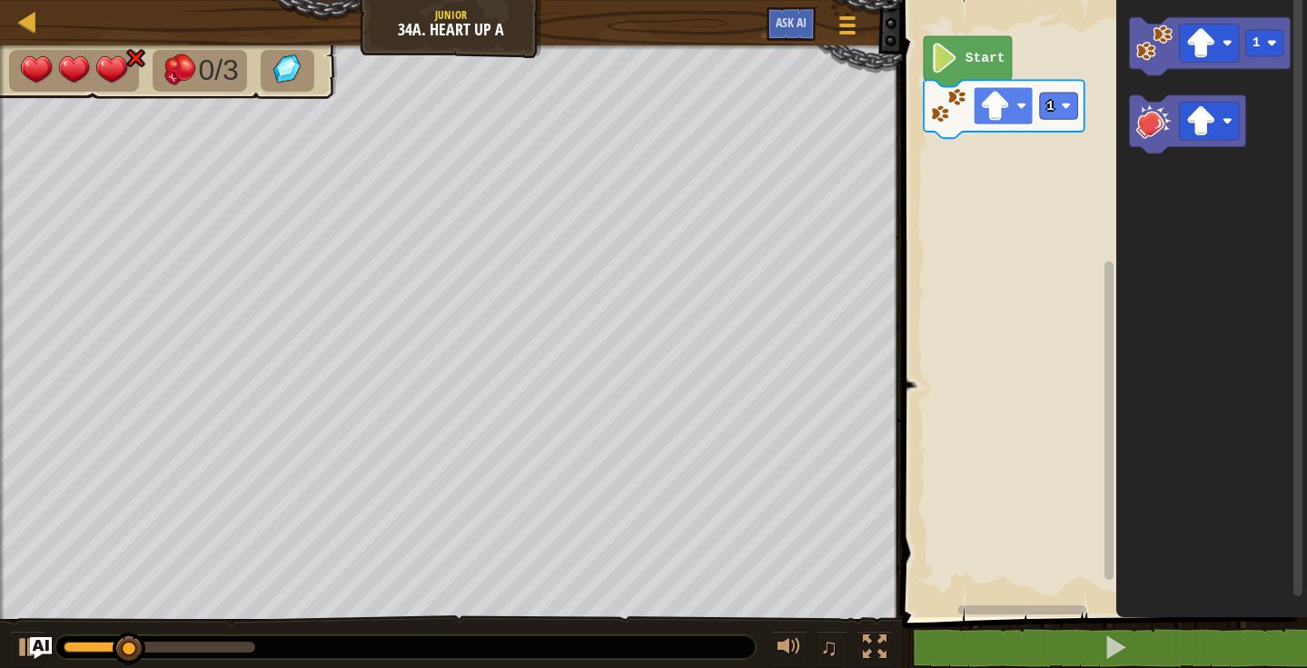
click at [1008, 122] on rect "Blockly Workspace" at bounding box center [1002, 106] width 60 height 38
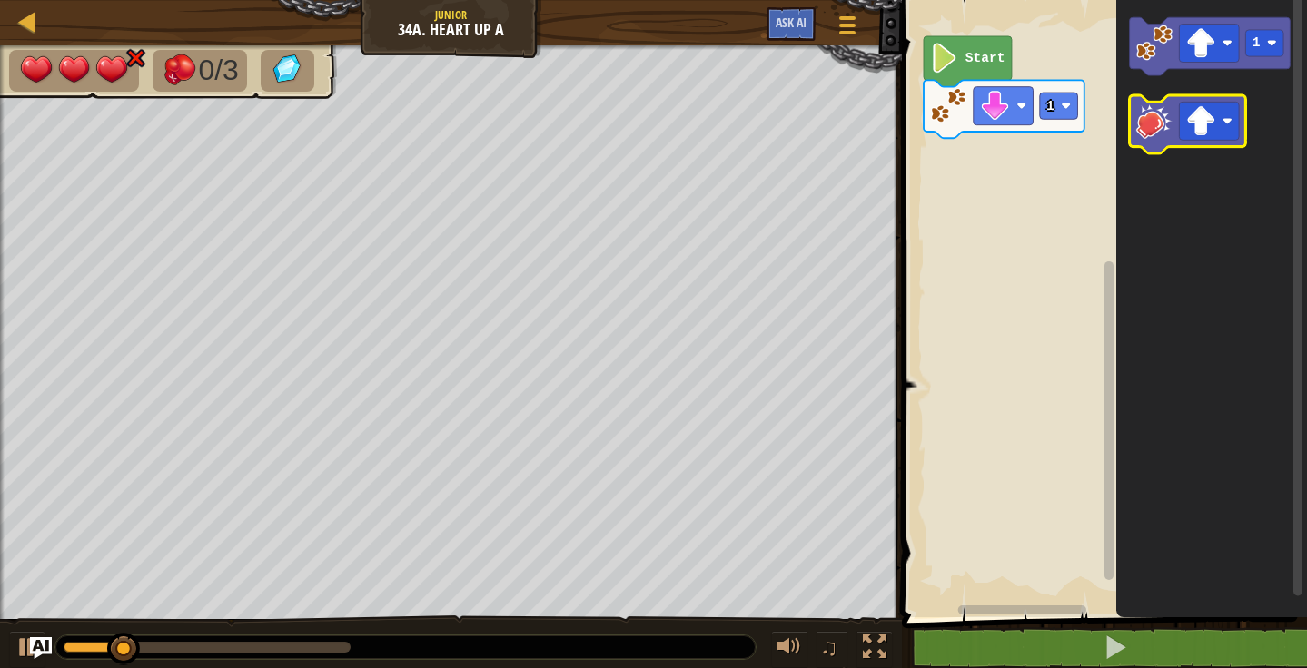
click at [1130, 127] on icon "Blockly Workspace" at bounding box center [1187, 124] width 116 height 58
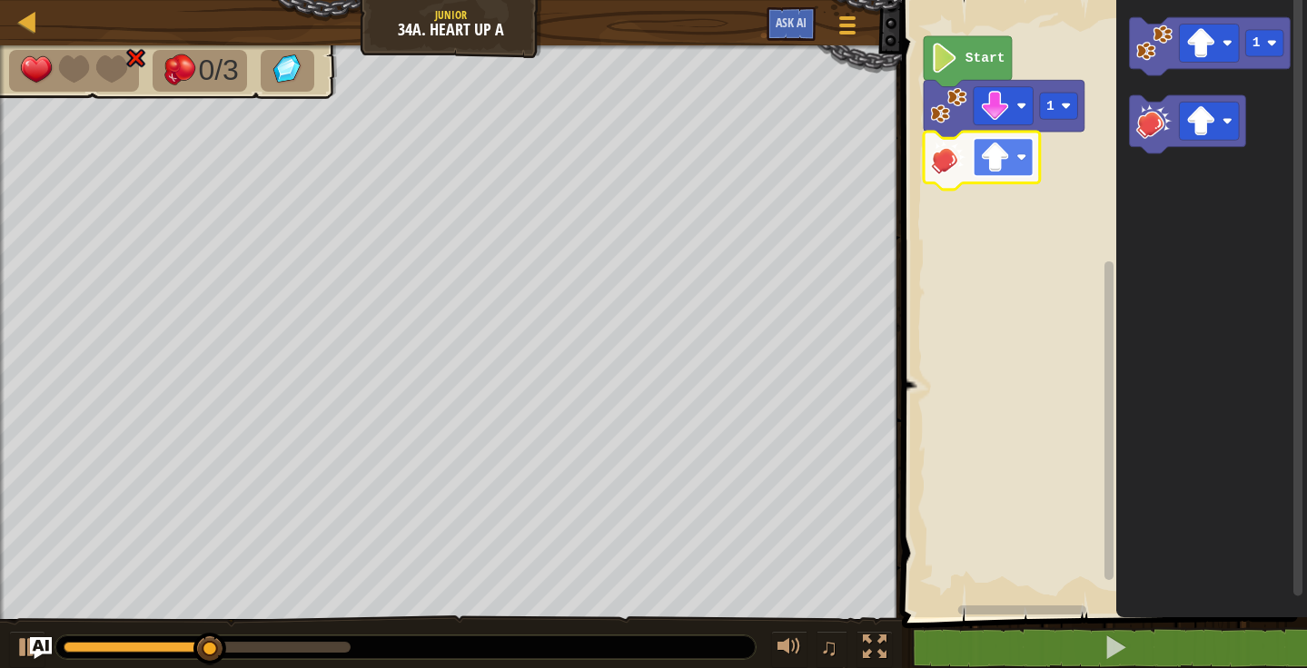
click at [1013, 165] on rect "Blockly Workspace" at bounding box center [1002, 157] width 60 height 38
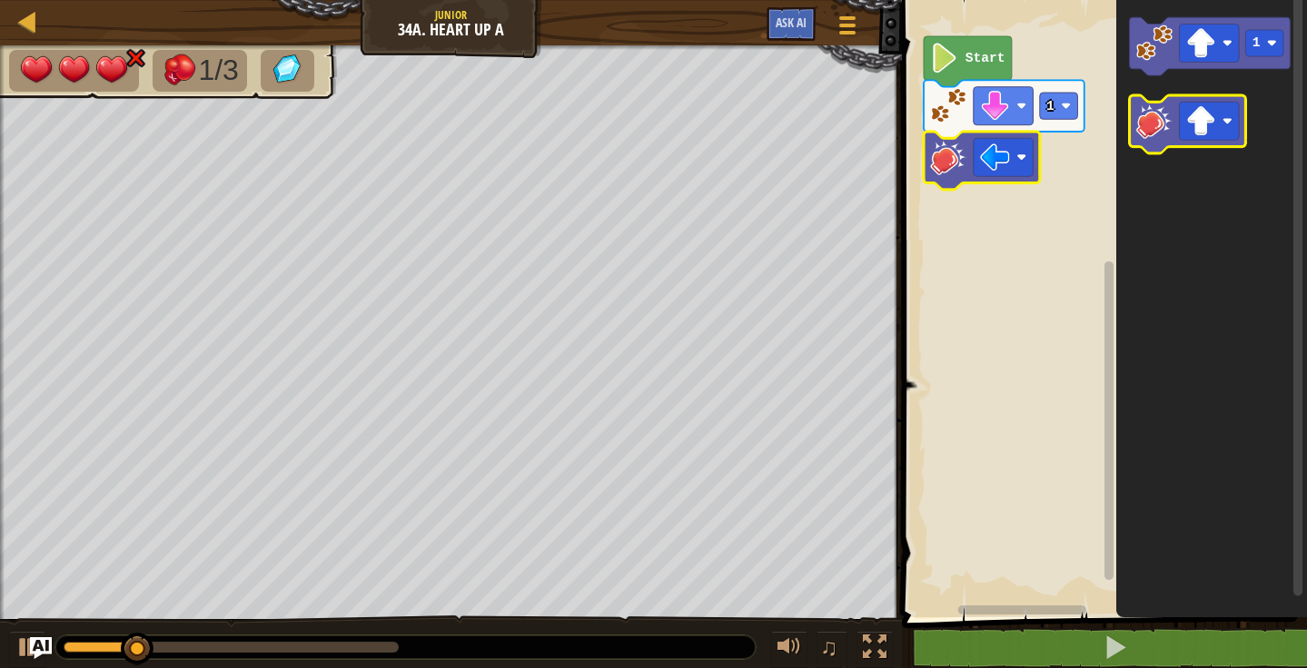
click at [1161, 125] on image "Blockly Workspace" at bounding box center [1153, 121] width 36 height 36
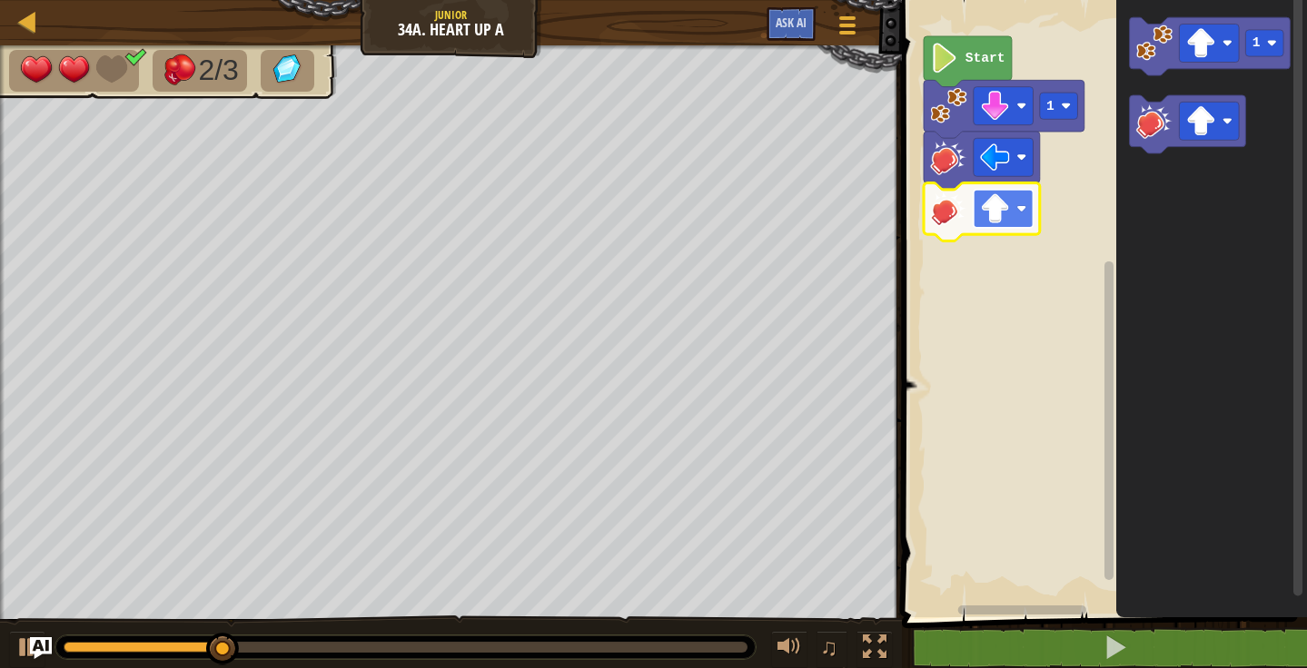
click at [1018, 210] on image "Blockly Workspace" at bounding box center [1021, 208] width 10 height 10
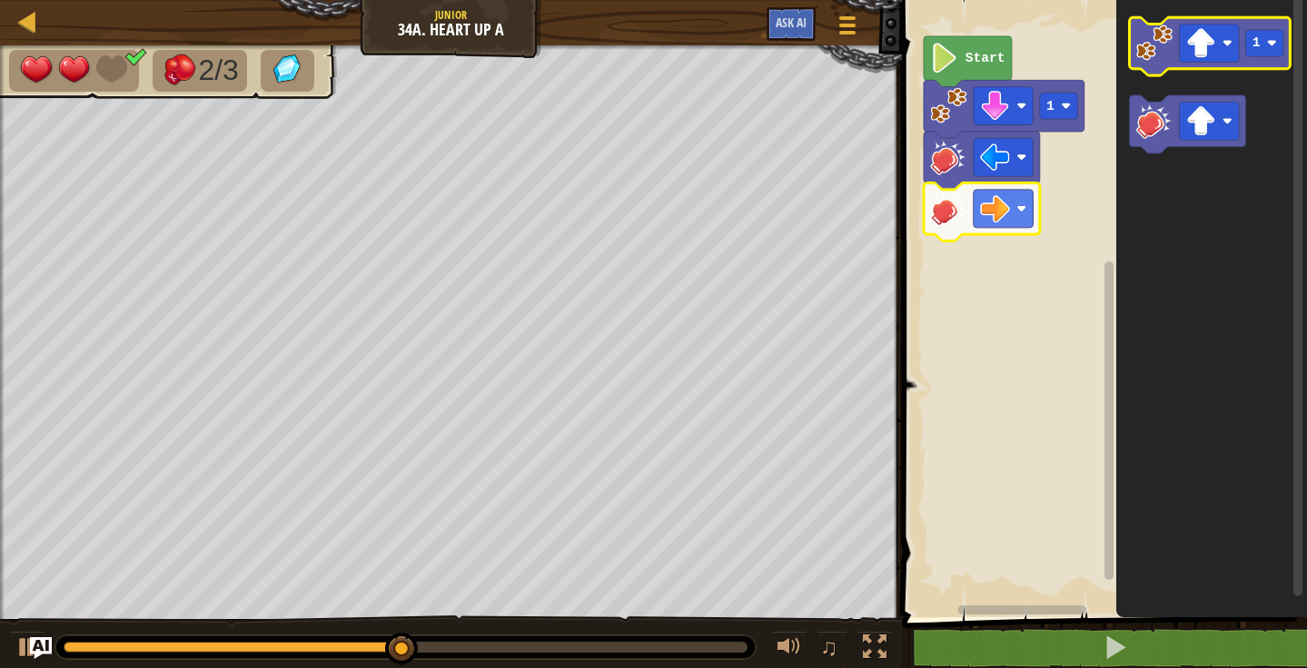
click at [1146, 31] on image "Blockly Workspace" at bounding box center [1153, 43] width 36 height 36
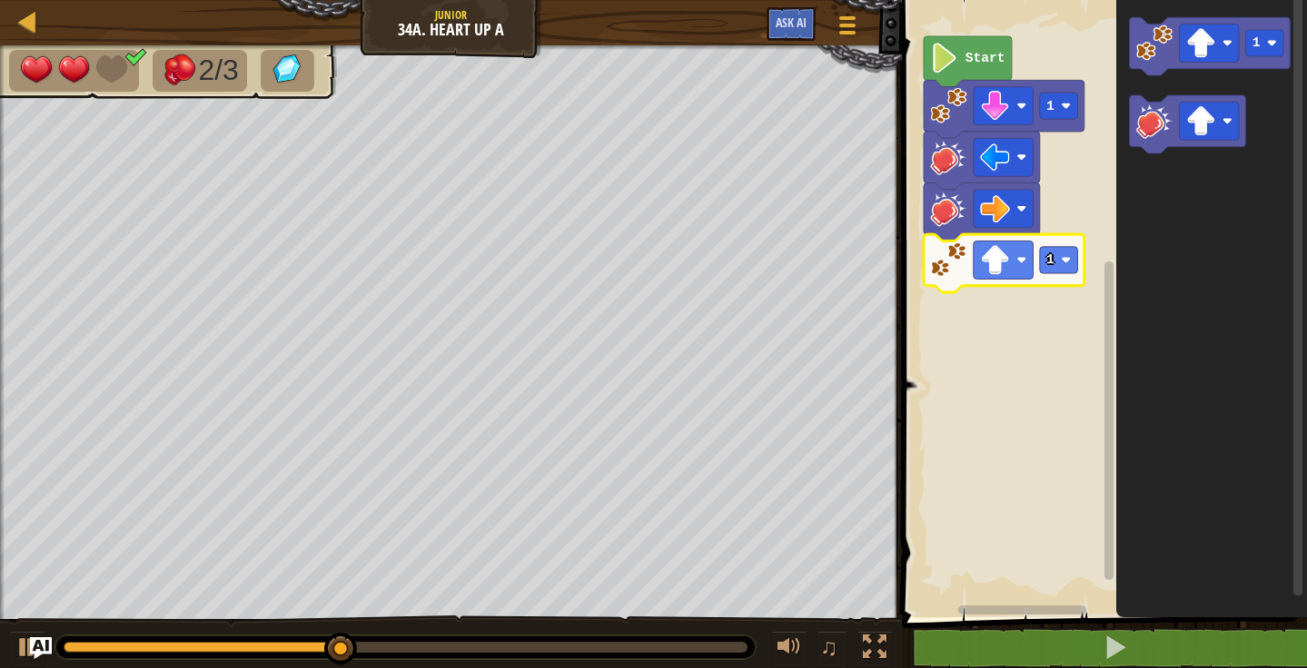
click at [1012, 284] on icon "Blockly Workspace" at bounding box center [1003, 263] width 161 height 58
click at [1029, 238] on icon "Blockly Workspace" at bounding box center [1003, 263] width 161 height 58
click at [1026, 264] on rect "Blockly Workspace" at bounding box center [1002, 260] width 60 height 38
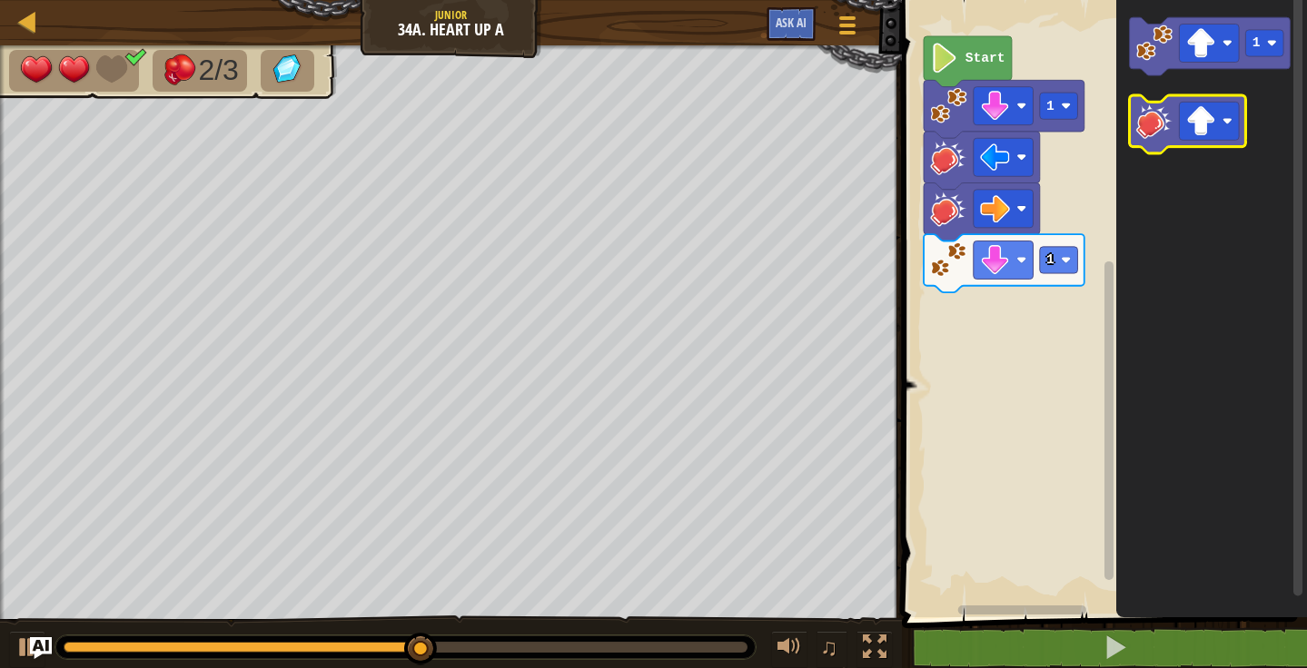
click at [1140, 133] on image "Blockly Workspace" at bounding box center [1153, 121] width 36 height 36
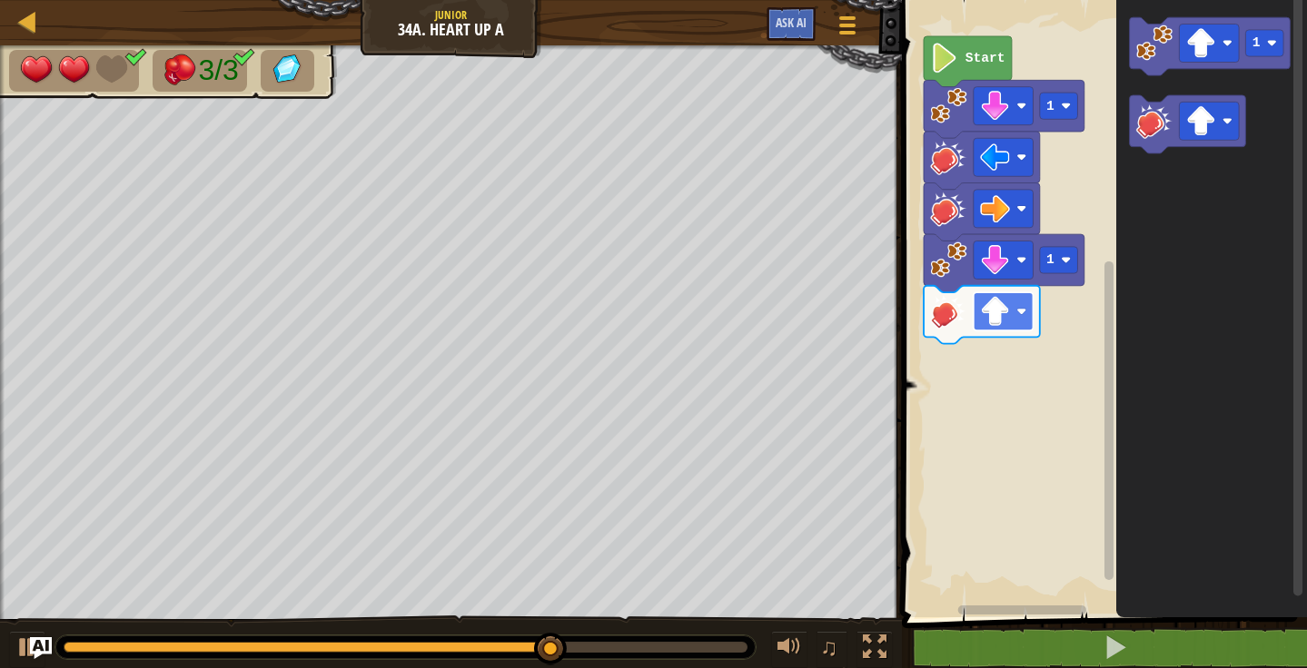
click at [1001, 321] on image "Blockly Workspace" at bounding box center [995, 312] width 30 height 30
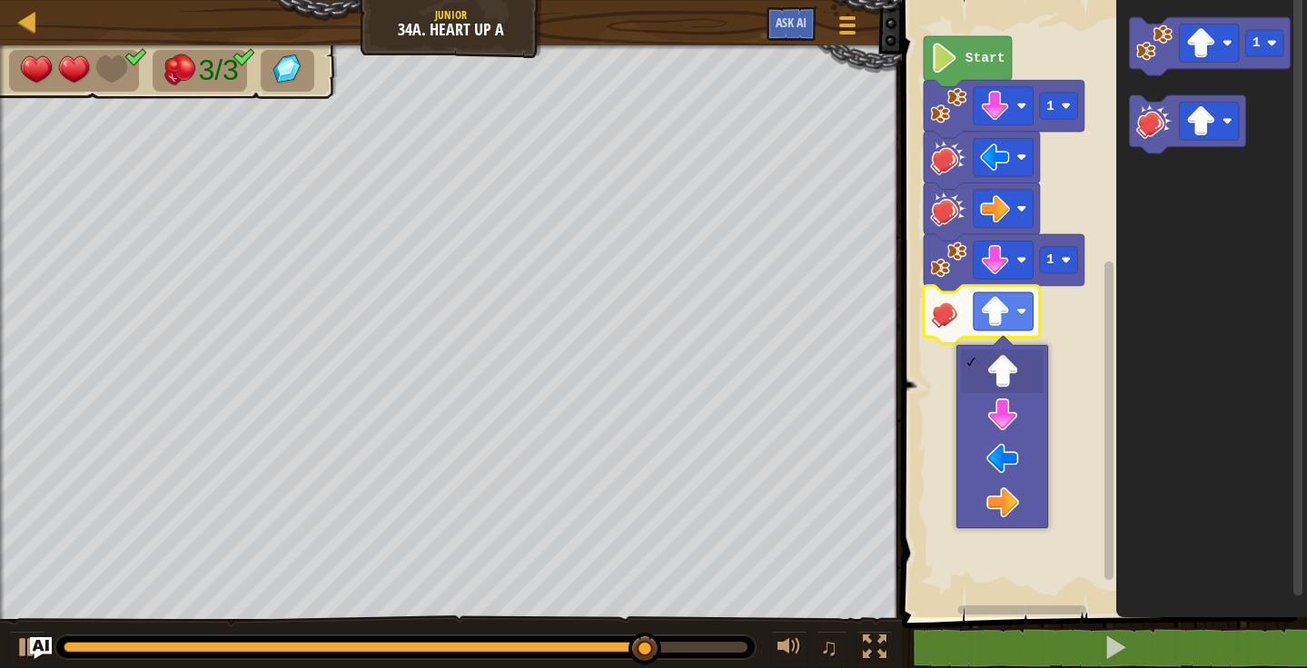
click at [1087, 285] on rect "Blockly Workspace" at bounding box center [1101, 304] width 410 height 627
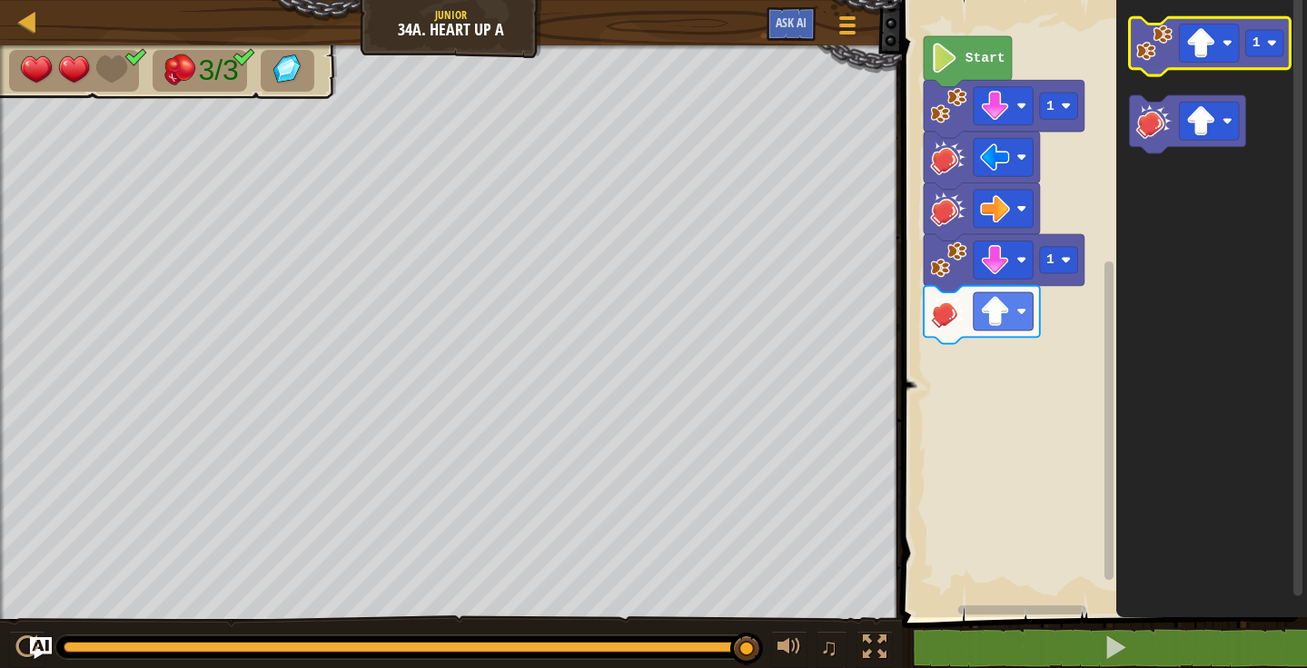
click at [1138, 71] on rect "Blockly Workspace" at bounding box center [1209, 46] width 161 height 58
click at [1163, 42] on image "Blockly Workspace" at bounding box center [1153, 43] width 36 height 36
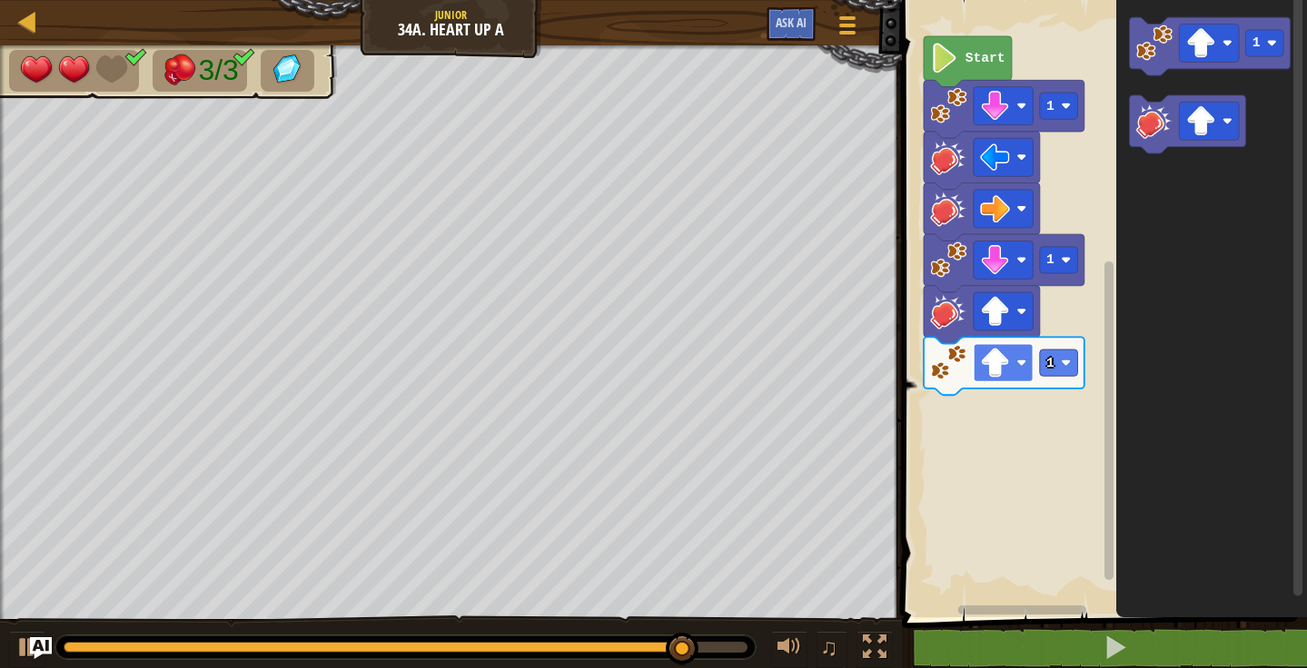
click at [1026, 371] on rect "Blockly Workspace" at bounding box center [1002, 363] width 60 height 38
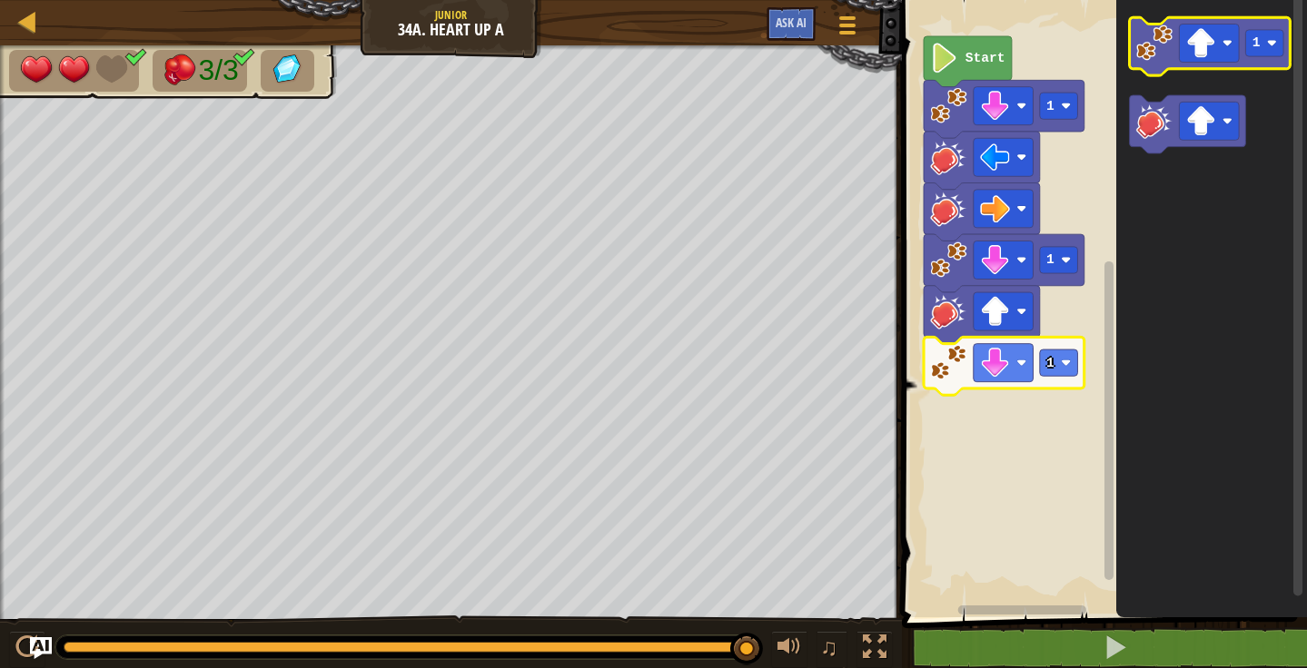
click at [1133, 39] on icon "Blockly Workspace" at bounding box center [1209, 46] width 161 height 58
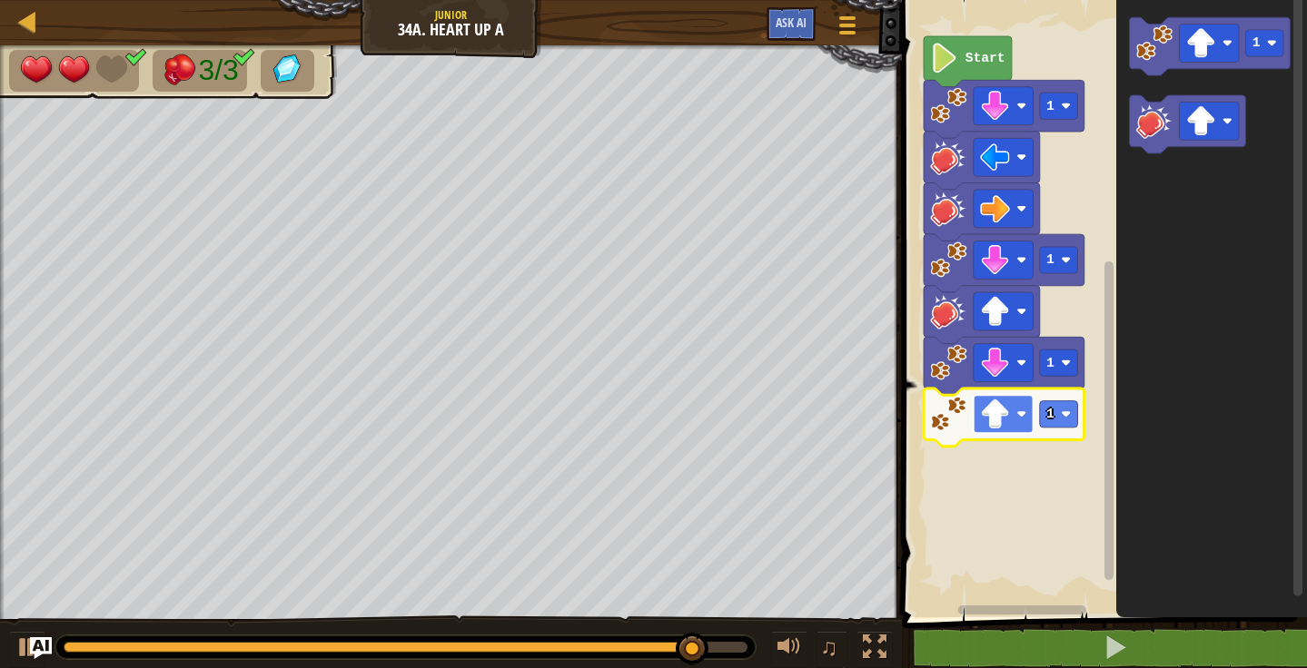
click at [1031, 430] on rect "Blockly Workspace" at bounding box center [1002, 414] width 60 height 38
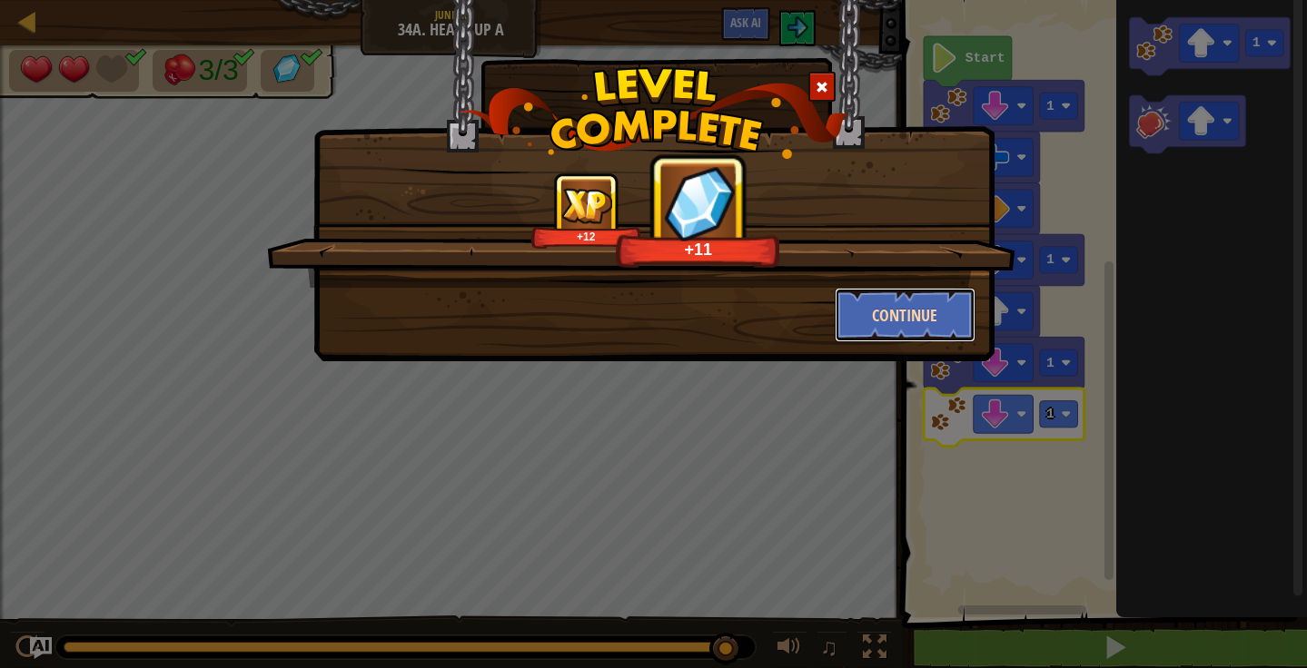
click at [883, 300] on button "Continue" at bounding box center [904, 315] width 141 height 54
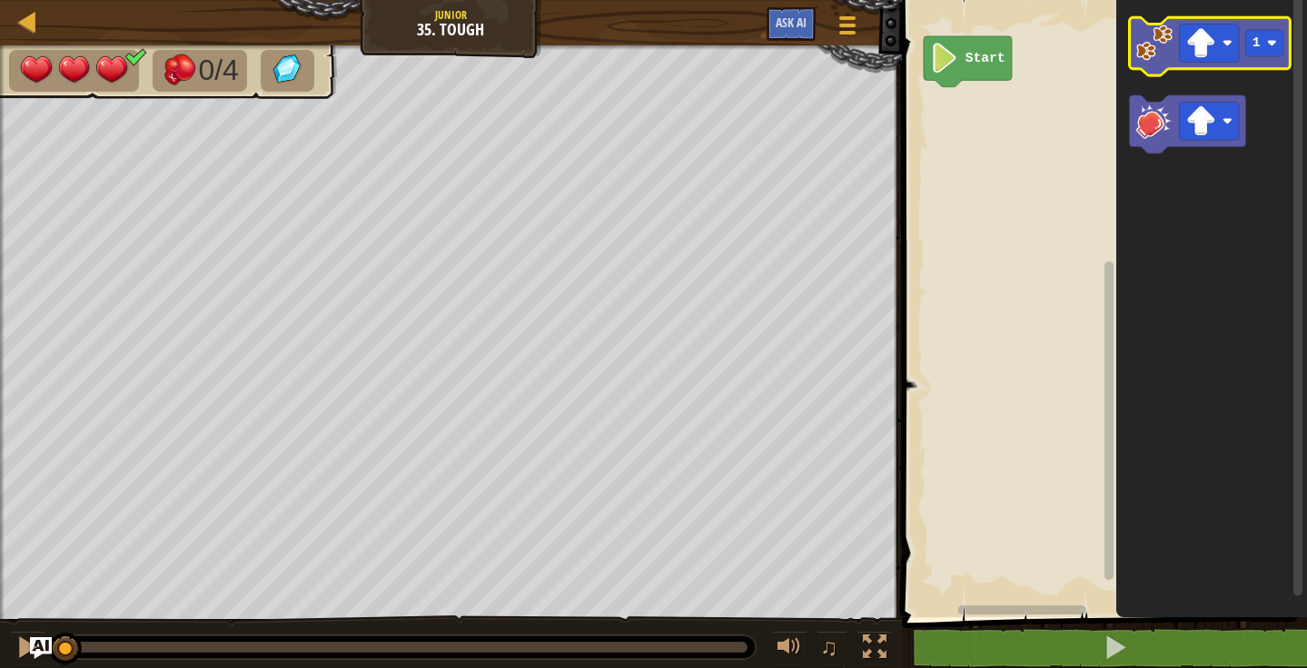
click at [1134, 58] on icon "Blockly Workspace" at bounding box center [1209, 46] width 161 height 58
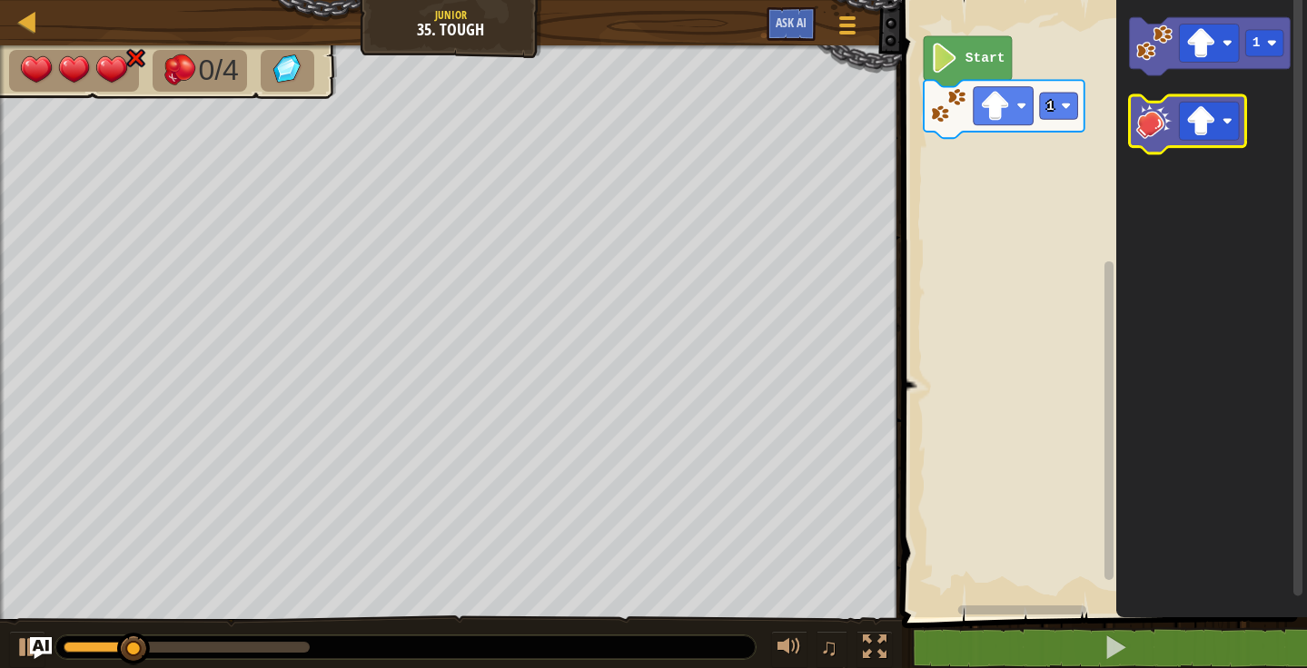
click at [1160, 146] on icon "Blockly Workspace" at bounding box center [1187, 124] width 116 height 58
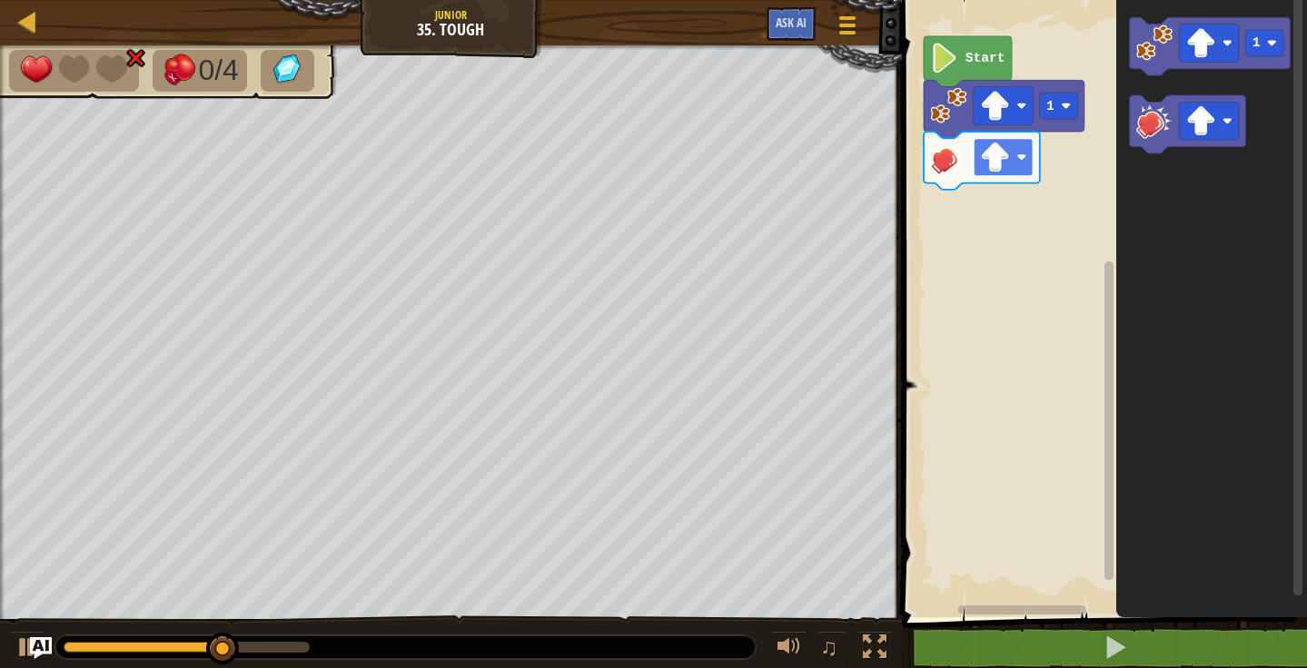
click at [1019, 159] on image "Blockly Workspace" at bounding box center [1021, 158] width 10 height 10
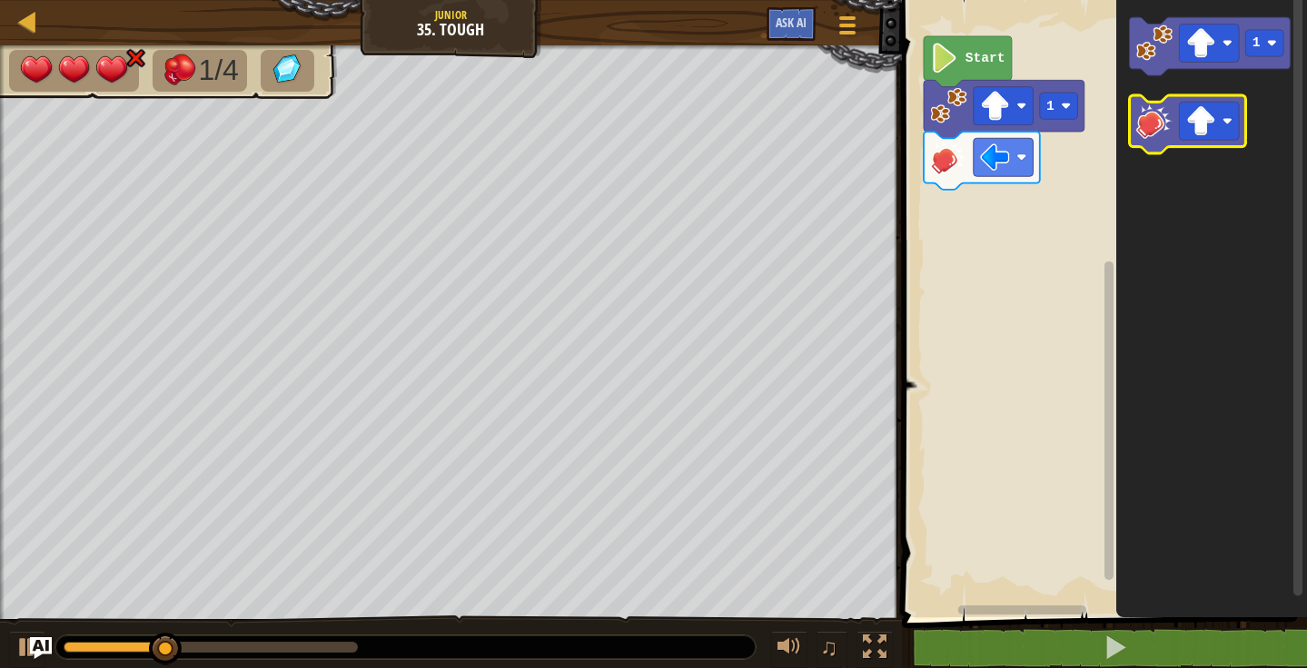
click at [1140, 137] on image "Blockly Workspace" at bounding box center [1153, 121] width 36 height 36
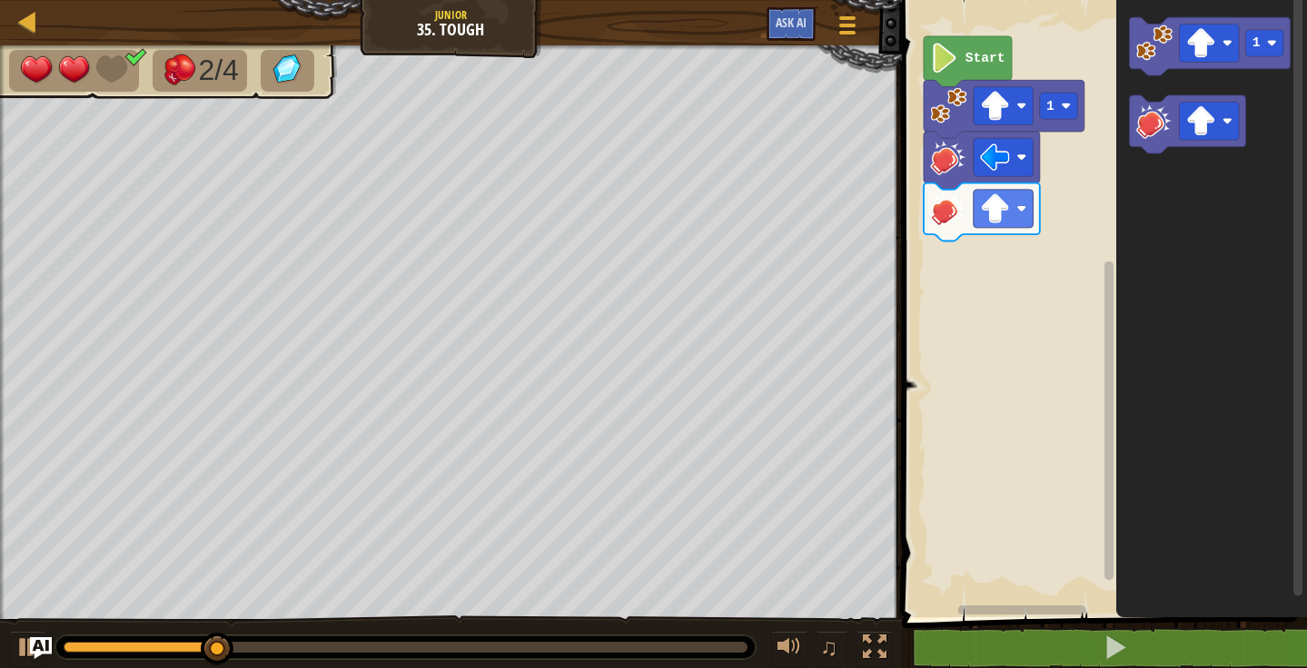
click at [1003, 228] on icon "Blockly Workspace" at bounding box center [981, 212] width 116 height 58
click at [1010, 193] on rect "Blockly Workspace" at bounding box center [1002, 209] width 60 height 38
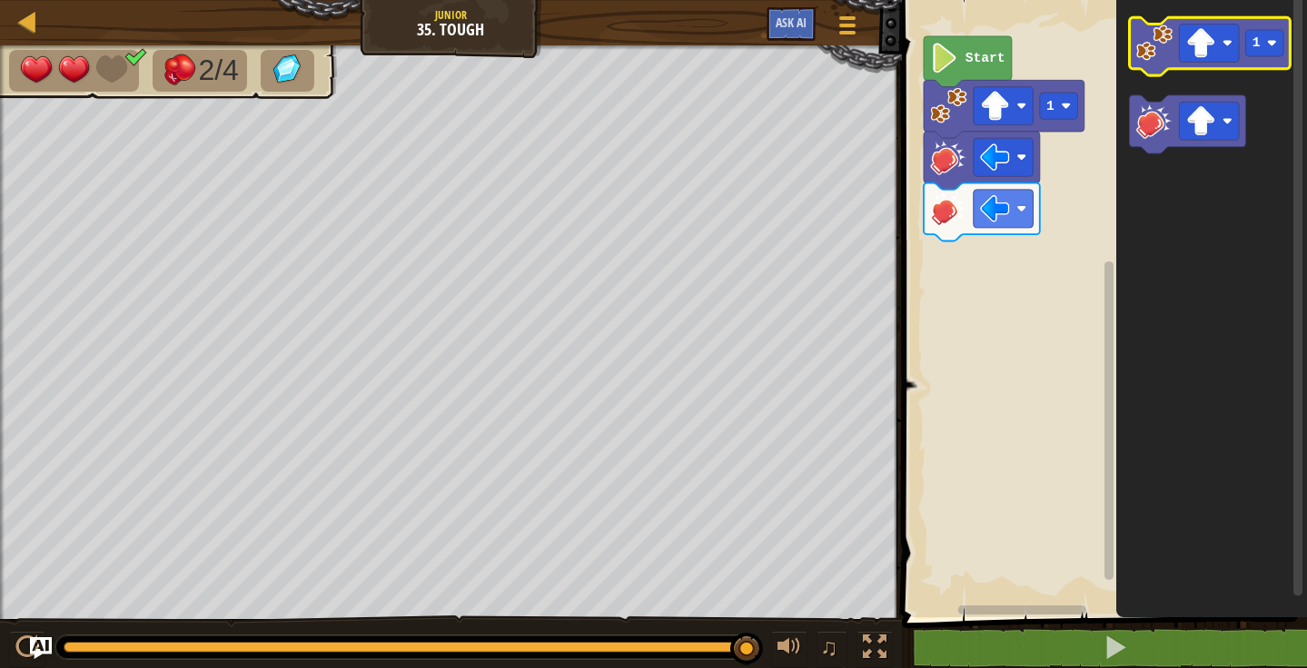
click at [1148, 54] on image "Blockly Workspace" at bounding box center [1153, 43] width 36 height 36
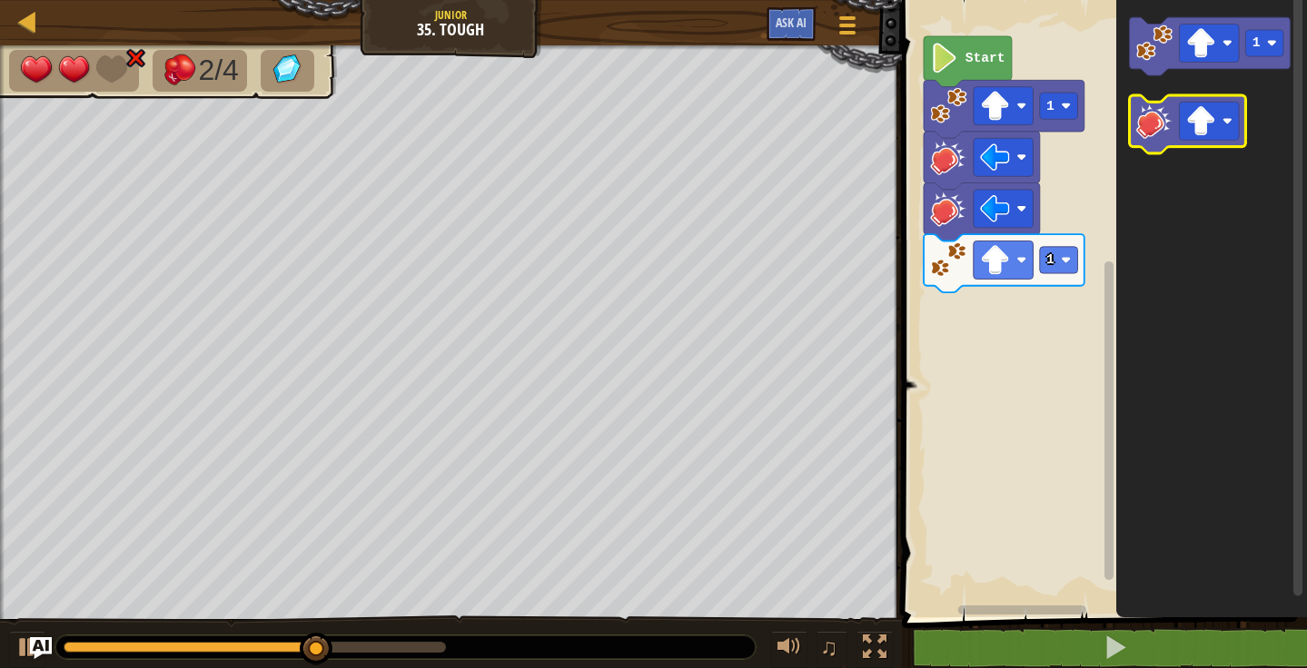
click at [1157, 137] on image "Blockly Workspace" at bounding box center [1153, 121] width 36 height 36
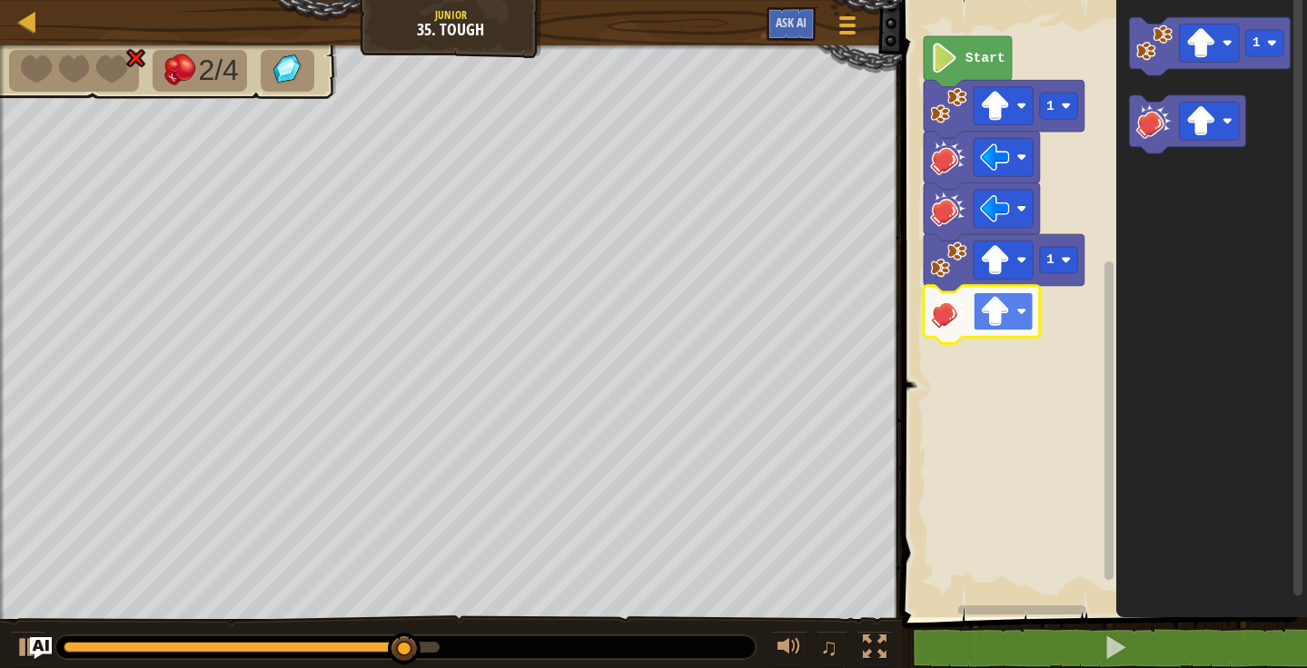
click at [1014, 319] on rect "Blockly Workspace" at bounding box center [1002, 311] width 60 height 38
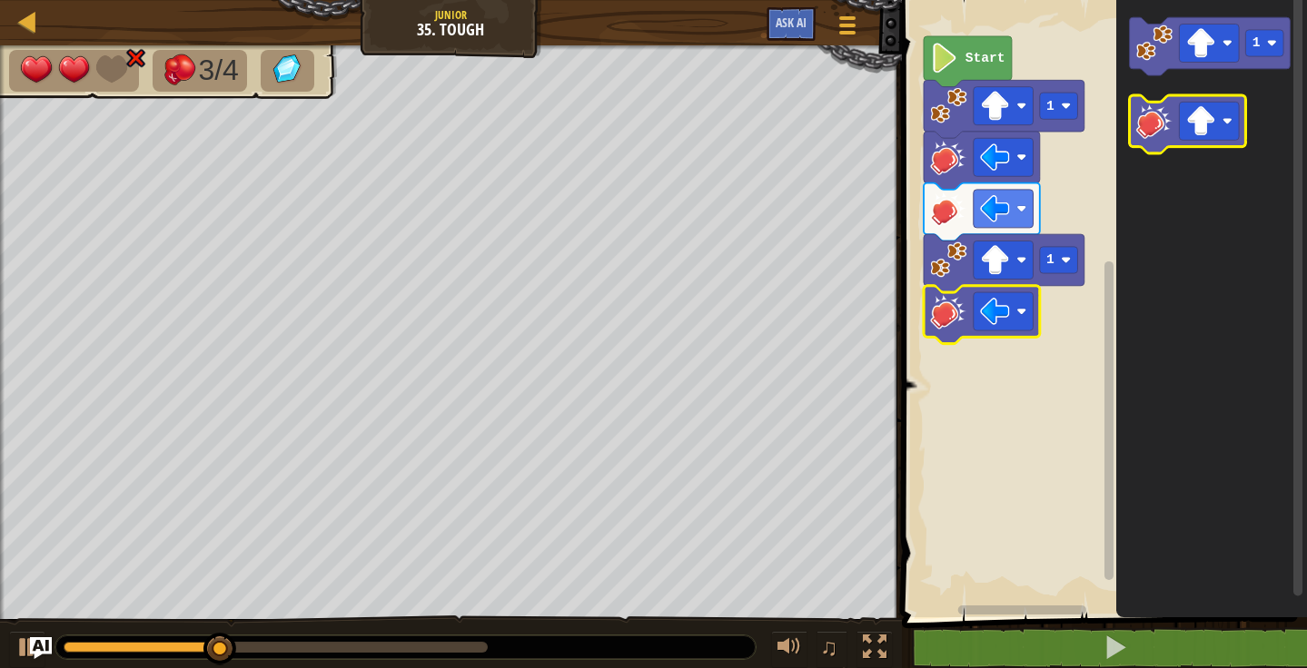
click at [1138, 148] on rect "Blockly Workspace" at bounding box center [1187, 124] width 116 height 58
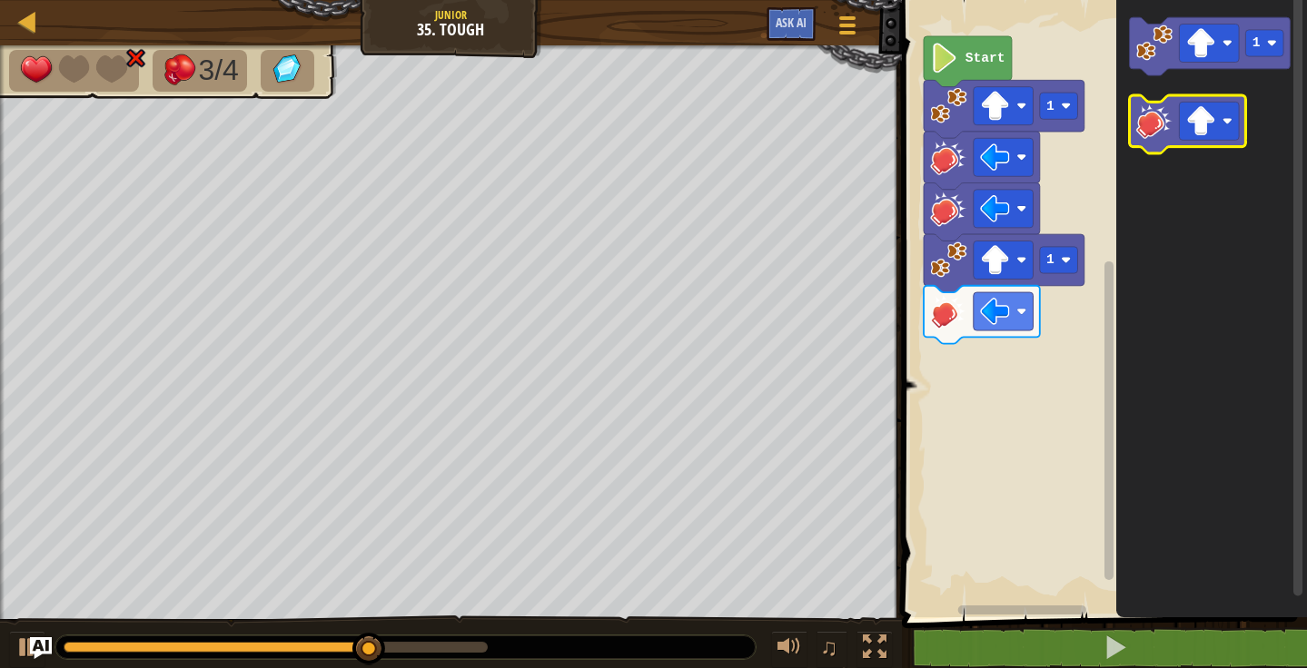
click at [1144, 139] on icon "Blockly Workspace" at bounding box center [1187, 124] width 116 height 58
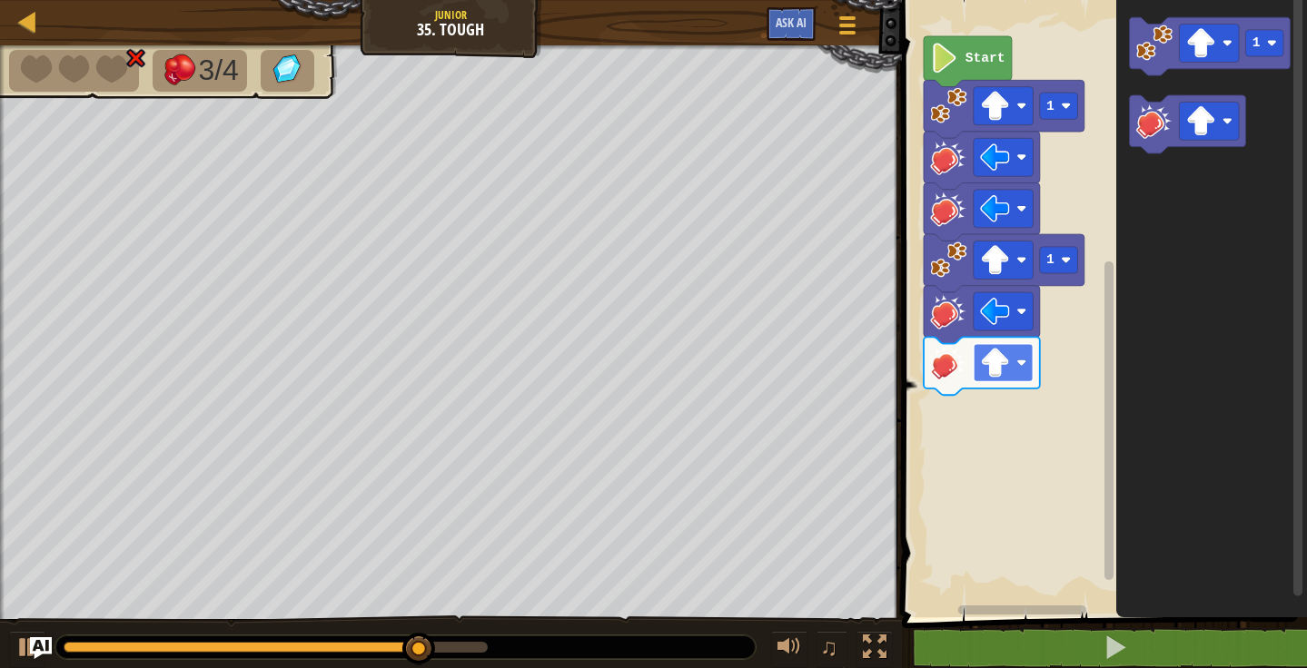
click at [1012, 377] on rect "Blockly Workspace" at bounding box center [1002, 363] width 60 height 38
